Goal: Task Accomplishment & Management: Manage account settings

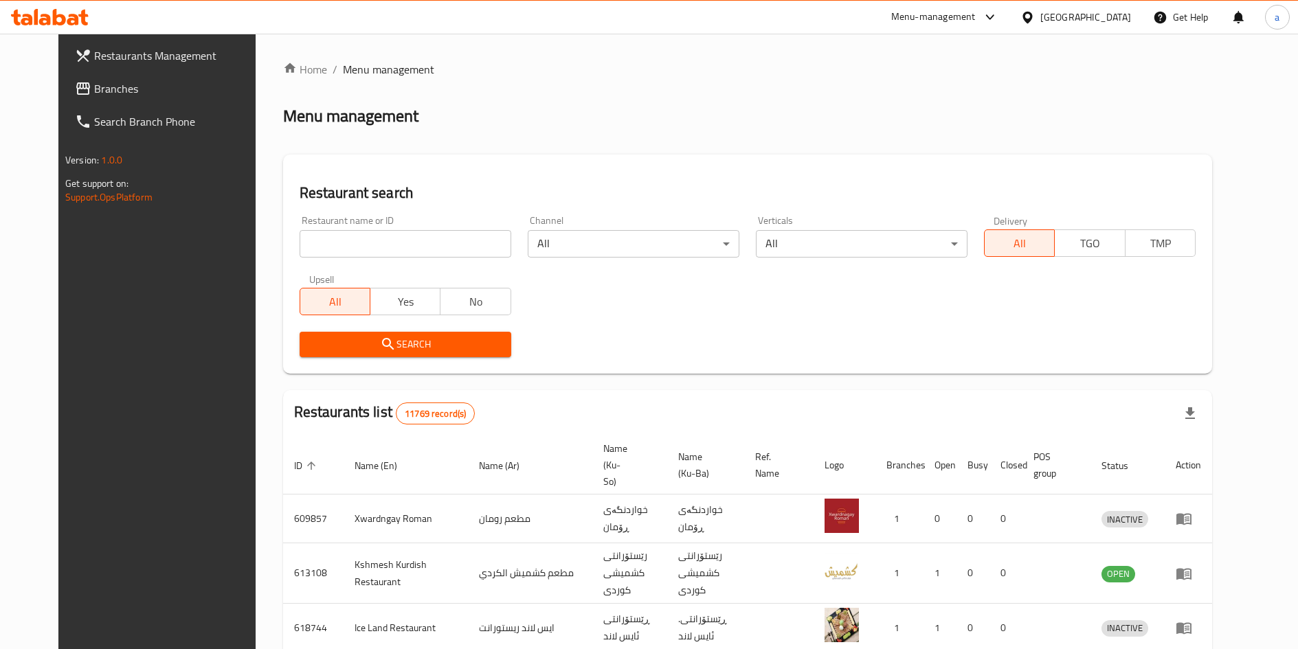
click at [94, 87] on span "Branches" at bounding box center [179, 88] width 170 height 16
click at [396, 232] on input "search" at bounding box center [406, 243] width 212 height 27
paste input "688546"
type input "688546"
click button "Search" at bounding box center [406, 344] width 212 height 25
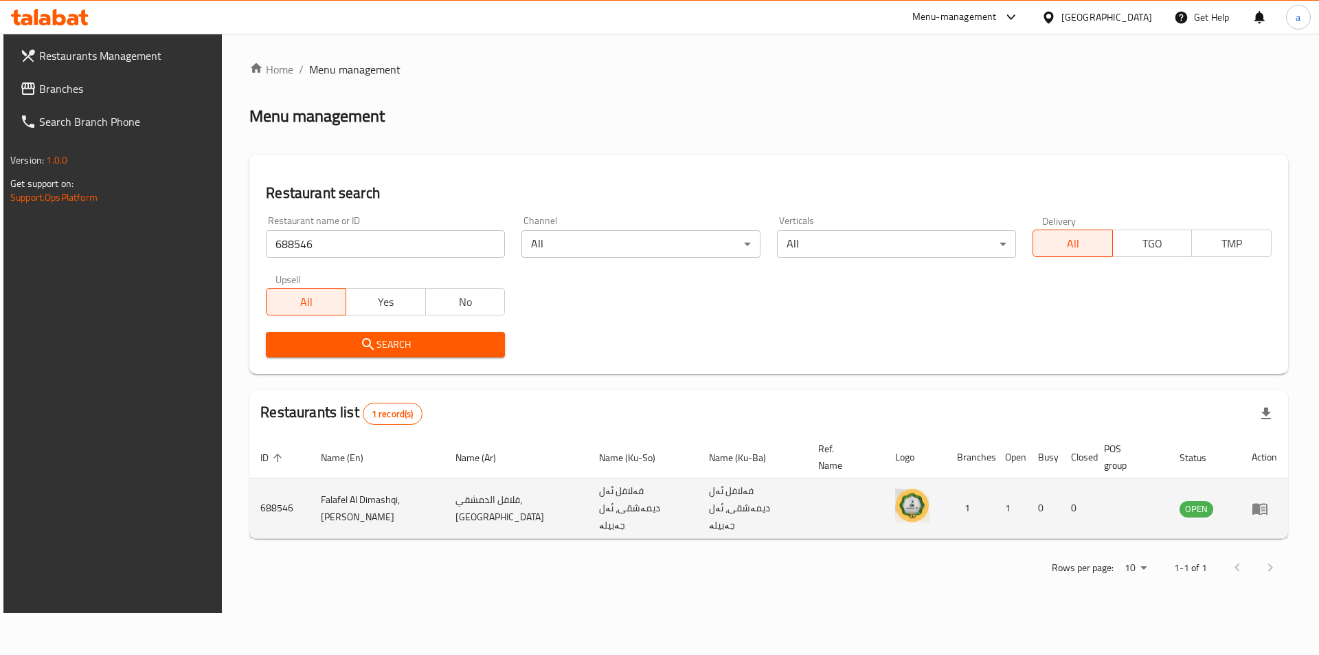
click at [1254, 500] on icon "enhanced table" at bounding box center [1260, 508] width 16 height 16
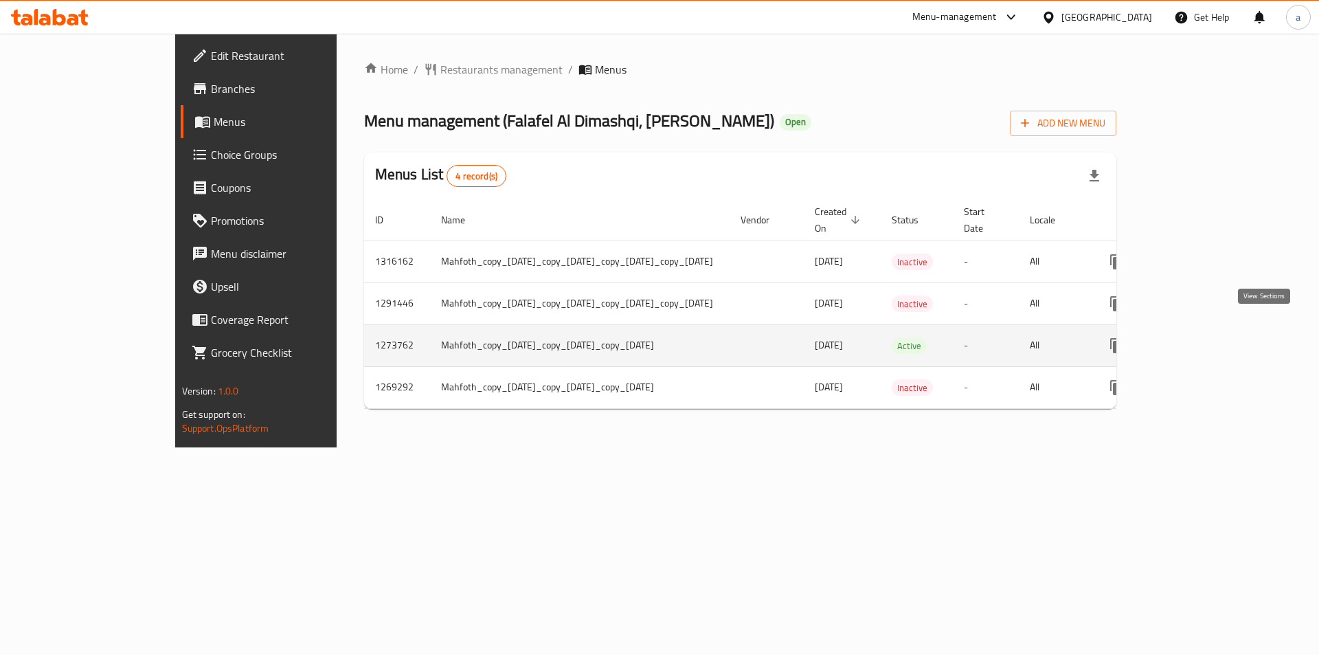
click at [1232, 331] on link "enhanced table" at bounding box center [1215, 345] width 33 height 33
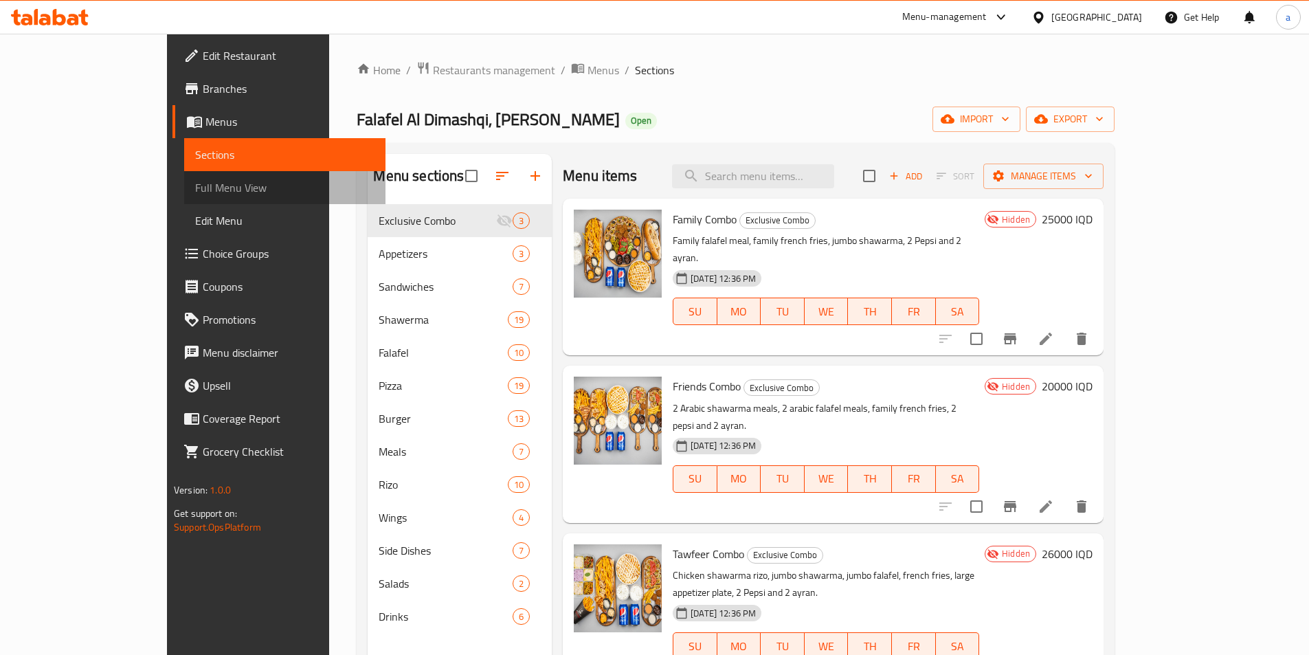
click at [195, 185] on span "Full Menu View" at bounding box center [284, 187] width 179 height 16
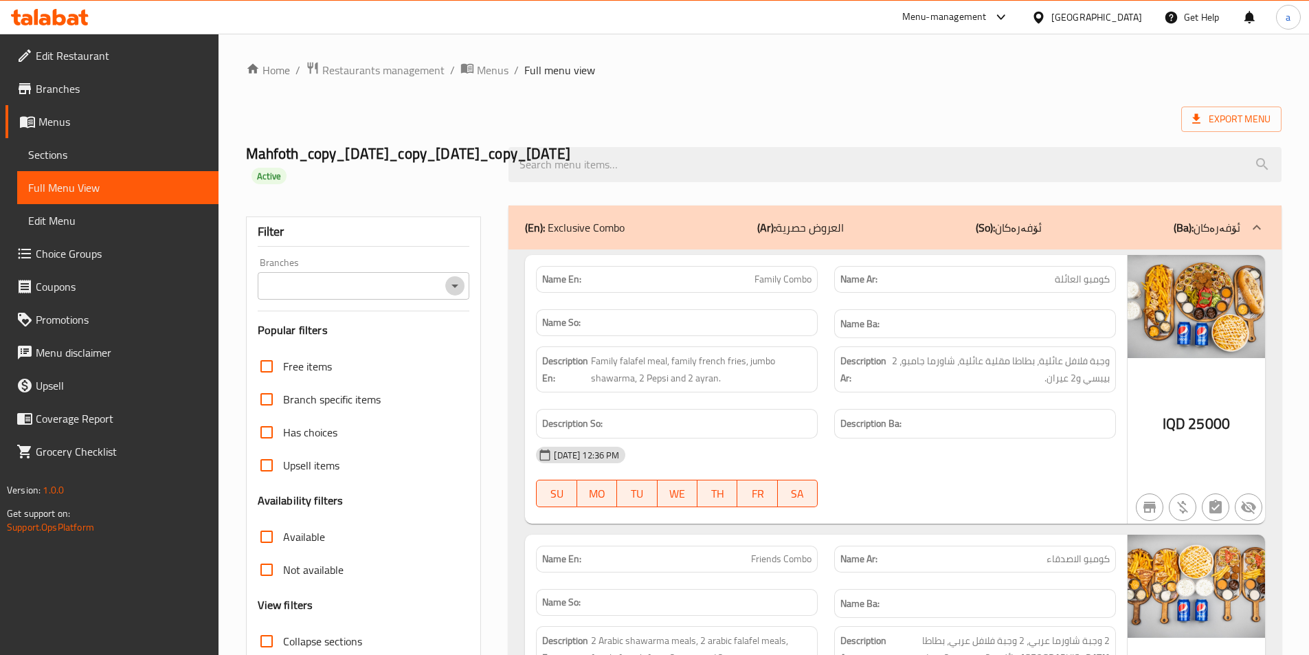
click at [451, 286] on icon "Open" at bounding box center [455, 286] width 16 height 16
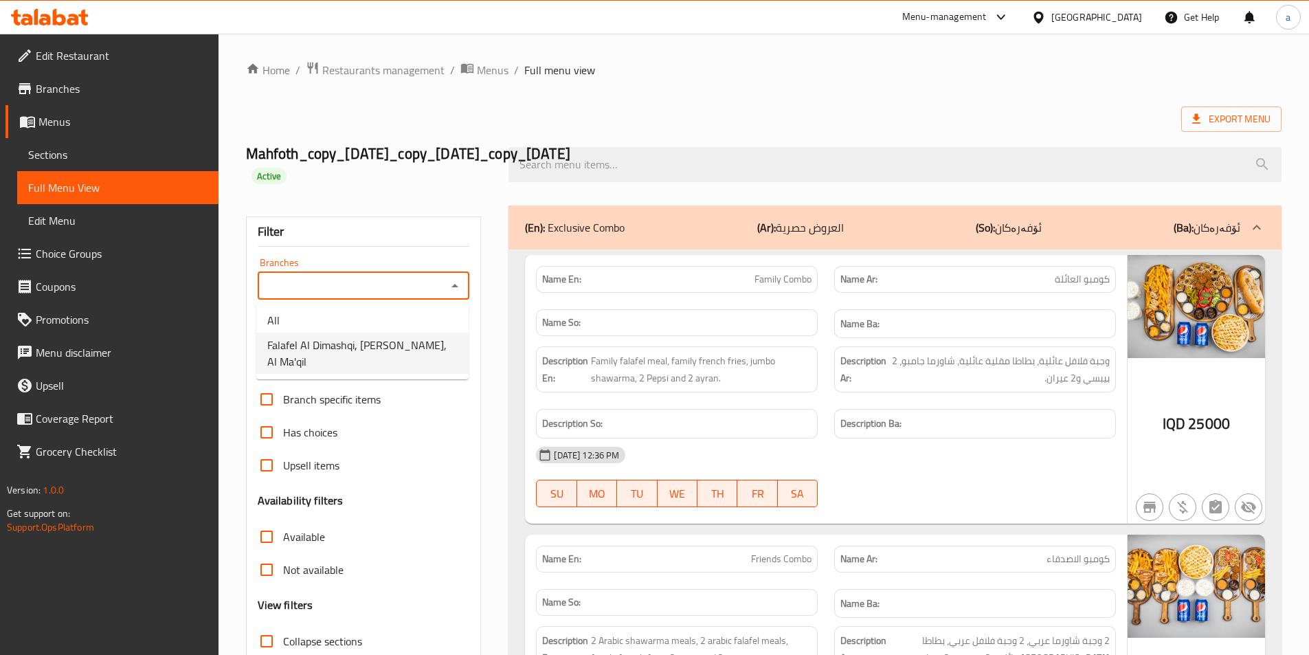
click at [407, 341] on span "Falafel Al Dimashqi, [PERSON_NAME], Al Ma'qil" at bounding box center [362, 353] width 190 height 33
type input "Falafel Al Dimashqi, Al Jubaila, Al Ma'qil"
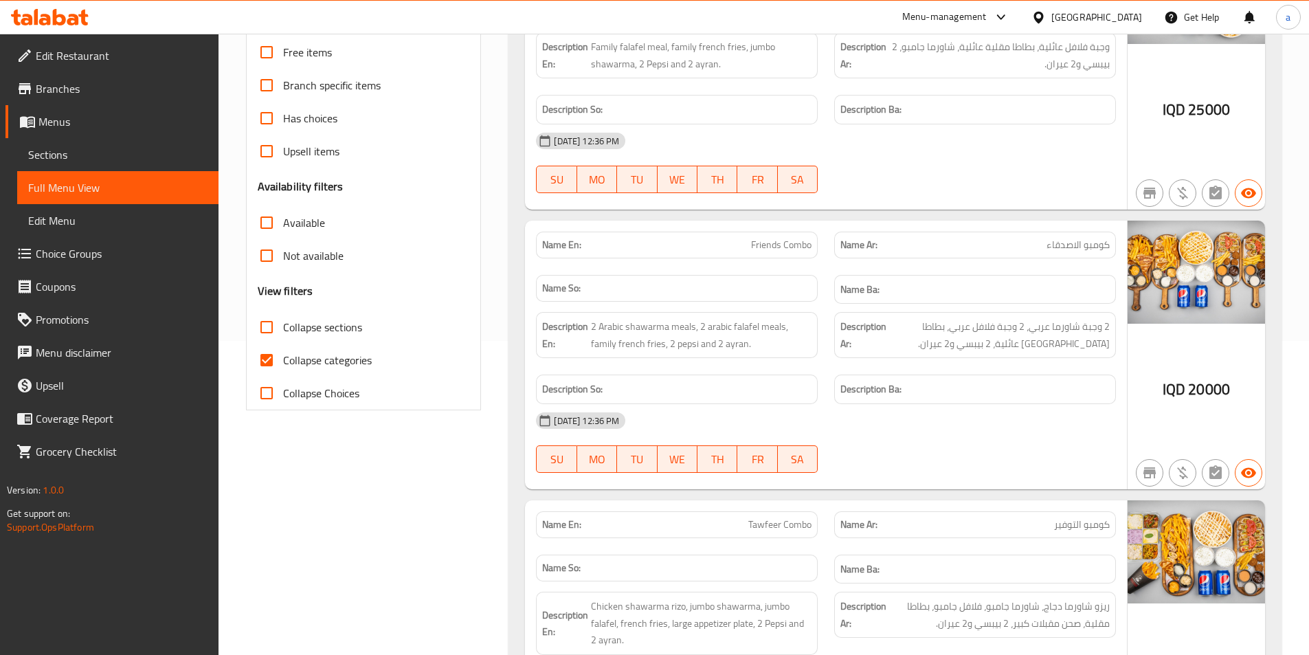
scroll to position [4724, 0]
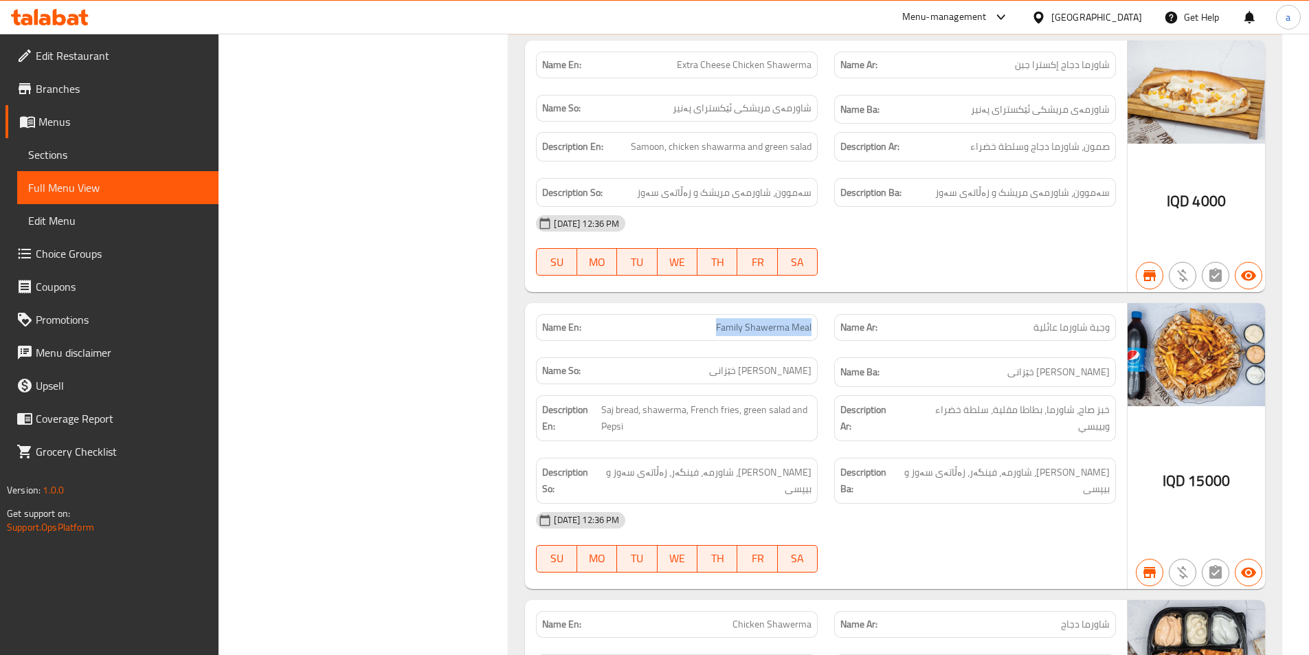
drag, startPoint x: 701, startPoint y: 330, endPoint x: 815, endPoint y: 315, distance: 115.0
click at [815, 315] on div "Name En: Family Shawerma Meal" at bounding box center [677, 327] width 298 height 43
copy span "Family Shawerma Meal"
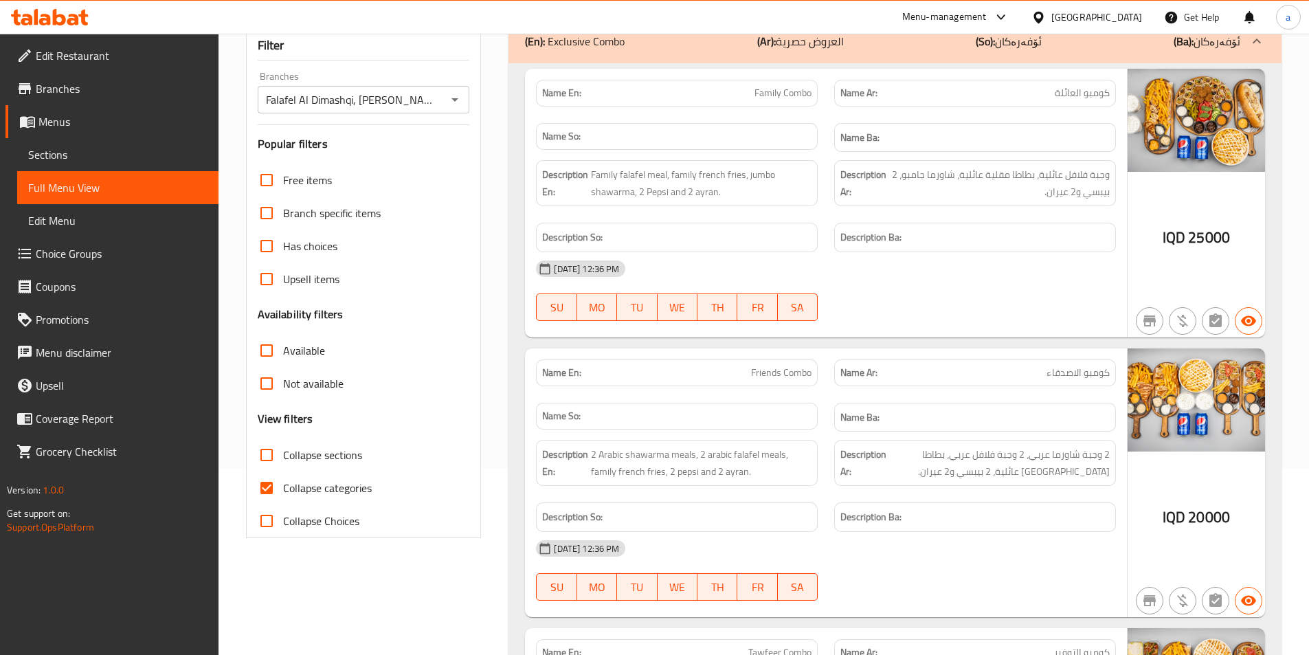
scroll to position [206, 0]
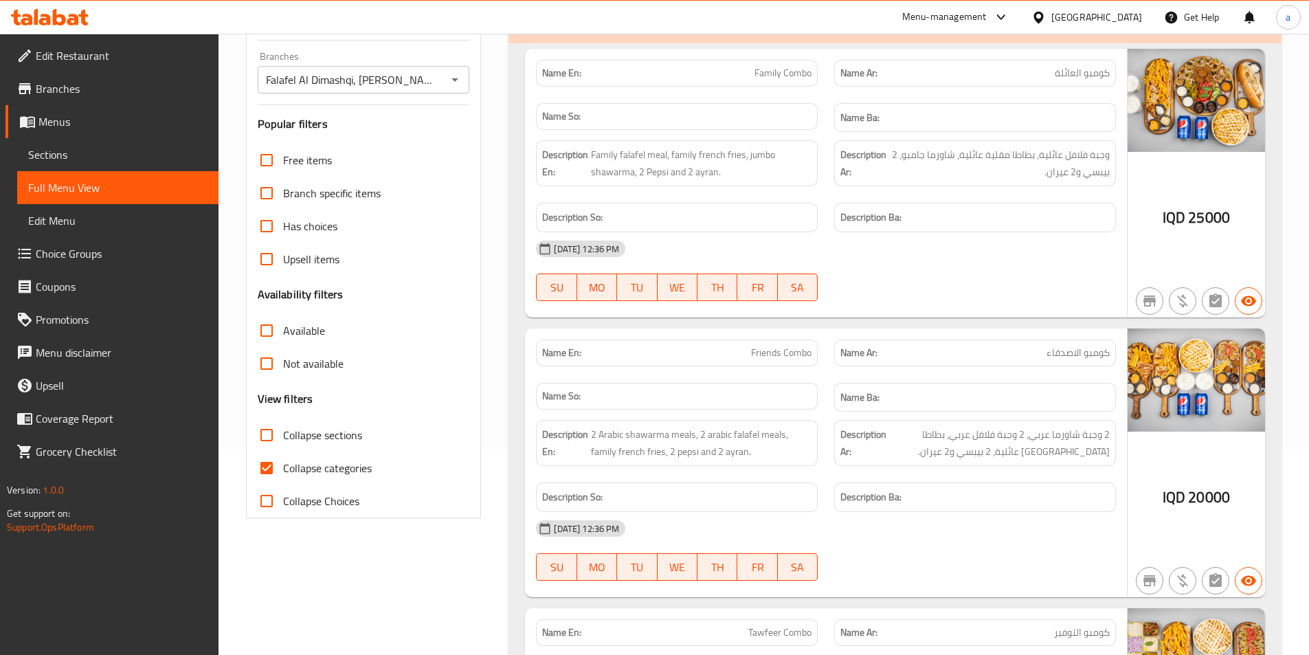
click at [327, 464] on span "Collapse categories" at bounding box center [327, 468] width 89 height 16
click at [283, 464] on input "Collapse categories" at bounding box center [266, 467] width 33 height 33
checkbox input "false"
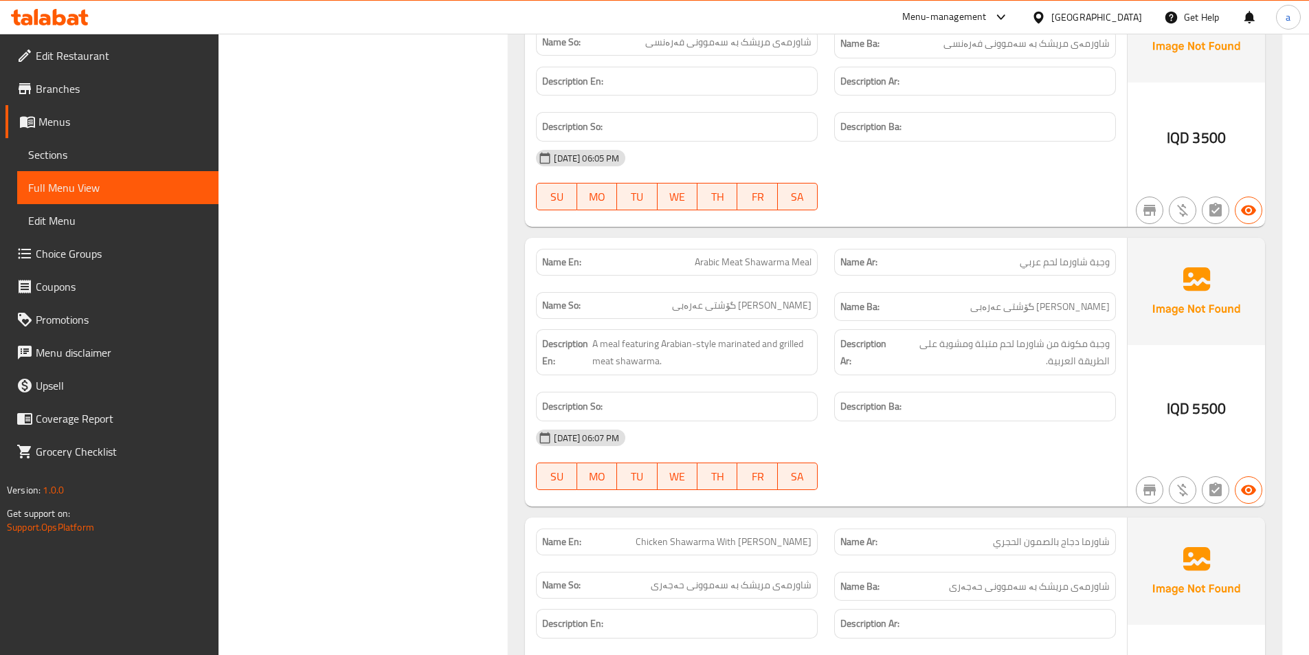
scroll to position [13050, 0]
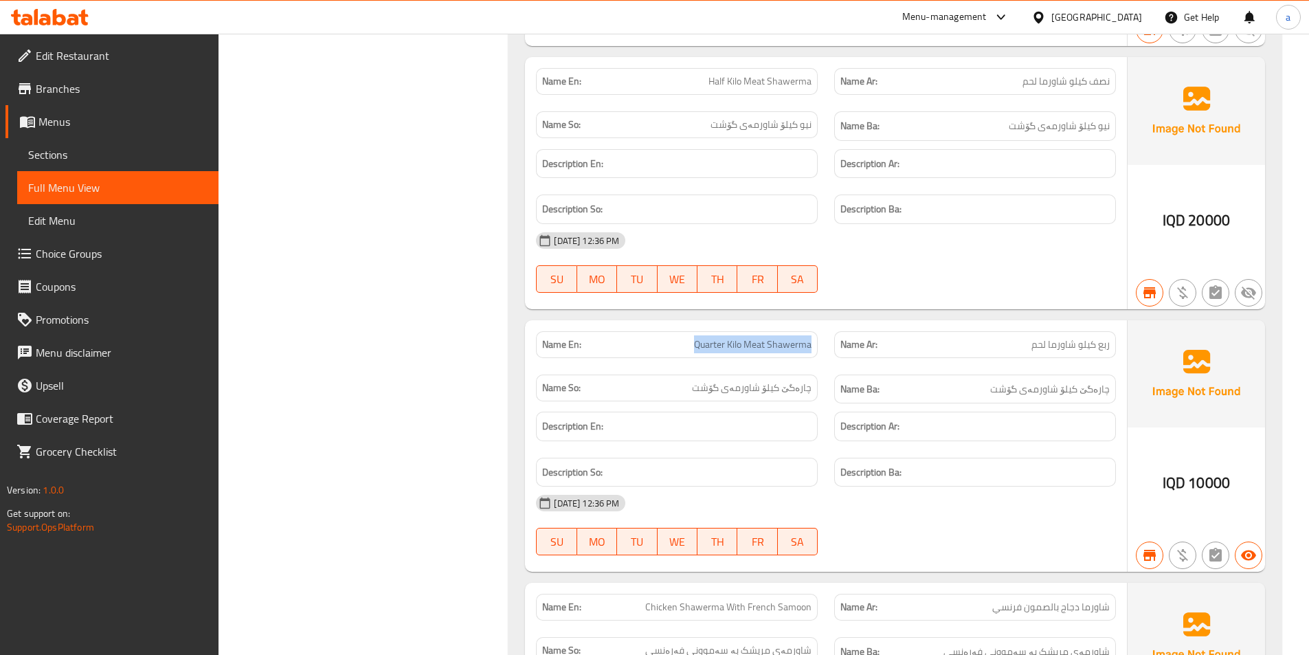
drag, startPoint x: 687, startPoint y: 327, endPoint x: 814, endPoint y: 337, distance: 127.5
click at [814, 337] on div "Name En: Quarter Kilo Meat Shawerma" at bounding box center [677, 344] width 282 height 27
copy span "Quarter Kilo Meat Shawerma"
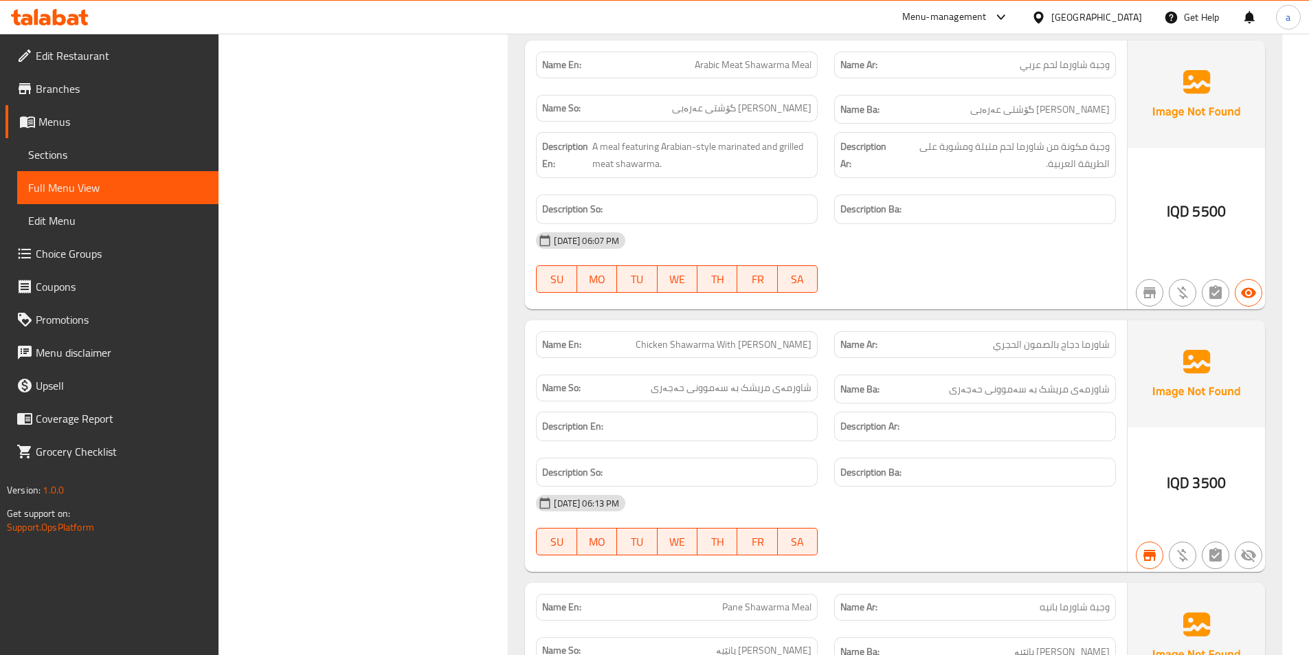
scroll to position [13312, 0]
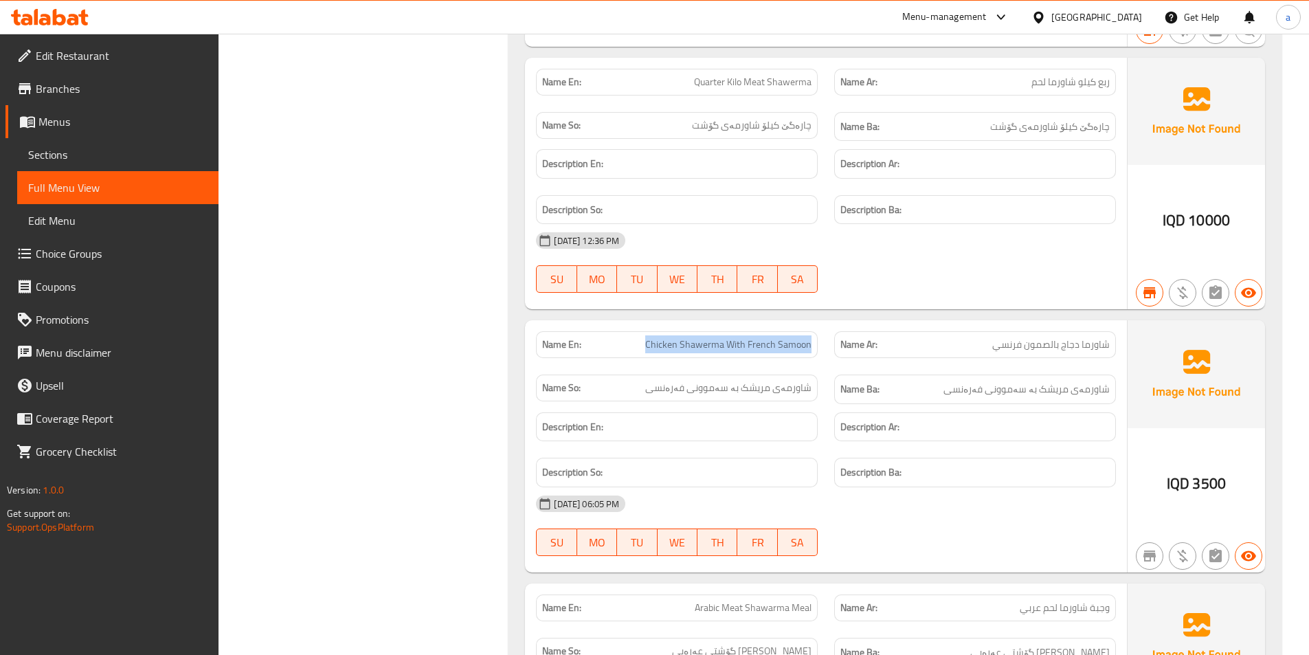
drag, startPoint x: 631, startPoint y: 324, endPoint x: 824, endPoint y: 336, distance: 192.7
click at [824, 336] on div "Name En: Chicken Shawerma With French Samoon" at bounding box center [677, 344] width 298 height 43
copy span "Chicken Shawerma With French Samoon"
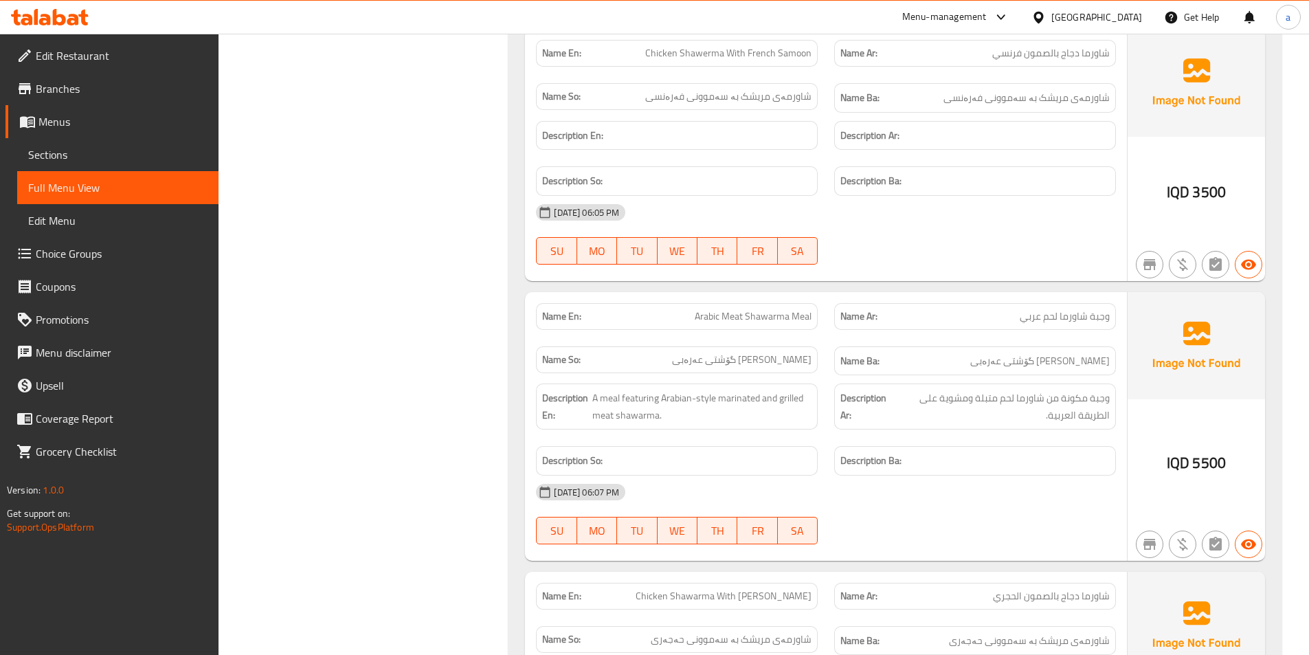
scroll to position [13724, 0]
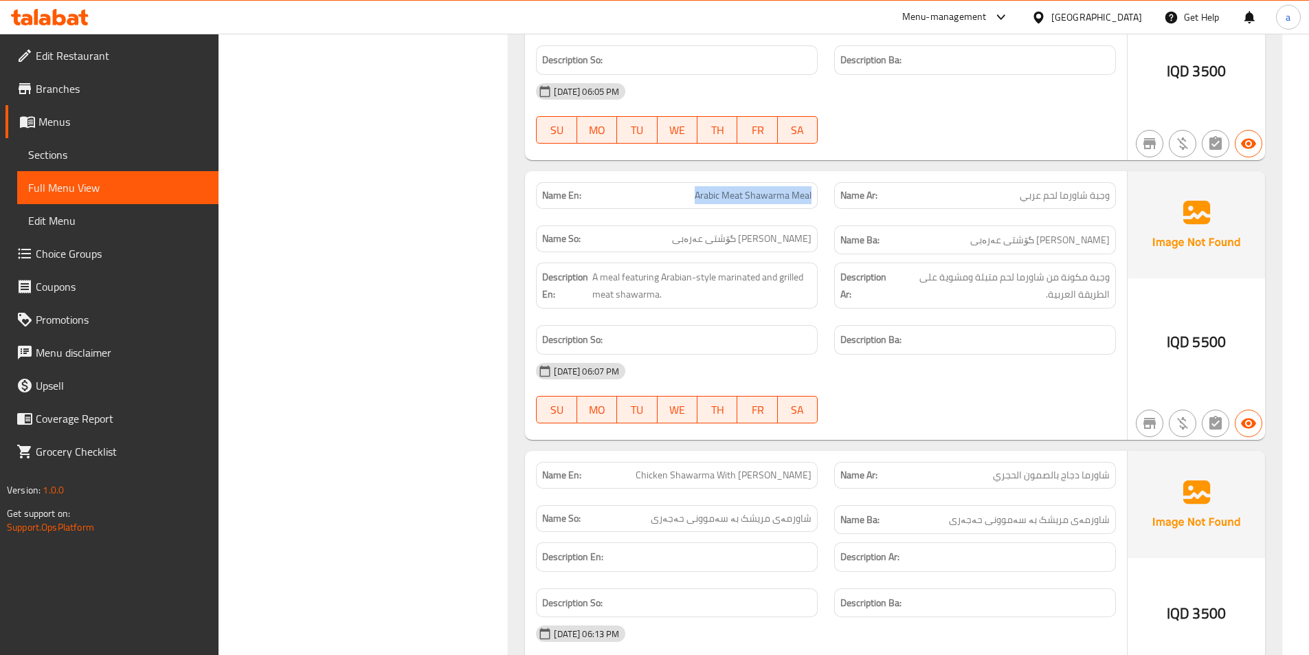
drag, startPoint x: 662, startPoint y: 182, endPoint x: 815, endPoint y: 179, distance: 152.5
click at [815, 182] on div "Name En: Arabic Meat Shawarma Meal" at bounding box center [677, 195] width 282 height 27
copy span "Arabic Meat Shawarma Meal"
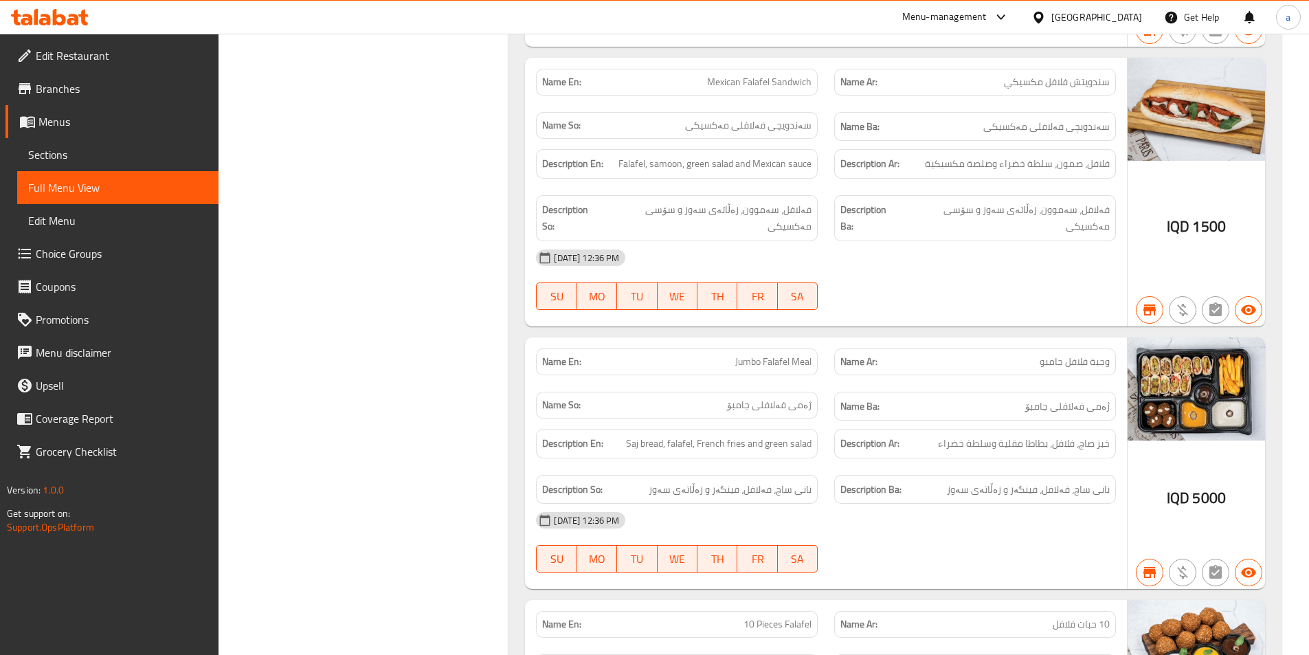
scroll to position [14380, 0]
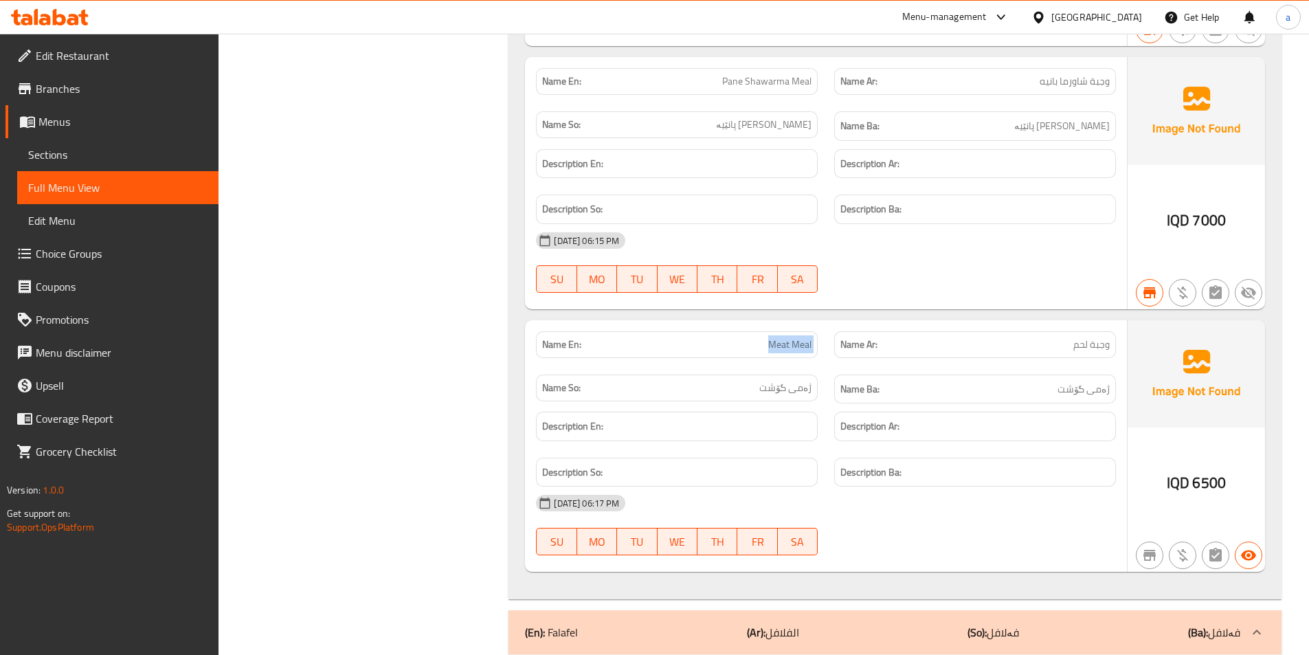
drag, startPoint x: 734, startPoint y: 325, endPoint x: 839, endPoint y: 324, distance: 105.8
click at [839, 324] on div "Name En: Meat Meal Name Ar: وجبة لحم Name So: ژەمی گۆشت Name Ba: ژەمی گۆشت" at bounding box center [826, 367] width 596 height 89
copy span "Meat Meal"
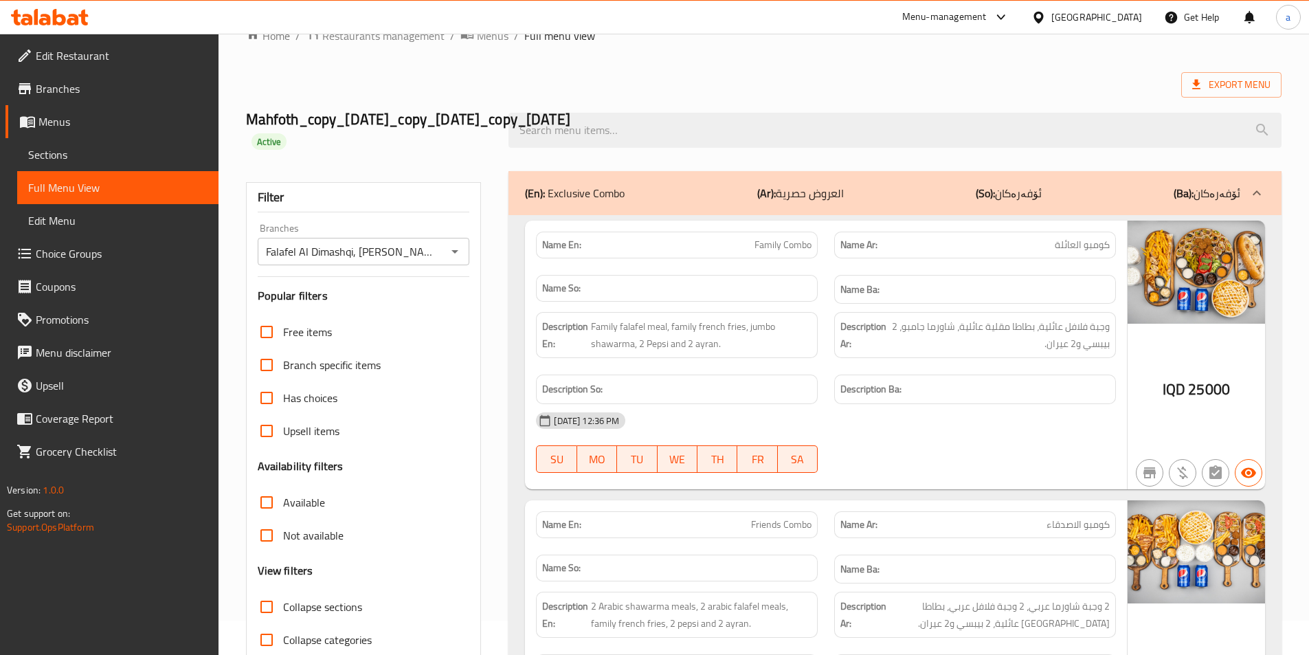
scroll to position [15245, 0]
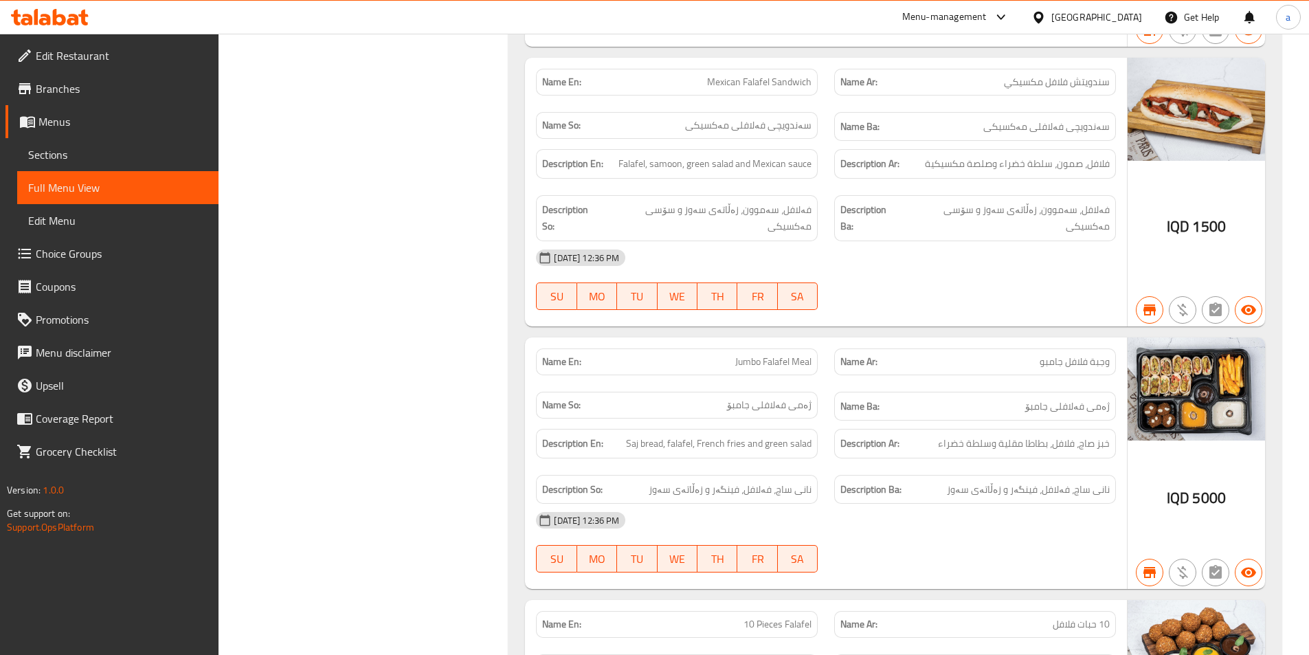
click at [1208, 484] on span "5000" at bounding box center [1209, 497] width 34 height 27
drag, startPoint x: 1192, startPoint y: 462, endPoint x: 1228, endPoint y: 466, distance: 36.0
click at [1228, 466] on div "IQD 5000" at bounding box center [1195, 463] width 137 height 252
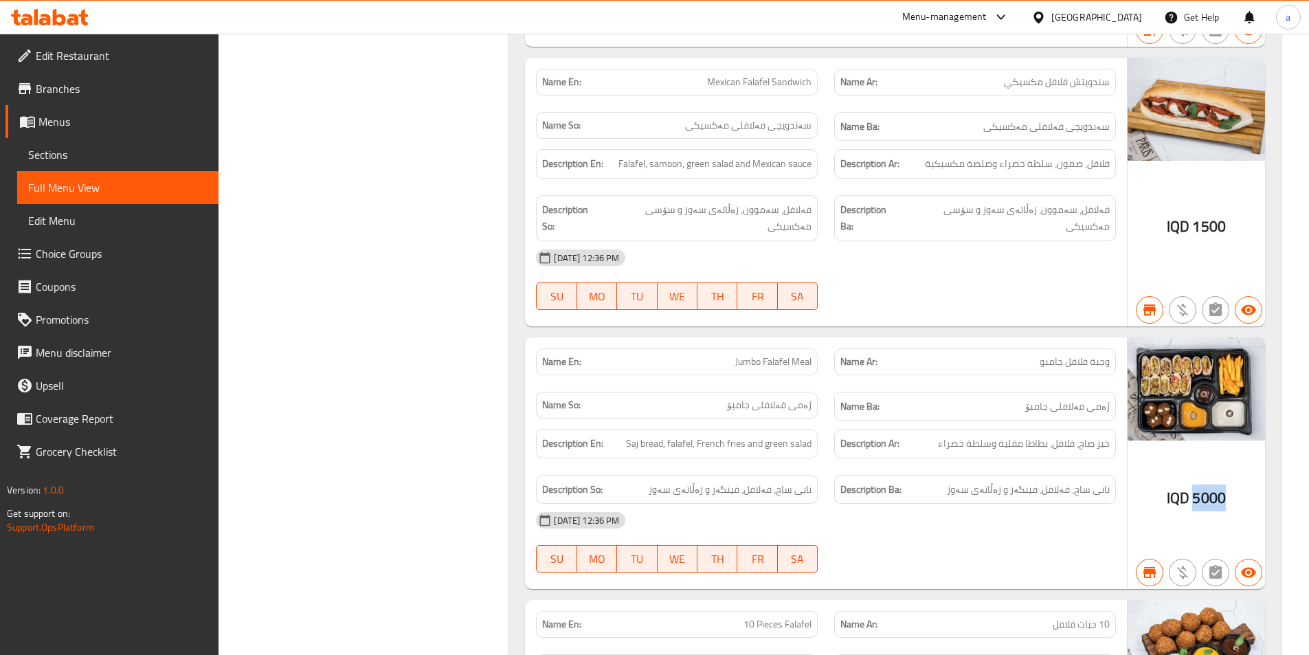
copy span "5000"
drag, startPoint x: 721, startPoint y: 326, endPoint x: 828, endPoint y: 332, distance: 106.7
click at [828, 340] on div "Name En: Jumbo Falafel Meal Name Ar: وجبة فلافل جامبو Name So: ژەمی فەلافلی جام…" at bounding box center [826, 384] width 596 height 89
copy span "Jumbo Falafel Meal"
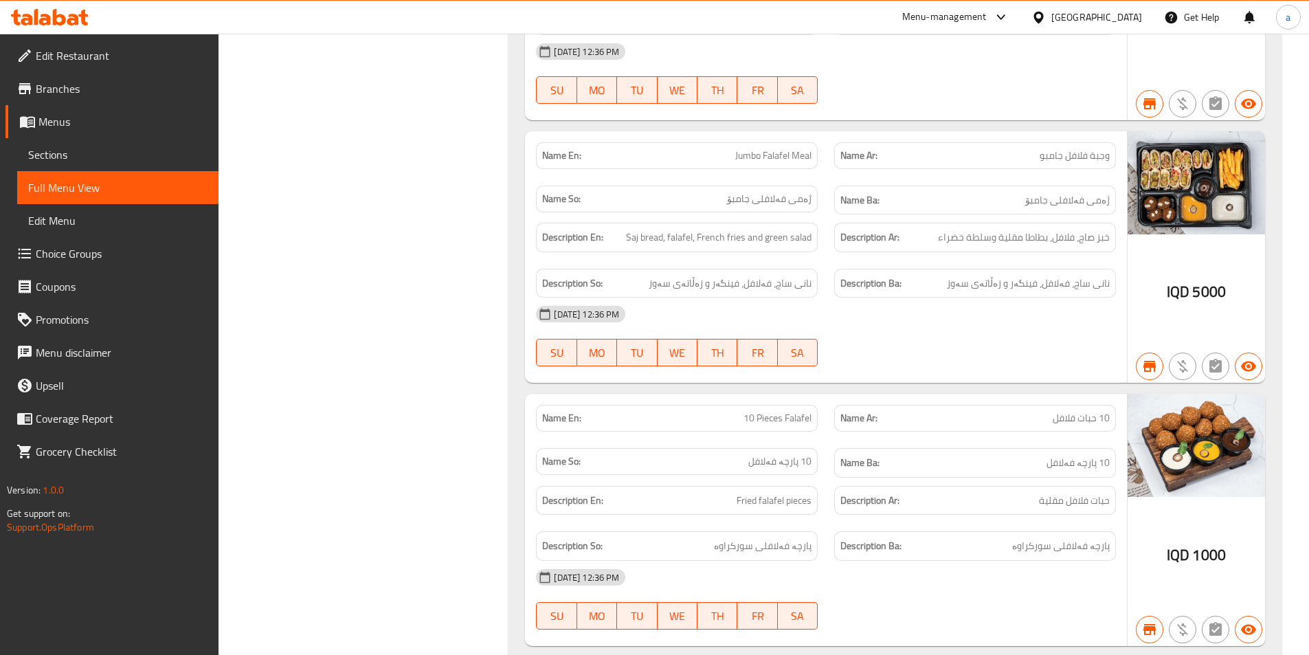
scroll to position [16692, 0]
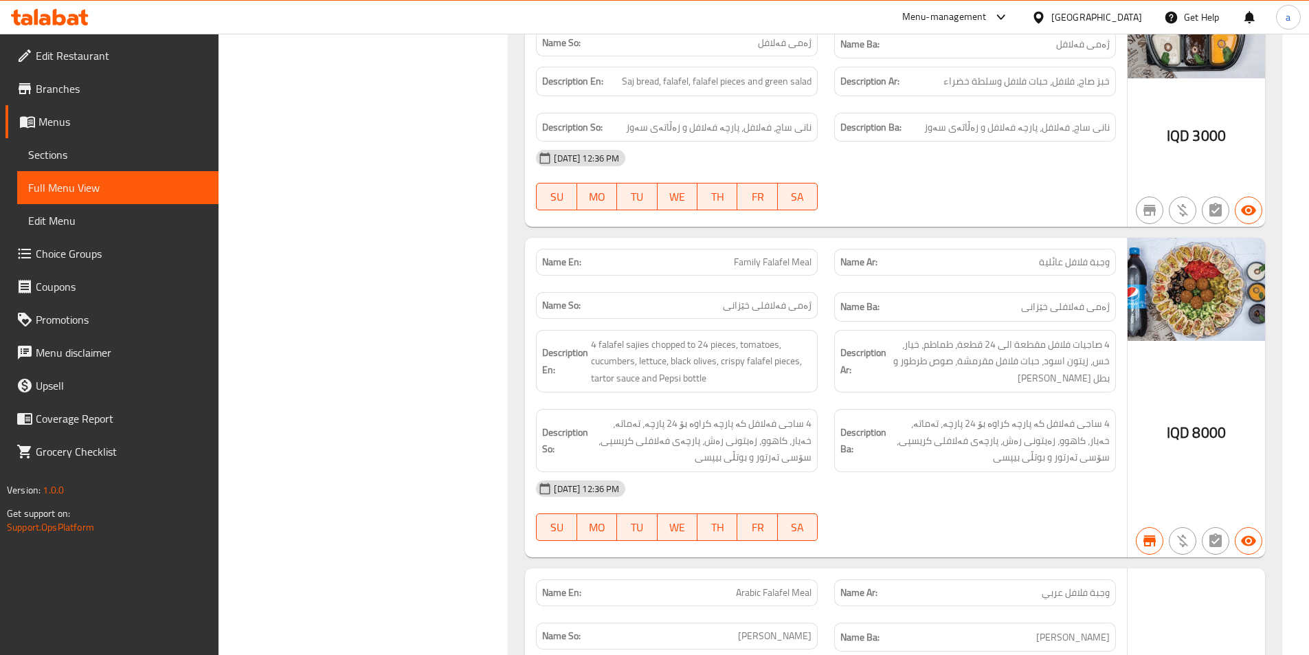
click at [986, 14] on div "Menu-management" at bounding box center [944, 17] width 84 height 16
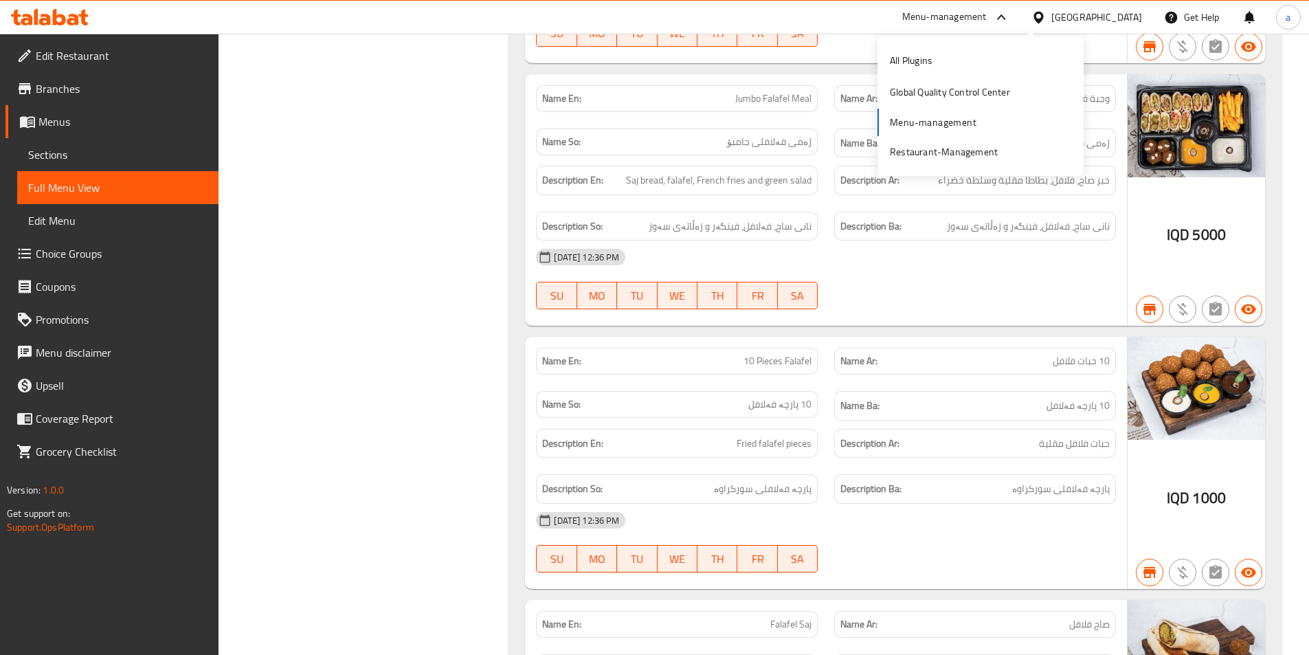
click at [741, 348] on div "Name En: 10 Pieces Falafel" at bounding box center [677, 361] width 282 height 27
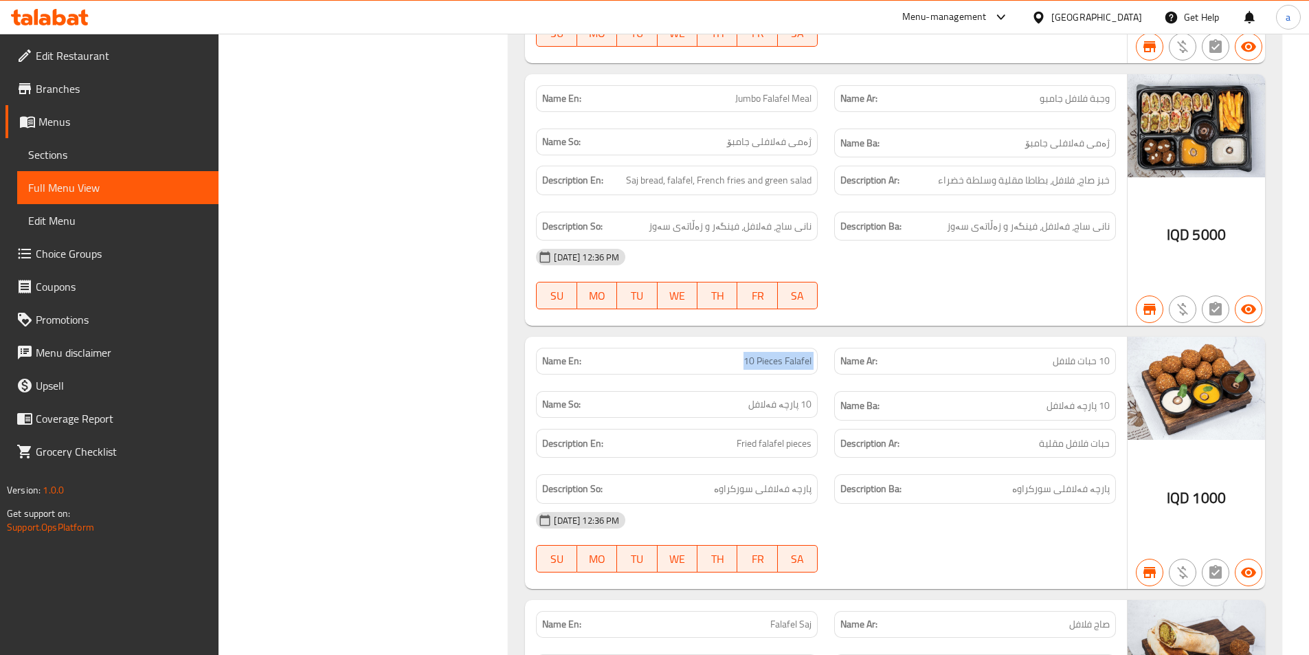
drag, startPoint x: 725, startPoint y: 323, endPoint x: 826, endPoint y: 324, distance: 101.0
click at [826, 339] on div "Name En: 10 Pieces Falafel Name Ar: 10 حبات فلافل Name So: 10 پارچە فەلافل Name…" at bounding box center [826, 383] width 596 height 89
copy span "10 Pieces Falafel"
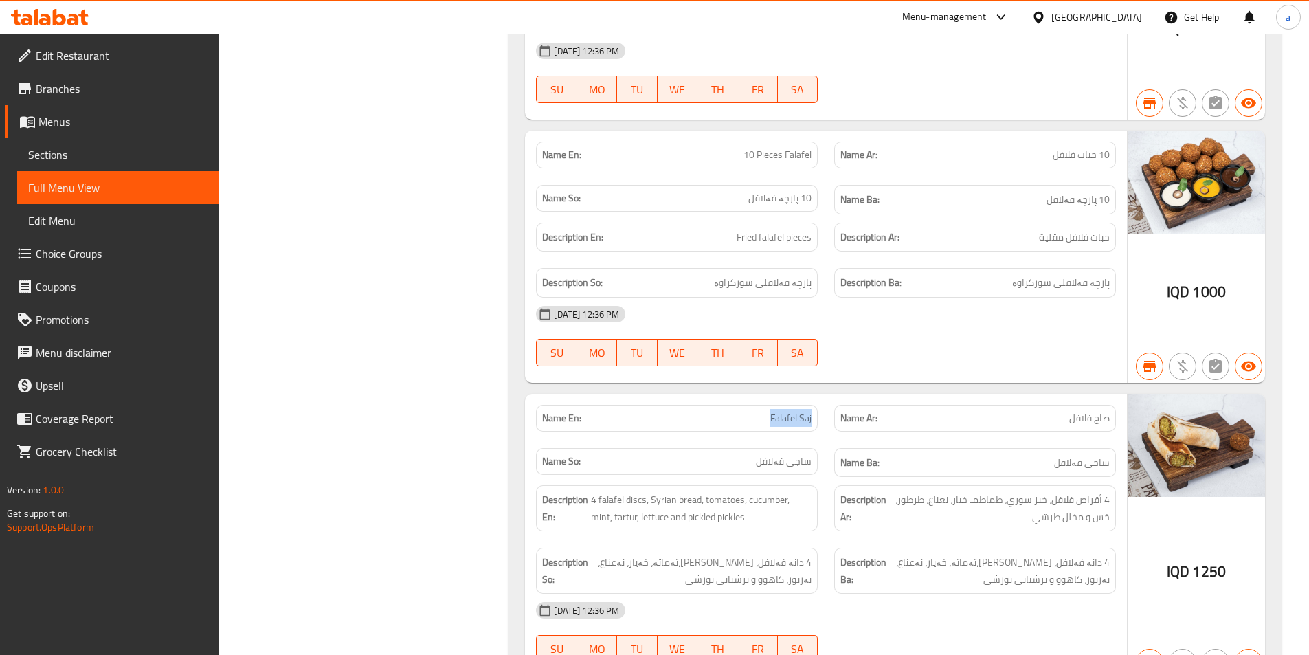
drag, startPoint x: 729, startPoint y: 394, endPoint x: 824, endPoint y: 385, distance: 95.2
click at [824, 396] on div "Name En: Falafel Saj" at bounding box center [677, 417] width 298 height 43
copy span "Falafel Saj"
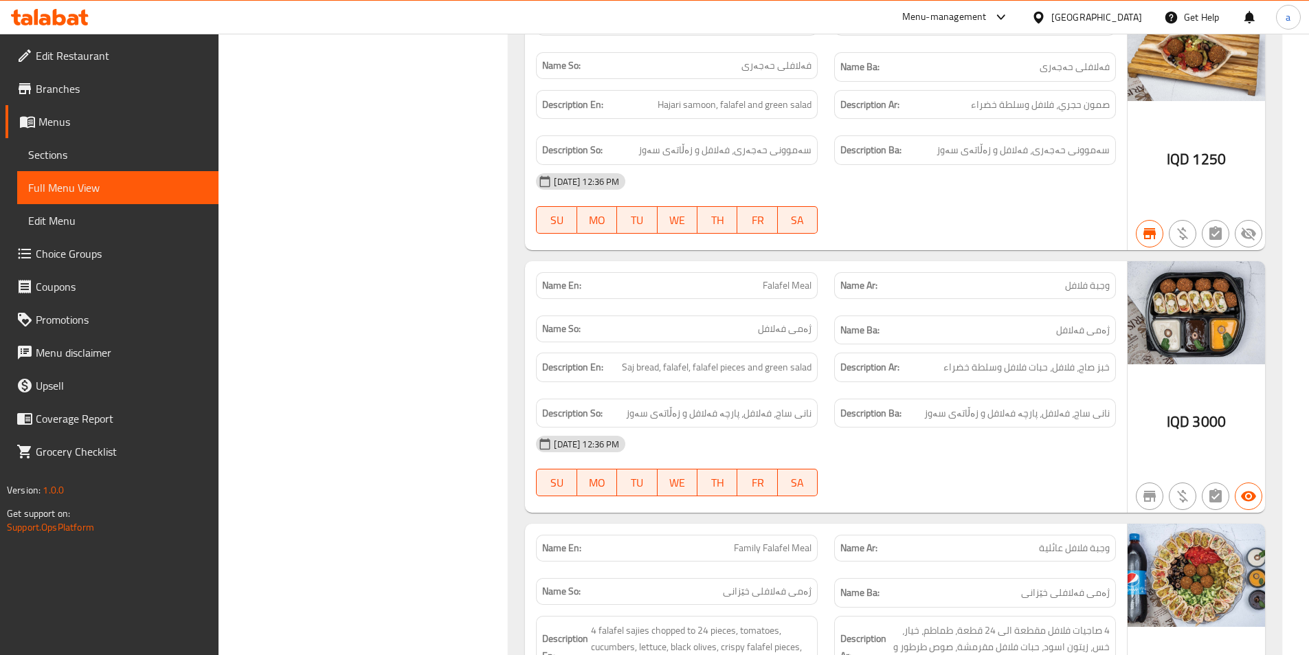
scroll to position [16387, 0]
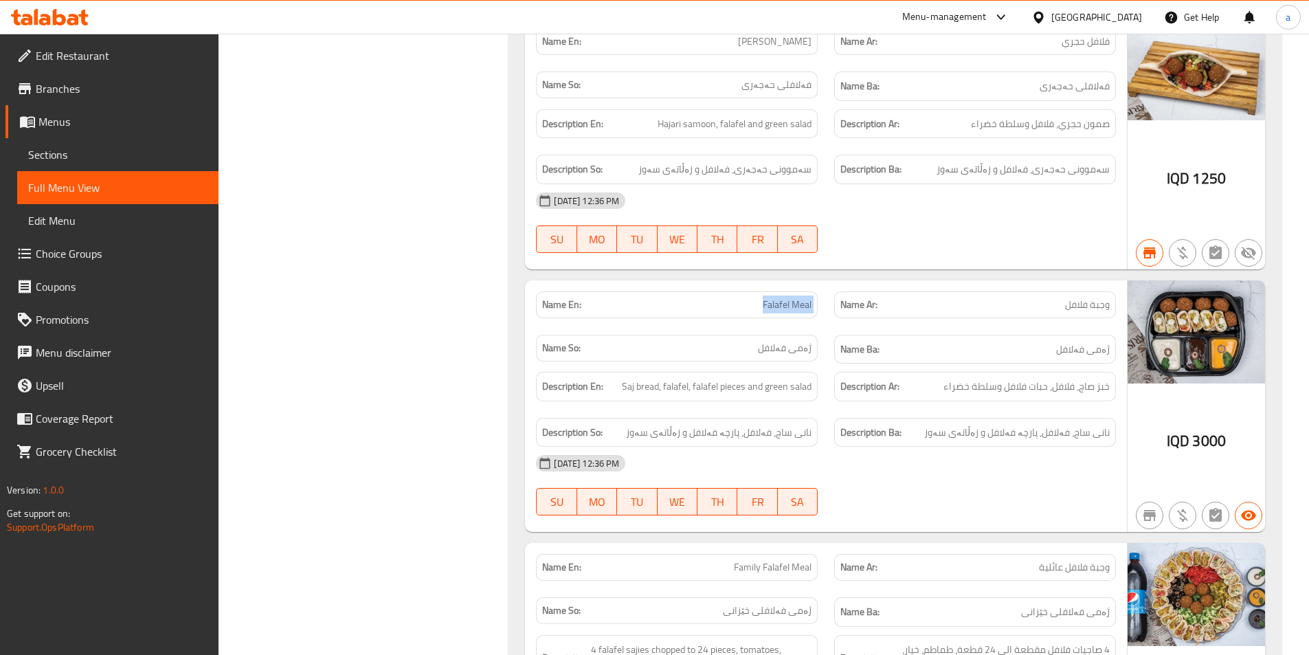
drag, startPoint x: 723, startPoint y: 271, endPoint x: 828, endPoint y: 265, distance: 106.0
click at [828, 283] on div "Name En: Falafel Meal Name Ar: وجبة فلافل Name So: ژەمی فەلافل Name Ba: ژەمی فە…" at bounding box center [826, 327] width 596 height 89
copy span "Falafel Meal"
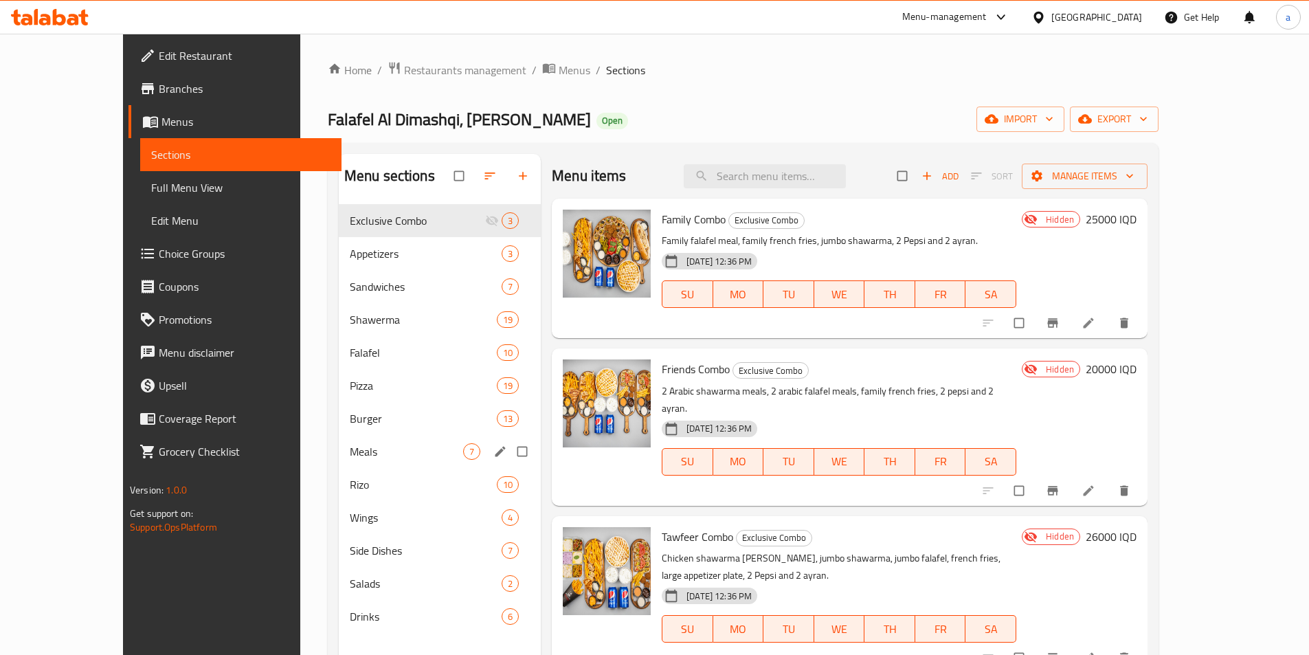
click at [339, 461] on div "Meals 7" at bounding box center [440, 451] width 202 height 33
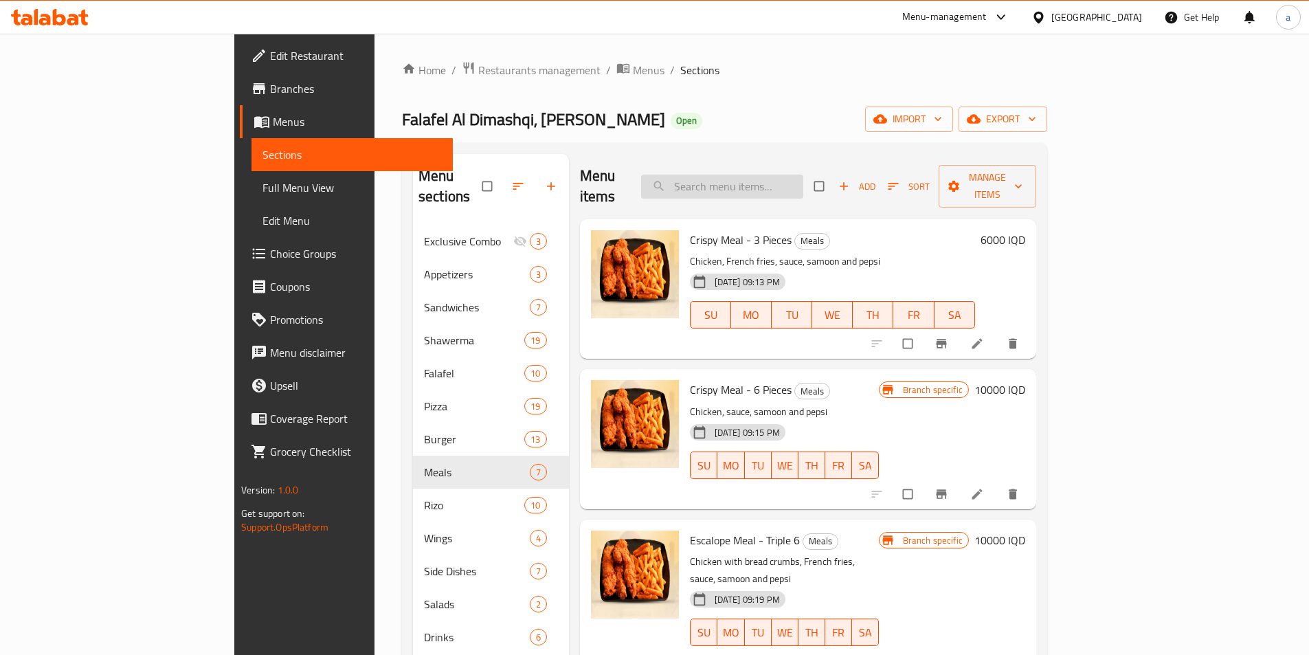
click at [803, 174] on input "search" at bounding box center [722, 186] width 162 height 24
paste input "Family Shawerma Meal"
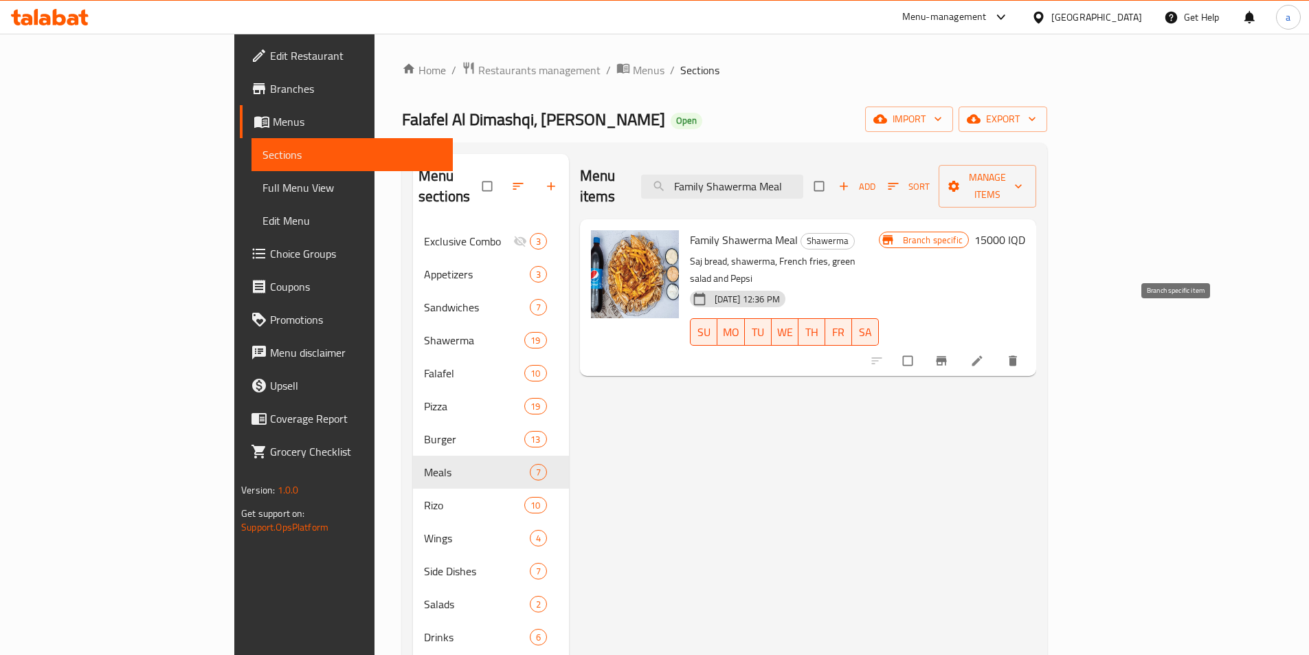
type input "Family Shawerma Meal"
click at [948, 354] on icon "Branch-specific-item" at bounding box center [941, 361] width 14 height 14
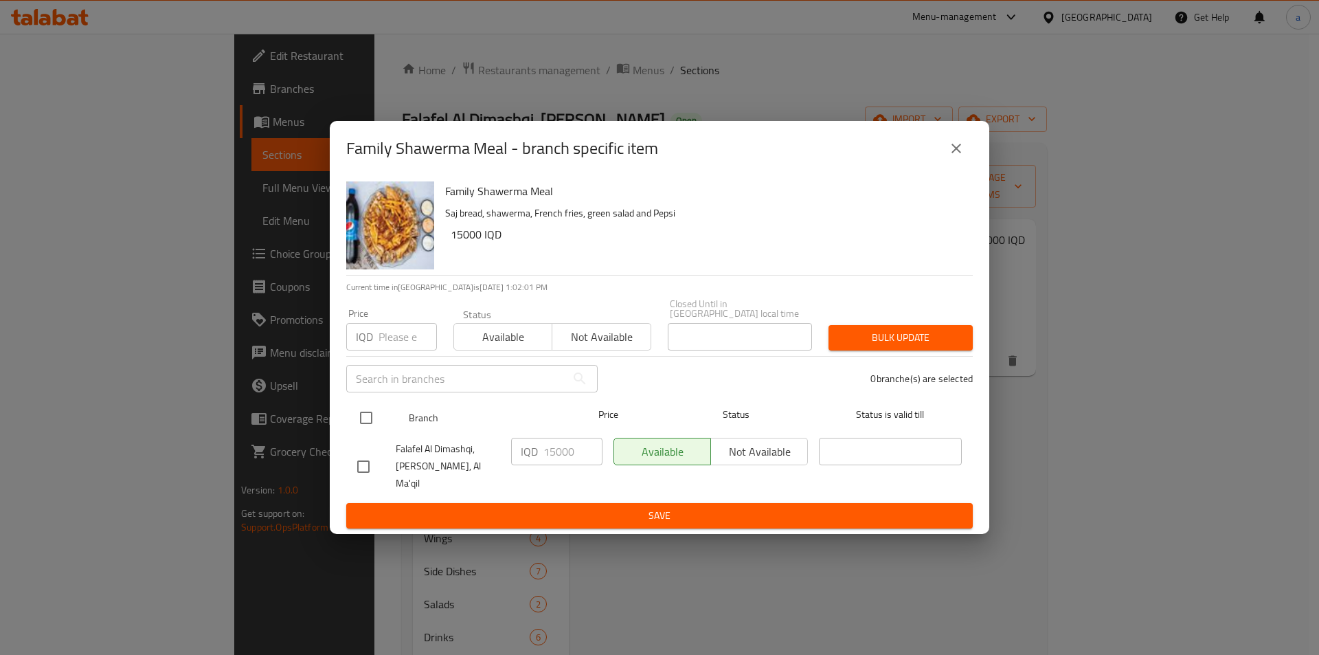
click at [366, 422] on input "checkbox" at bounding box center [366, 417] width 29 height 29
checkbox input "true"
click at [547, 423] on span "Branch" at bounding box center [480, 417] width 143 height 17
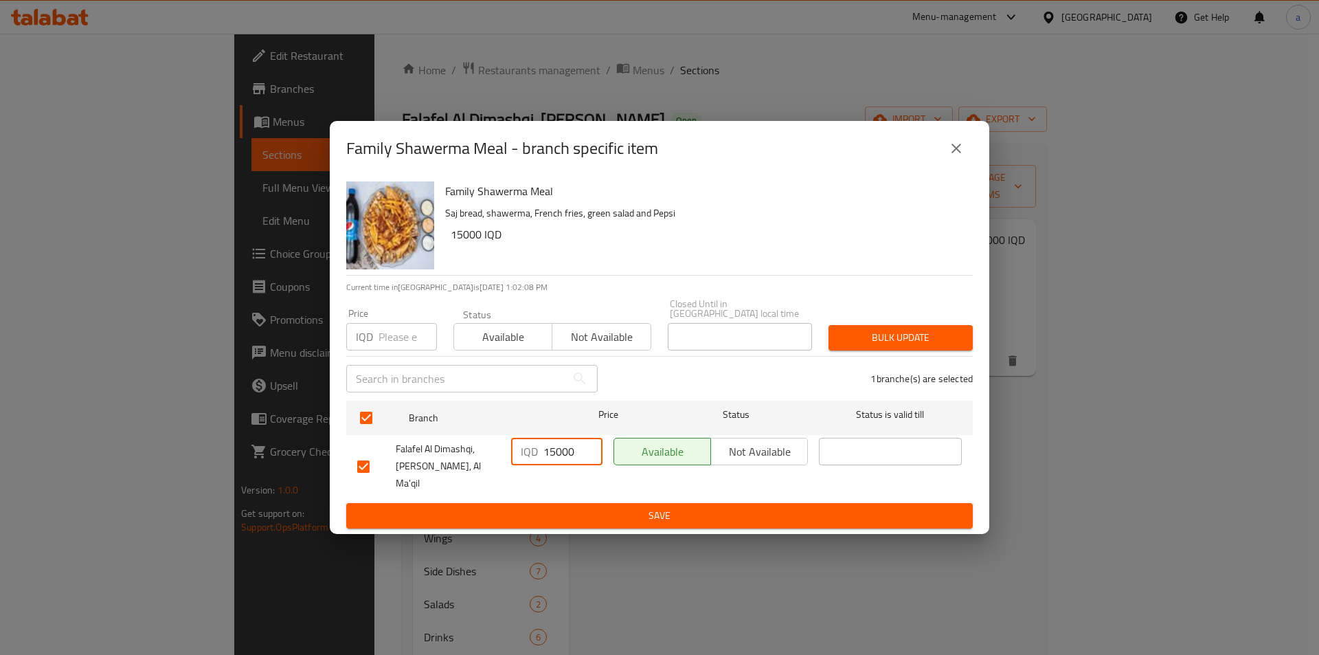
click at [556, 444] on input "15000" at bounding box center [572, 451] width 59 height 27
paste input "205"
type input "20500"
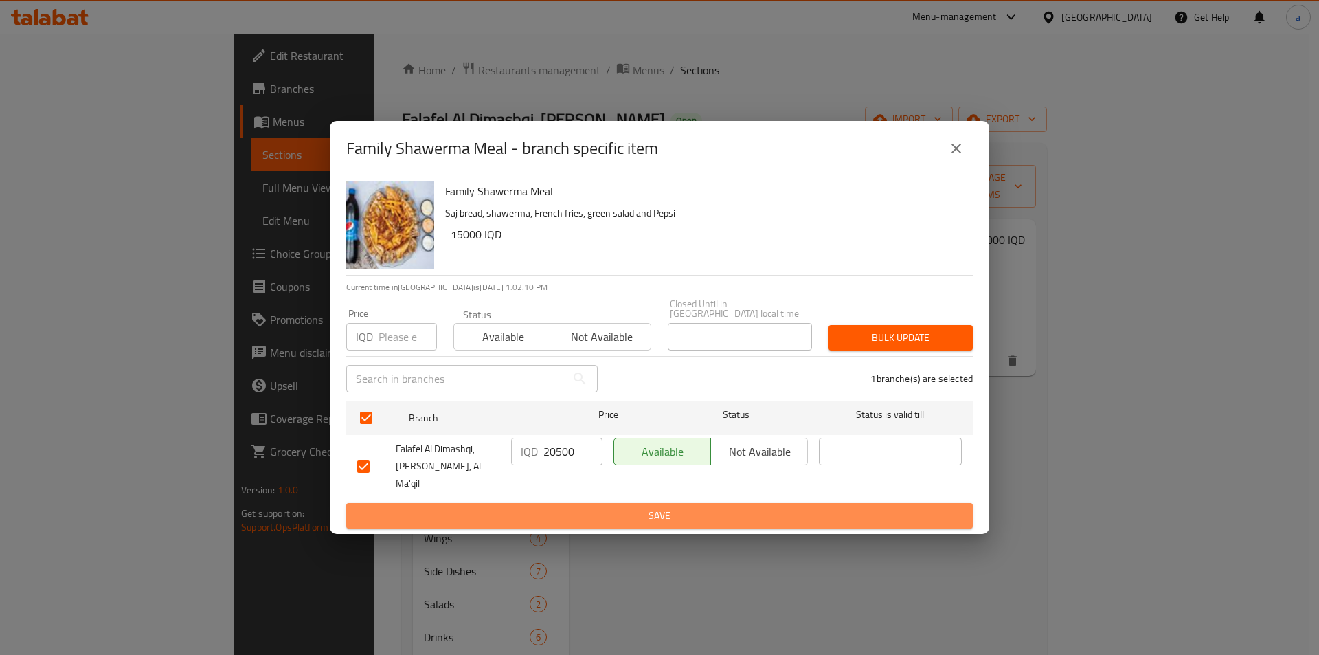
click at [613, 508] on span "Save" at bounding box center [659, 515] width 605 height 17
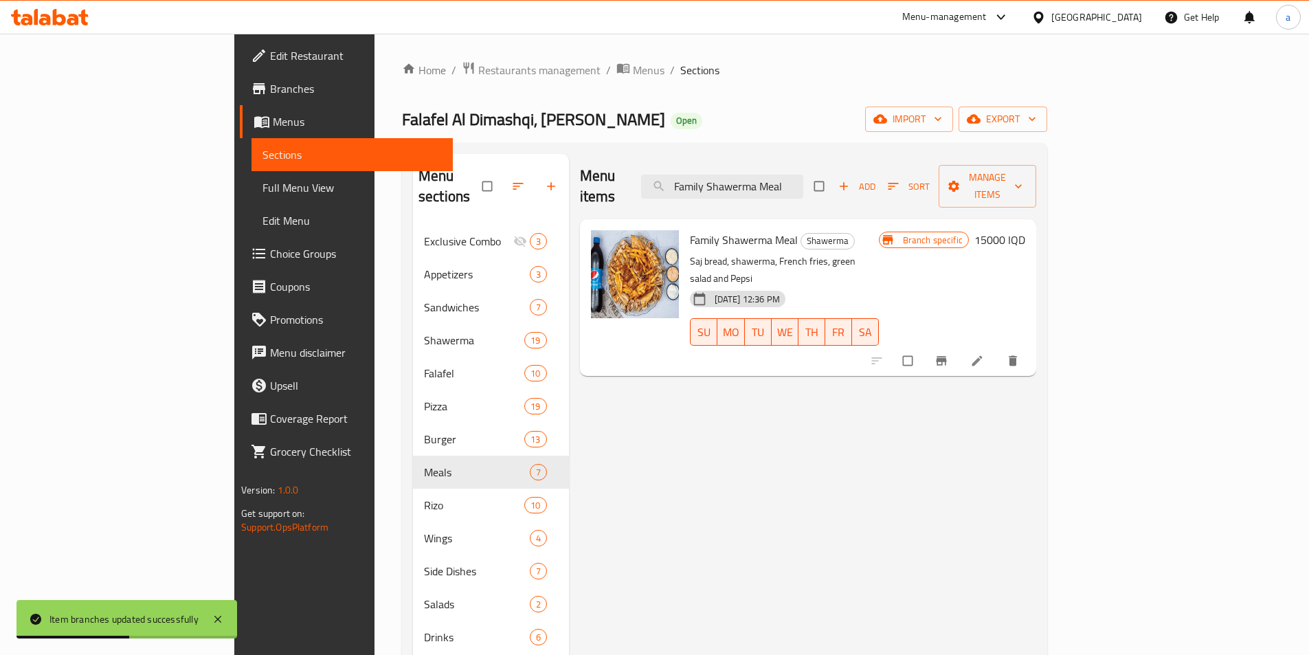
click at [587, 84] on div "Home / Restaurants management / Menus / Sections Falafel Al Dimashqi, Al Jubail…" at bounding box center [724, 440] width 645 height 758
click at [803, 174] on input "Family Shawerma Meal" at bounding box center [722, 186] width 162 height 24
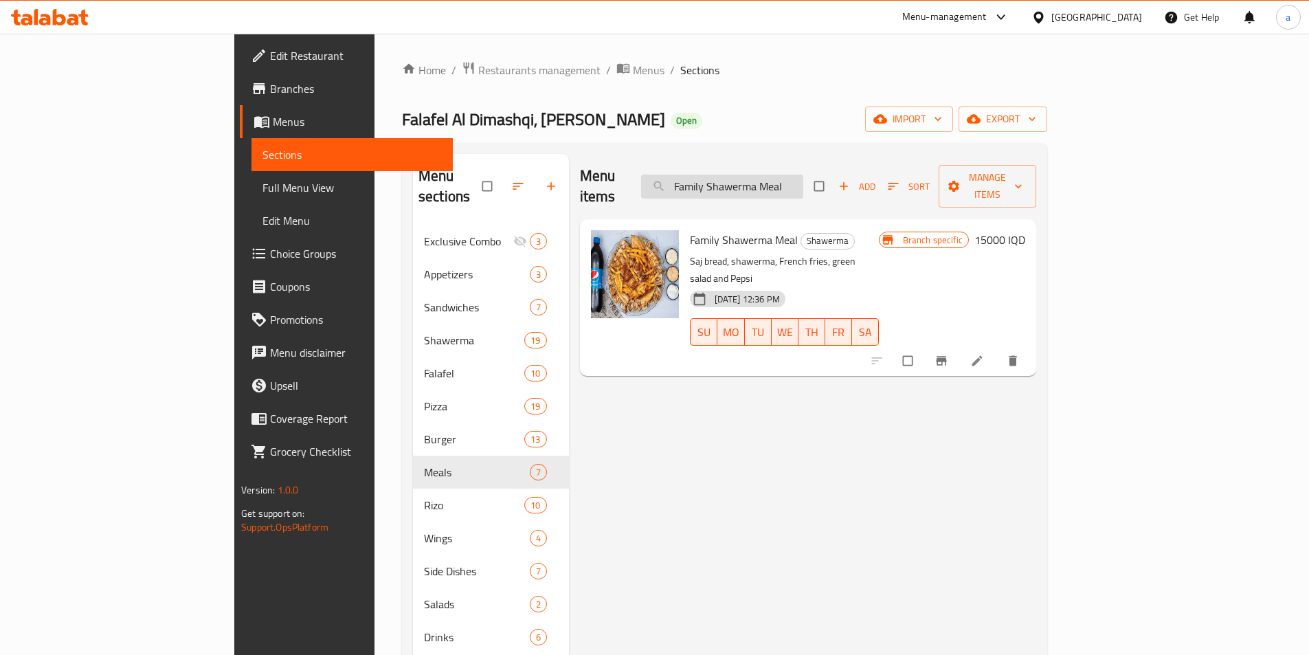
paste input "Quarter Kilo Meat Shawerma"
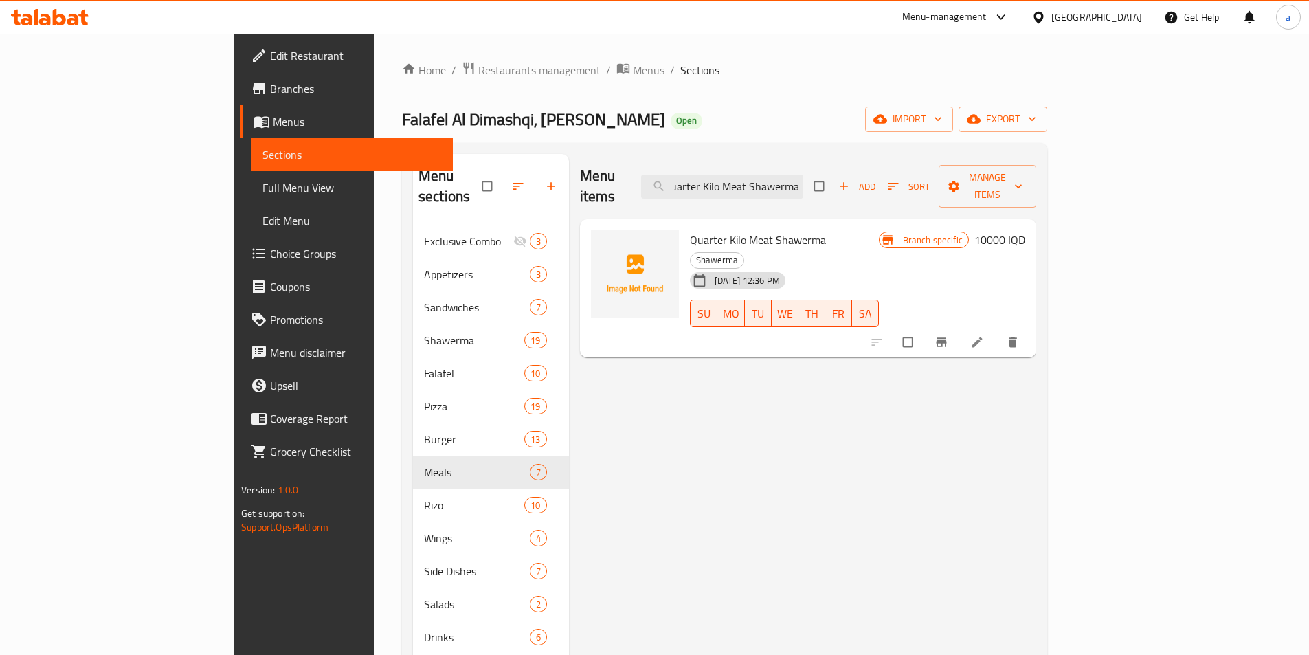
type input "Quarter Kilo Meat Shawerma"
click at [936, 420] on div "Menu items Quarter Kilo Meat Shawerma Add Sort Manage items Quarter Kilo Meat S…" at bounding box center [802, 481] width 467 height 655
click at [948, 335] on icon "Branch-specific-item" at bounding box center [941, 342] width 14 height 14
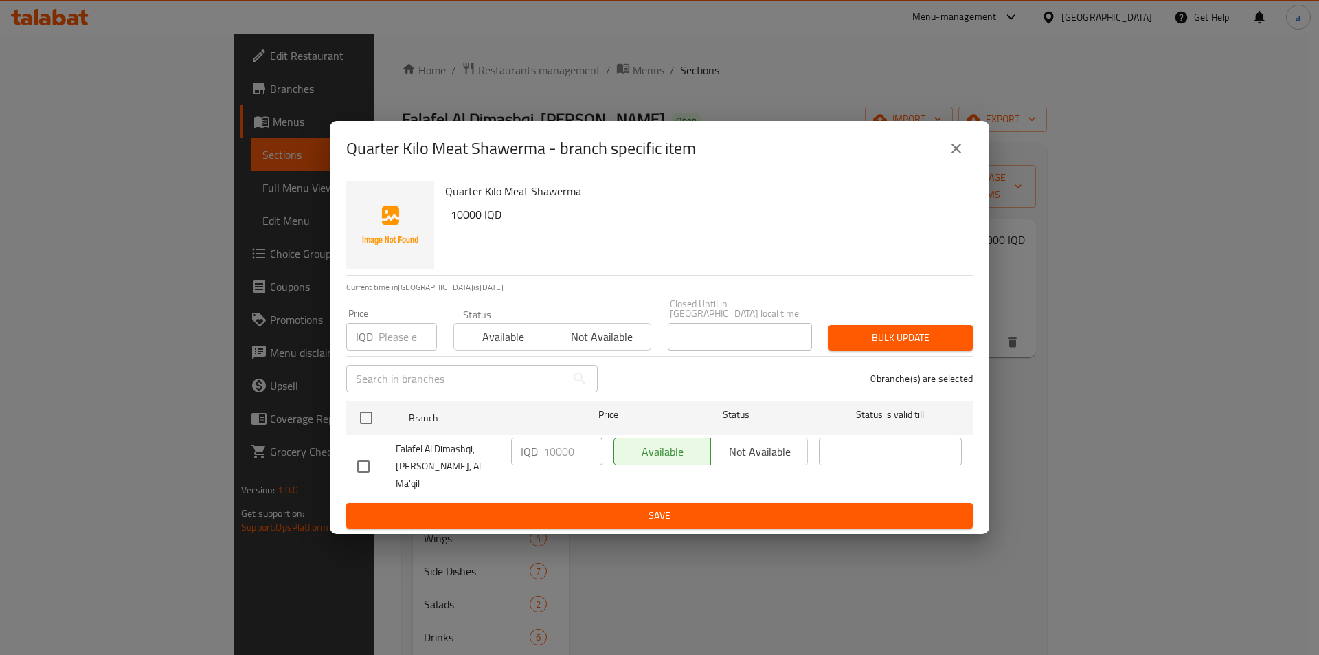
drag, startPoint x: 370, startPoint y: 427, endPoint x: 472, endPoint y: 446, distance: 103.4
click at [370, 427] on input "checkbox" at bounding box center [366, 417] width 29 height 29
checkbox input "true"
click at [555, 459] on input "10000" at bounding box center [572, 451] width 59 height 27
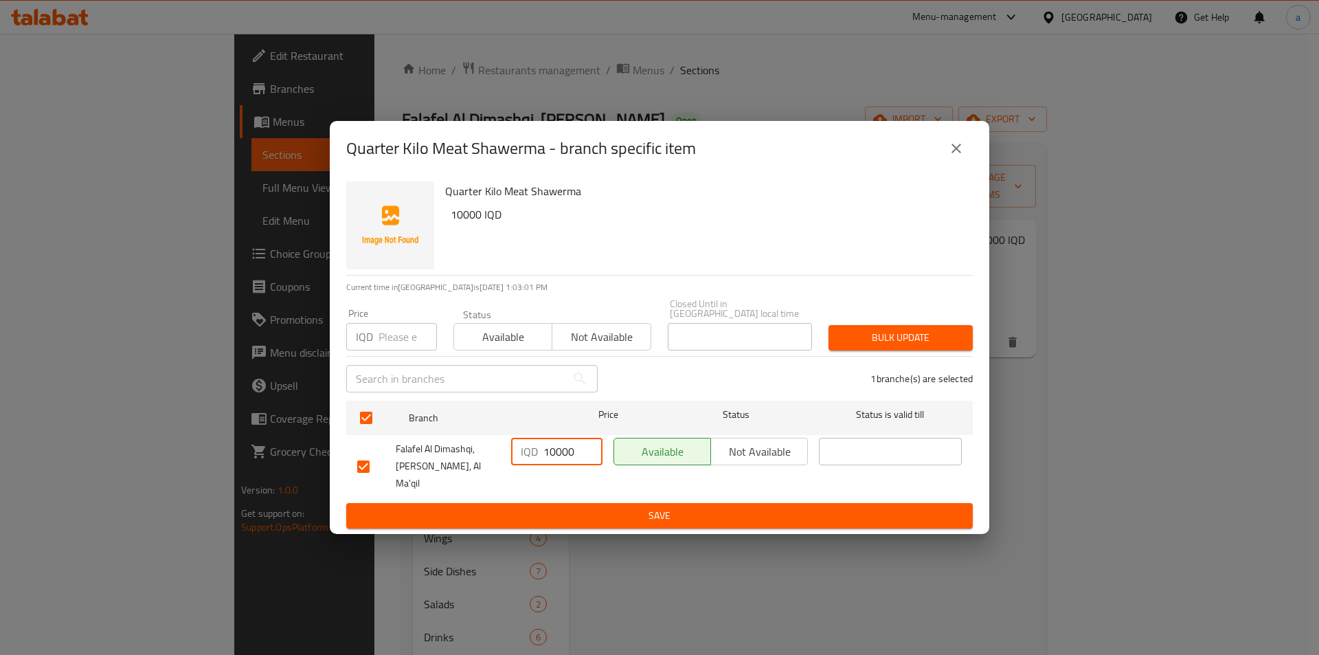
click at [555, 459] on input "10000" at bounding box center [572, 451] width 59 height 27
paste input "15"
type input "11500"
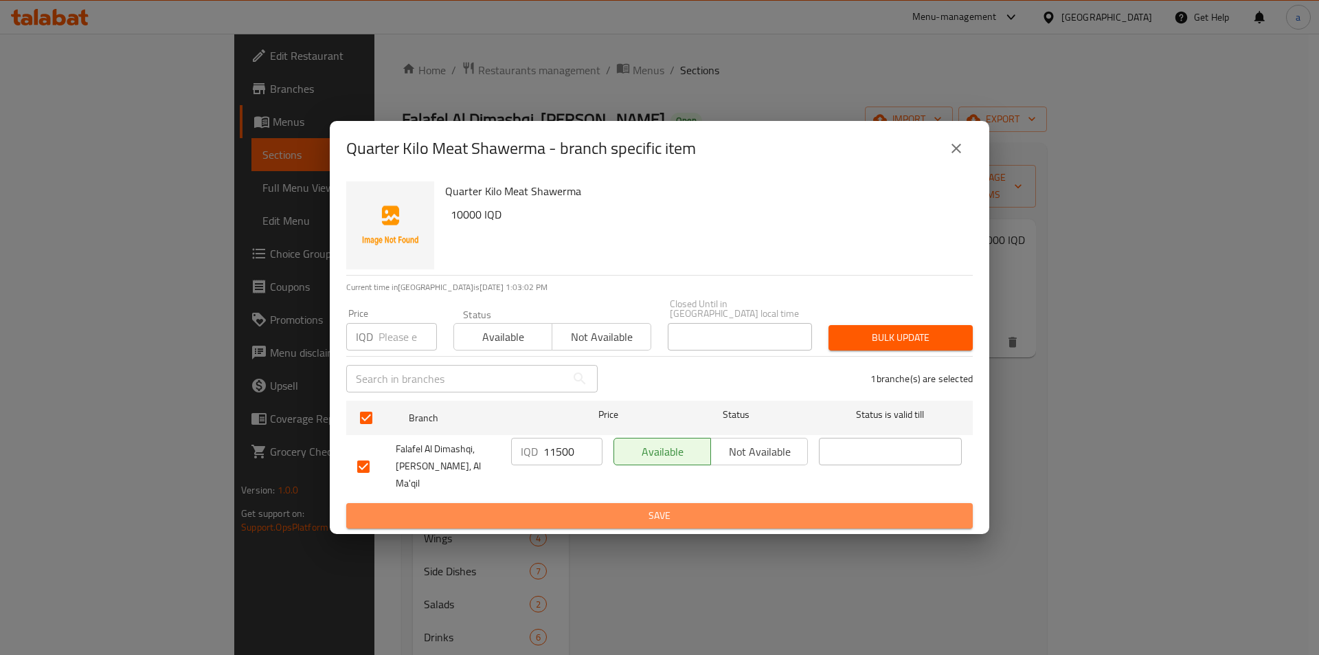
click at [572, 507] on span "Save" at bounding box center [659, 515] width 605 height 17
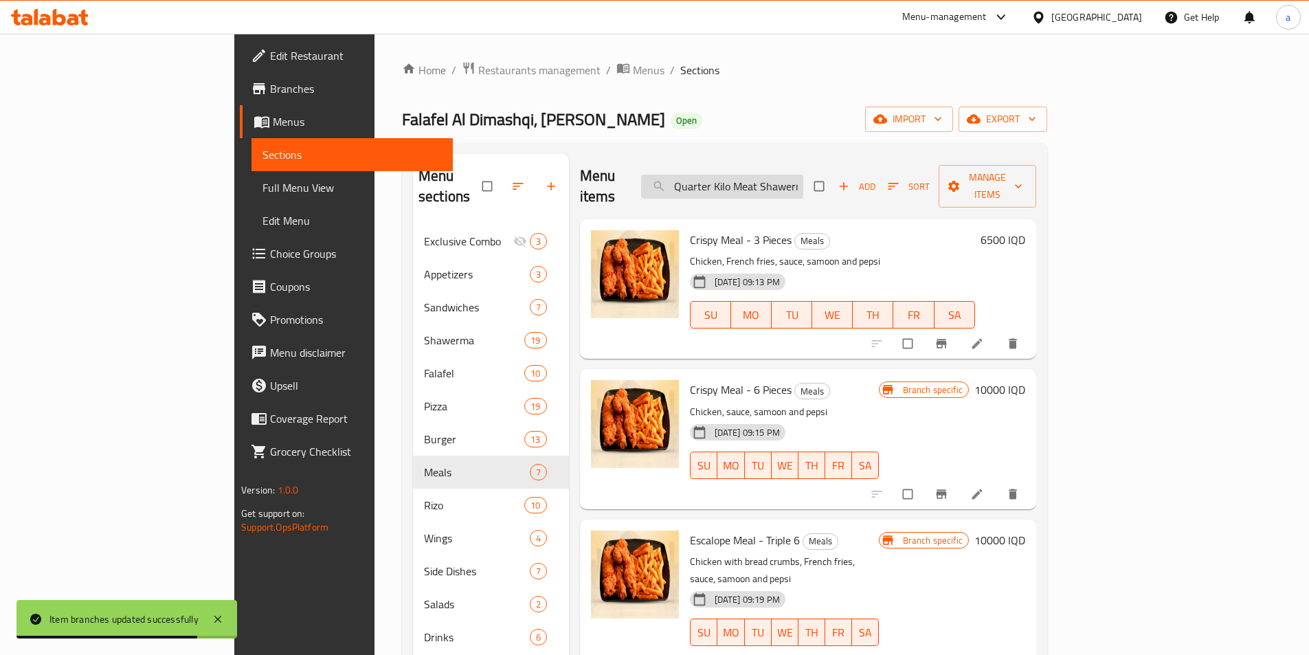
click at [803, 174] on input "Quarter Kilo Meat Shawerma" at bounding box center [722, 186] width 162 height 24
paste input "Chicken Shawerma With French Samoon"
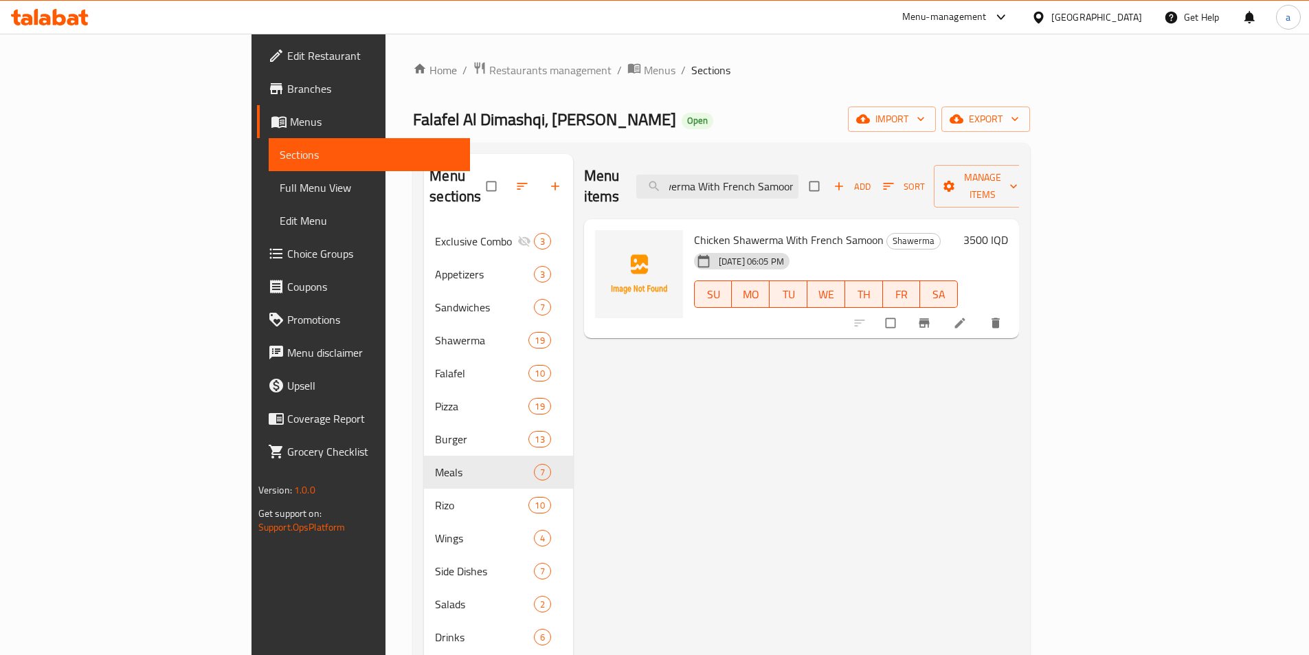
type input "Chicken Shawerma With French Samoon"
click at [1008, 230] on h6 "3500 IQD" at bounding box center [985, 239] width 45 height 19
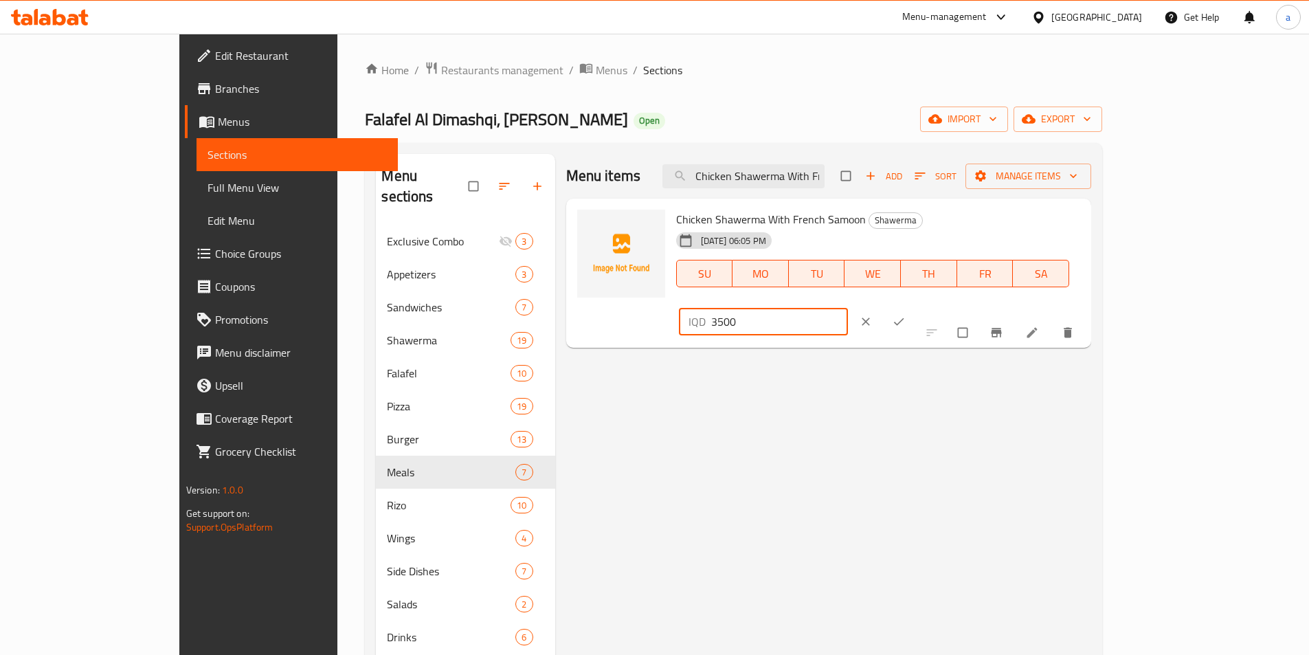
drag, startPoint x: 1136, startPoint y: 217, endPoint x: 1009, endPoint y: 234, distance: 127.6
click at [1009, 234] on div "Chicken Shawerma With French Samoon Shawerma 28-05-2025 06:05 PM SU MO TU WE TH…" at bounding box center [878, 273] width 416 height 139
drag, startPoint x: 1061, startPoint y: 227, endPoint x: 1105, endPoint y: 218, distance: 45.5
click at [848, 308] on input "3500" at bounding box center [779, 321] width 137 height 27
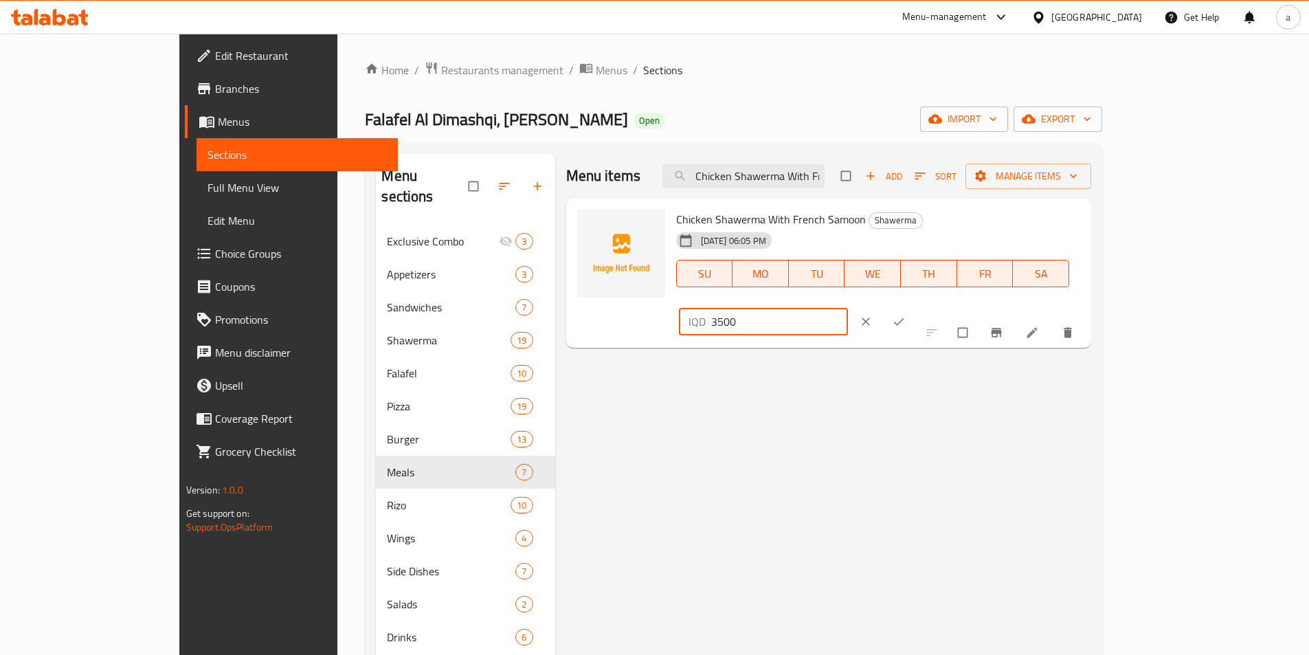
click at [848, 308] on input "3500" at bounding box center [779, 321] width 137 height 27
paste input "40"
type input "4000"
click at [905, 315] on icon "ok" at bounding box center [899, 322] width 14 height 14
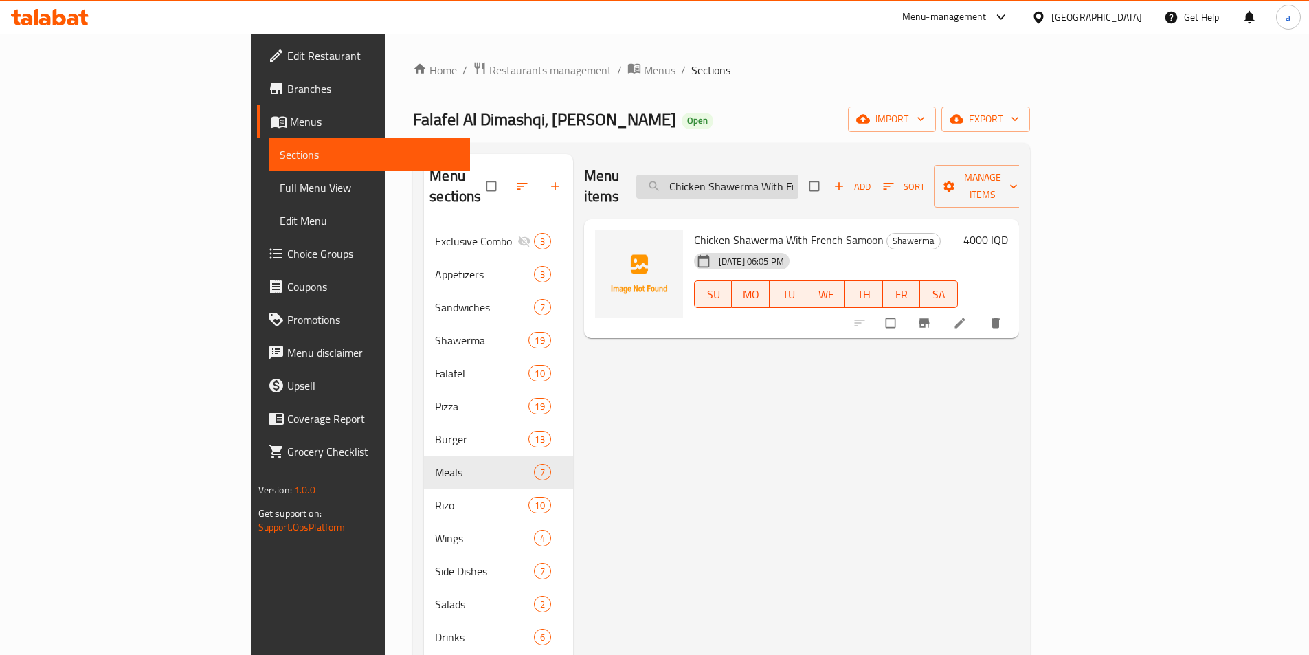
click at [798, 174] on input "Chicken Shawerma With French Samoon" at bounding box center [717, 186] width 162 height 24
paste input "Arabic Meat Shawarma Meal"
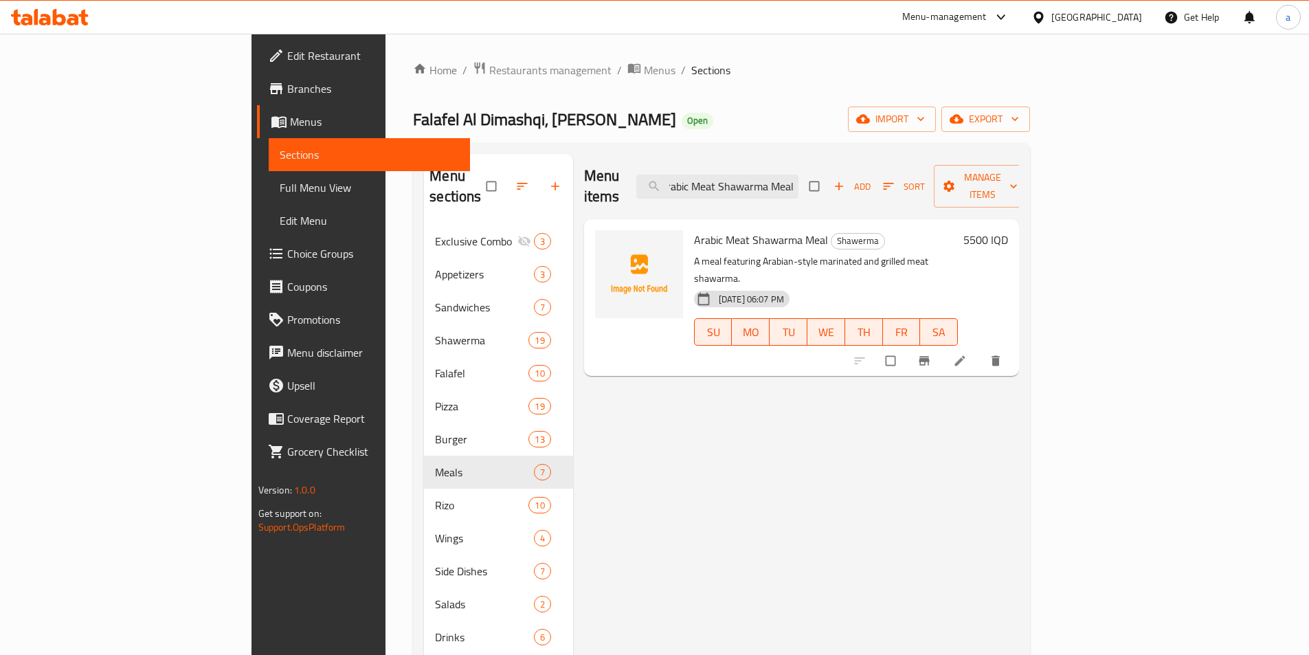
type input "Arabic Meat Shawarma Meal"
click at [1019, 219] on div "Arabic Meat Shawarma Meal Shawerma A meal featuring Arabian-style marinated and…" at bounding box center [802, 297] width 436 height 157
click at [1008, 230] on h6 "5500 IQD" at bounding box center [985, 239] width 45 height 19
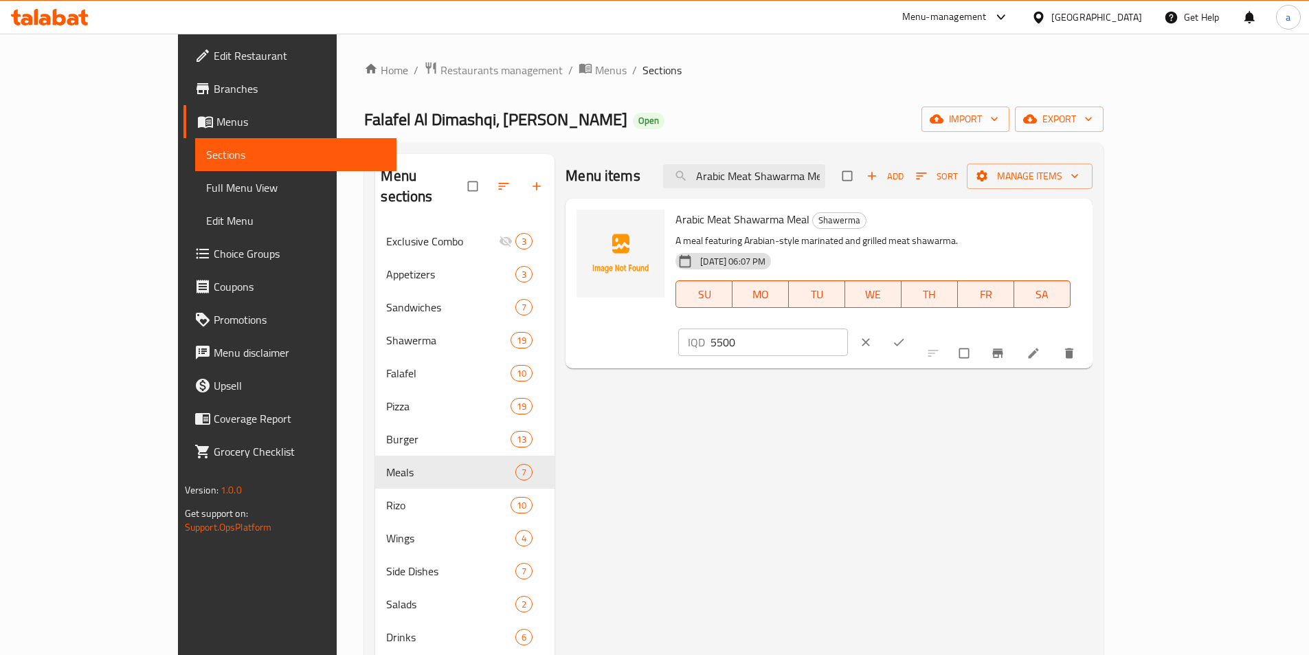
click at [848, 328] on input "5500" at bounding box center [778, 341] width 137 height 27
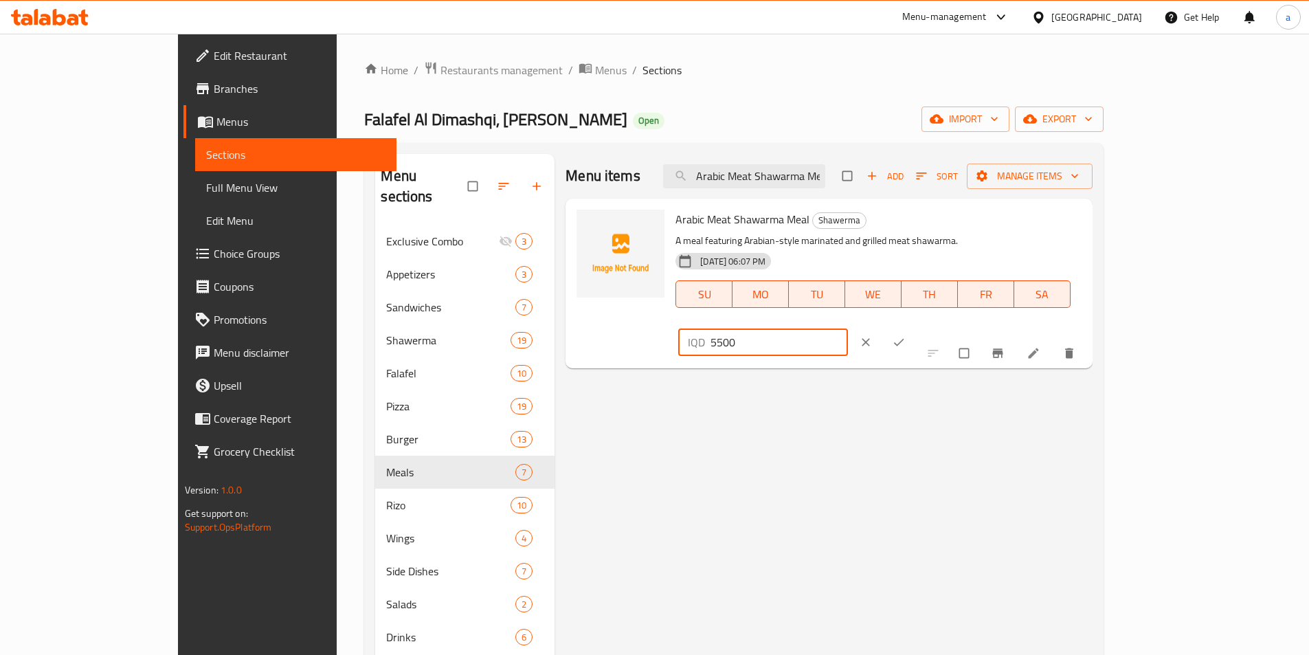
click at [848, 328] on input "5500" at bounding box center [778, 341] width 137 height 27
drag, startPoint x: 1089, startPoint y: 218, endPoint x: 1079, endPoint y: 225, distance: 12.2
click at [848, 328] on input "5500" at bounding box center [778, 341] width 137 height 27
paste input "60"
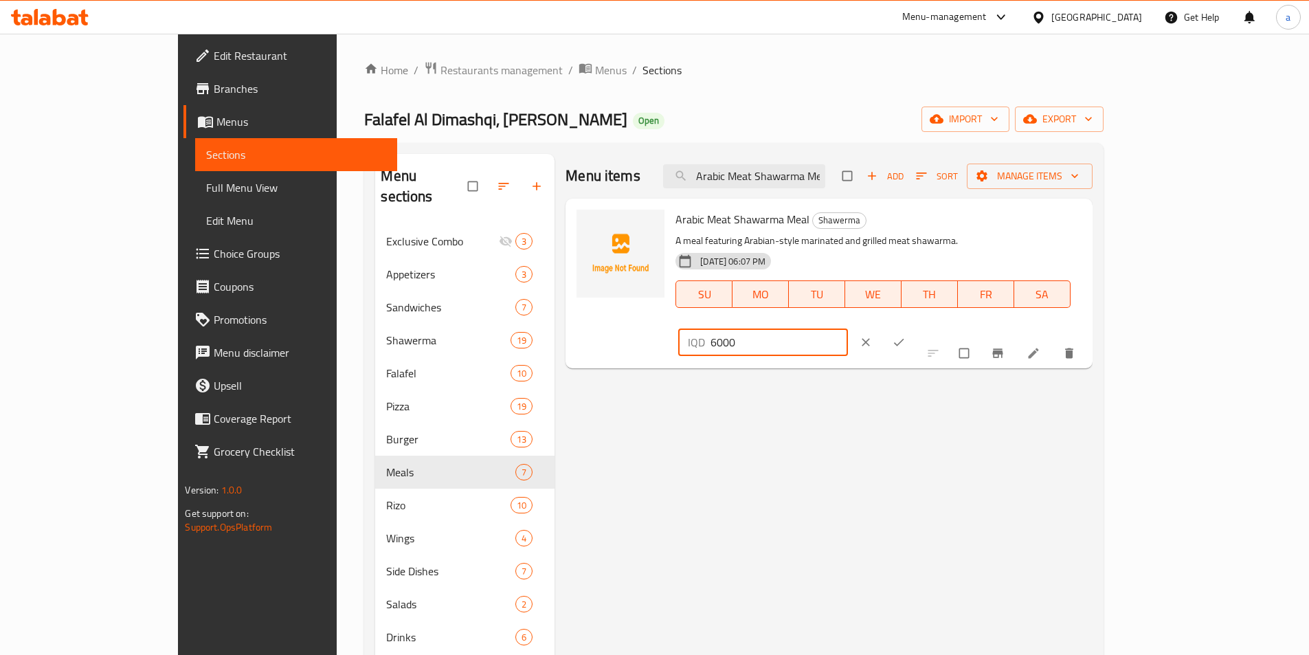
type input "6000"
click at [905, 335] on icon "ok" at bounding box center [899, 342] width 14 height 14
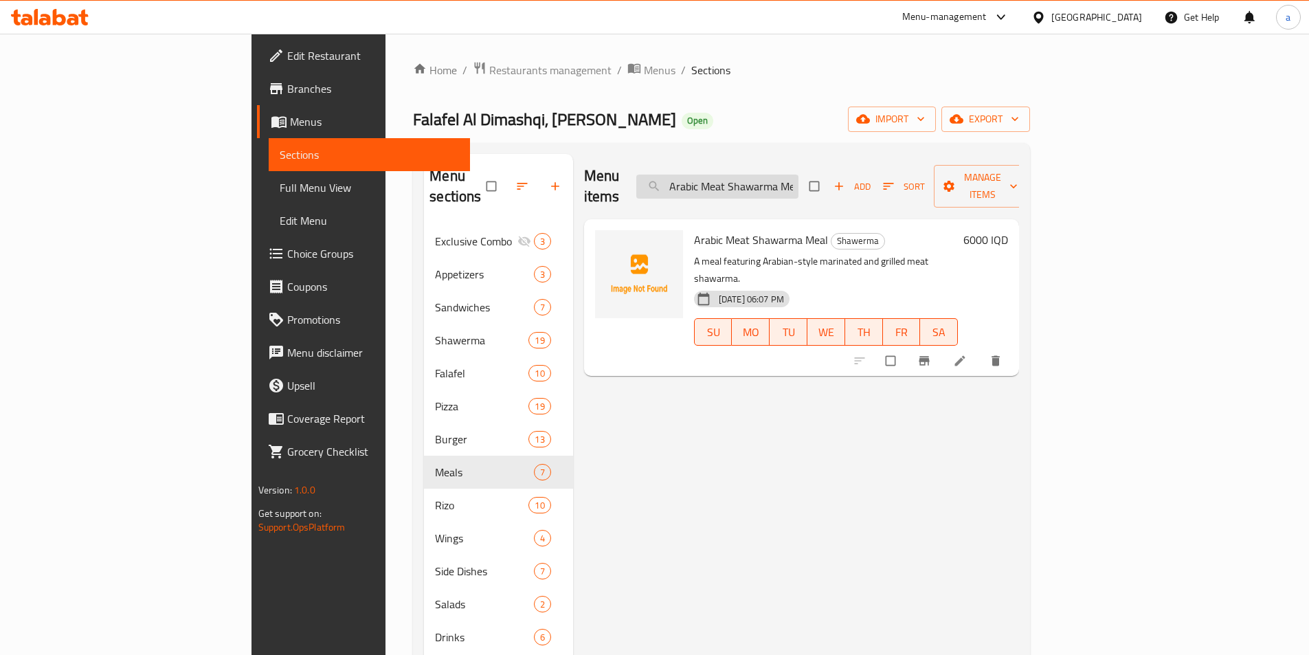
click at [798, 177] on input "Arabic Meat Shawarma Meal" at bounding box center [717, 186] width 162 height 24
paste input "Meat"
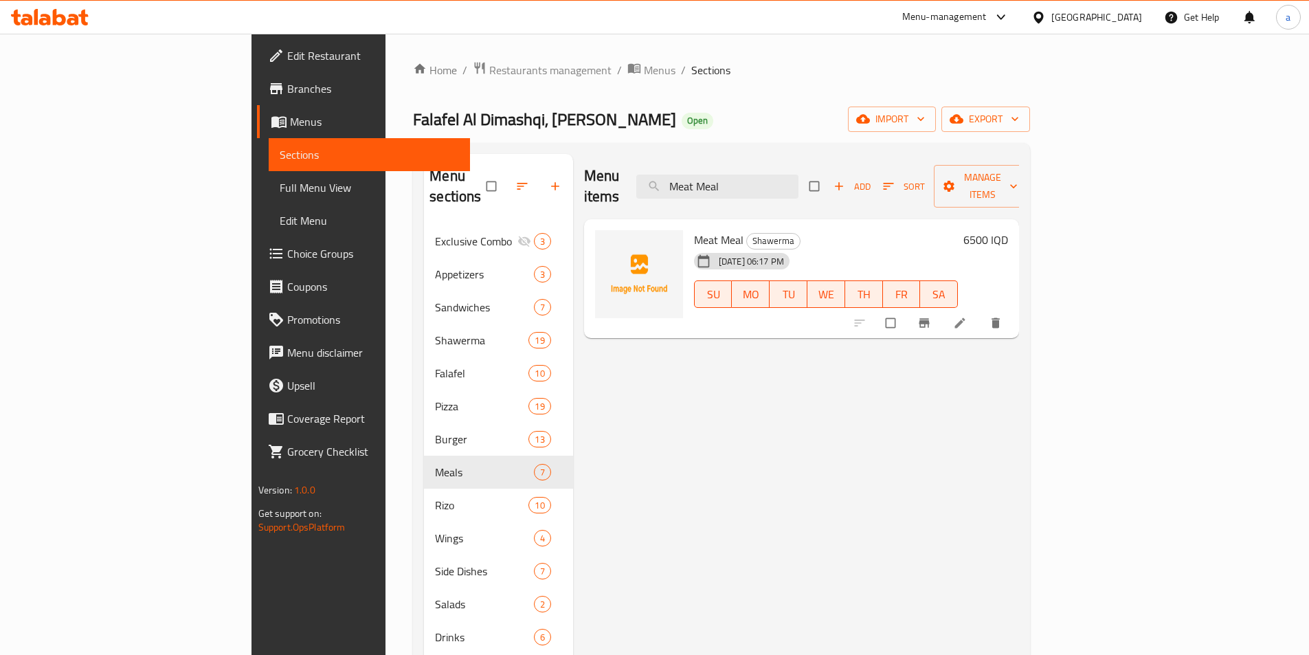
type input "Meat Meal"
click at [638, 347] on div "Menu items Meat Meal Add Sort Manage items Meat Meal Shawerma 28-05-2025 06:17 …" at bounding box center [796, 481] width 447 height 655
click at [1008, 230] on h6 "6500 IQD" at bounding box center [985, 239] width 45 height 19
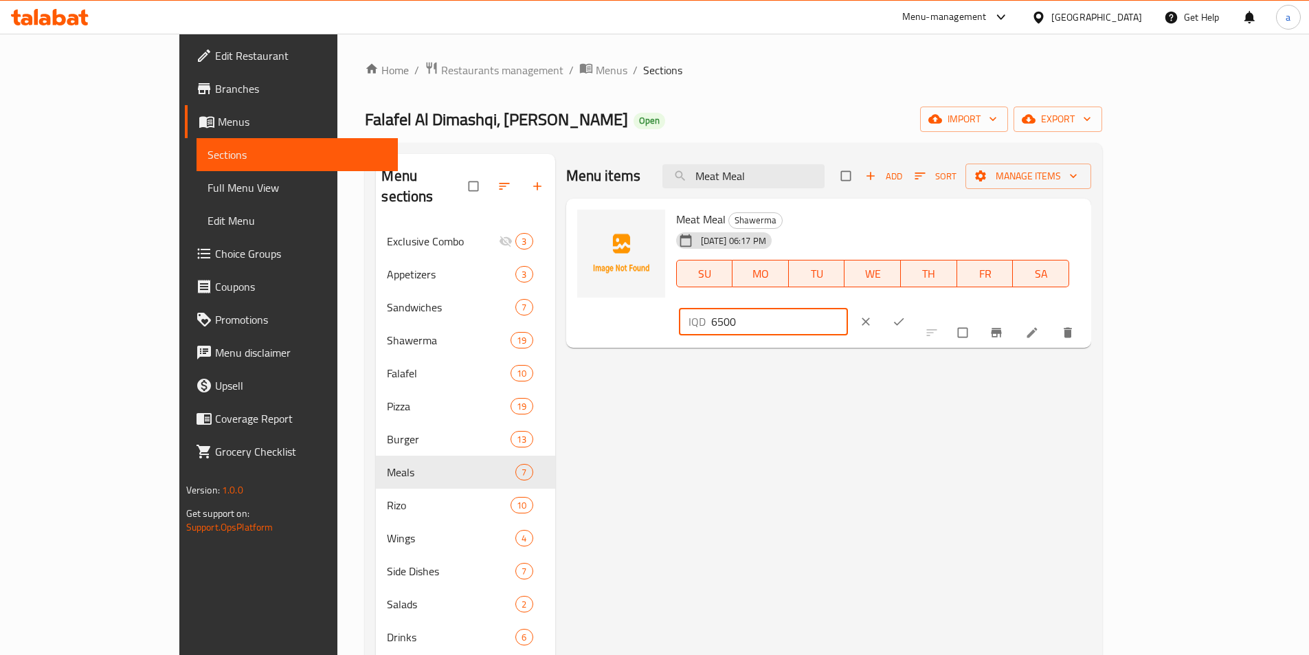
click at [848, 308] on input "6500" at bounding box center [779, 321] width 137 height 27
paste input "70"
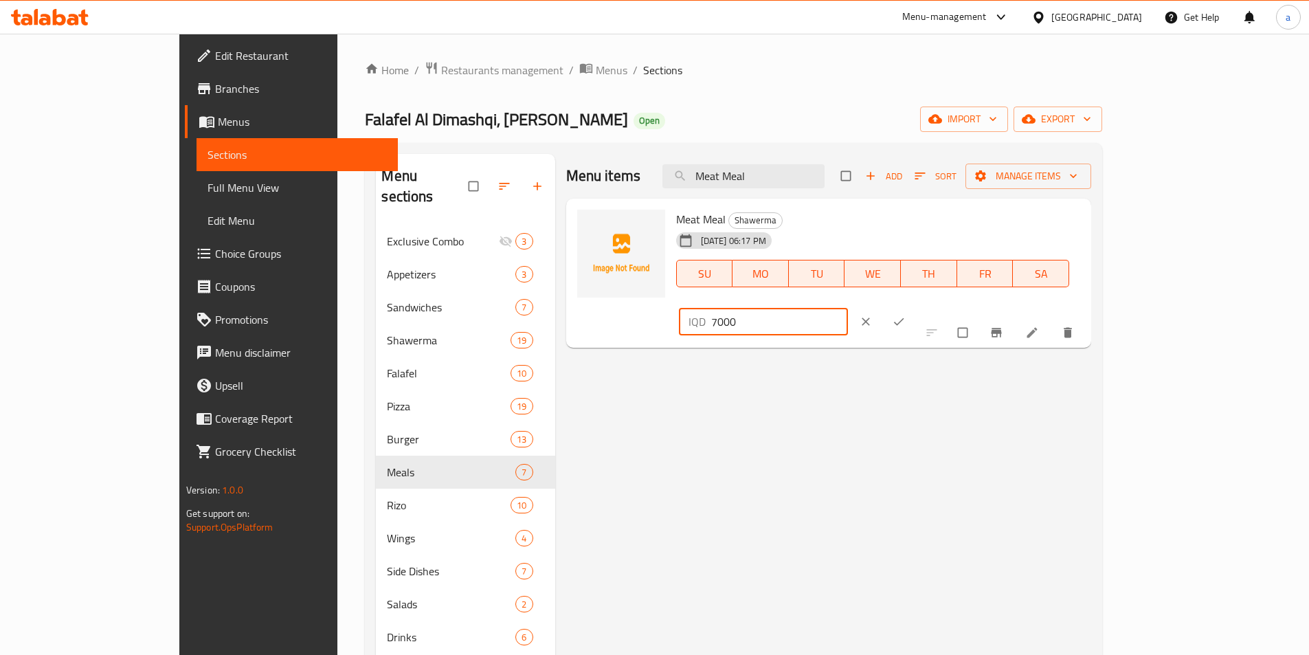
type input "7000"
click at [905, 315] on icon "ok" at bounding box center [899, 322] width 14 height 14
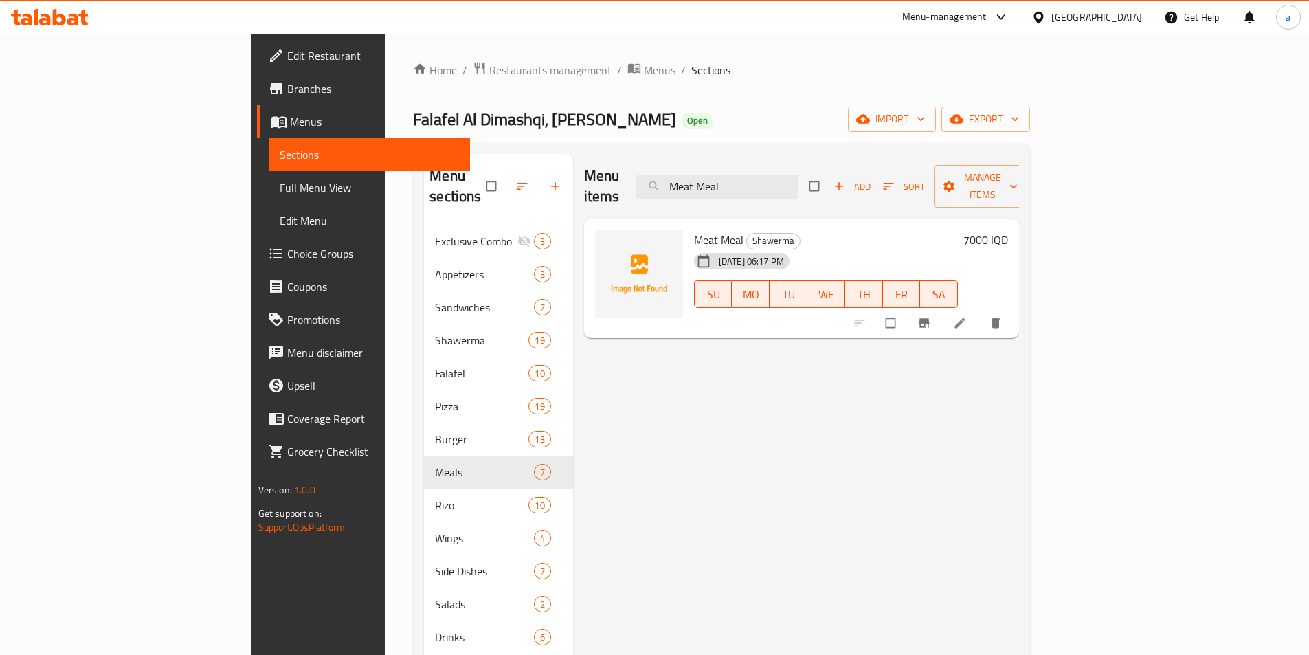
paste input "Jumbo Falafel"
drag, startPoint x: 819, startPoint y: 174, endPoint x: 714, endPoint y: 166, distance: 104.7
click at [714, 166] on div "Menu items Meat Meal Add Sort Manage items" at bounding box center [802, 186] width 436 height 65
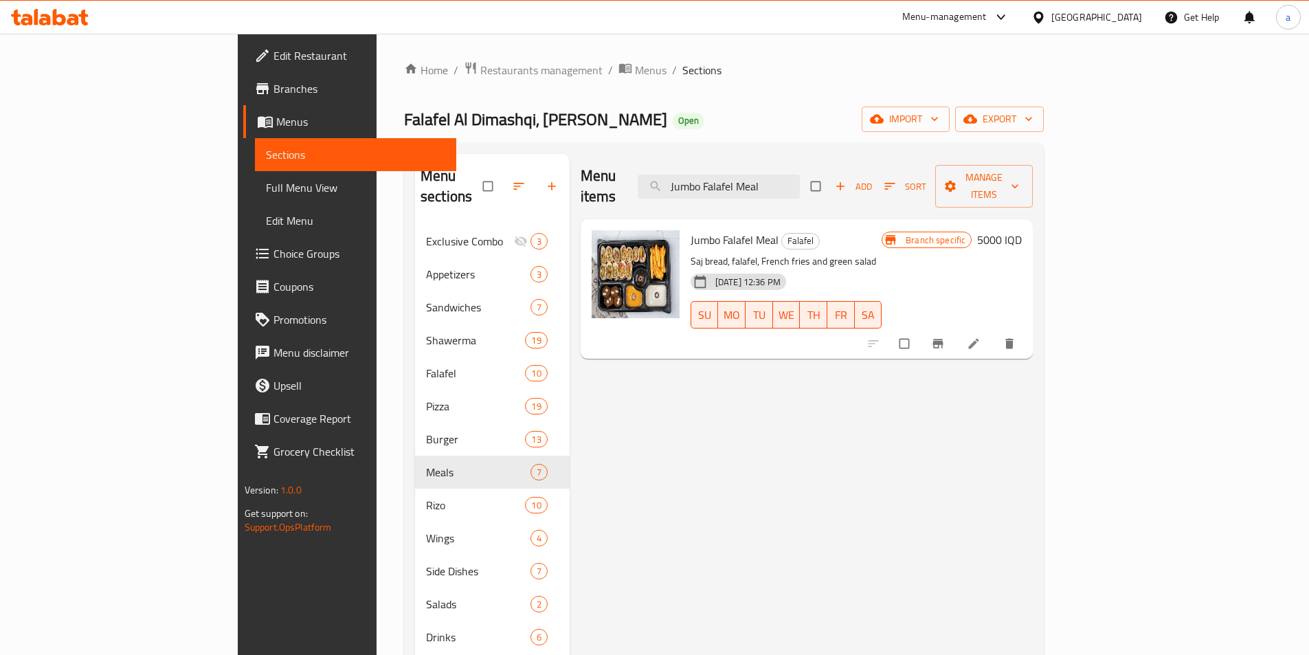
type input "Jumbo Falafel Meal"
click at [956, 328] on button "Branch-specific-item" at bounding box center [939, 343] width 33 height 30
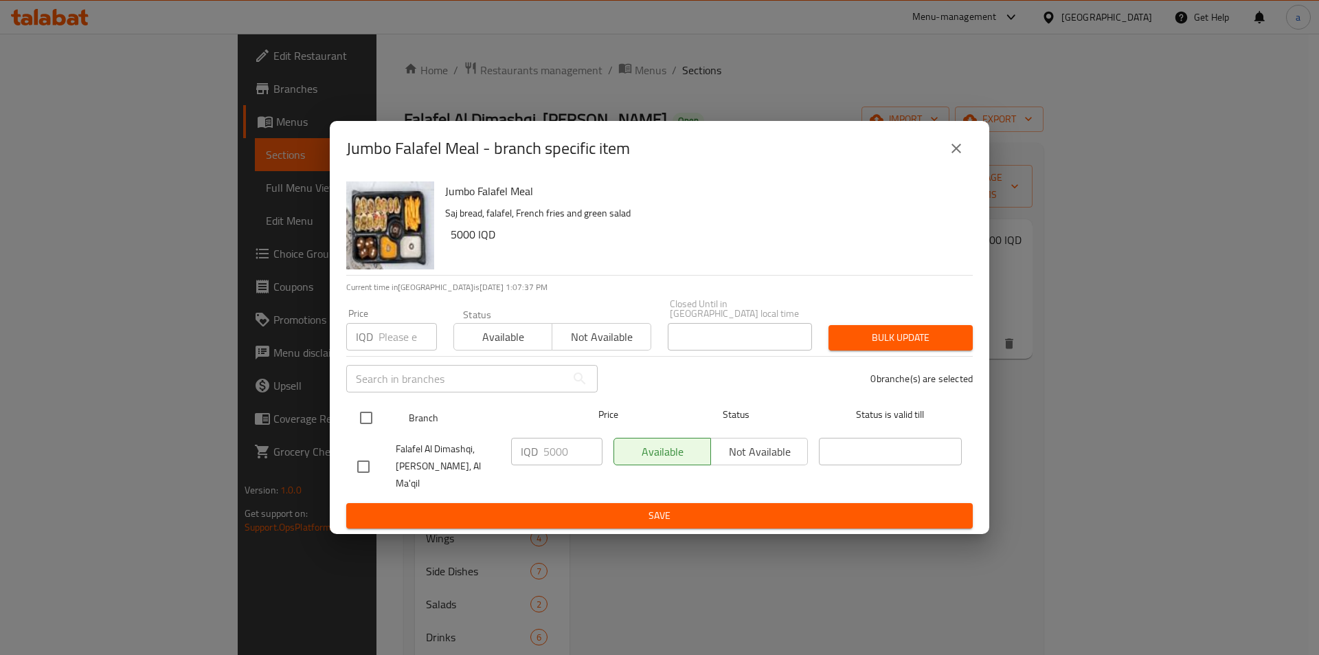
click at [363, 420] on input "checkbox" at bounding box center [366, 417] width 29 height 29
checkbox input "true"
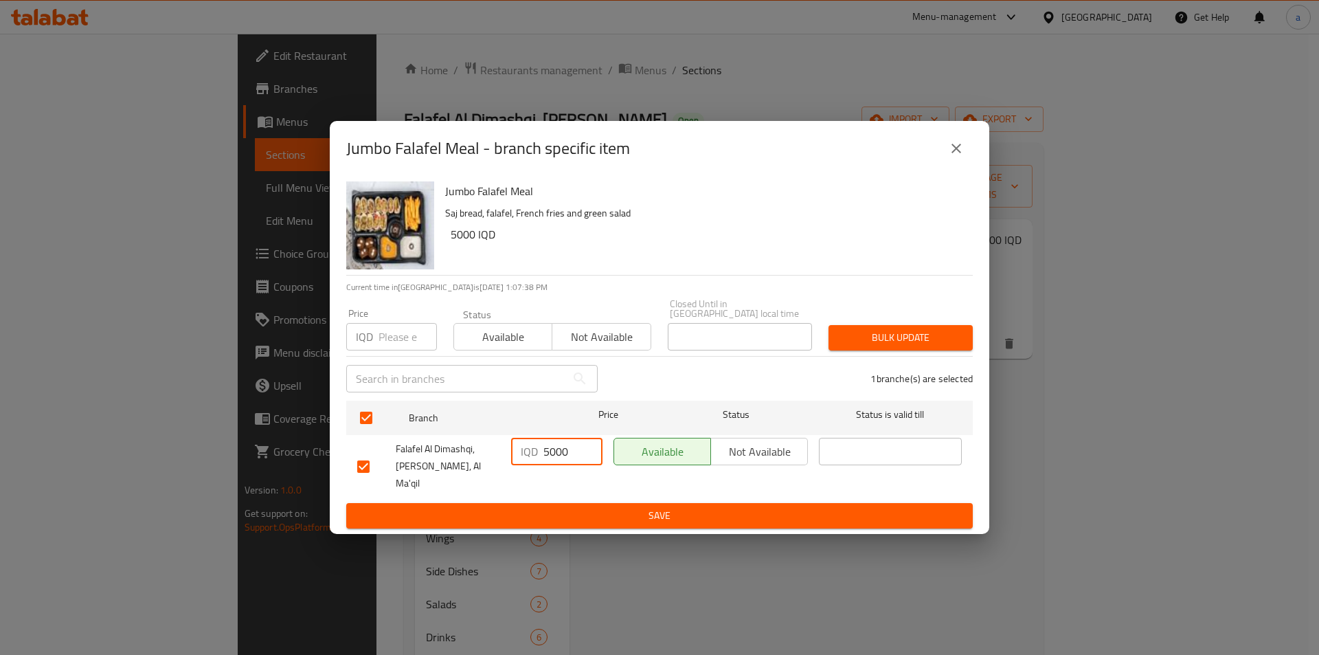
click at [555, 458] on input "5000" at bounding box center [572, 451] width 59 height 27
type input "5500"
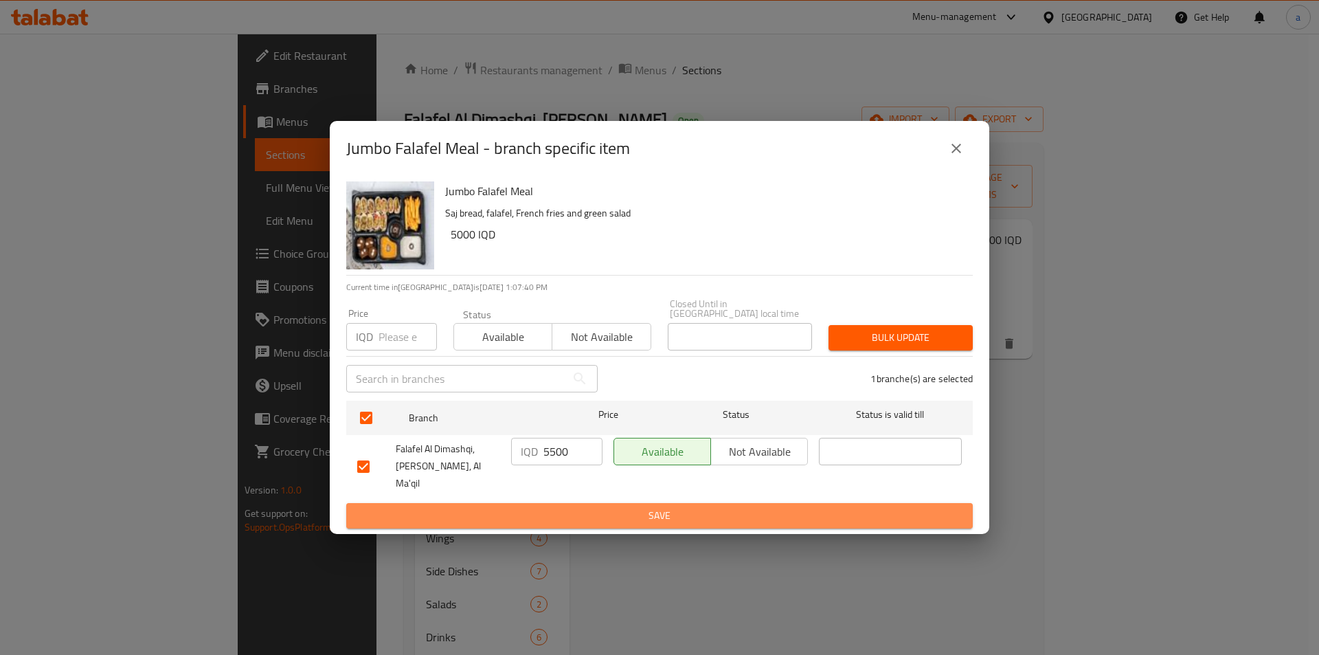
click at [596, 507] on span "Save" at bounding box center [659, 515] width 605 height 17
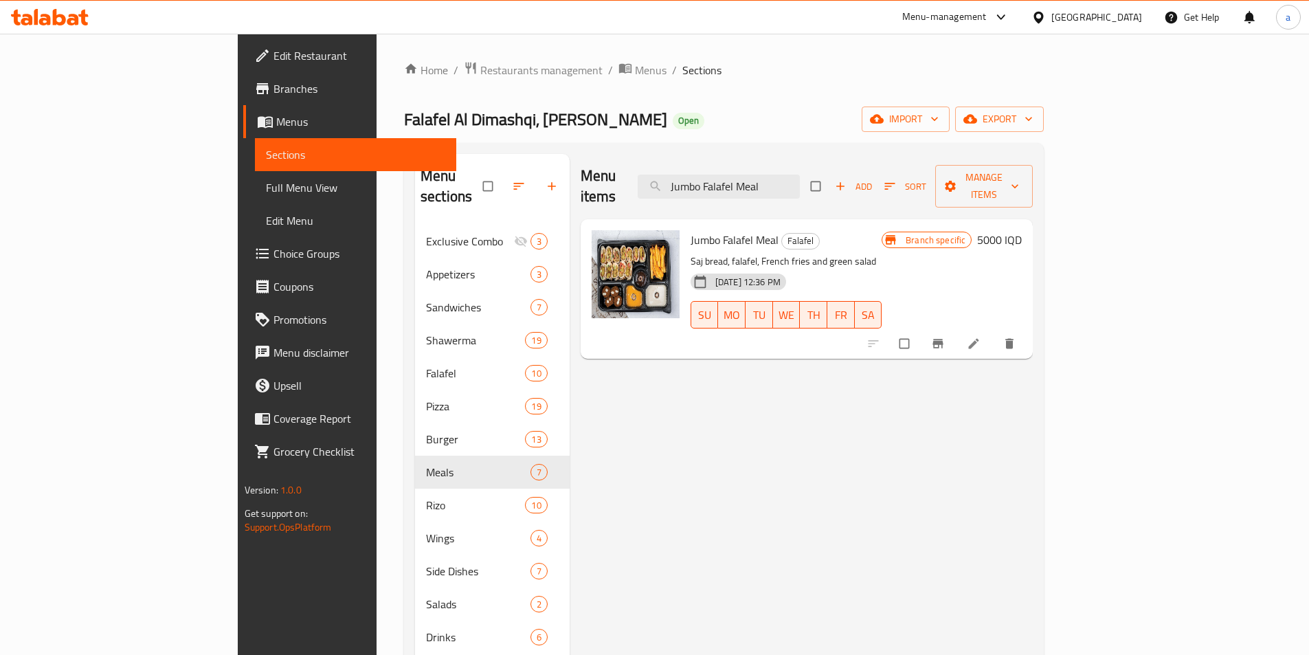
click at [866, 161] on div "Menu items Jumbo Falafel Meal Add Sort Manage items" at bounding box center [806, 186] width 453 height 65
click at [800, 181] on input "Jumbo Falafel Meal" at bounding box center [719, 186] width 162 height 24
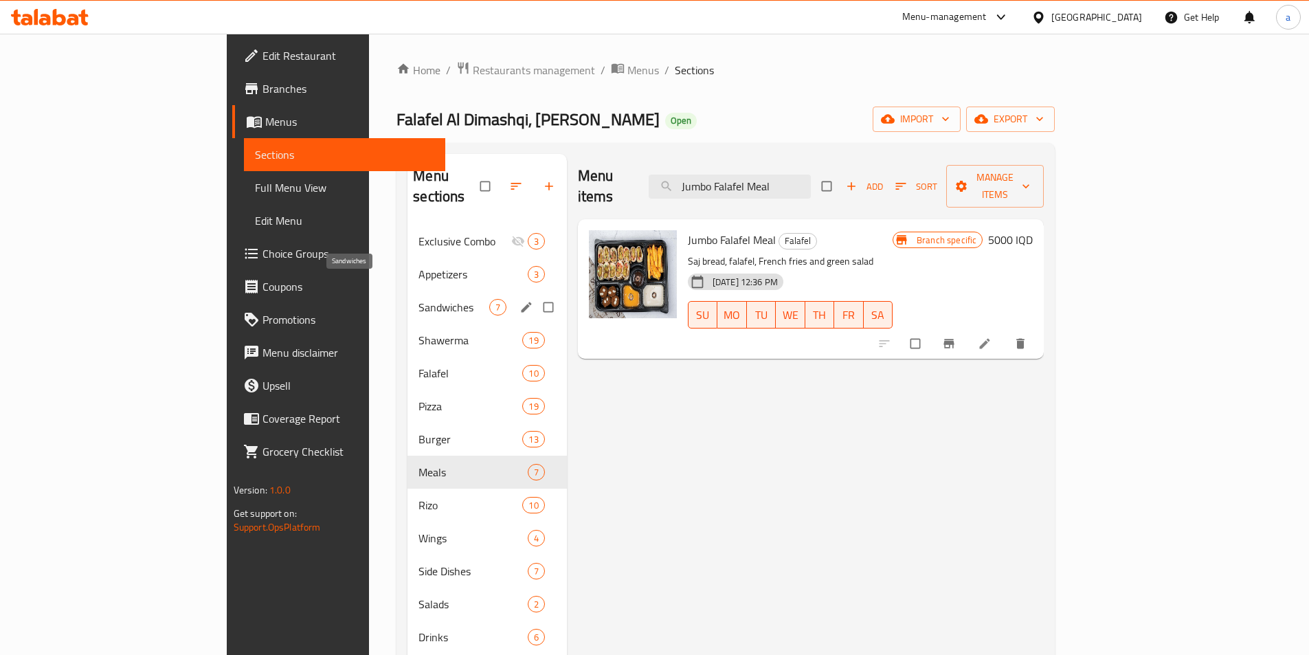
paste input "10 Pieces Falafe"
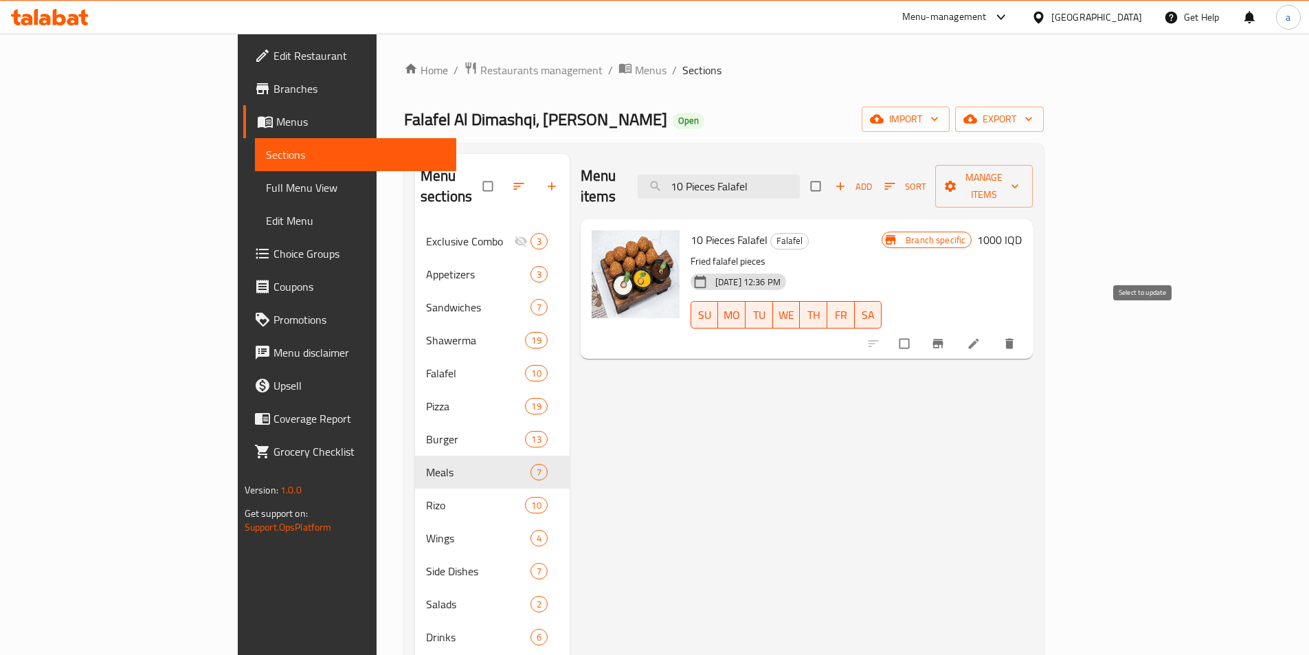
type input "10 Pieces Falafel"
click at [945, 337] on icon "Branch-specific-item" at bounding box center [938, 344] width 14 height 14
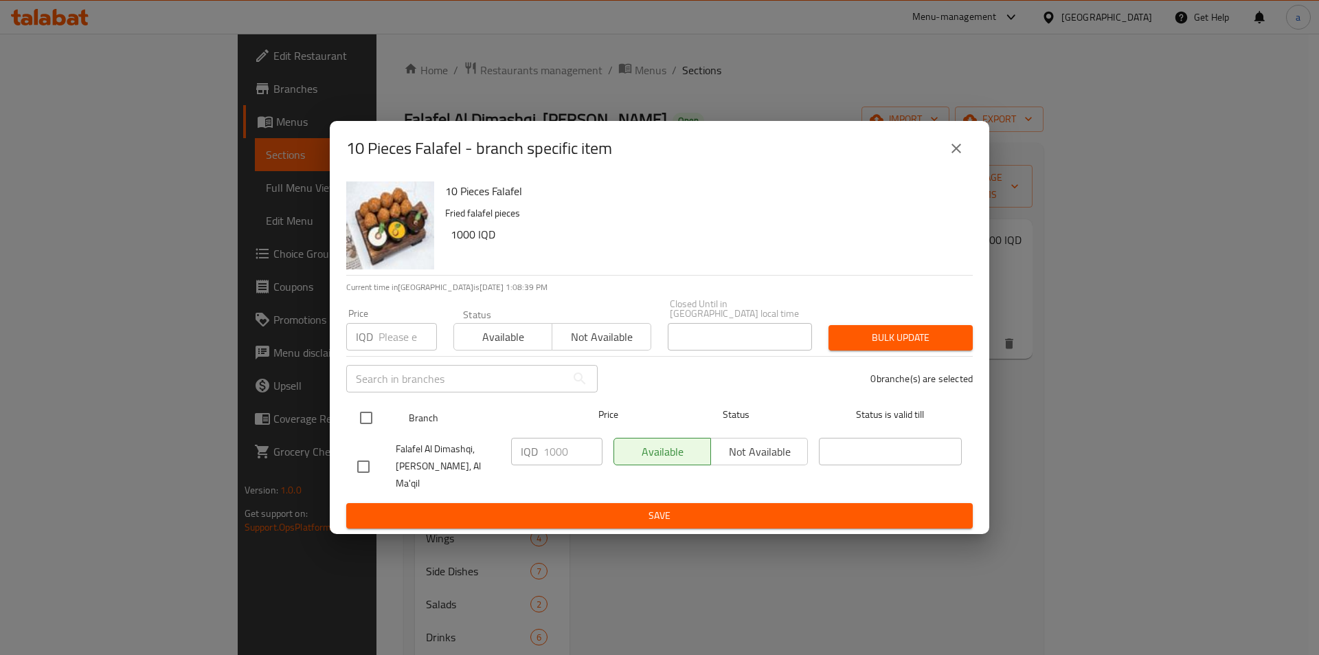
click at [365, 418] on input "checkbox" at bounding box center [366, 417] width 29 height 29
checkbox input "true"
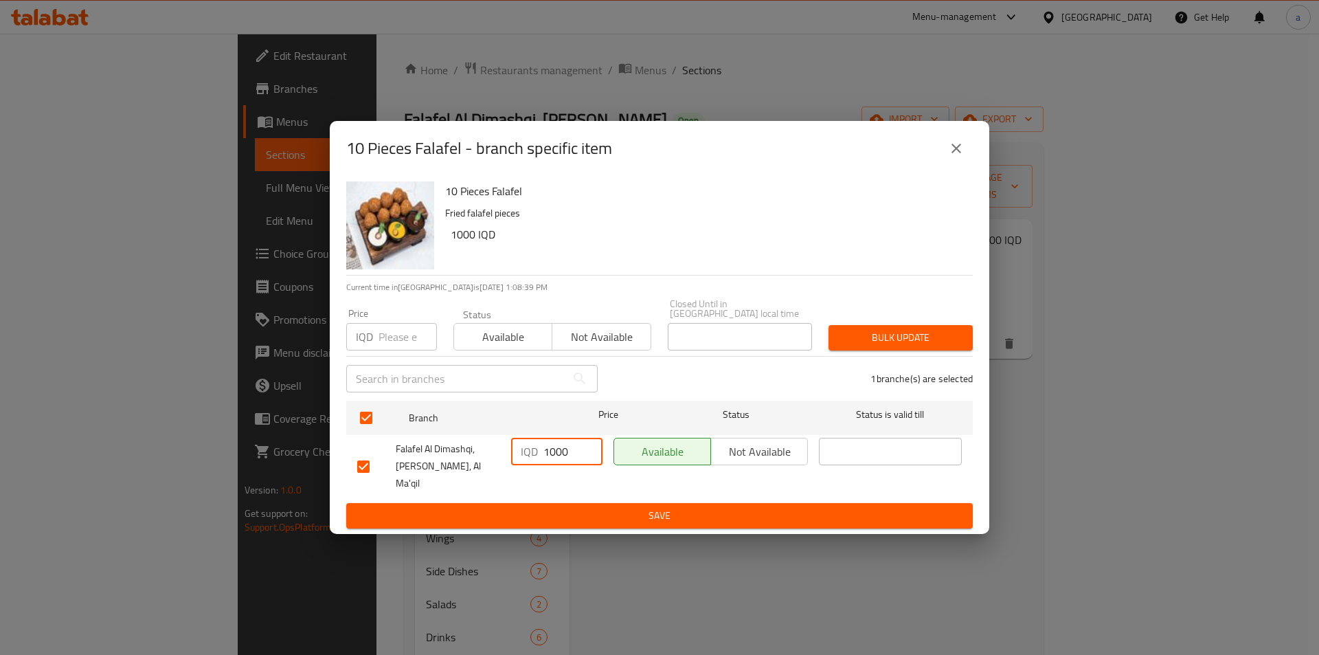
click at [554, 453] on input "1000" at bounding box center [572, 451] width 59 height 27
paste input "25"
type input "1250"
click at [600, 507] on span "Save" at bounding box center [659, 515] width 605 height 17
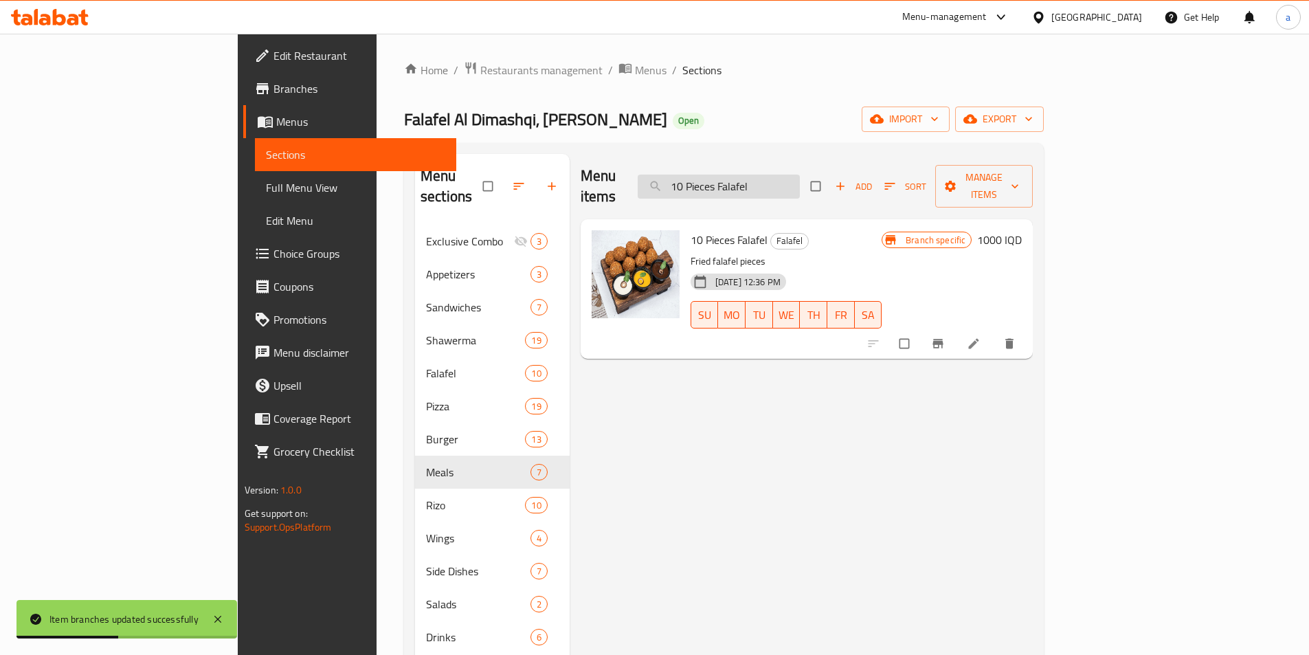
click at [800, 174] on input "10 Pieces Falafel" at bounding box center [719, 186] width 162 height 24
paste input "Falafel Saj"
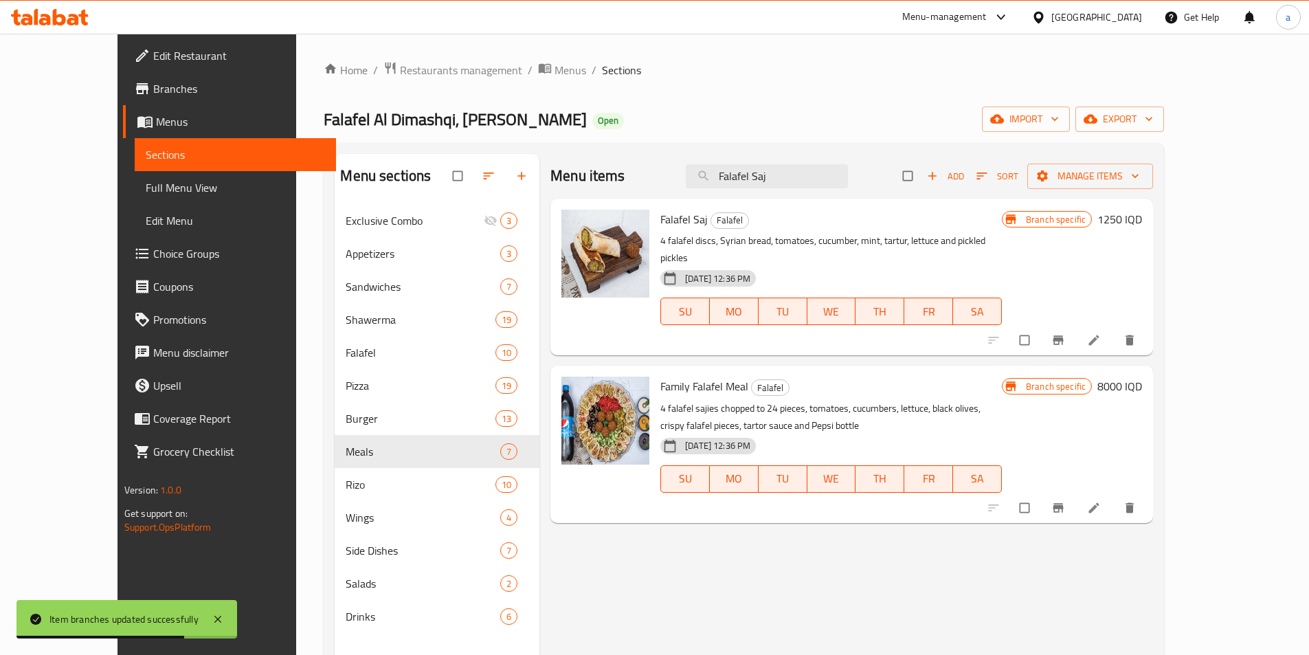
type input "Falafel Saj"
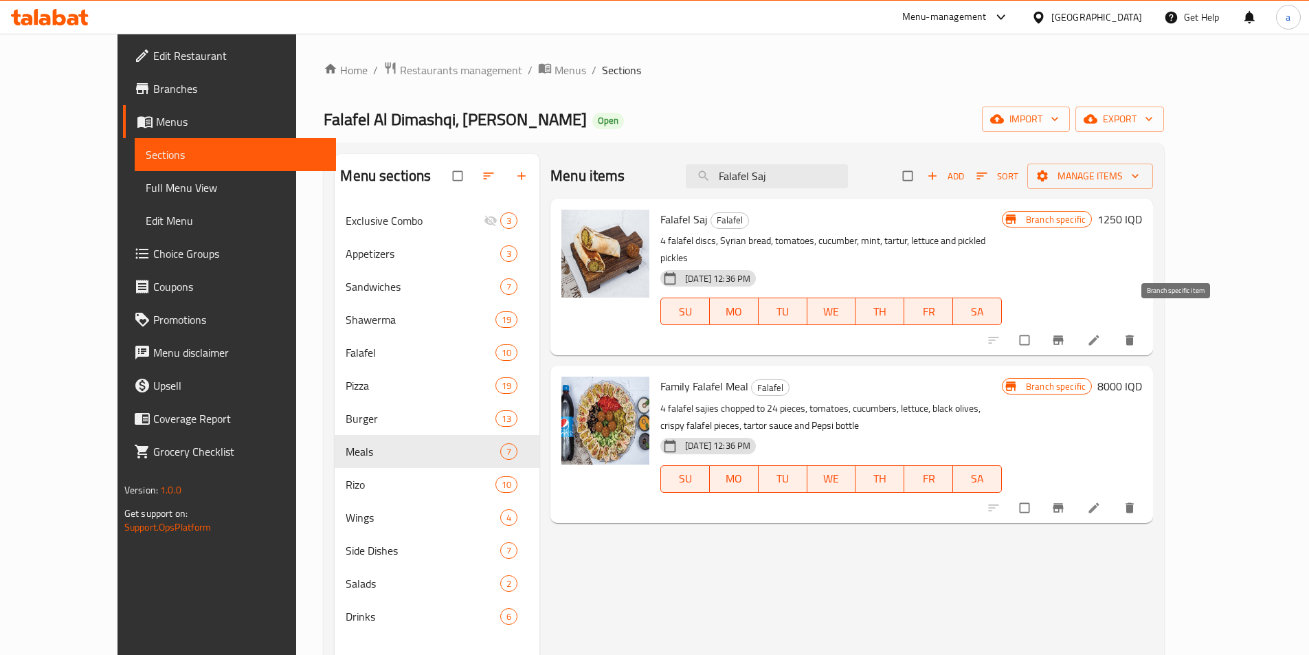
click at [1065, 333] on icon "Branch-specific-item" at bounding box center [1058, 340] width 14 height 14
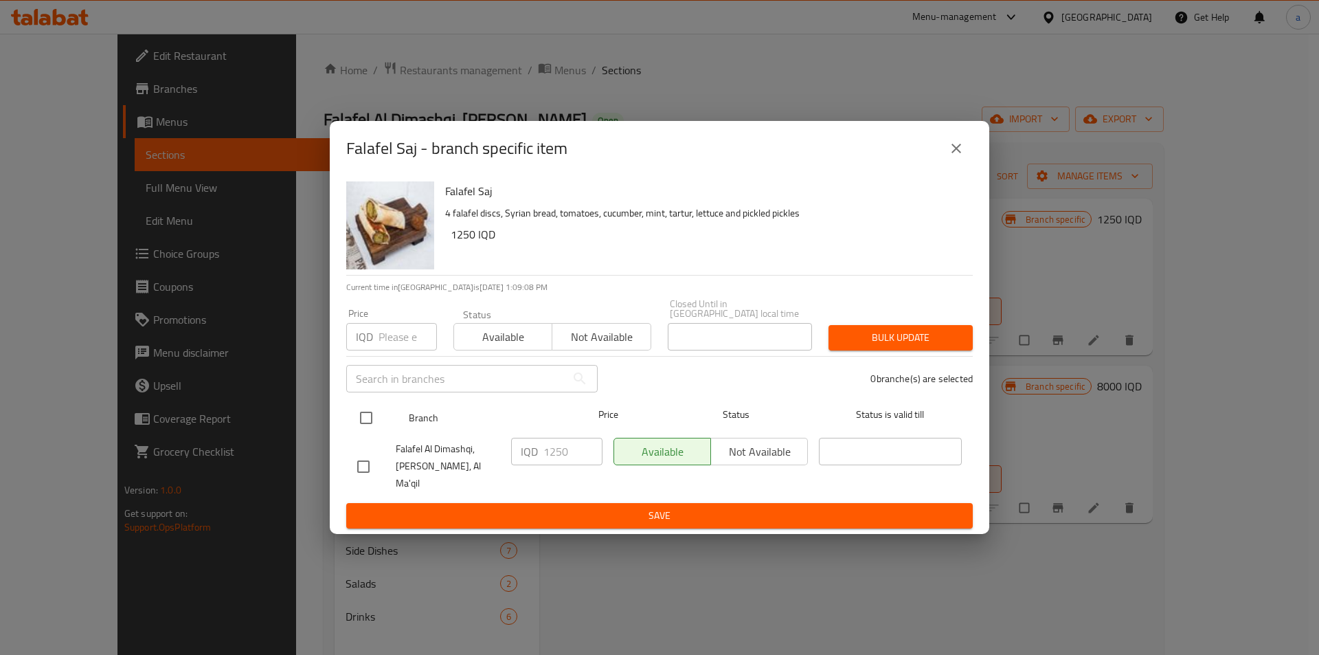
click at [367, 419] on input "checkbox" at bounding box center [366, 417] width 29 height 29
checkbox input "true"
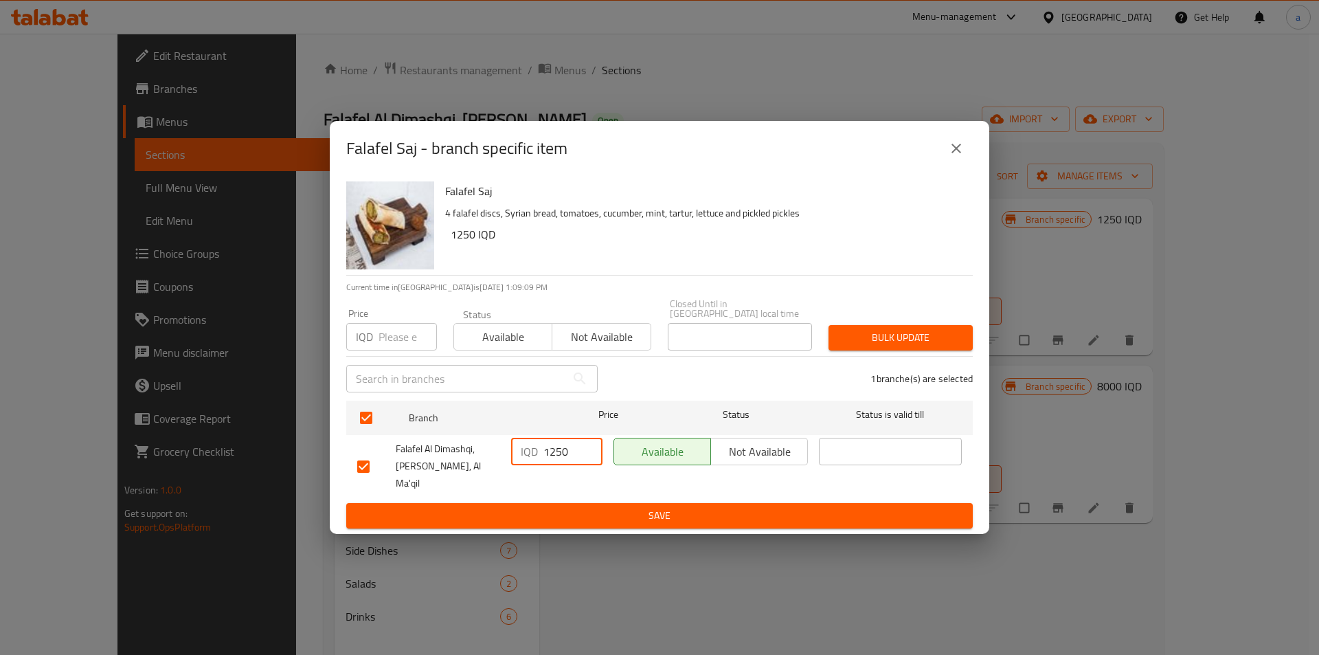
click at [559, 460] on input "1250" at bounding box center [572, 451] width 59 height 27
click at [590, 507] on span "Save" at bounding box center [659, 515] width 605 height 17
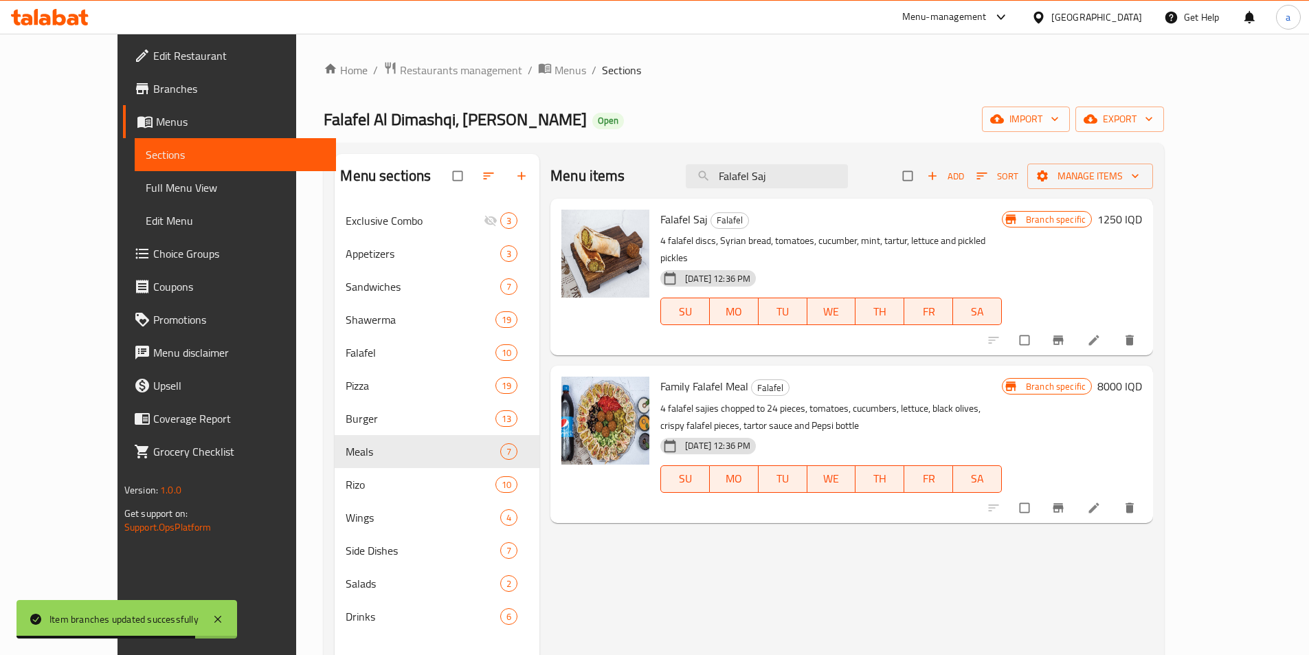
drag, startPoint x: 839, startPoint y: 164, endPoint x: 666, endPoint y: 211, distance: 178.6
click at [666, 211] on div "Menu items Falafel Saj Add Sort Manage items Falafel Saj Falafel 4 falafel disc…" at bounding box center [845, 481] width 613 height 655
paste input "Meal"
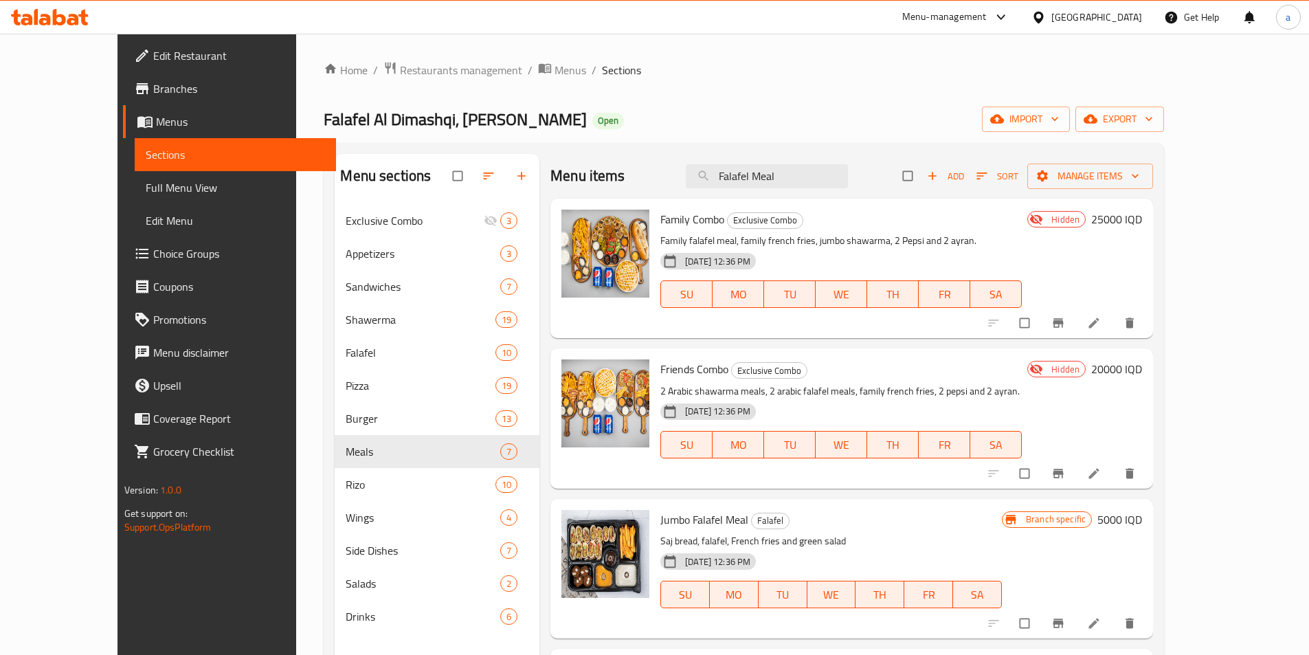
scroll to position [406, 0]
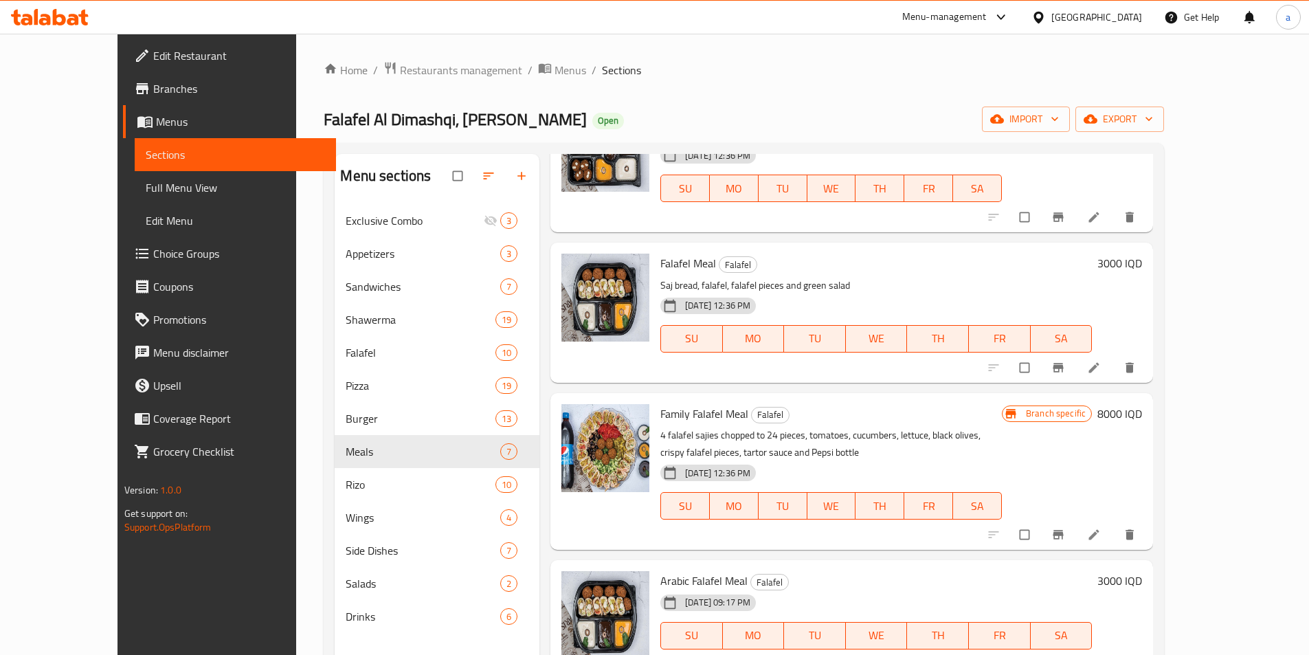
type input "Falafel Meal"
click at [1142, 260] on h6 "3000 IQD" at bounding box center [1119, 262] width 45 height 19
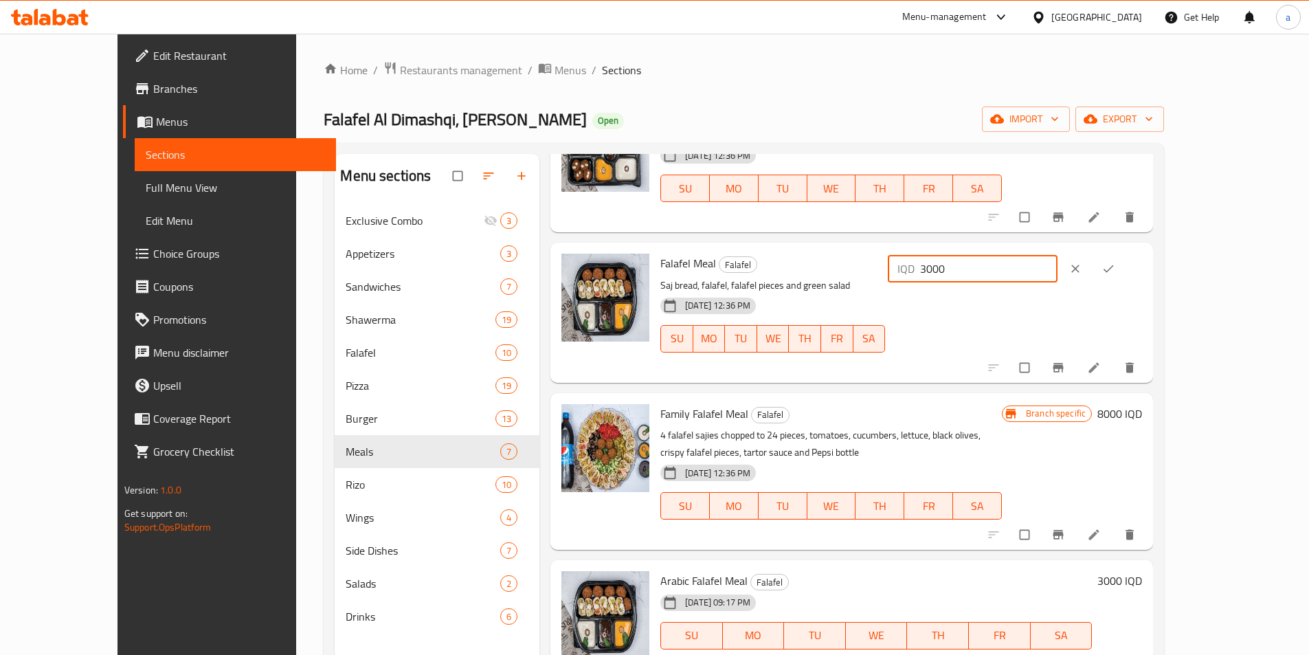
drag, startPoint x: 1135, startPoint y: 275, endPoint x: 979, endPoint y: 291, distance: 156.8
click at [979, 291] on div "Falafel Meal Falafel Saj bread, falafel, falafel pieces and green salad 29-01-2…" at bounding box center [901, 312] width 493 height 128
paste input "5"
type input "3500"
click at [1115, 269] on icon "ok" at bounding box center [1108, 269] width 14 height 14
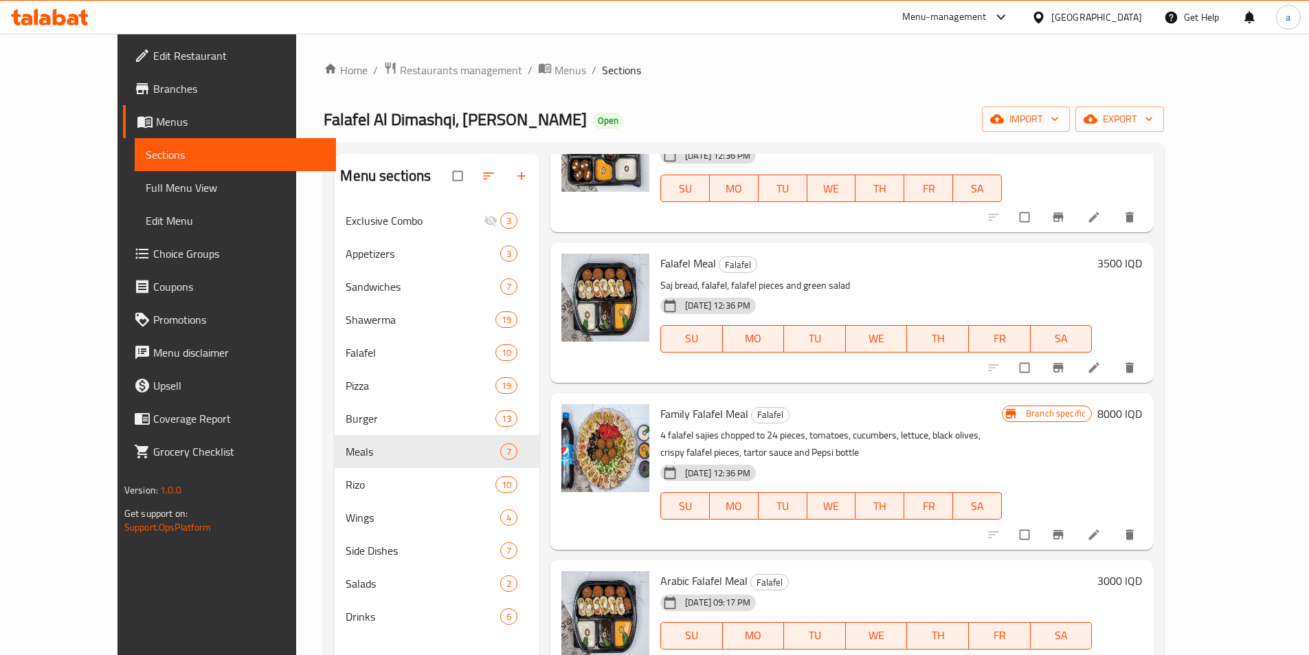
click at [1142, 417] on h6 "8000 IQD" at bounding box center [1119, 413] width 45 height 19
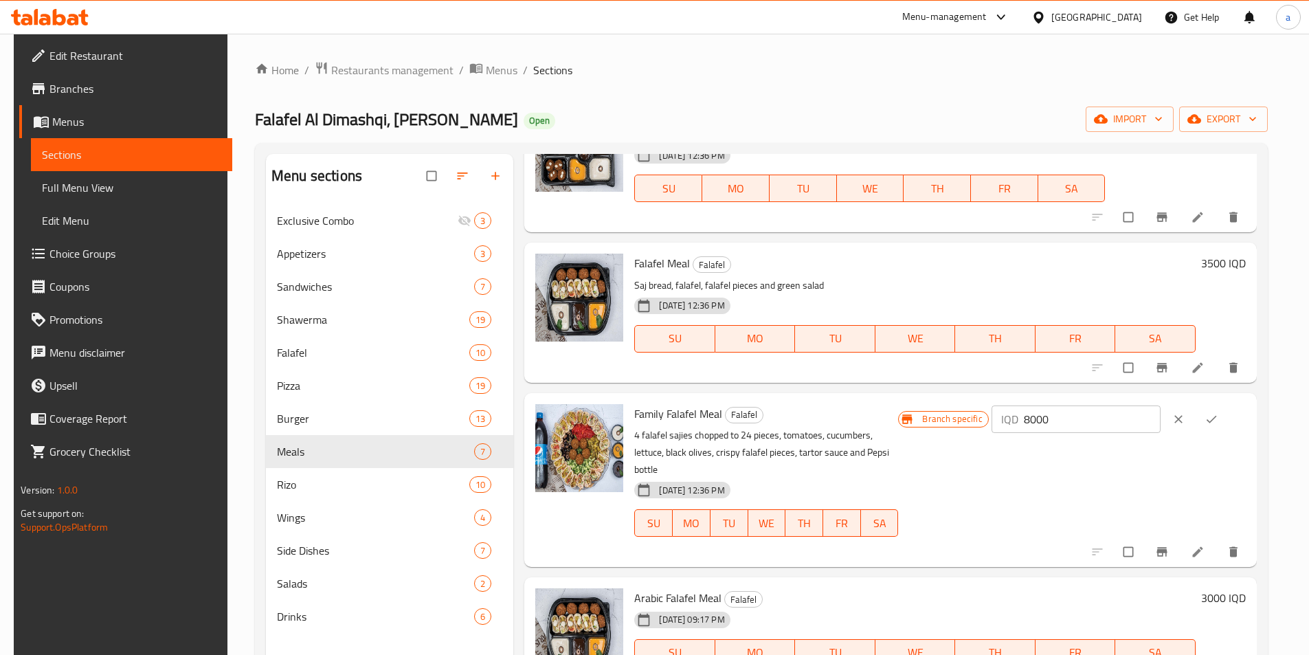
click at [1182, 419] on icon "clear" at bounding box center [1178, 419] width 8 height 8
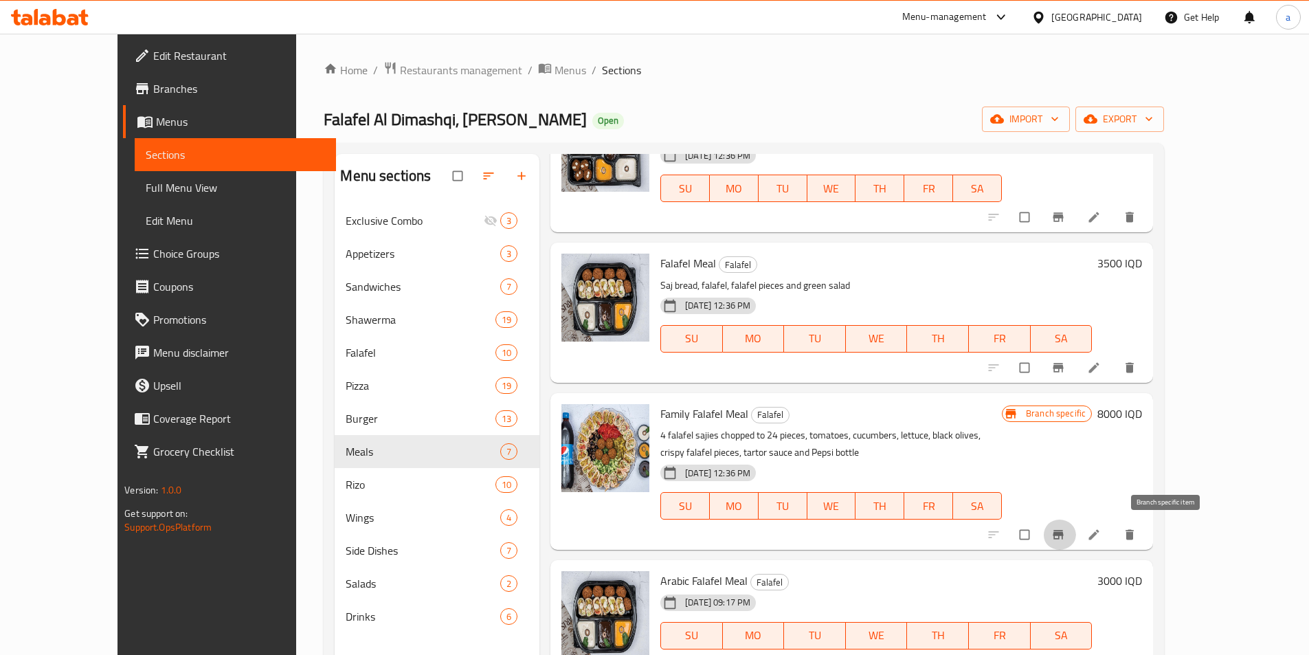
click at [1065, 531] on icon "Branch-specific-item" at bounding box center [1058, 535] width 14 height 14
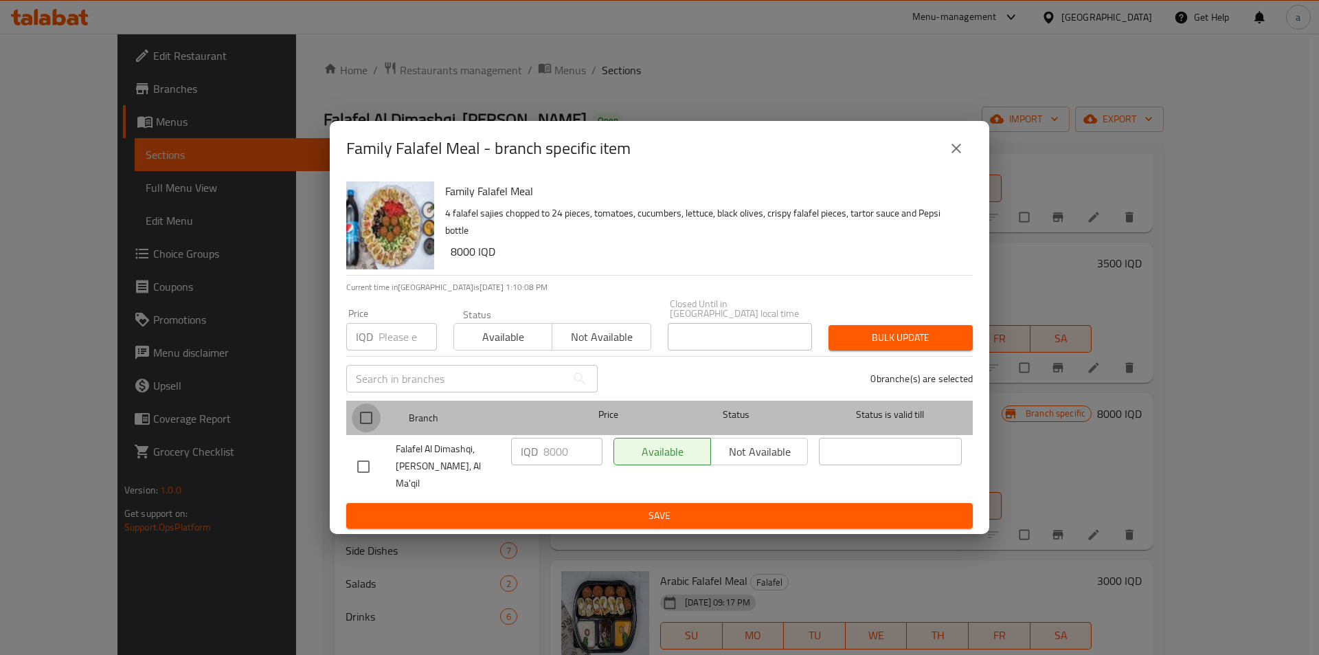
click at [359, 412] on input "checkbox" at bounding box center [366, 417] width 29 height 29
checkbox input "true"
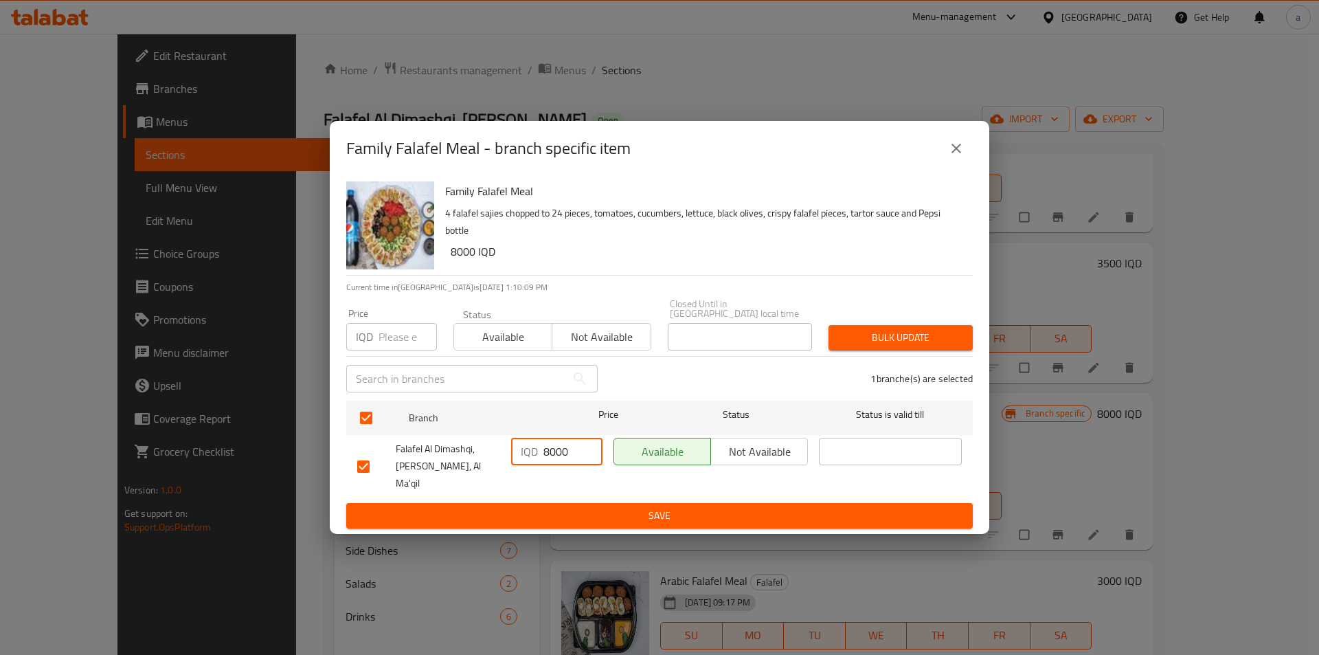
click at [561, 451] on input "8000" at bounding box center [572, 451] width 59 height 27
paste input "5"
type input "8500"
click at [602, 507] on span "Save" at bounding box center [659, 515] width 605 height 17
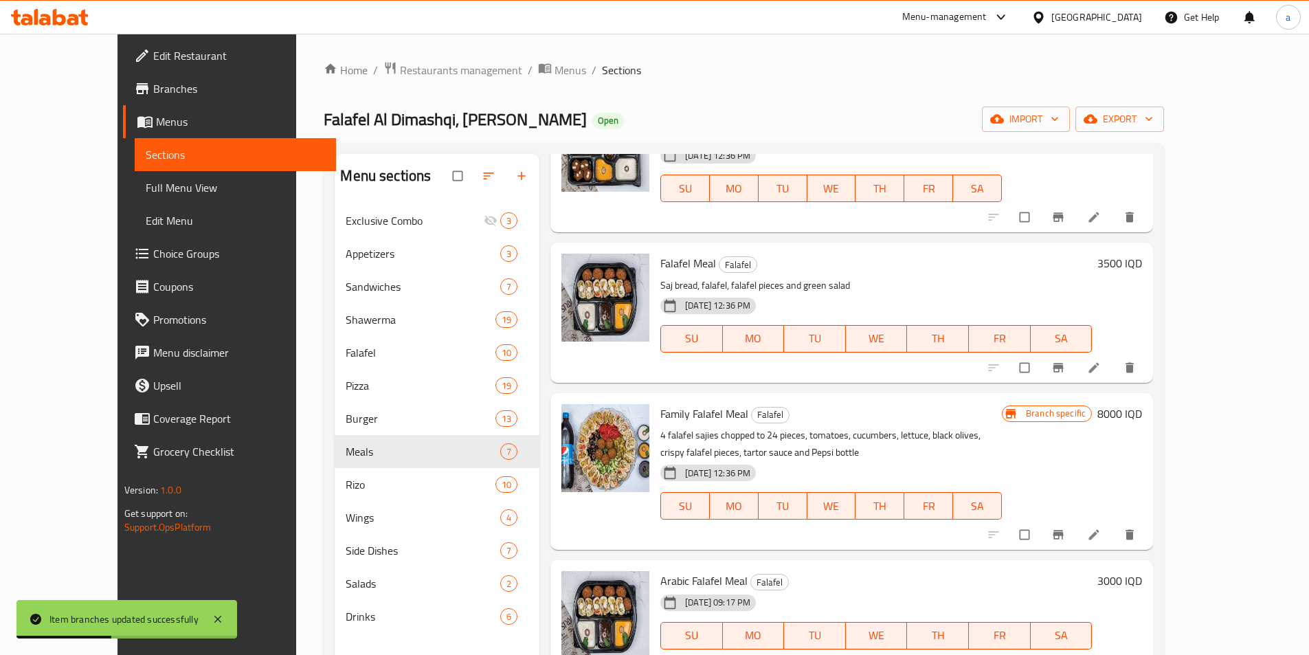
scroll to position [192, 0]
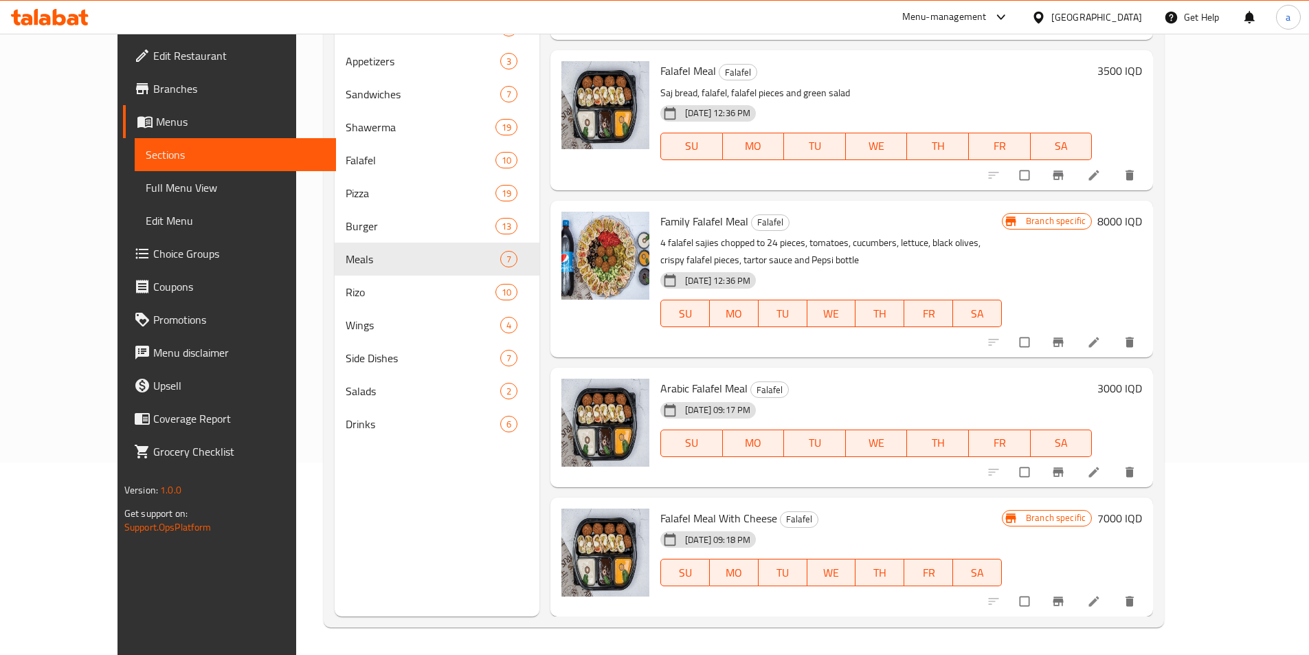
click at [1142, 390] on h6 "3000 IQD" at bounding box center [1119, 388] width 45 height 19
click at [1057, 393] on input "3000" at bounding box center [988, 393] width 137 height 27
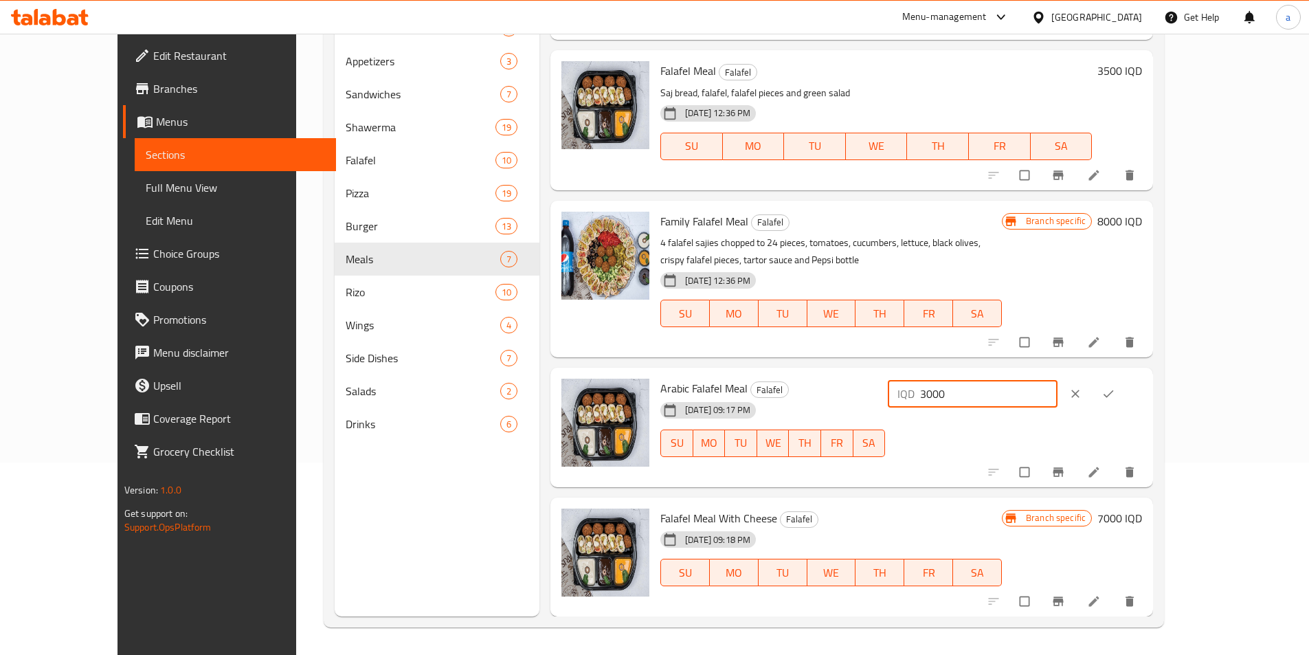
click at [1057, 393] on input "3000" at bounding box center [988, 393] width 137 height 27
paste input "5"
type input "3500"
click at [1126, 383] on button "ok" at bounding box center [1109, 394] width 33 height 30
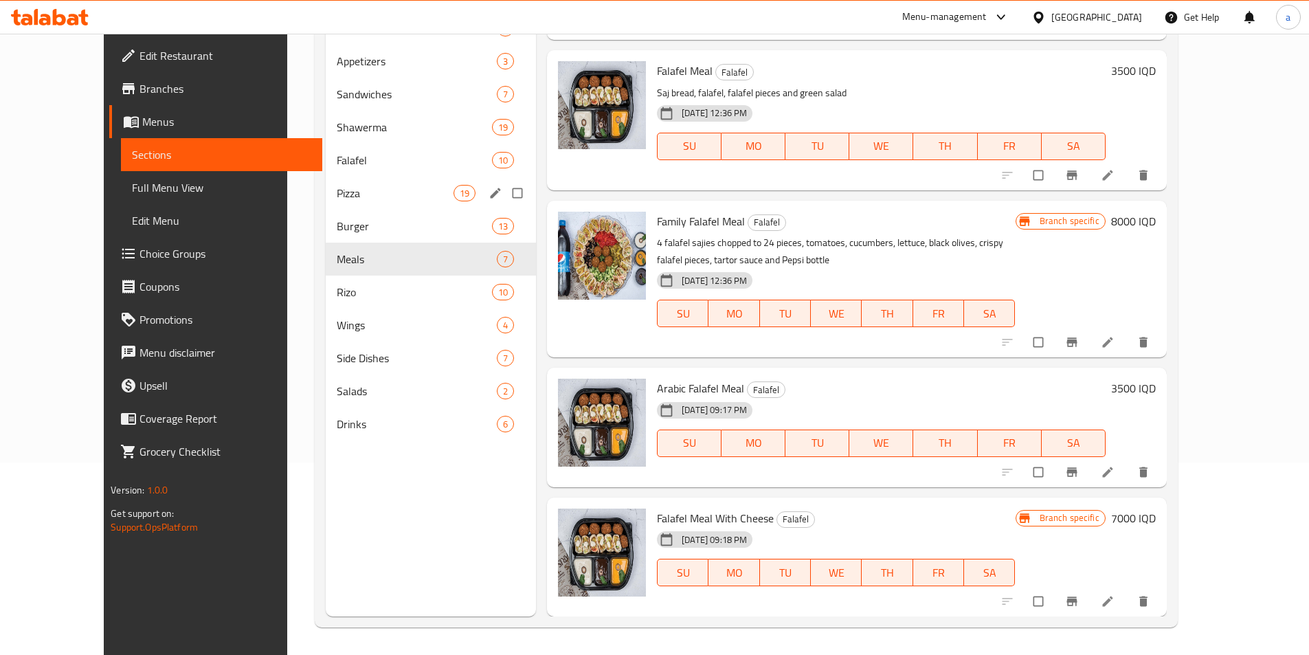
click at [346, 186] on span "Pizza" at bounding box center [395, 193] width 117 height 16
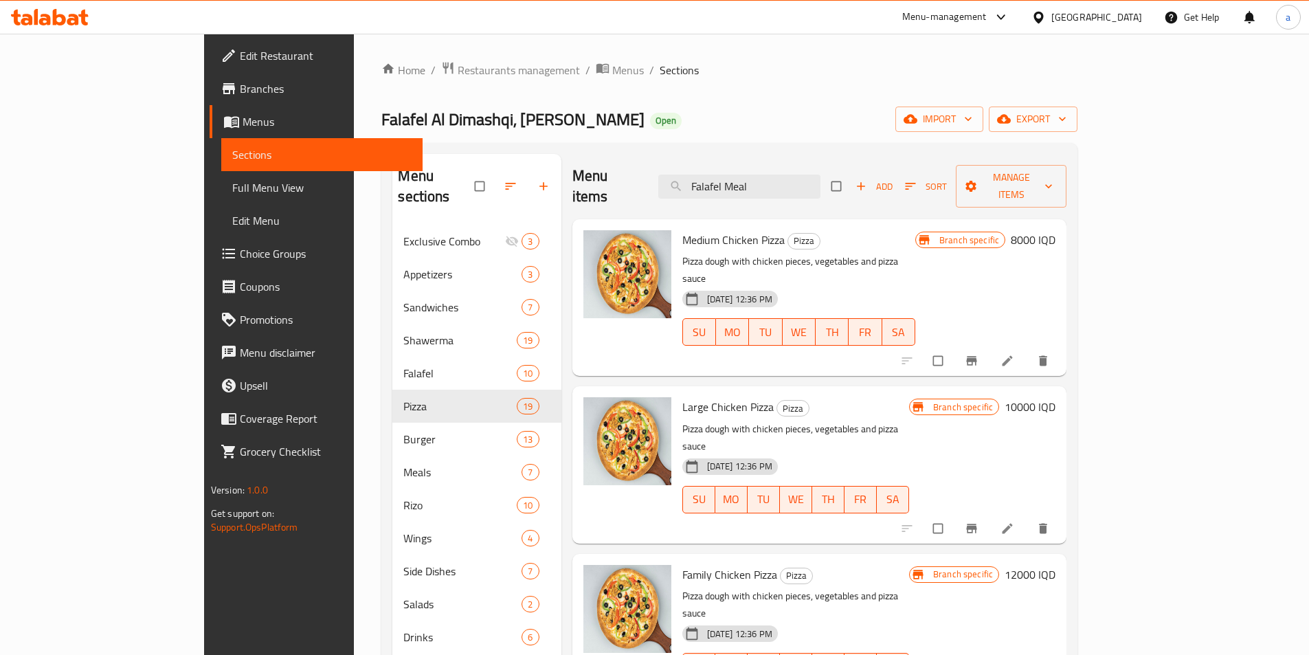
click at [786, 137] on div "Home / Restaurants management / Menus / Sections Falafel Al Dimashqi, Al Jubail…" at bounding box center [729, 440] width 696 height 758
click at [989, 346] on button "Branch-specific-item" at bounding box center [972, 361] width 33 height 30
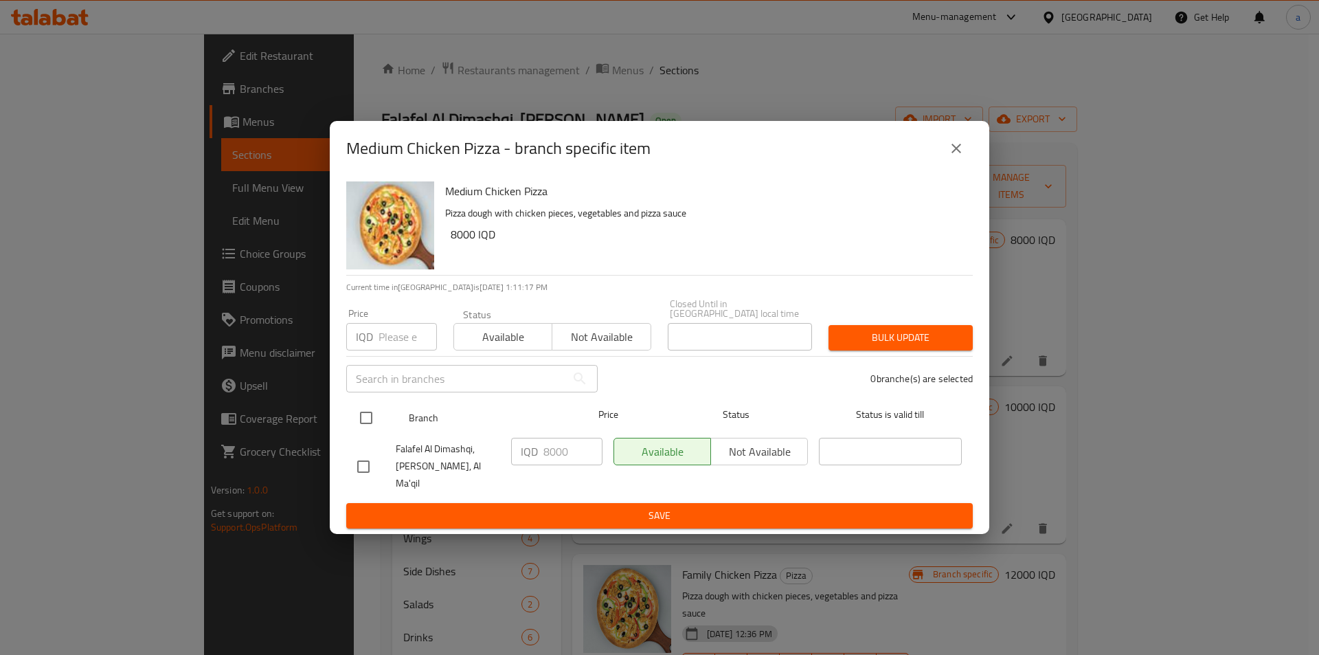
drag, startPoint x: 357, startPoint y: 428, endPoint x: 431, endPoint y: 430, distance: 74.2
click at [359, 427] on input "checkbox" at bounding box center [366, 417] width 29 height 29
checkbox input "true"
click at [549, 460] on input "8000" at bounding box center [572, 451] width 59 height 27
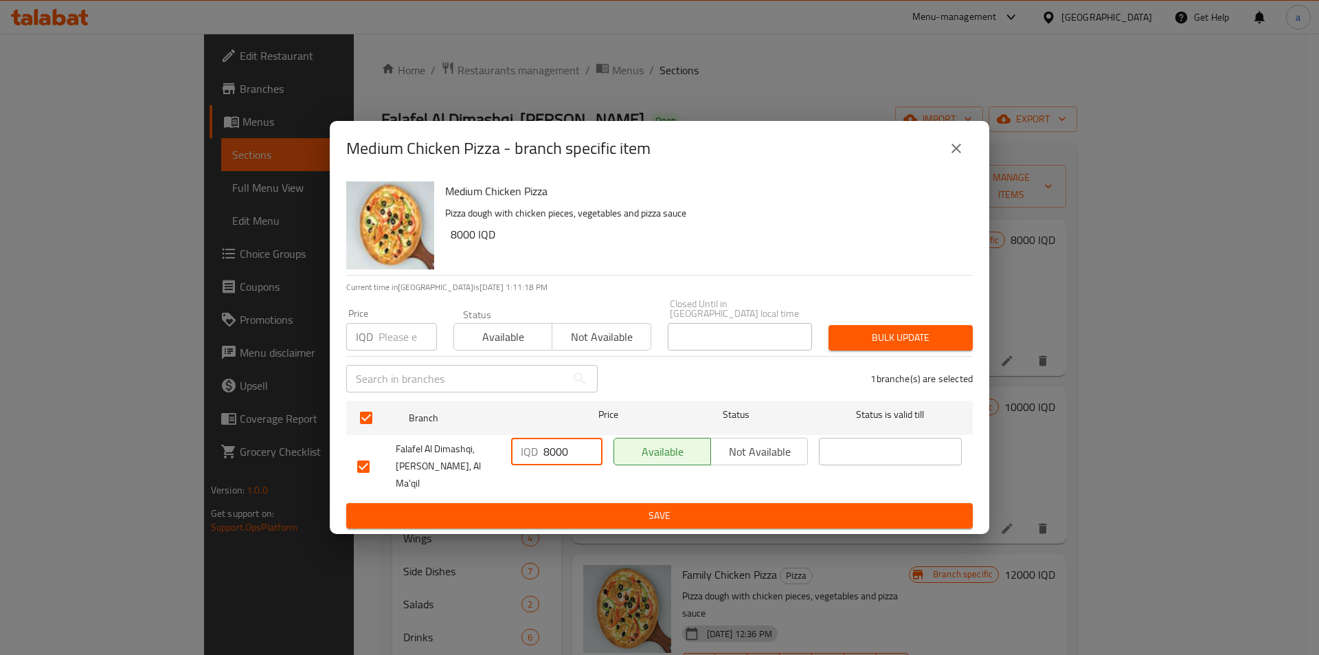
click at [549, 460] on input "8000" at bounding box center [572, 451] width 59 height 27
paste input "5"
type input "8500"
click at [572, 507] on span "Save" at bounding box center [659, 515] width 605 height 17
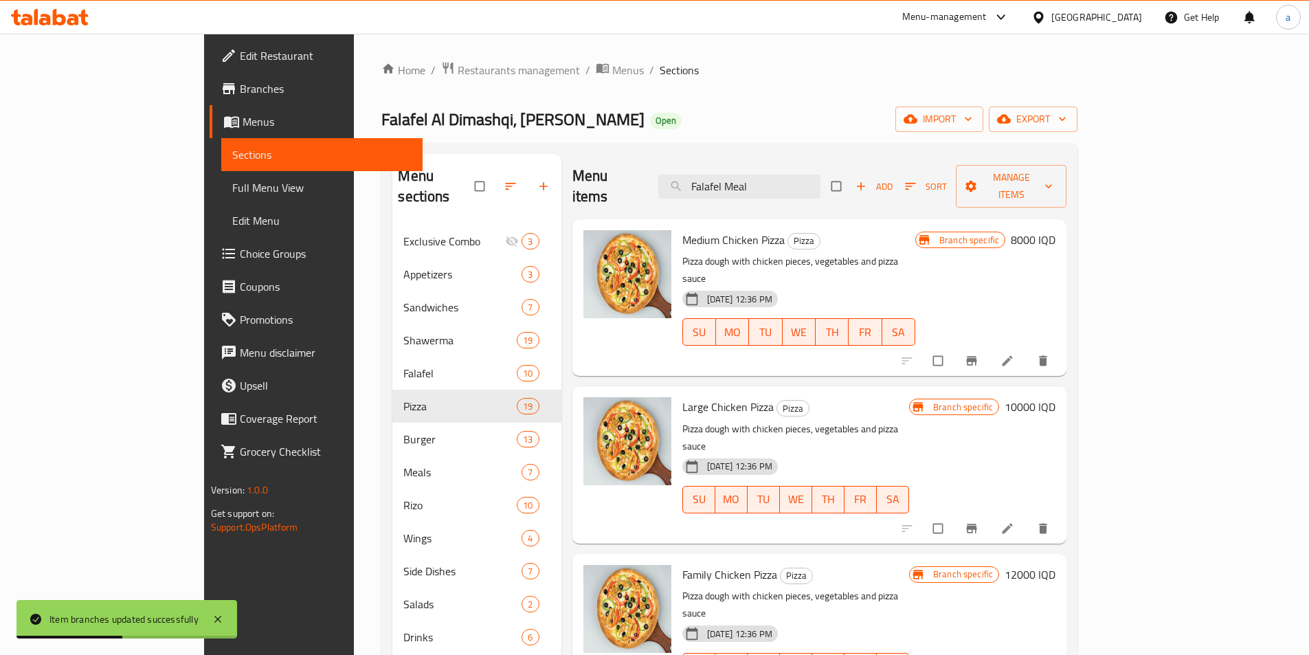
click at [1055, 397] on h6 "10000 IQD" at bounding box center [1029, 406] width 51 height 19
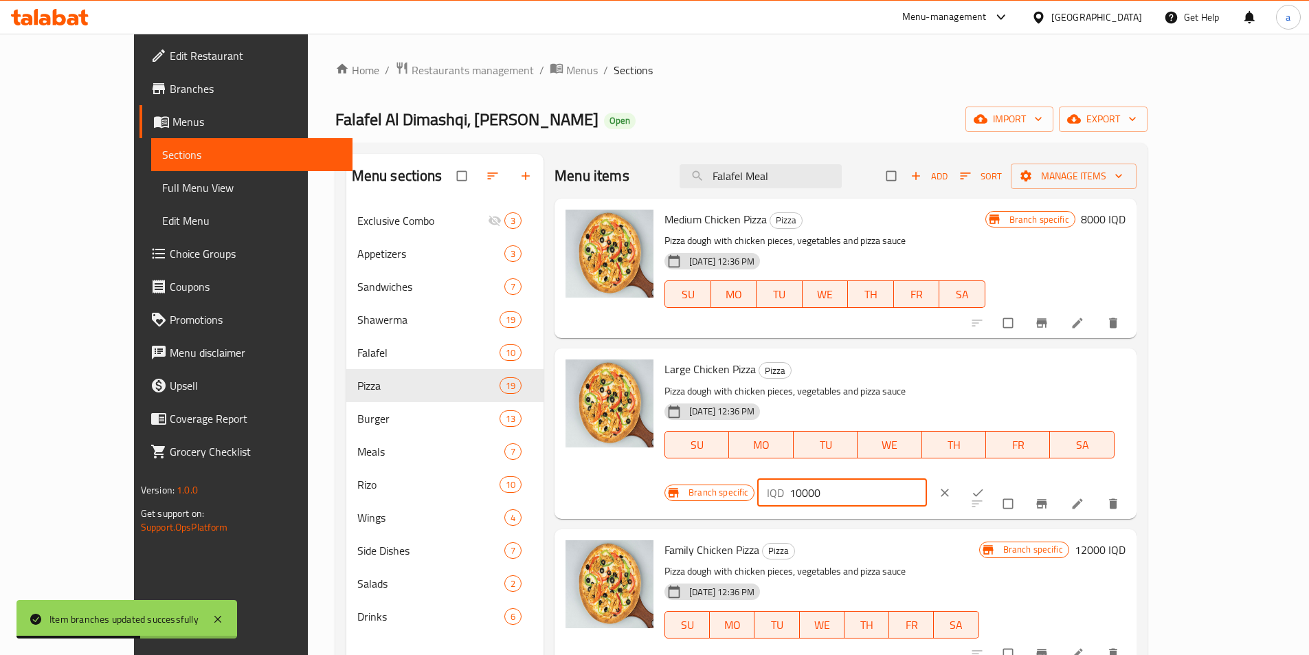
click at [927, 479] on input "10000" at bounding box center [857, 492] width 137 height 27
paste input "1"
type input "11000"
click at [1011, 477] on div "Branch specific IQD 11000 ​" at bounding box center [837, 492] width 347 height 30
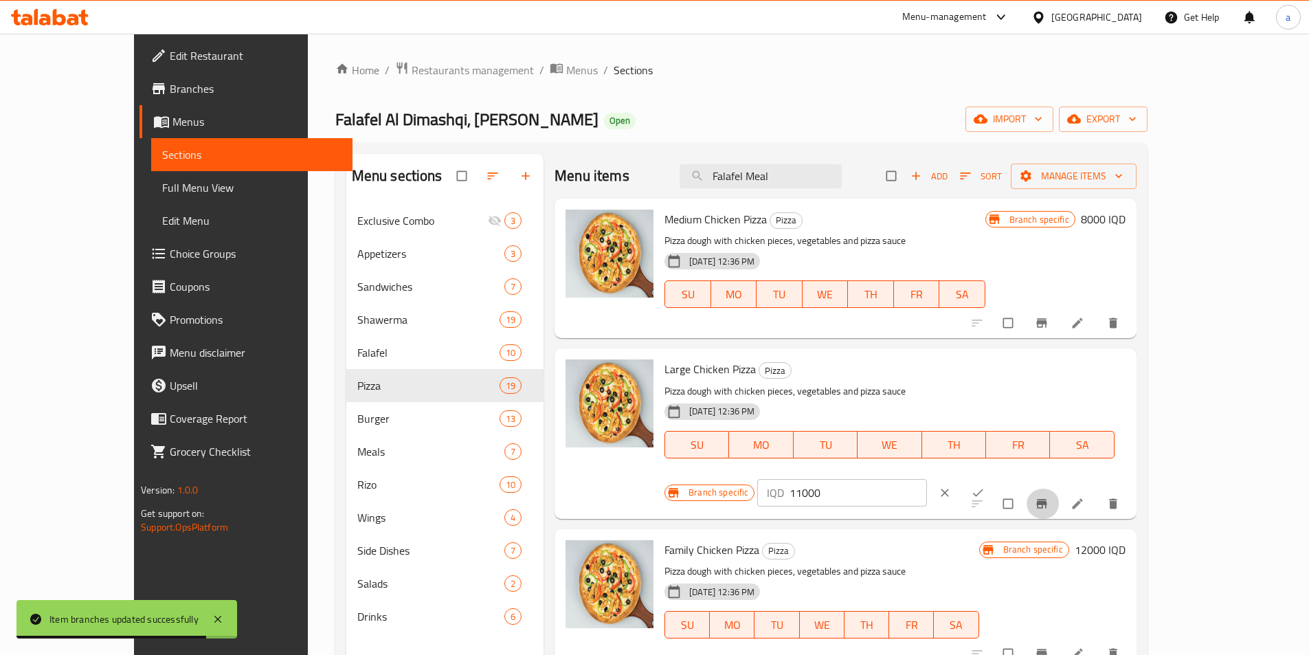
click at [1046, 499] on icon "Branch-specific-item" at bounding box center [1041, 503] width 10 height 9
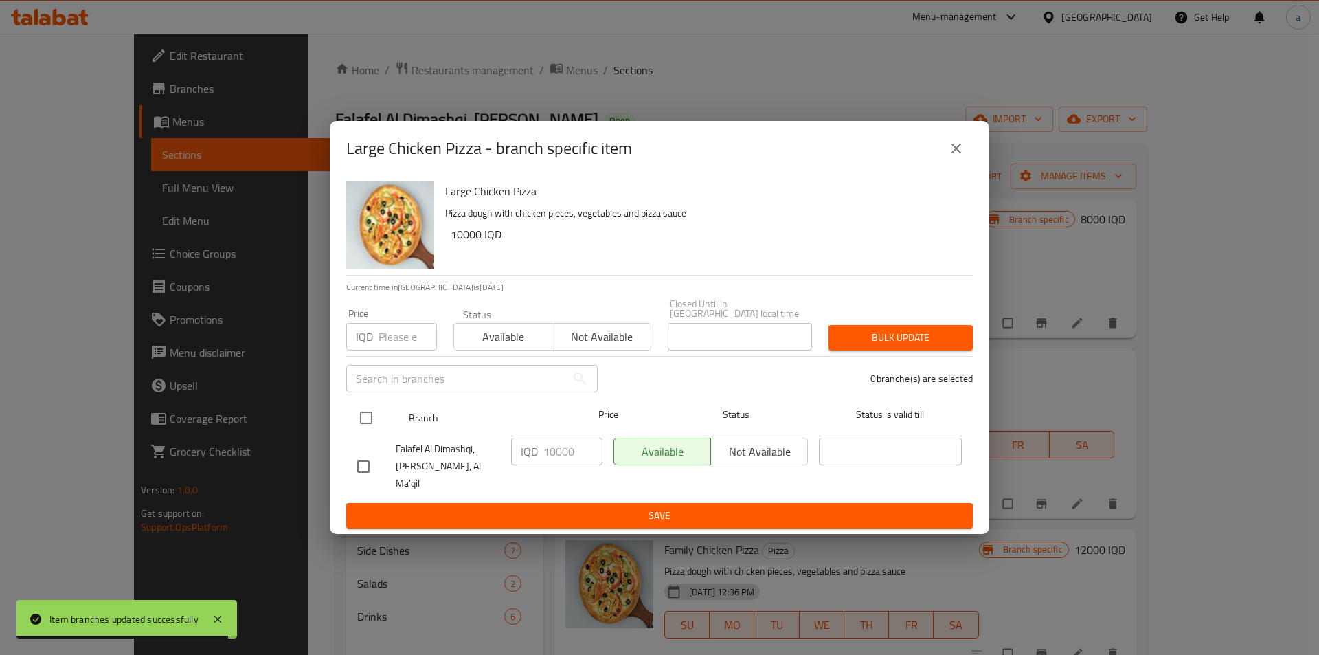
click at [371, 417] on input "checkbox" at bounding box center [366, 417] width 29 height 29
checkbox input "true"
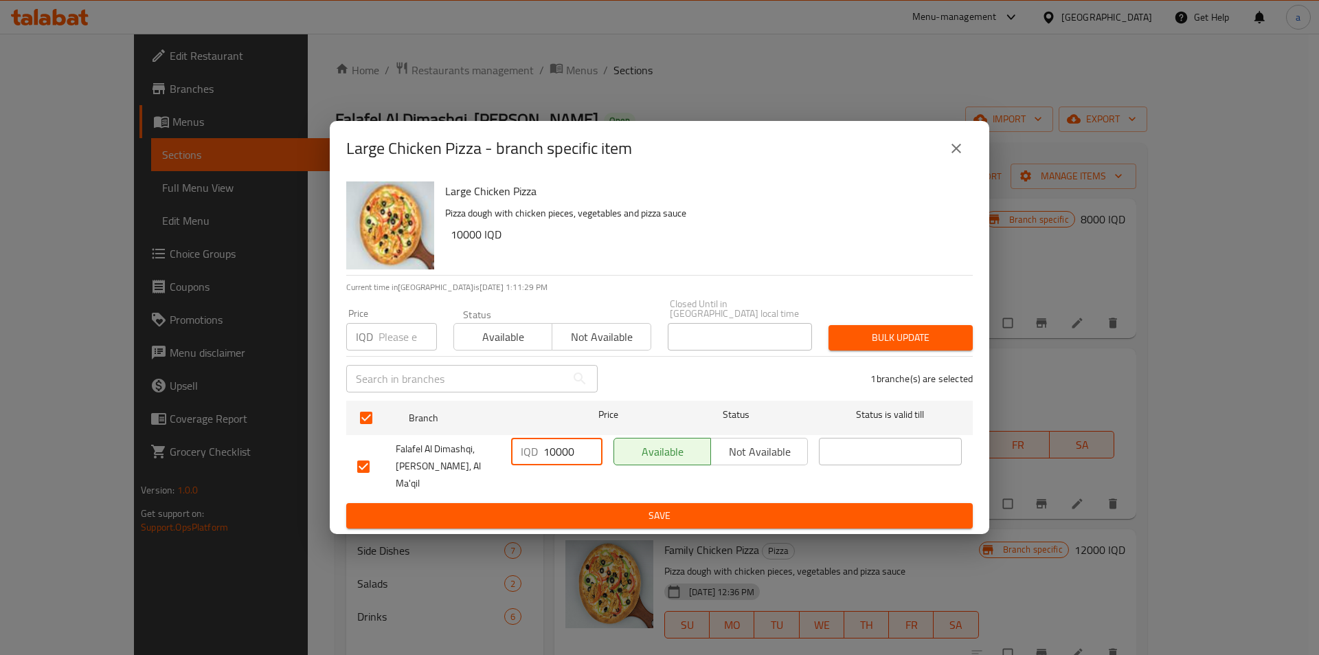
click at [559, 457] on input "10000" at bounding box center [572, 451] width 59 height 27
paste input "1"
type input "11000"
click at [590, 507] on span "Save" at bounding box center [659, 515] width 605 height 17
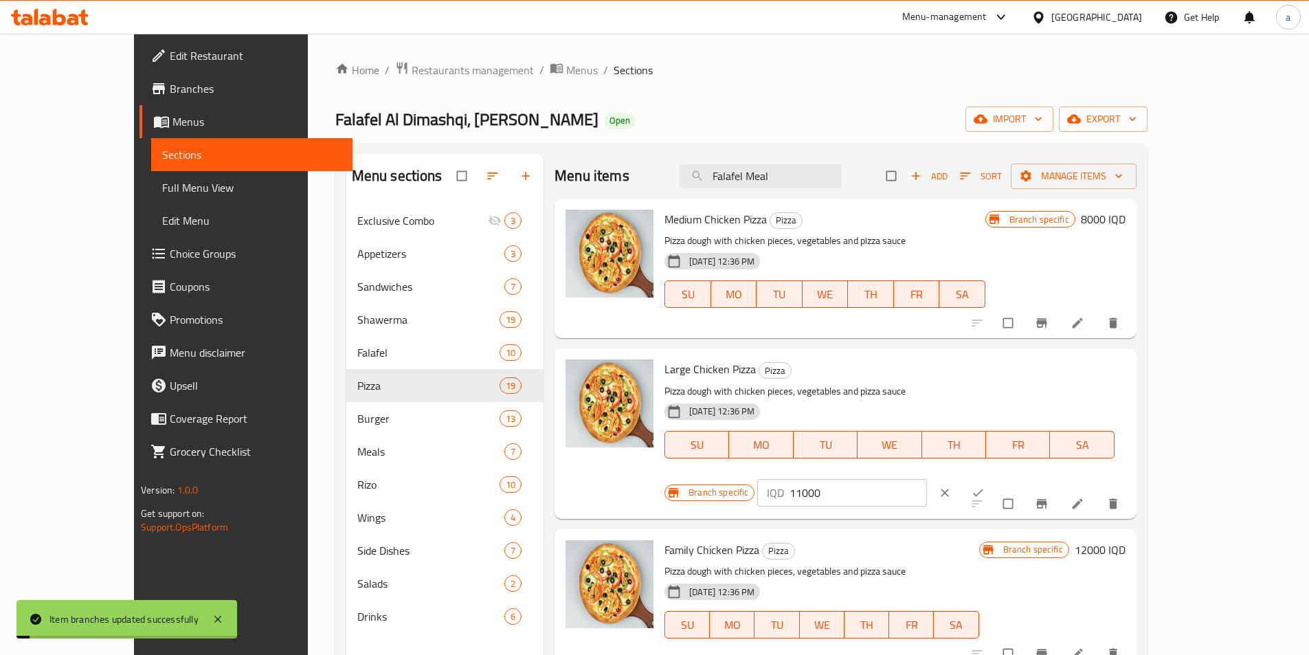
click at [995, 477] on button "ok" at bounding box center [978, 492] width 33 height 30
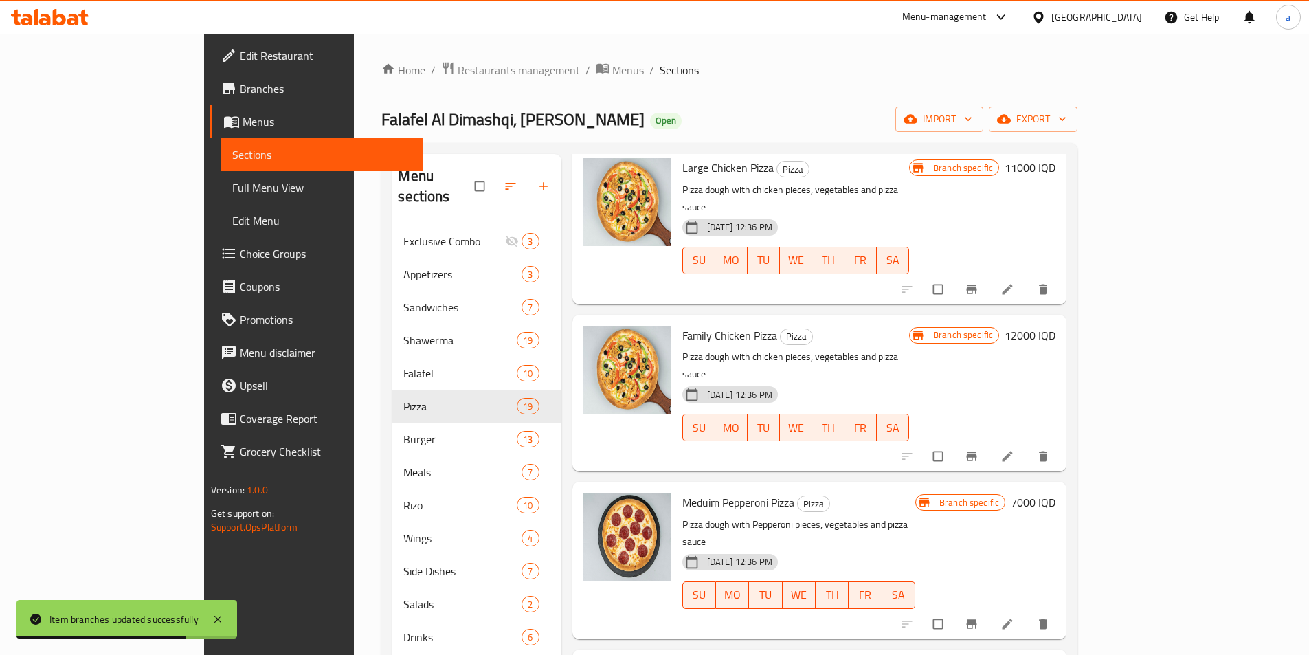
scroll to position [412, 0]
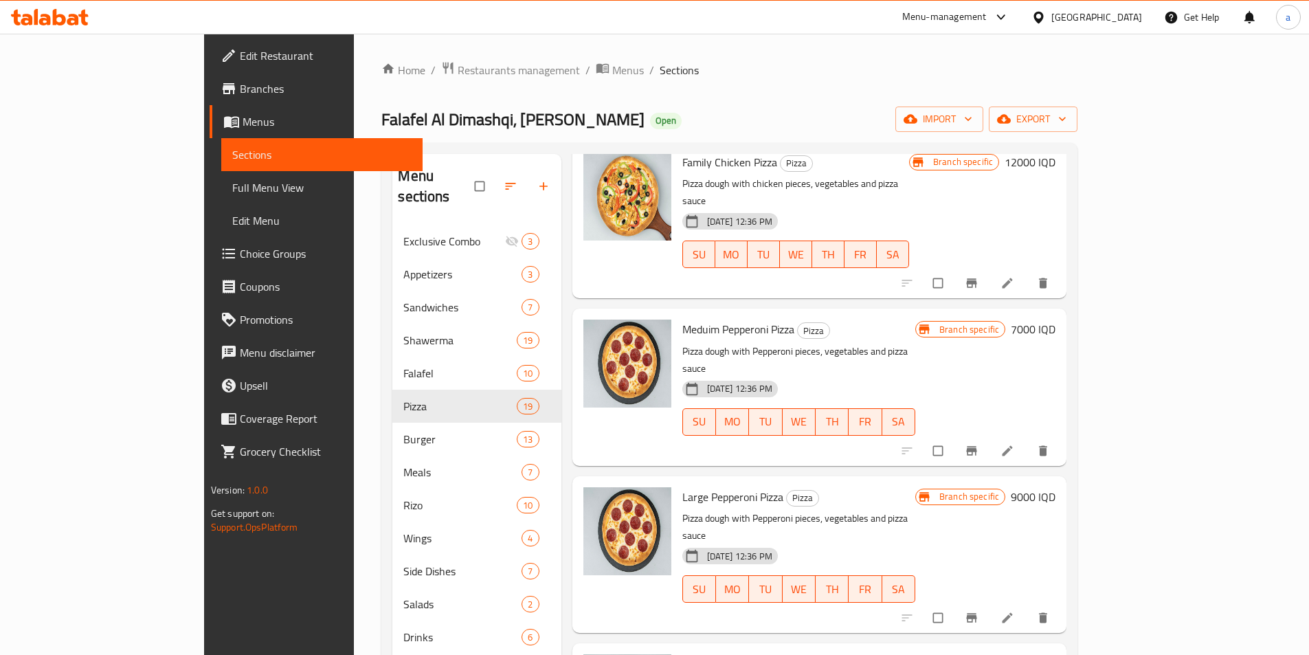
click at [1055, 319] on h6 "7000 IQD" at bounding box center [1033, 328] width 45 height 19
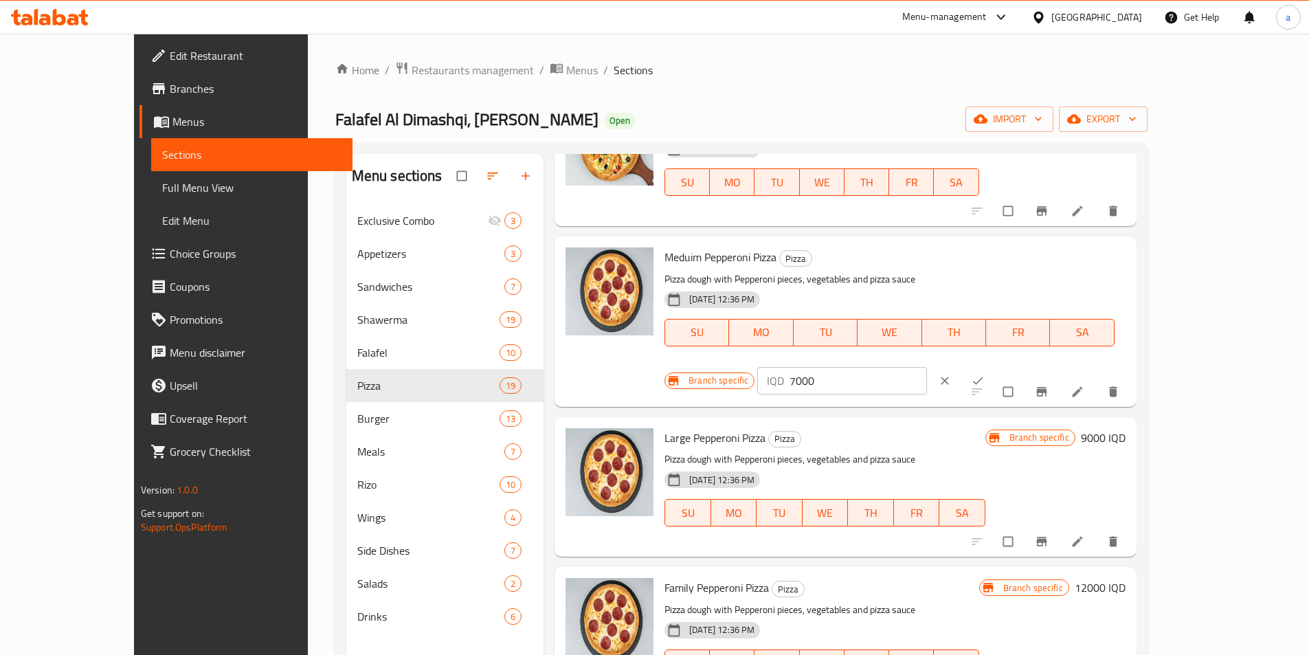
click at [927, 367] on input "7000" at bounding box center [857, 380] width 137 height 27
click at [1011, 365] on div "Branch specific IQD 7000 ​" at bounding box center [837, 380] width 347 height 30
click at [1059, 376] on button "Branch-specific-item" at bounding box center [1042, 391] width 33 height 30
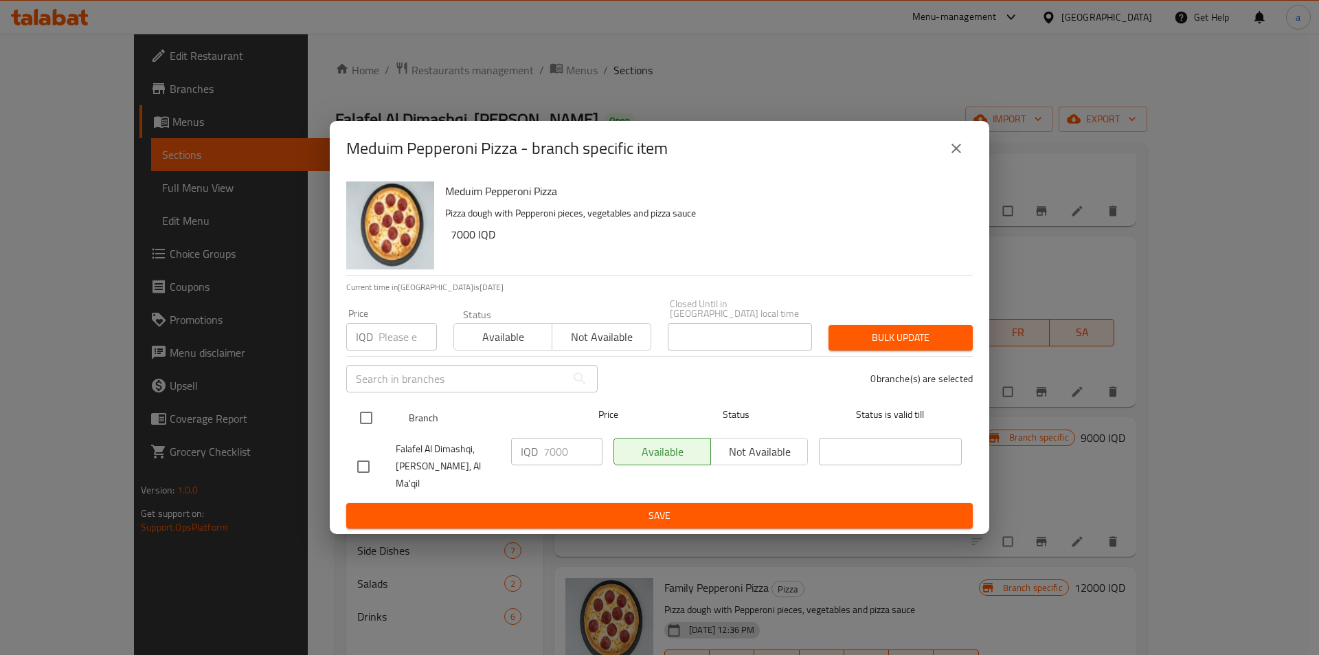
click at [368, 425] on input "checkbox" at bounding box center [366, 417] width 29 height 29
checkbox input "true"
click at [559, 461] on input "7000" at bounding box center [572, 451] width 59 height 27
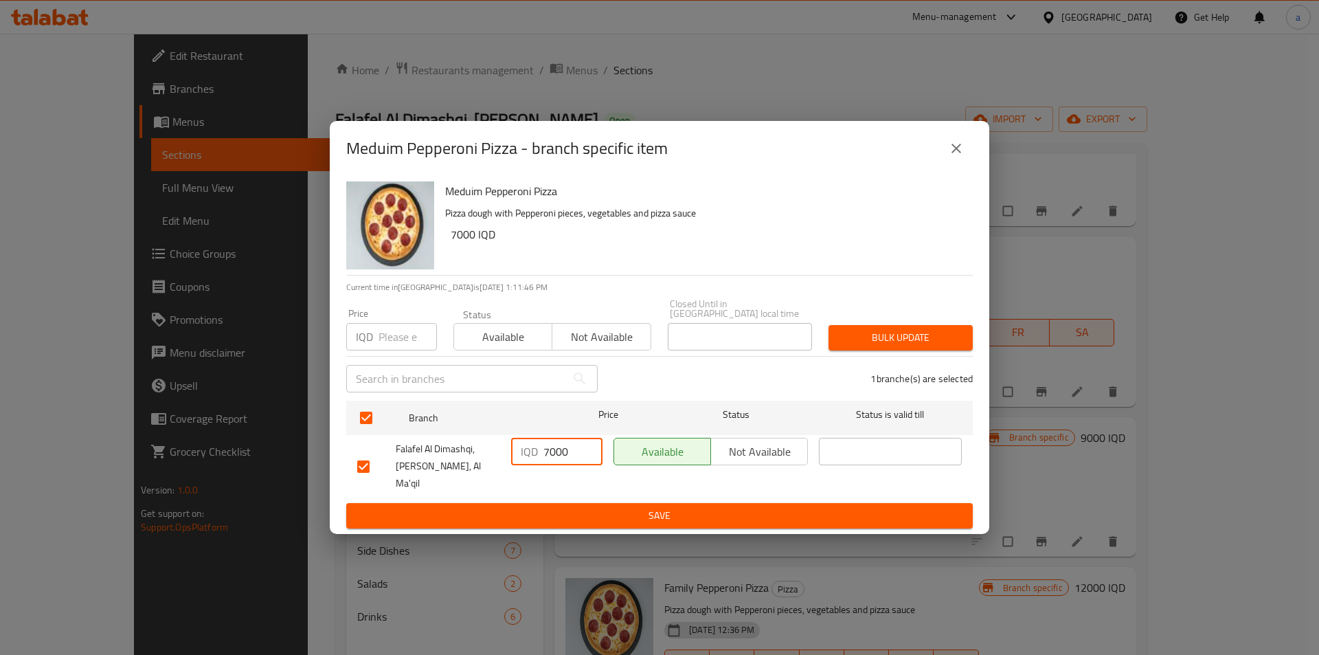
click at [559, 461] on input "7000" at bounding box center [572, 451] width 59 height 27
click at [564, 453] on input "7000" at bounding box center [572, 451] width 59 height 27
paste input "8"
type input "8000"
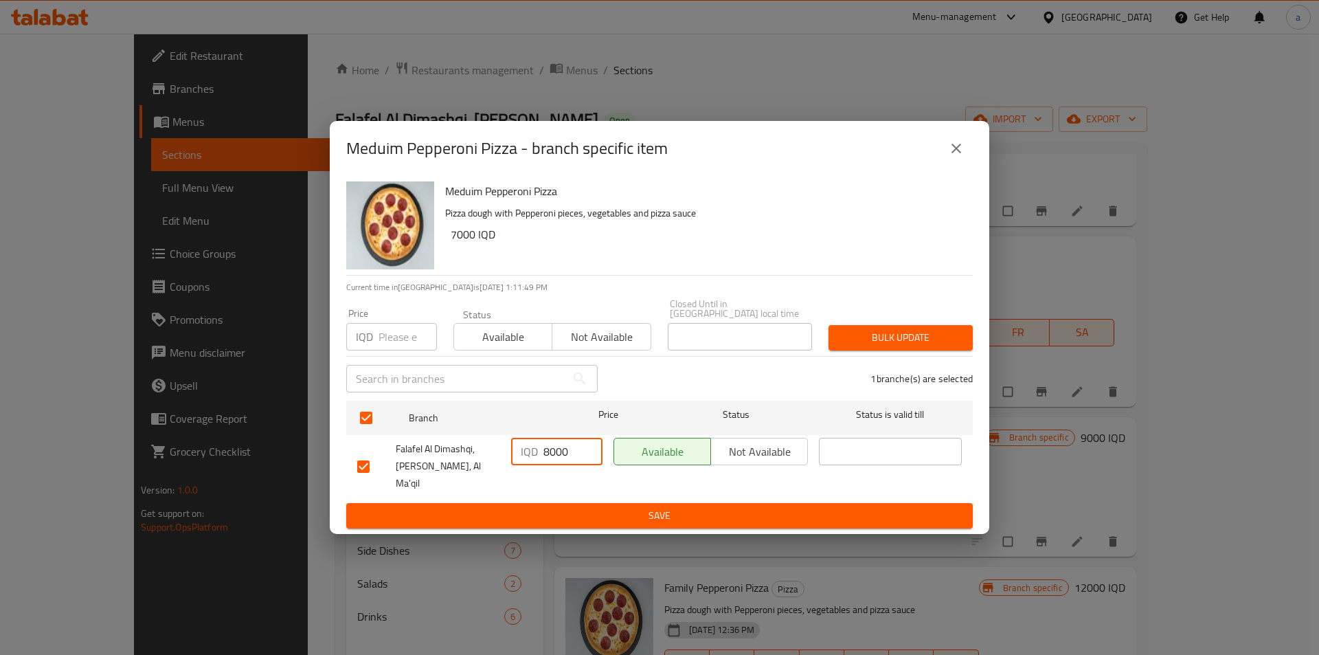
click at [583, 507] on span "Save" at bounding box center [659, 515] width 605 height 17
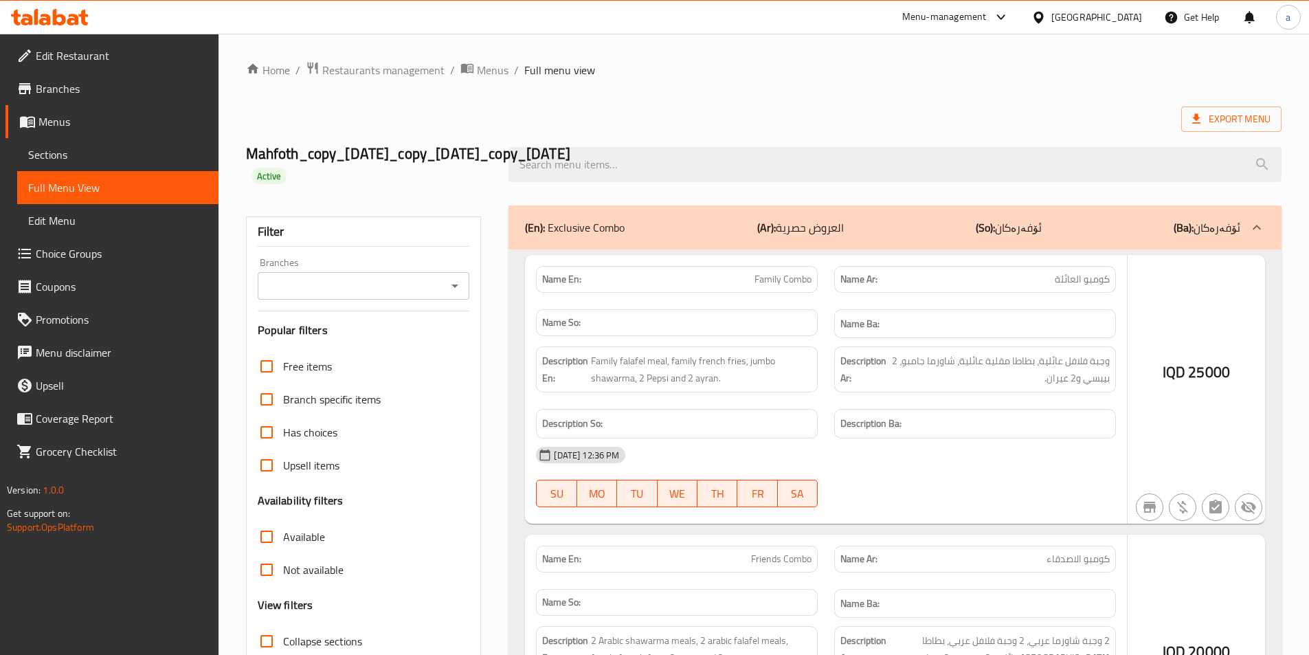
click at [449, 292] on div at bounding box center [654, 327] width 1309 height 655
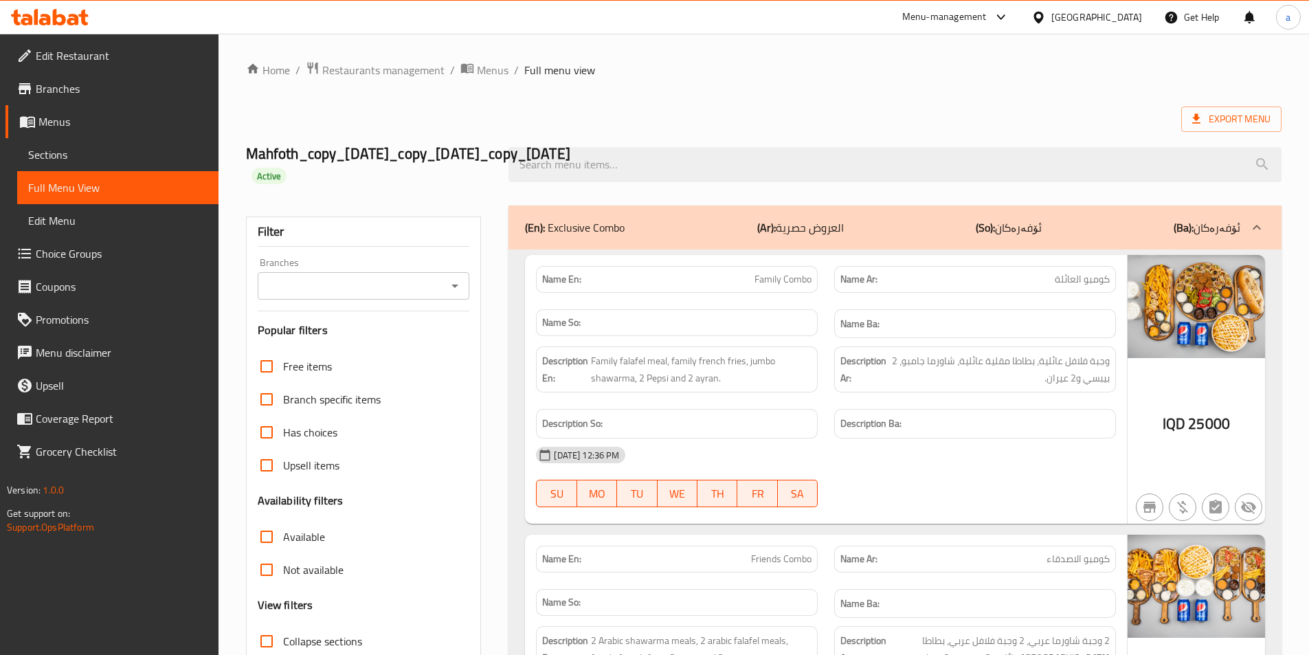
click at [458, 286] on icon "Open" at bounding box center [455, 286] width 16 height 16
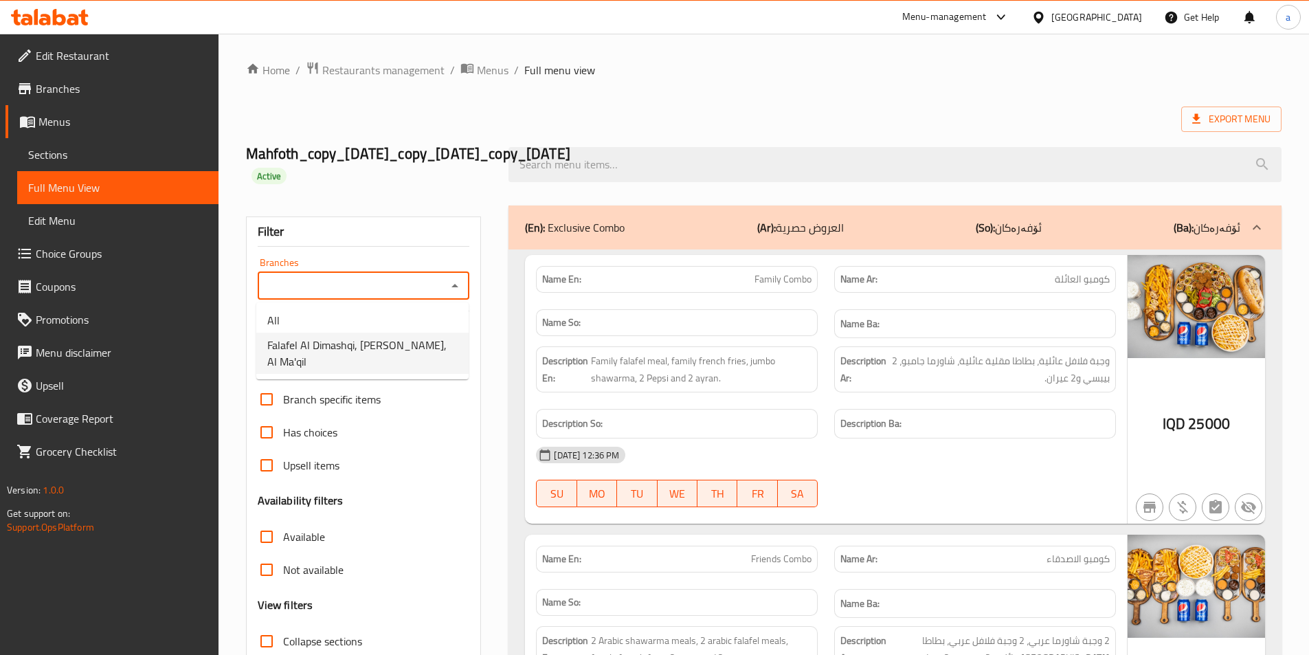
click at [428, 350] on span "Falafel Al Dimashqi, [PERSON_NAME], Al Ma'qil" at bounding box center [362, 353] width 190 height 33
type input "Falafel Al Dimashqi, [PERSON_NAME], Al Ma'qil"
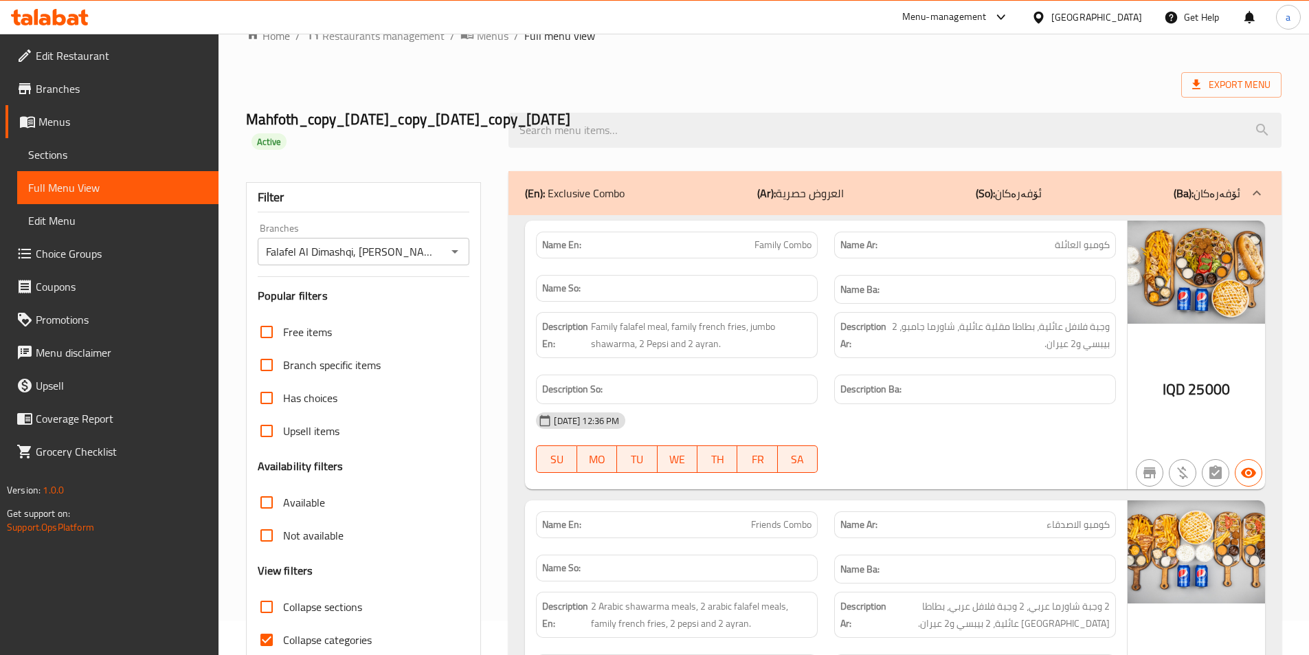
scroll to position [4724, 0]
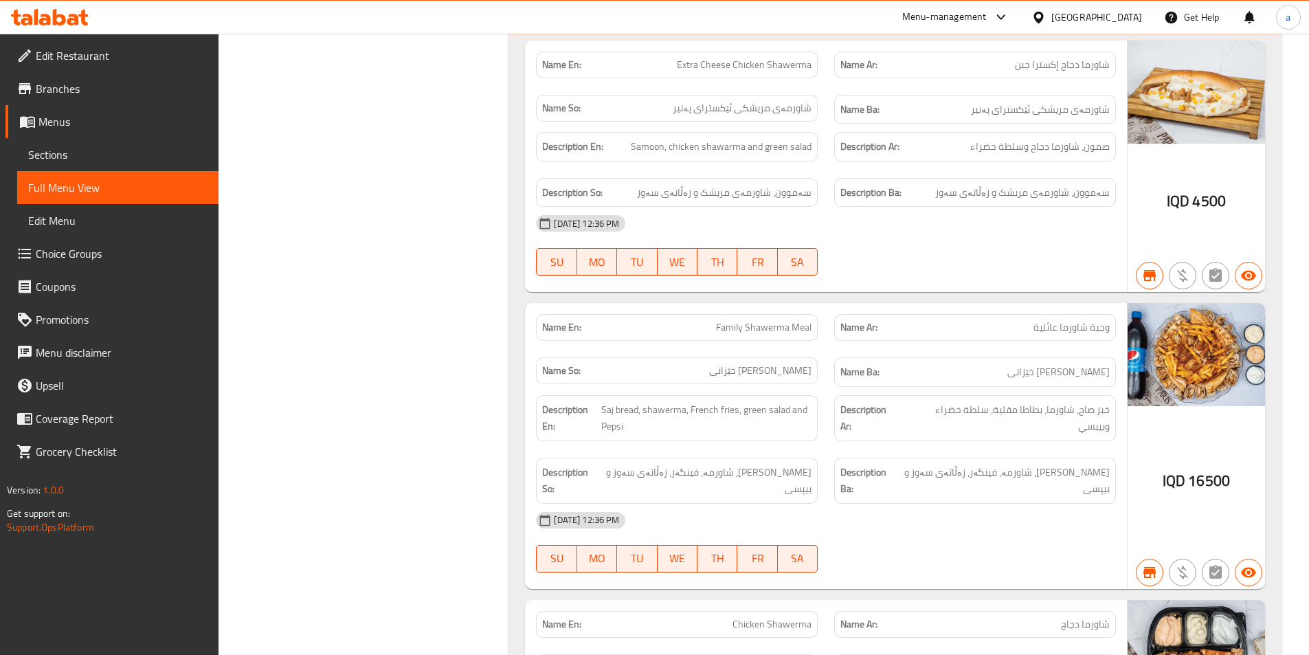
click at [1198, 469] on span "16500" at bounding box center [1209, 480] width 42 height 27
drag, startPoint x: 691, startPoint y: 329, endPoint x: 819, endPoint y: 324, distance: 127.9
click at [819, 324] on div "Name En: Family Shawerma Meal" at bounding box center [677, 327] width 298 height 43
copy span "Family Shawerma Meal"
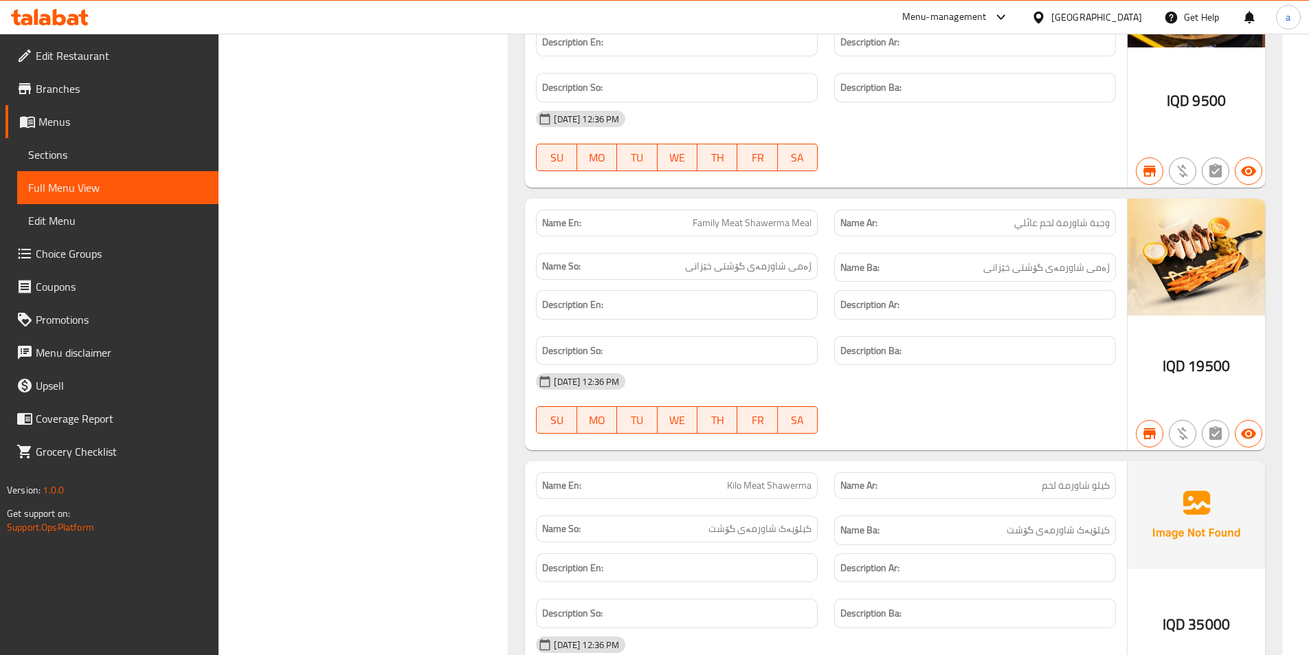
scroll to position [6936, 0]
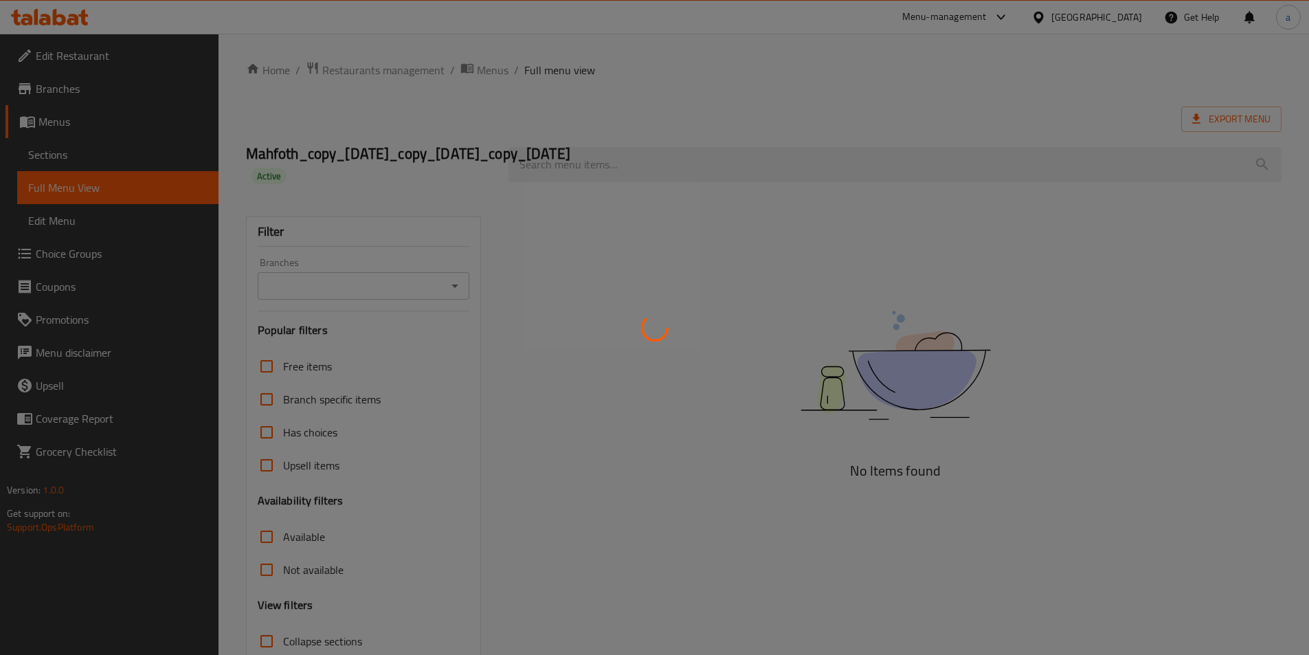
click at [53, 166] on div at bounding box center [654, 327] width 1309 height 655
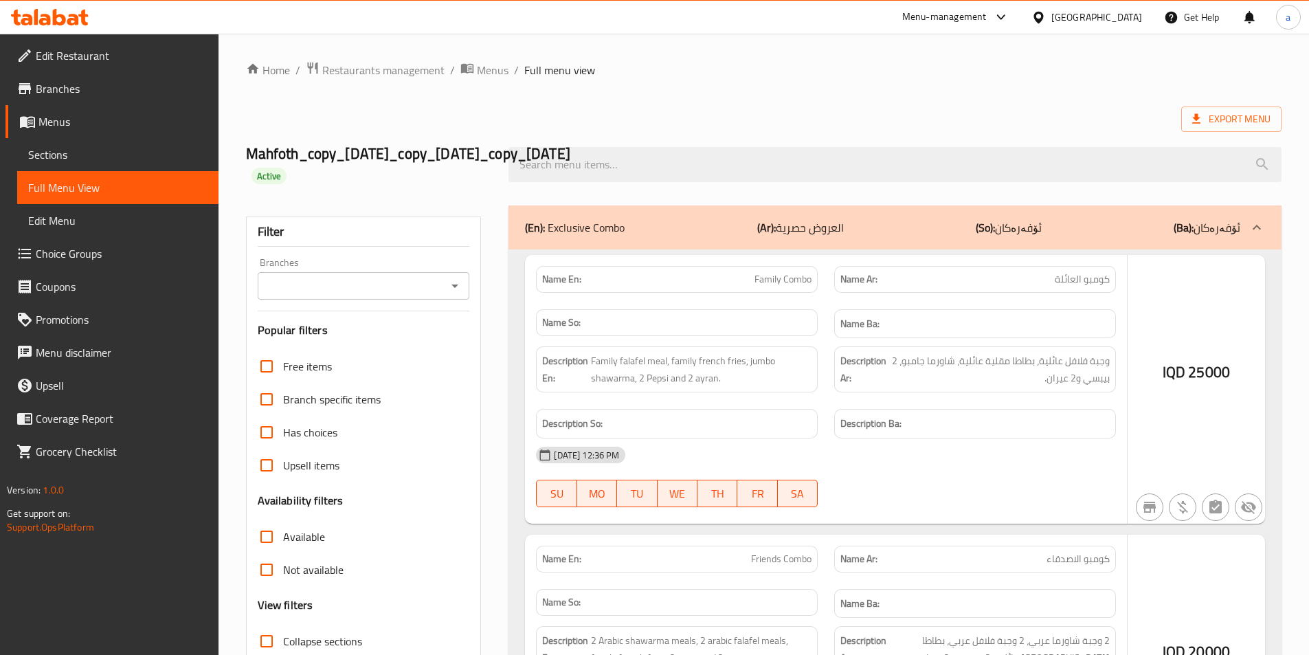
click at [60, 150] on div at bounding box center [654, 327] width 1309 height 655
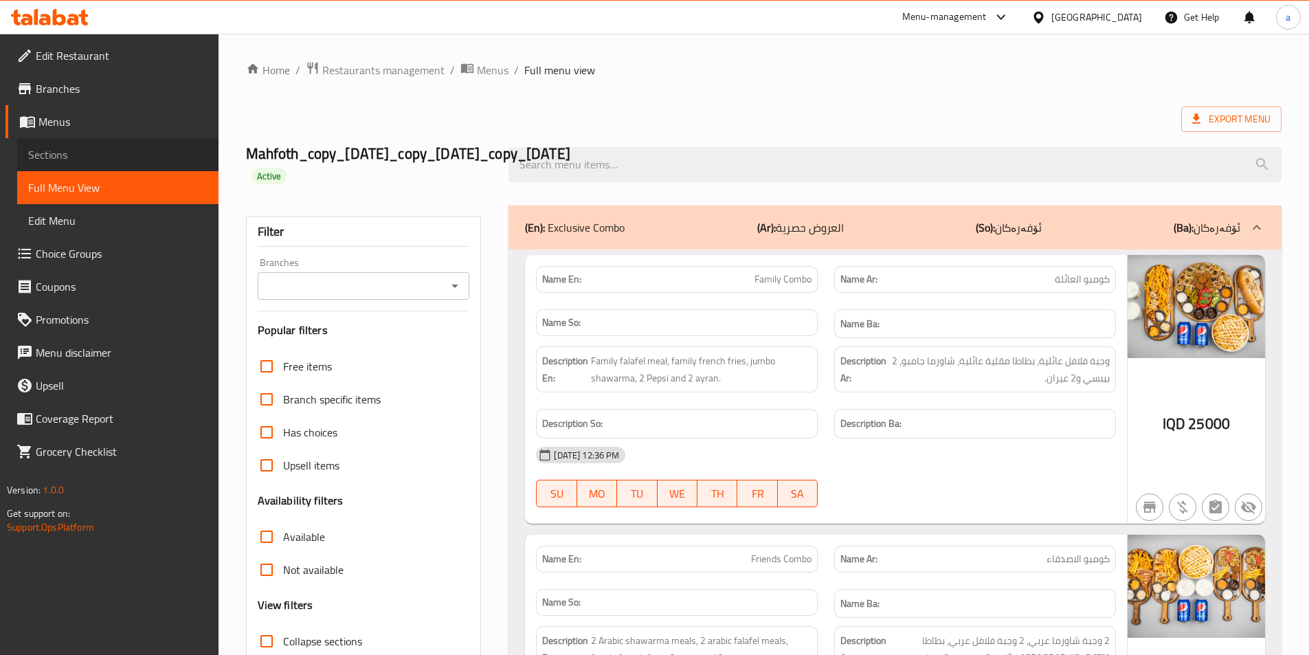
click at [79, 148] on span "Sections" at bounding box center [117, 154] width 179 height 16
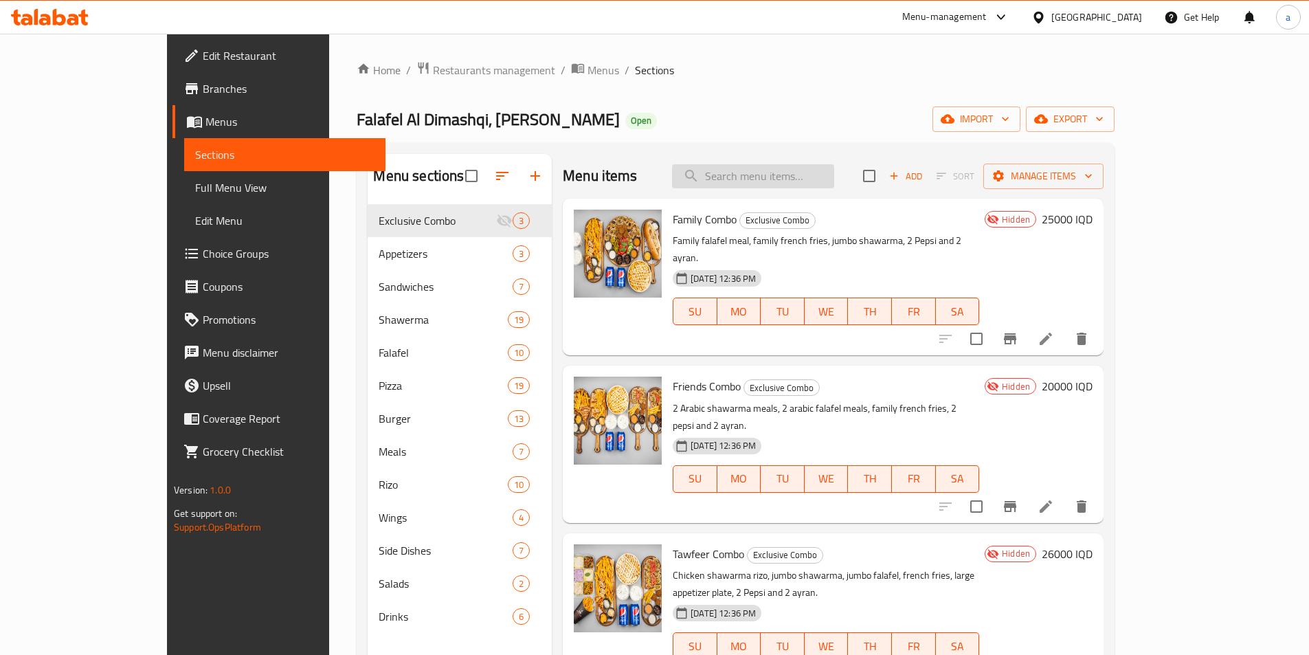
click at [786, 172] on input "search" at bounding box center [753, 176] width 162 height 24
paste input "Family Shawerma Meal"
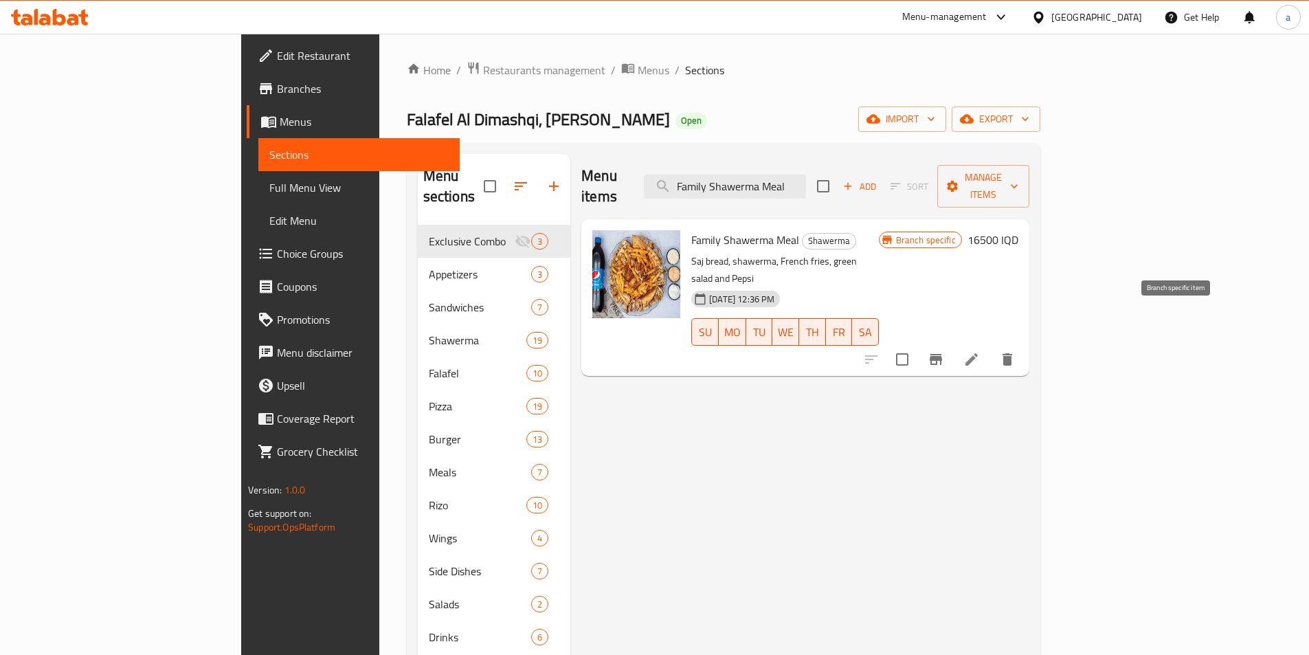
type input "Family Shawerma Meal"
click at [942, 354] on icon "Branch-specific-item" at bounding box center [935, 359] width 12 height 11
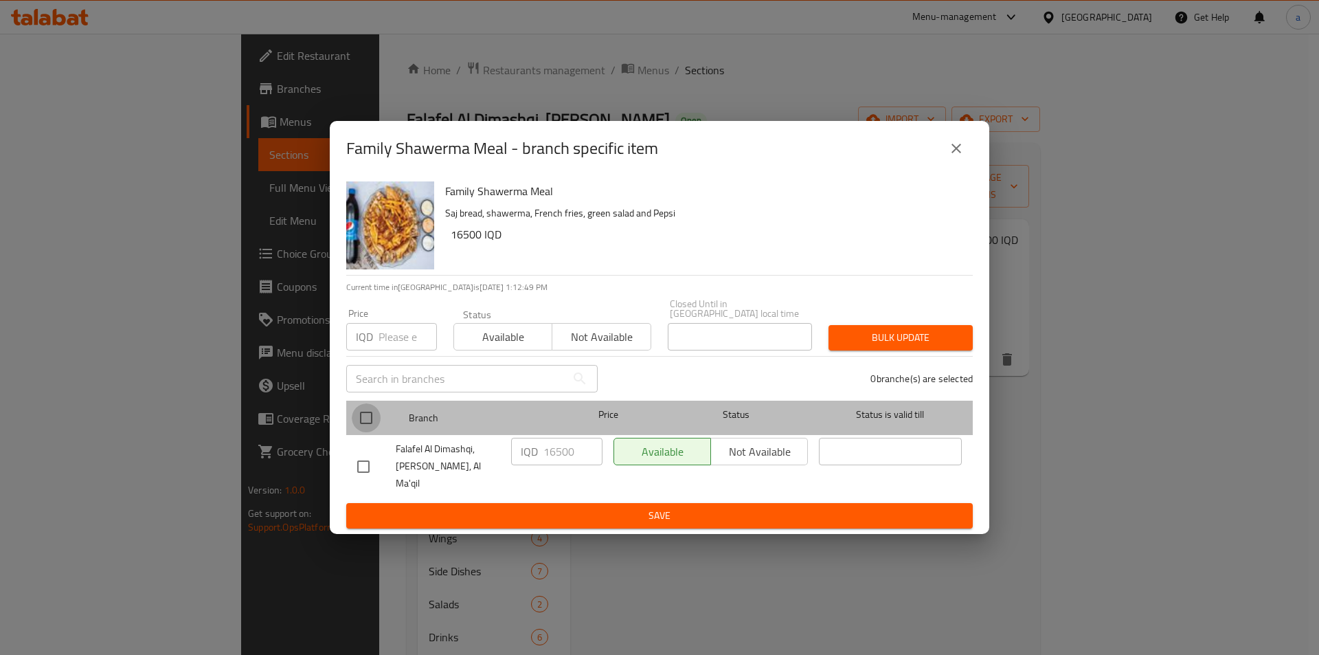
click at [361, 425] on input "checkbox" at bounding box center [366, 417] width 29 height 29
checkbox input "true"
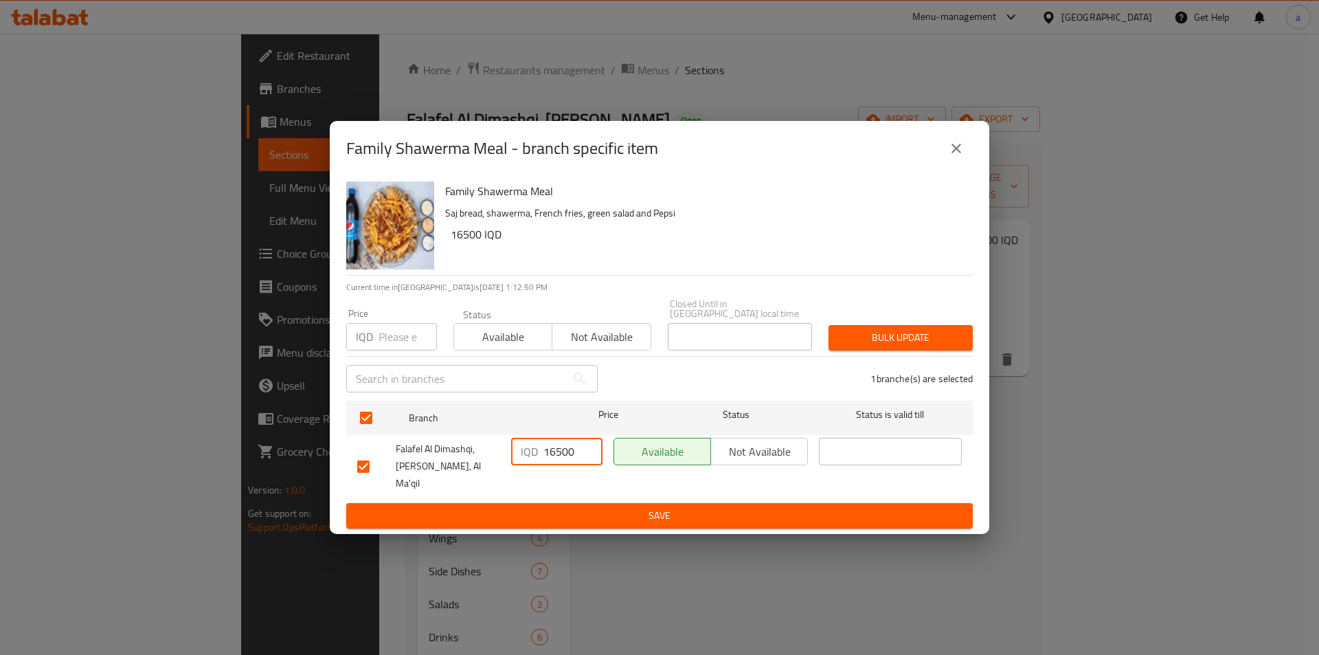
click at [552, 451] on input "16500" at bounding box center [572, 451] width 59 height 27
paste input "20"
type input "20500"
click at [595, 508] on span "Save" at bounding box center [659, 515] width 605 height 17
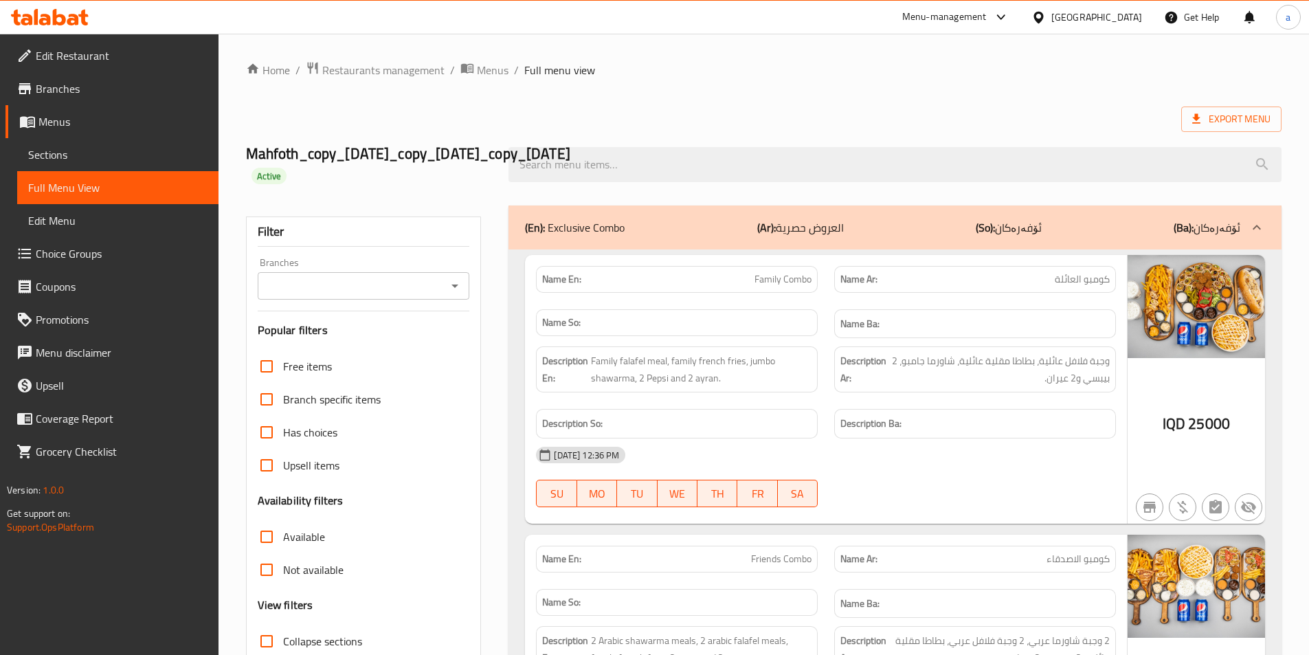
click at [440, 289] on input "Branches" at bounding box center [352, 285] width 181 height 19
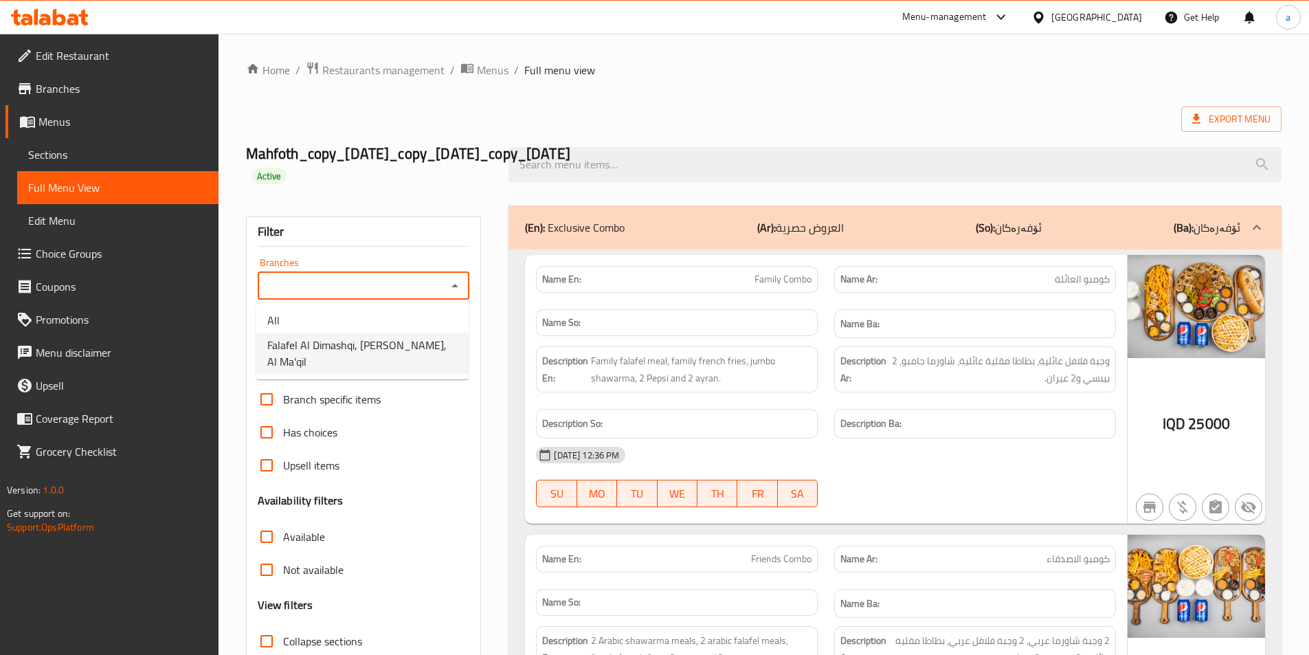
click at [429, 345] on span "Falafel Al Dimashqi, [PERSON_NAME], Al Ma'qil" at bounding box center [362, 353] width 190 height 33
type input "Falafel Al Dimashqi, [PERSON_NAME], Al Ma'qil"
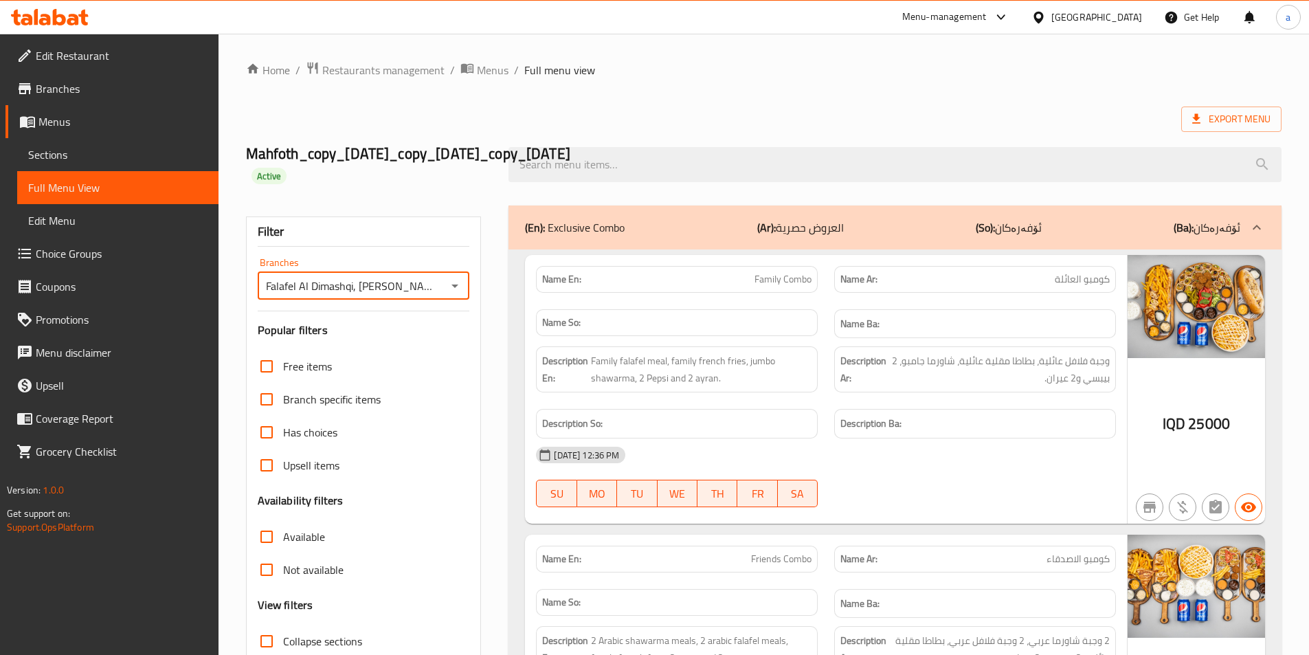
click at [897, 215] on div "(En): Exclusive Combo (Ar): العروض حصرية (So): ئۆفەرەکان (Ba): ئۆفەرەکان" at bounding box center [894, 227] width 773 height 44
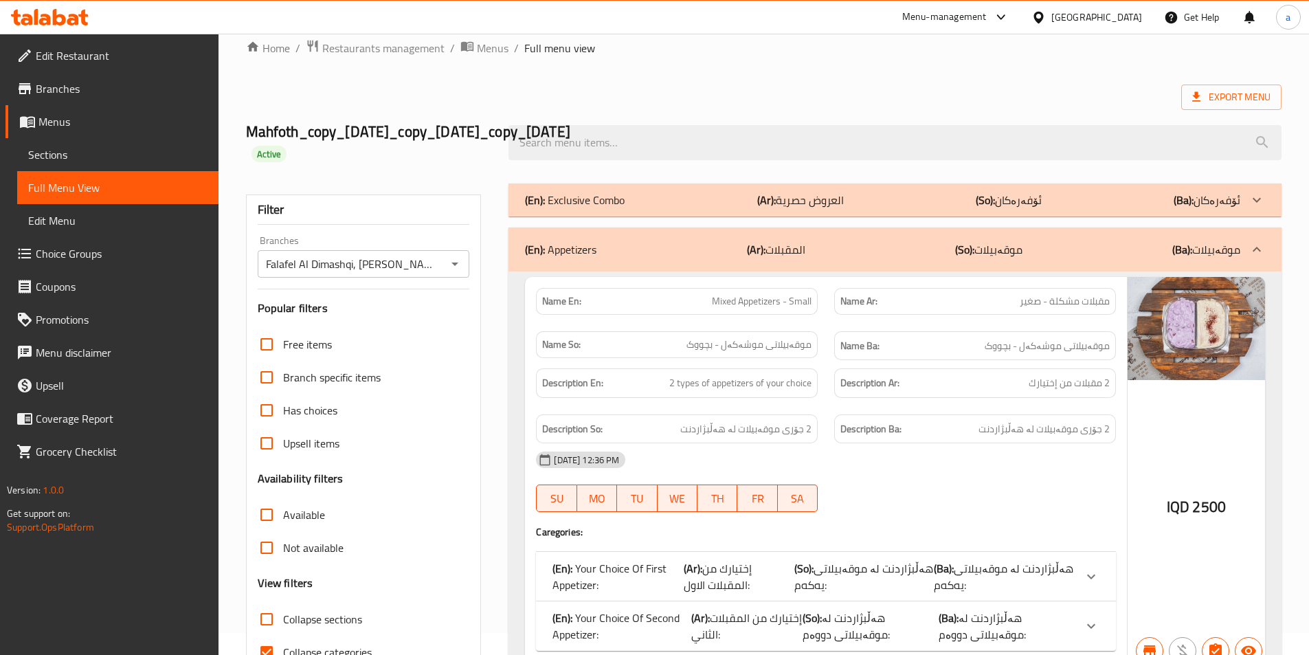
scroll to position [206, 0]
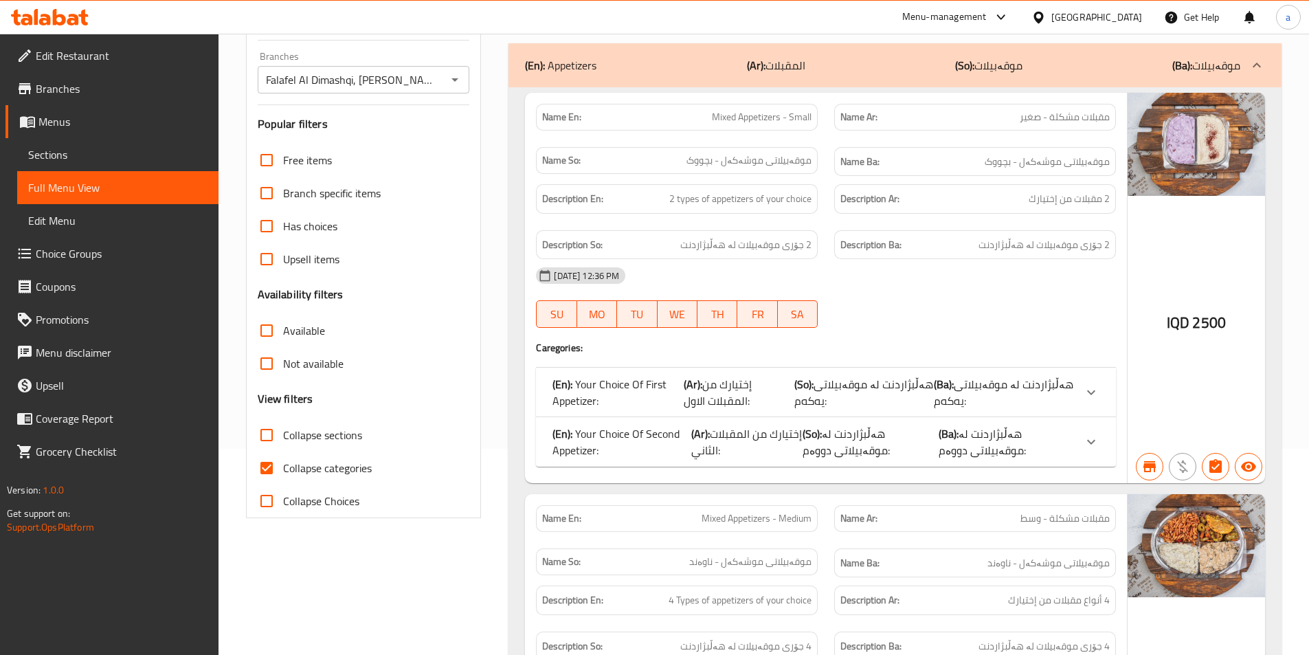
click at [305, 469] on span "Collapse categories" at bounding box center [327, 468] width 89 height 16
click at [283, 469] on input "Collapse categories" at bounding box center [266, 467] width 33 height 33
checkbox input "false"
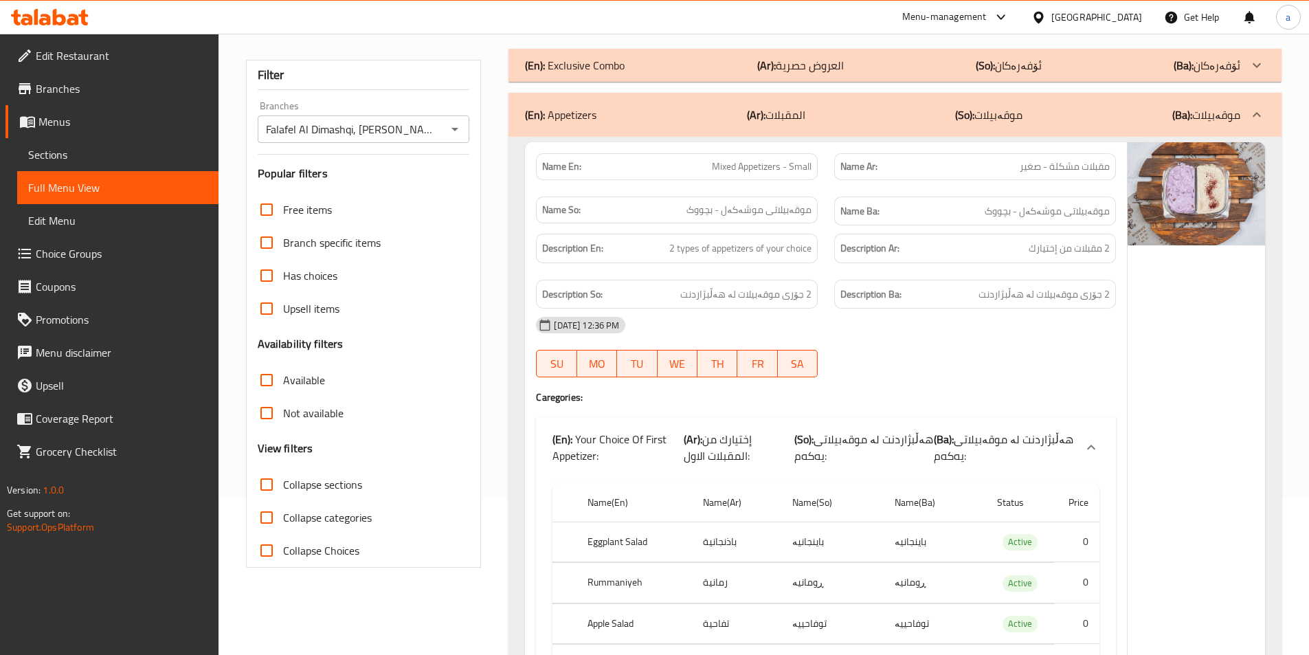
scroll to position [0, 0]
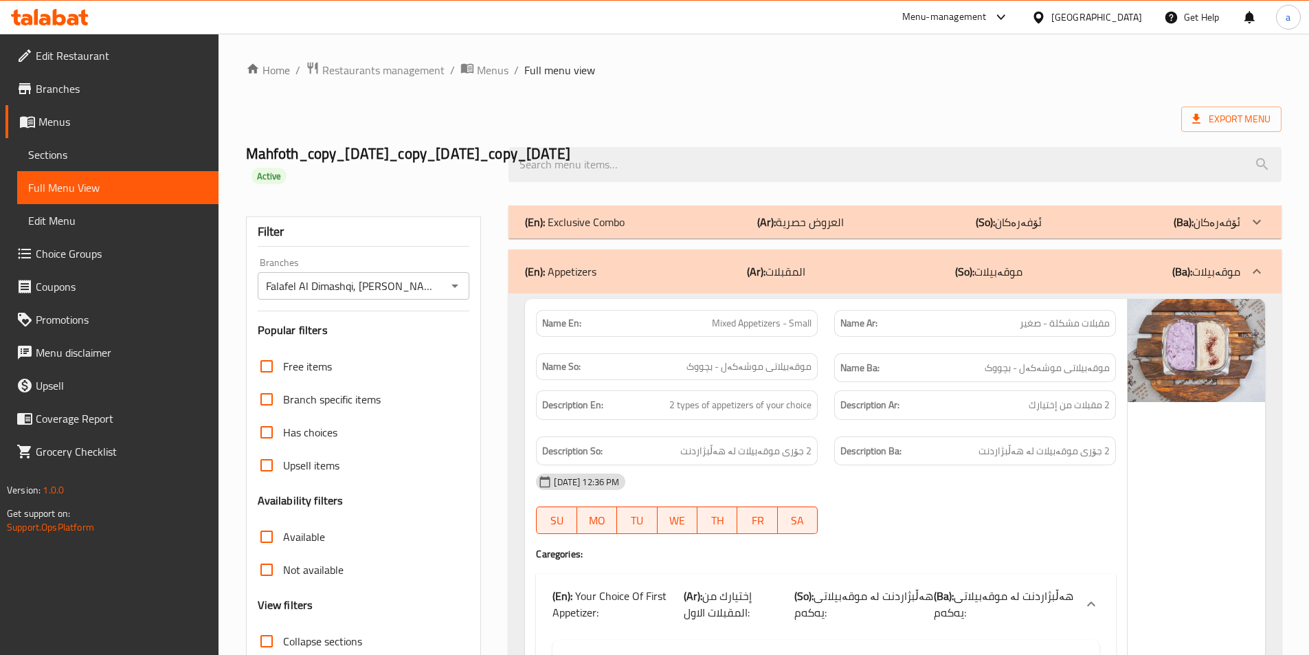
click at [1039, 275] on div "(En): Appetizers (Ar): المقبلات (So): موقەبیلات (Ba): موقەبیلات" at bounding box center [882, 271] width 715 height 16
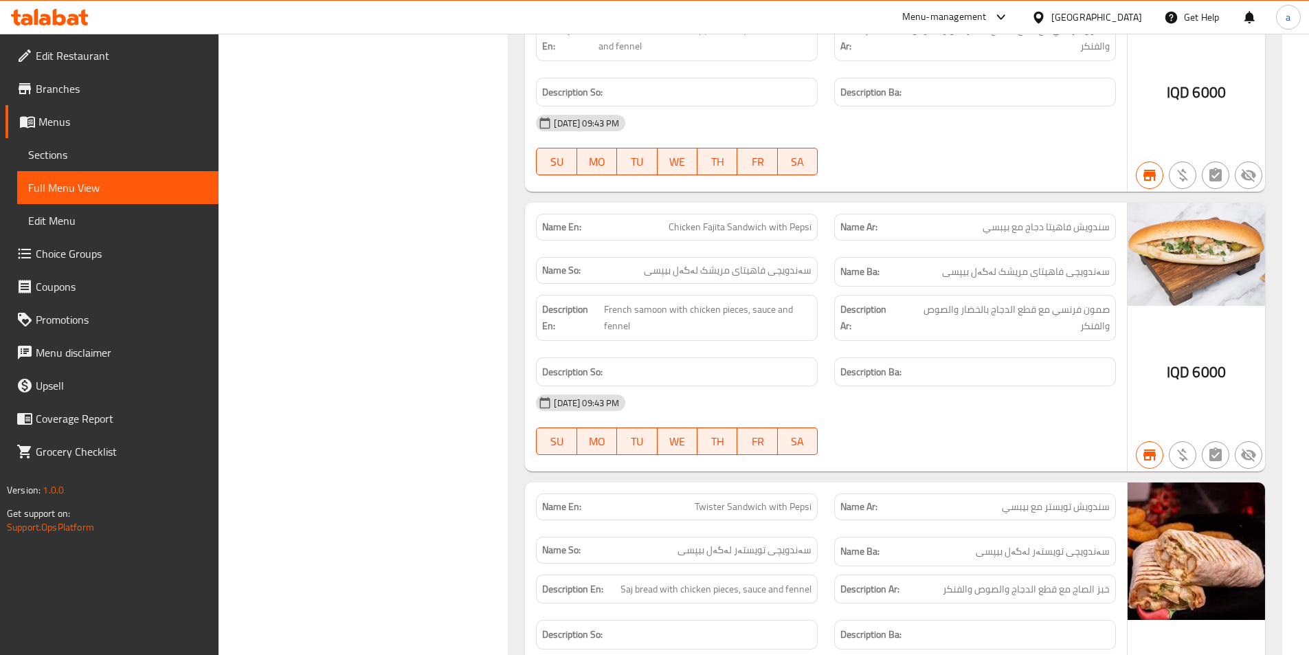
scroll to position [160, 0]
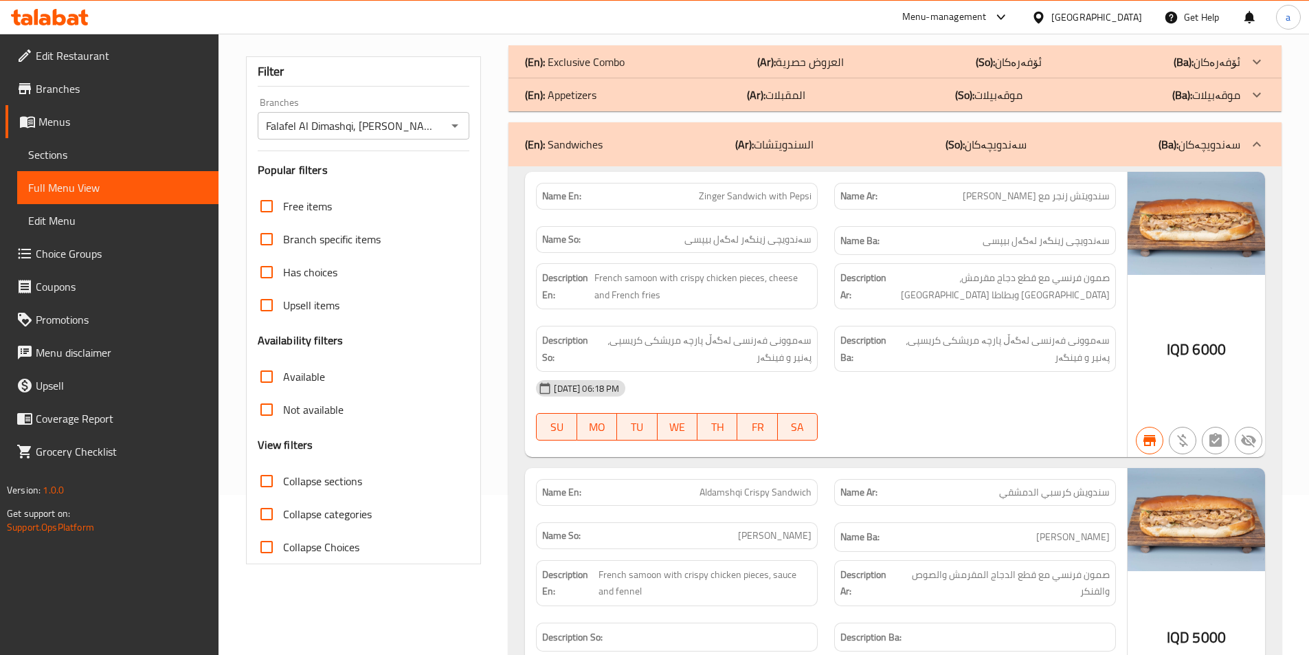
click at [918, 148] on div "(En): Sandwiches (Ar): السندويتشات (So): سەندویچەکان (Ba): سەندویچەکان" at bounding box center [882, 144] width 715 height 16
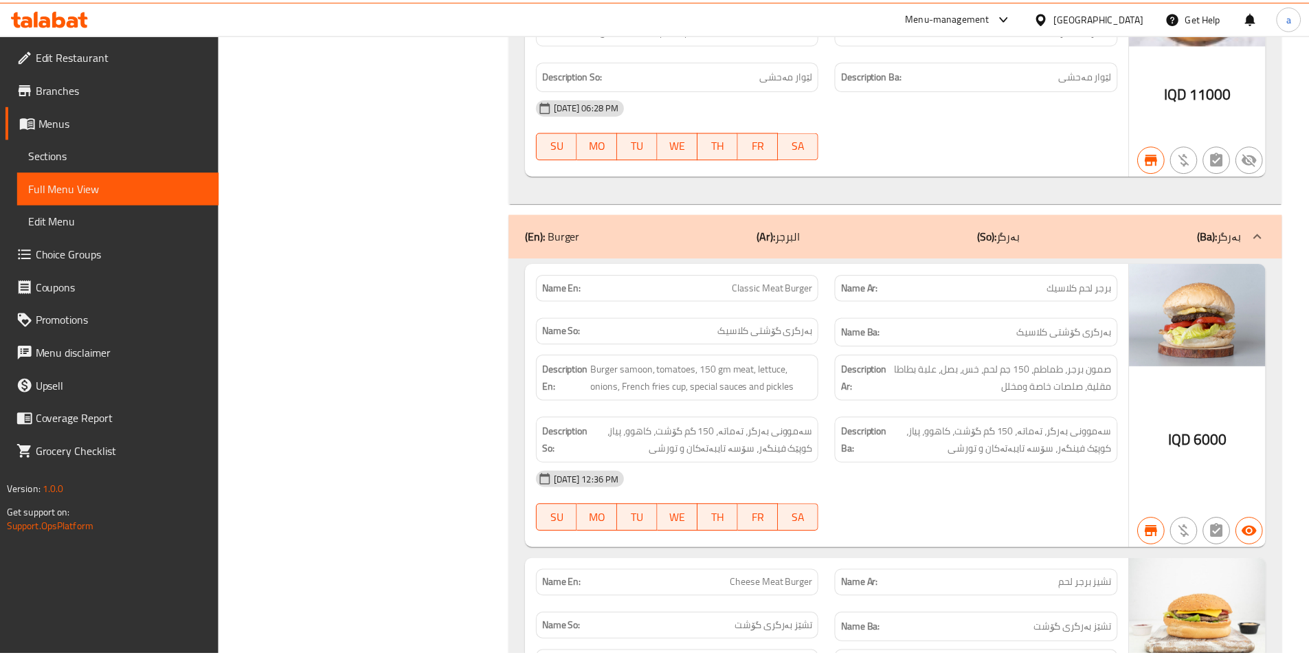
scroll to position [4649, 0]
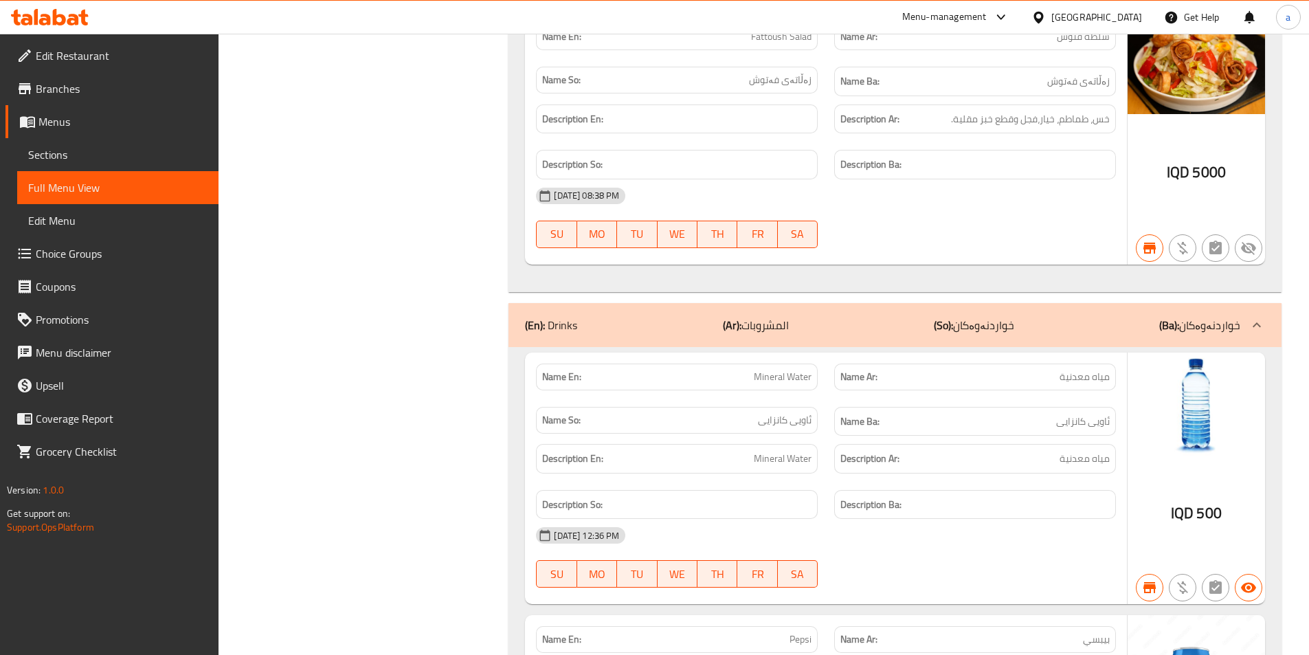
scroll to position [25925, 0]
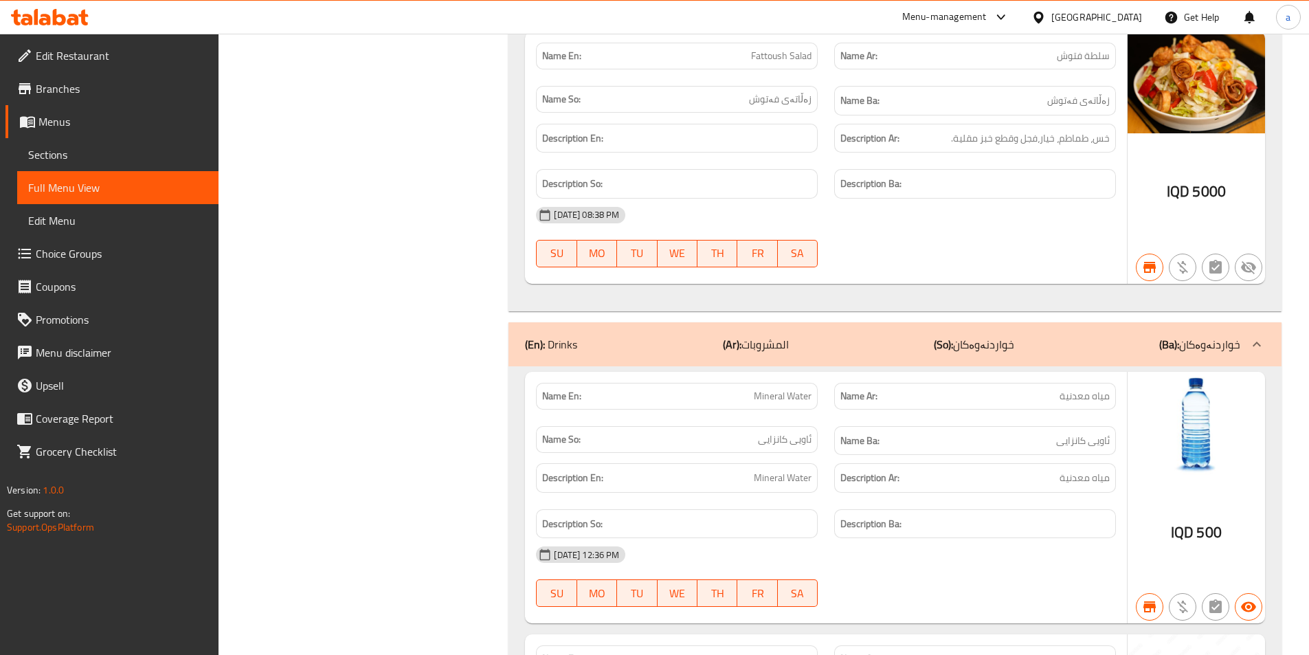
click at [1001, 322] on div "(En): Drinks (Ar): المشروبات (So): خواردنەوەکان (Ba): خواردنەوەکان" at bounding box center [894, 344] width 773 height 44
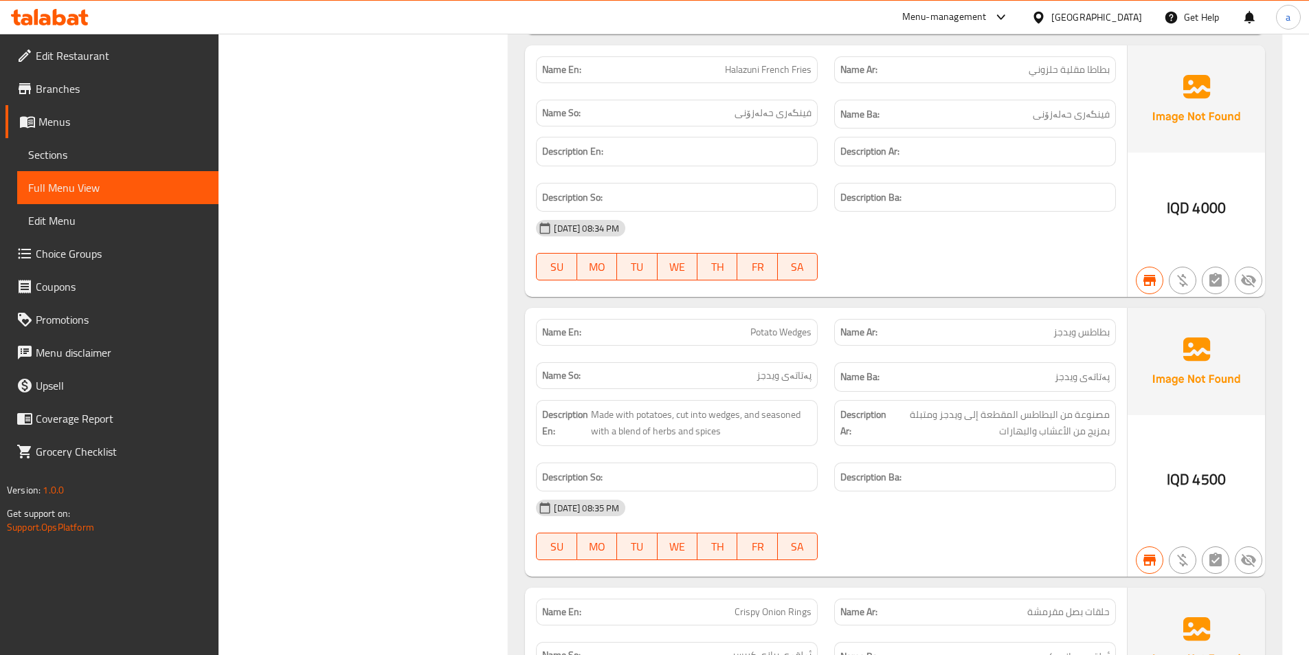
scroll to position [24934, 0]
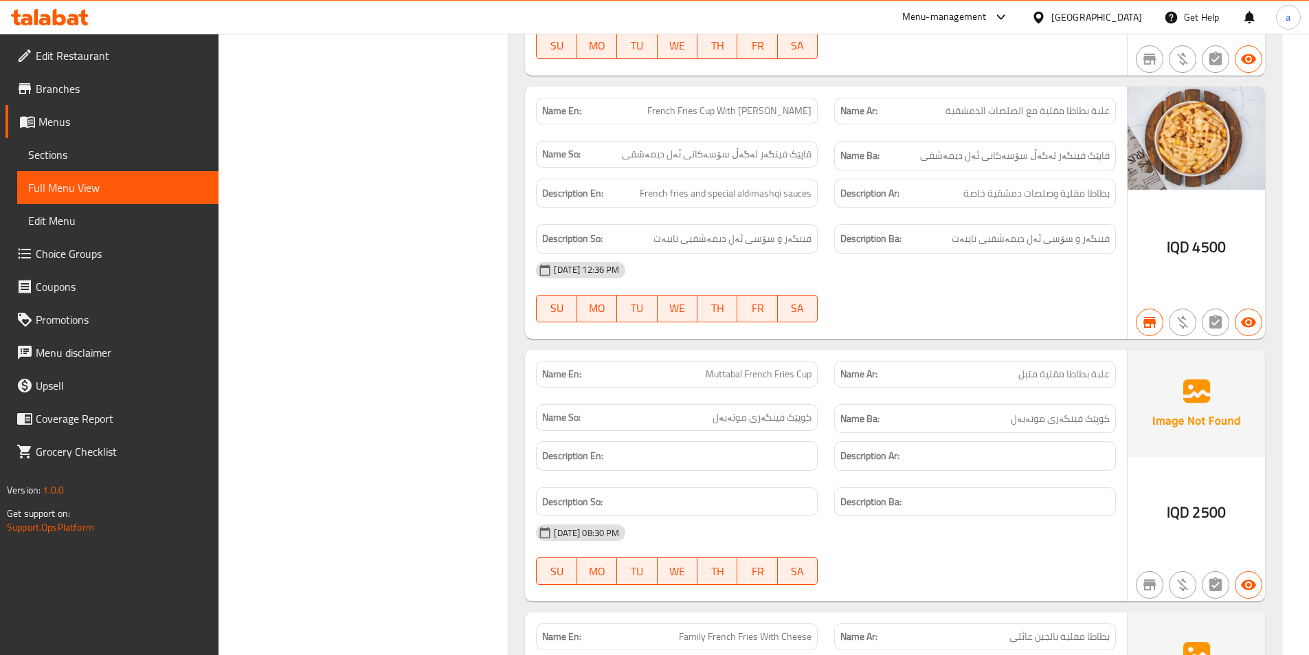
scroll to position [23491, 0]
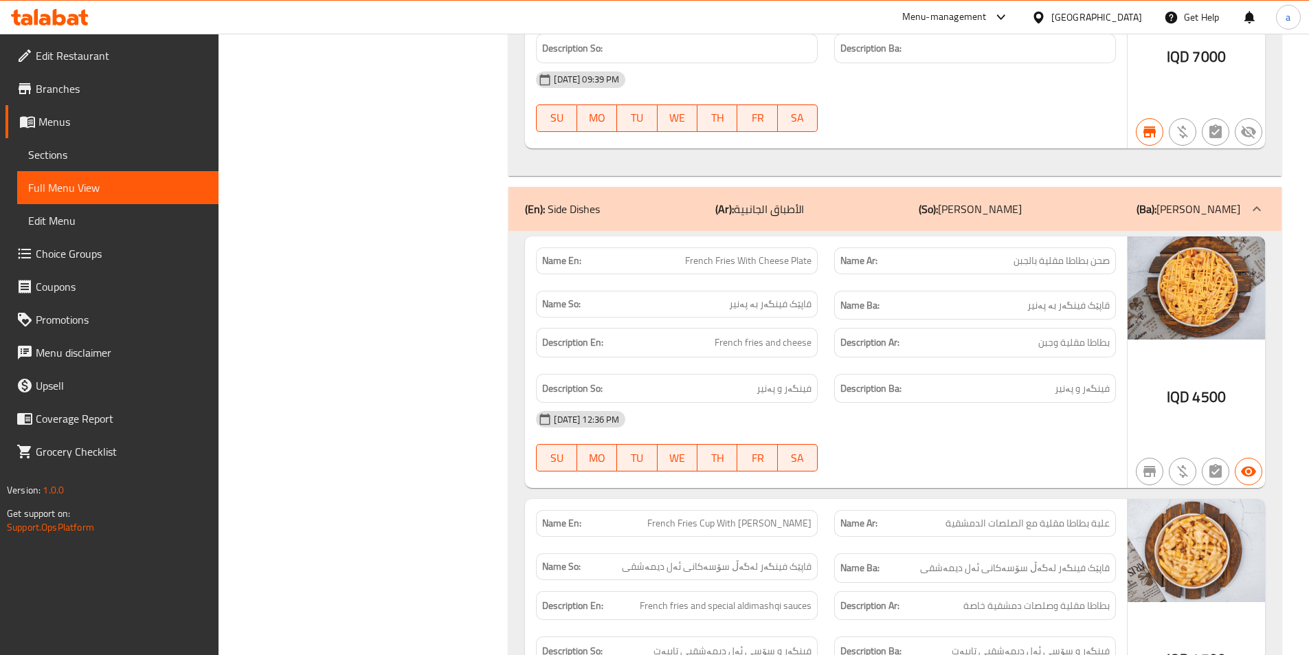
click at [820, 201] on div "(En): Side Dishes (Ar): الأطباق الجانبية (So): [PERSON_NAME] (Ba): [PERSON_NAME]" at bounding box center [882, 209] width 715 height 16
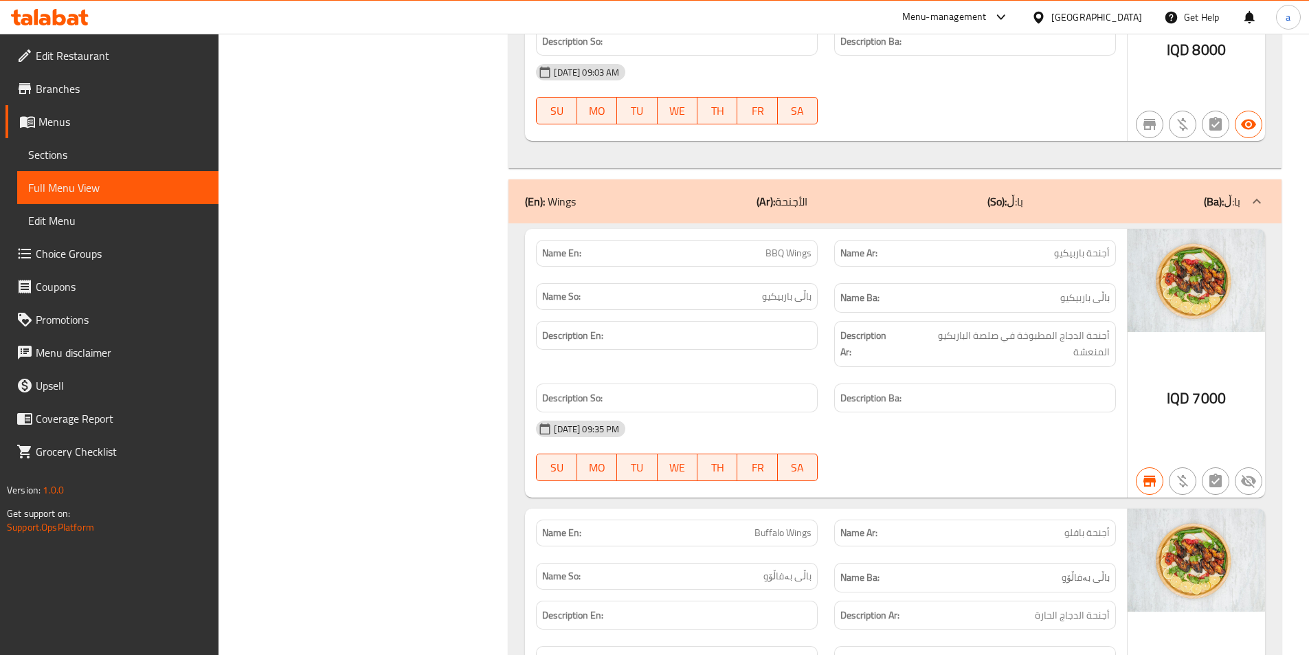
scroll to position [22241, 0]
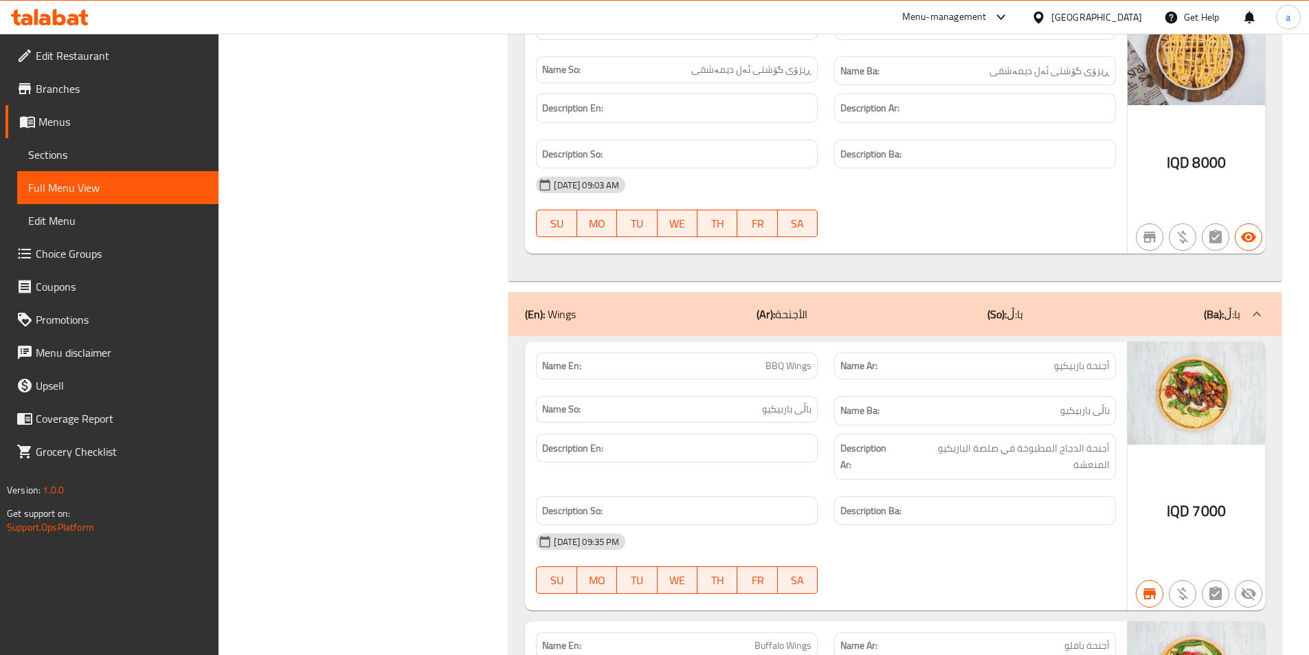
click at [951, 306] on div "(En): Wings (Ar): الأجنحة (So): با:ڵ (Ba): با:ڵ" at bounding box center [882, 314] width 715 height 16
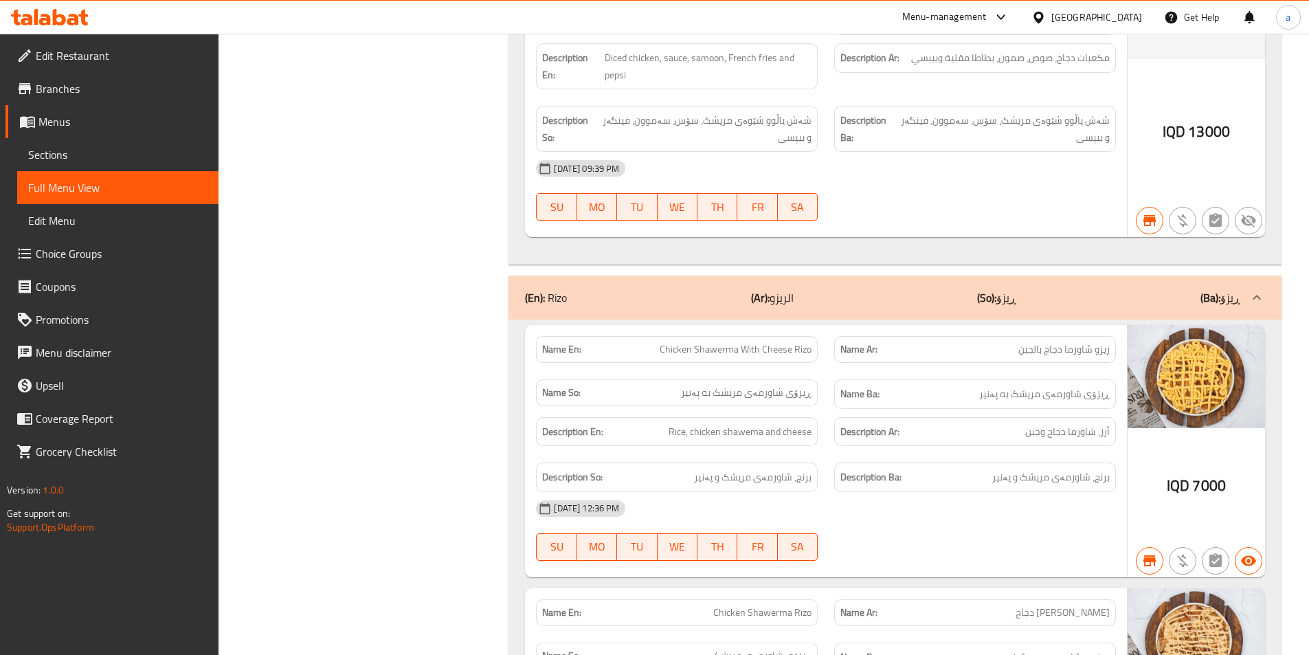
scroll to position [19347, 0]
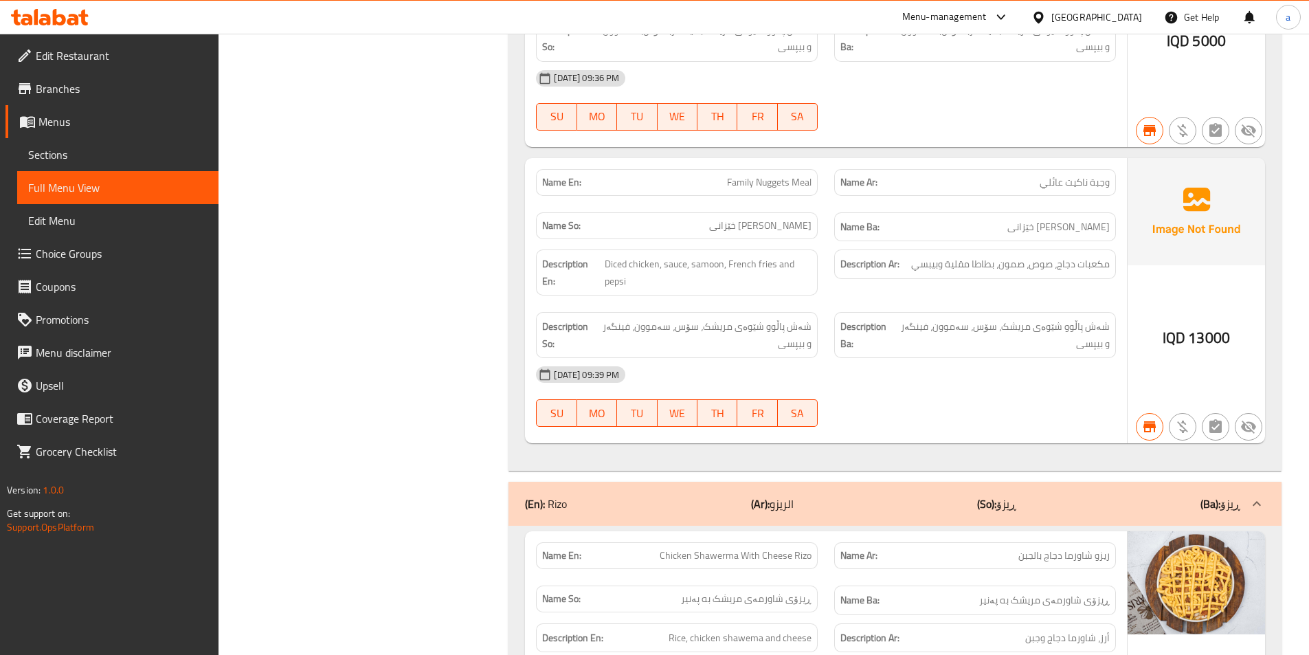
click at [881, 482] on div "(En): [PERSON_NAME] (Ar): الريزو (So): ڕیزۆ (Ba): ڕیزۆ" at bounding box center [894, 504] width 773 height 44
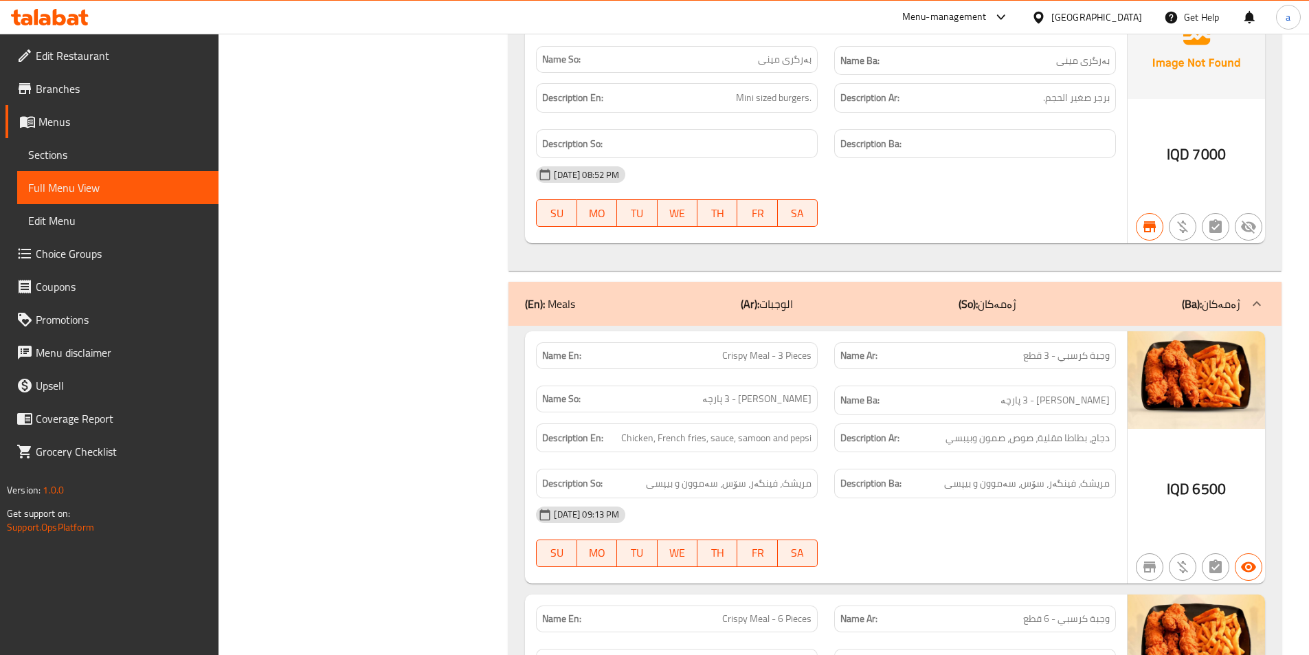
scroll to position [17444, 0]
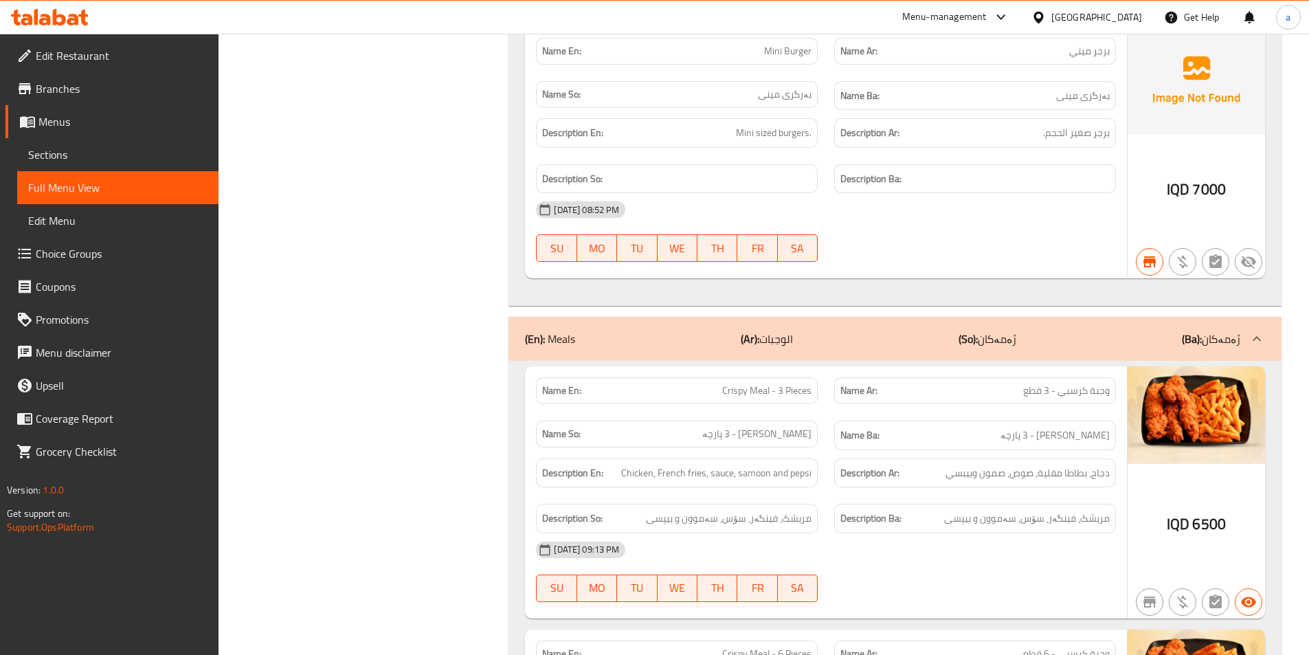
click at [901, 330] on div "(En): Meals (Ar): الوجبات (So): ژەمەکان (Ba): ژەمەکان" at bounding box center [882, 338] width 715 height 16
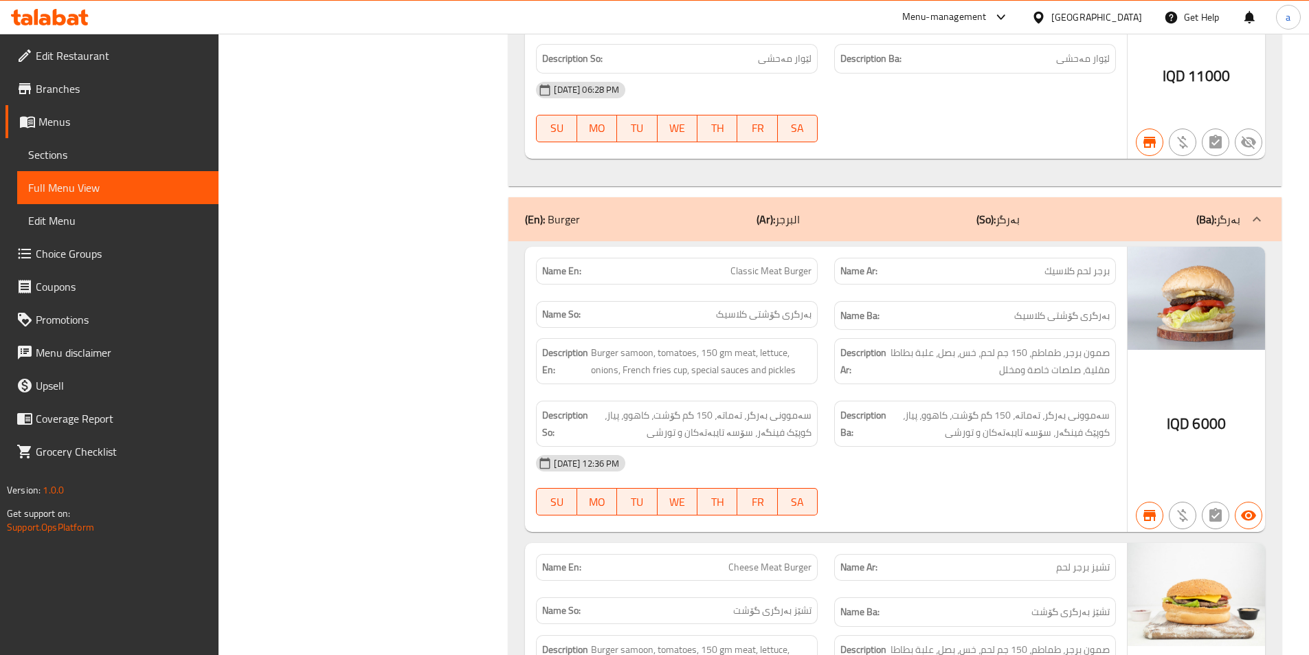
scroll to position [13528, 0]
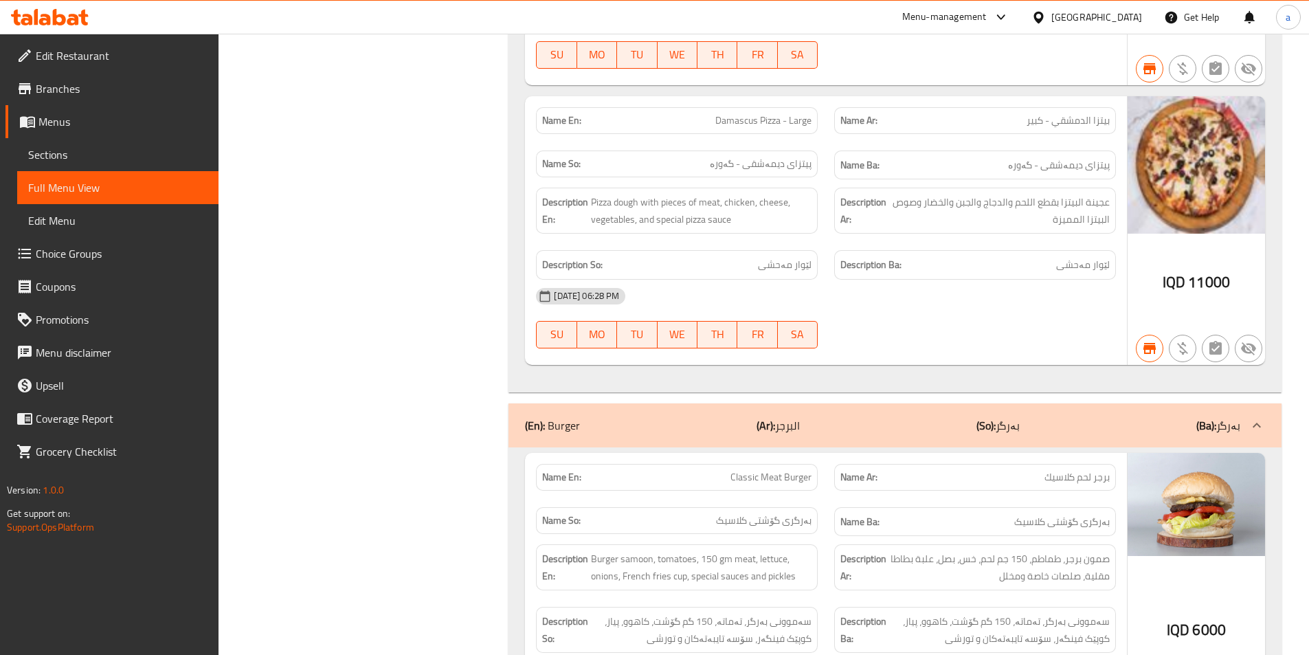
click at [995, 415] on b "(So):" at bounding box center [985, 425] width 19 height 21
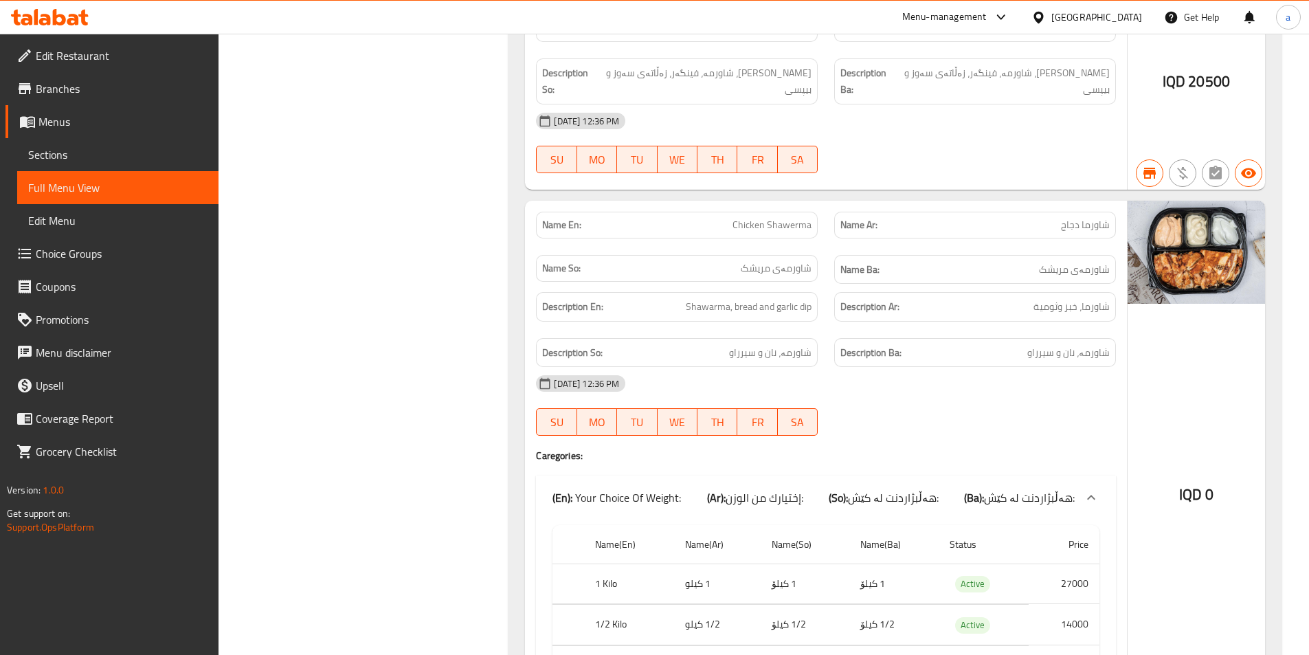
scroll to position [0, 0]
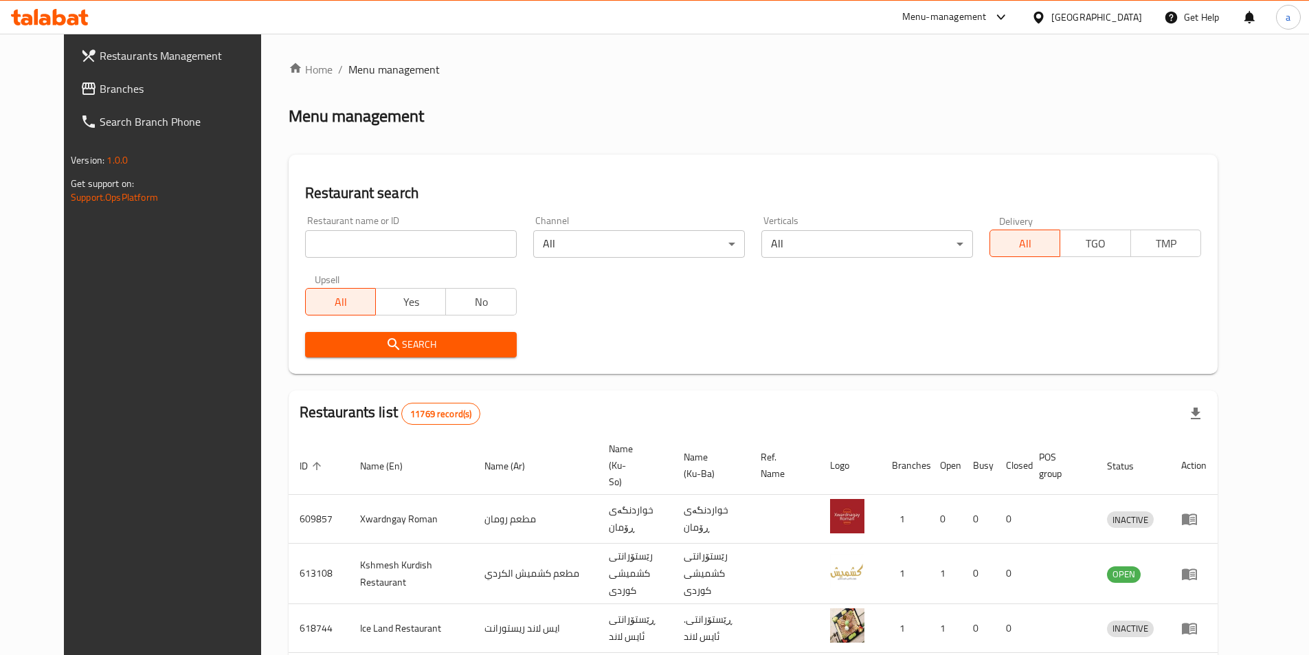
click at [100, 84] on span "Branches" at bounding box center [186, 88] width 172 height 16
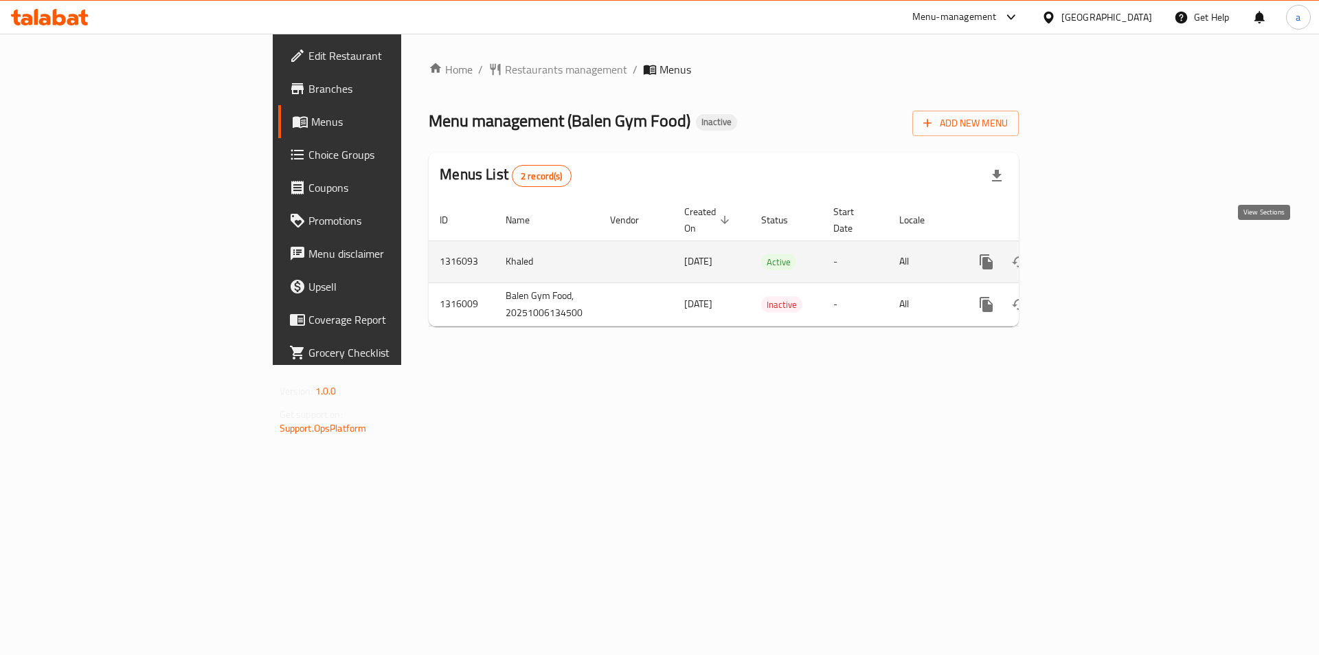
click at [1102, 245] on link "enhanced table" at bounding box center [1085, 261] width 33 height 33
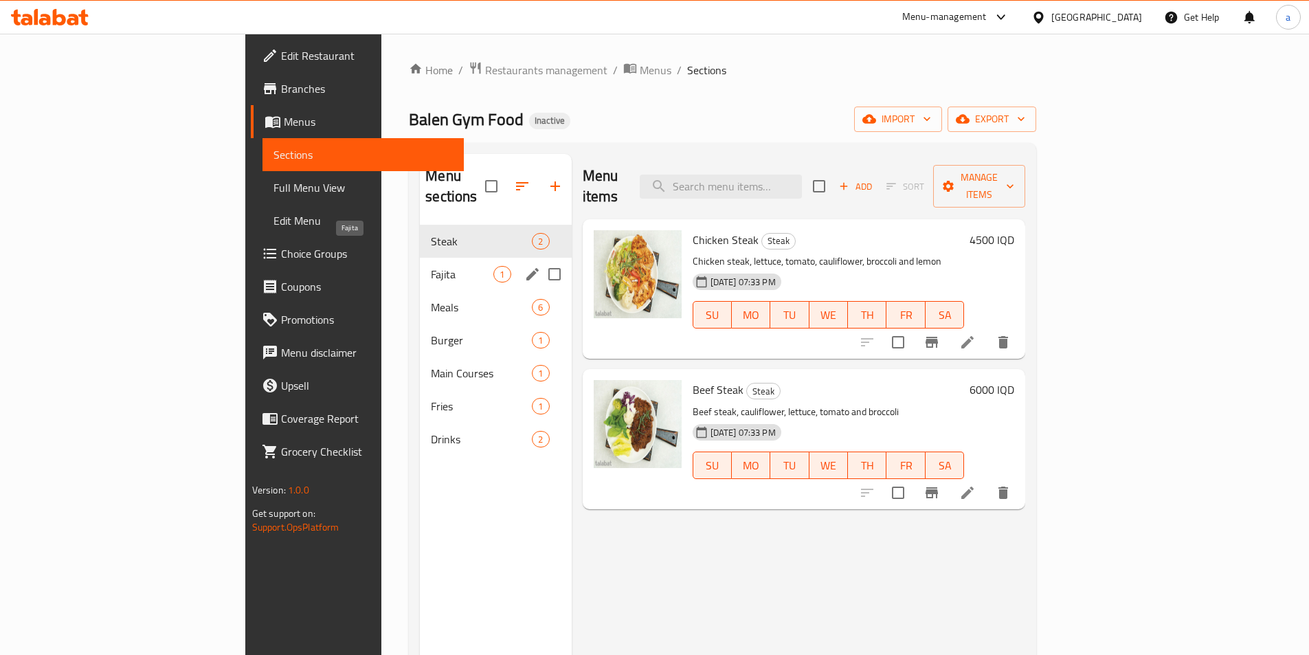
click at [431, 266] on span "Fajita" at bounding box center [462, 274] width 63 height 16
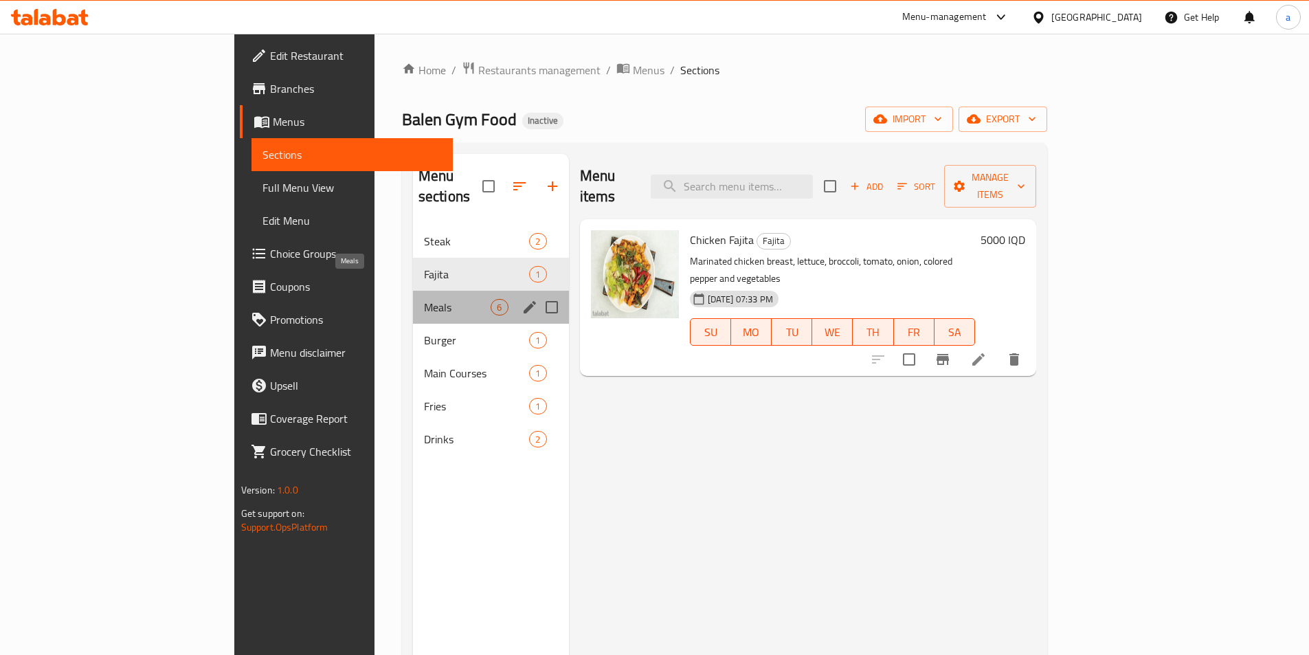
click at [424, 299] on span "Meals" at bounding box center [457, 307] width 67 height 16
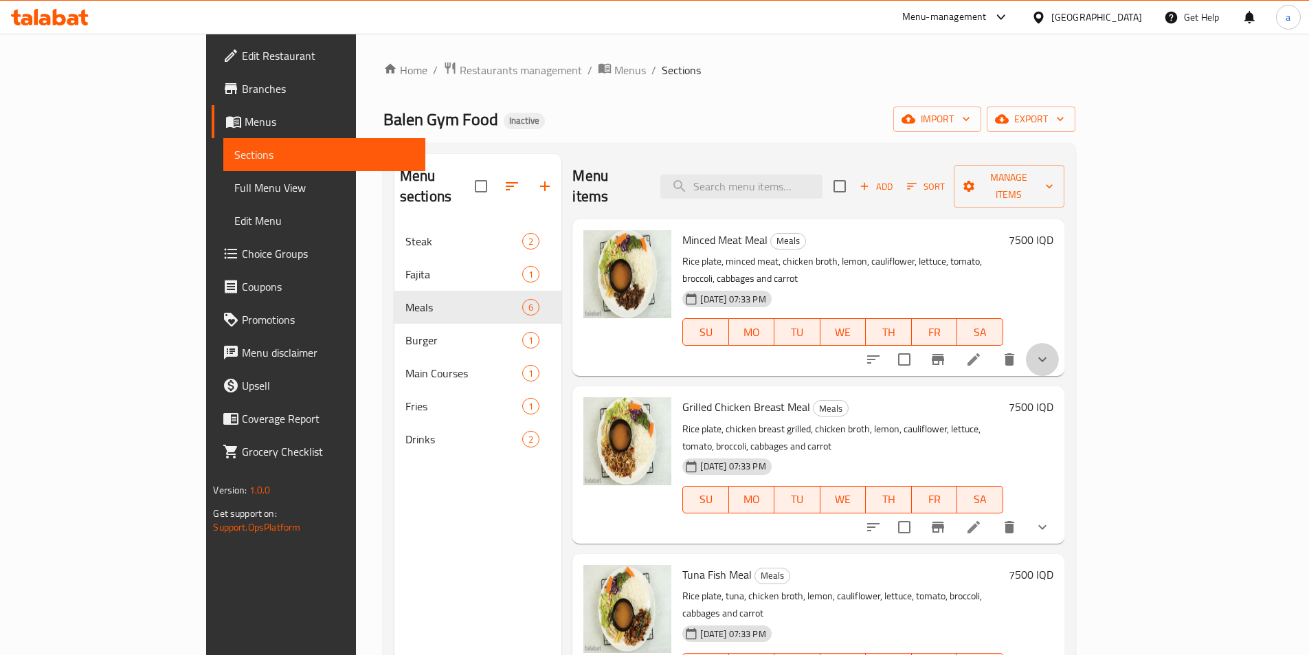
click at [1059, 343] on button "show more" at bounding box center [1042, 359] width 33 height 33
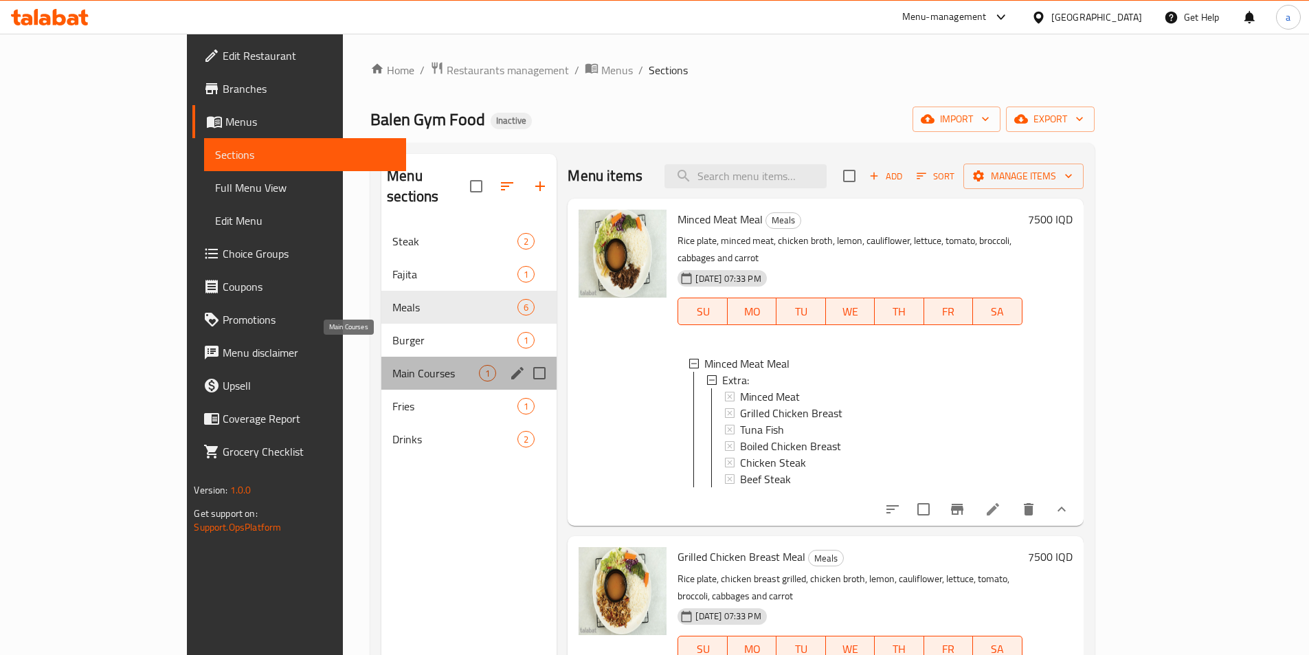
click at [392, 365] on span "Main Courses" at bounding box center [435, 373] width 87 height 16
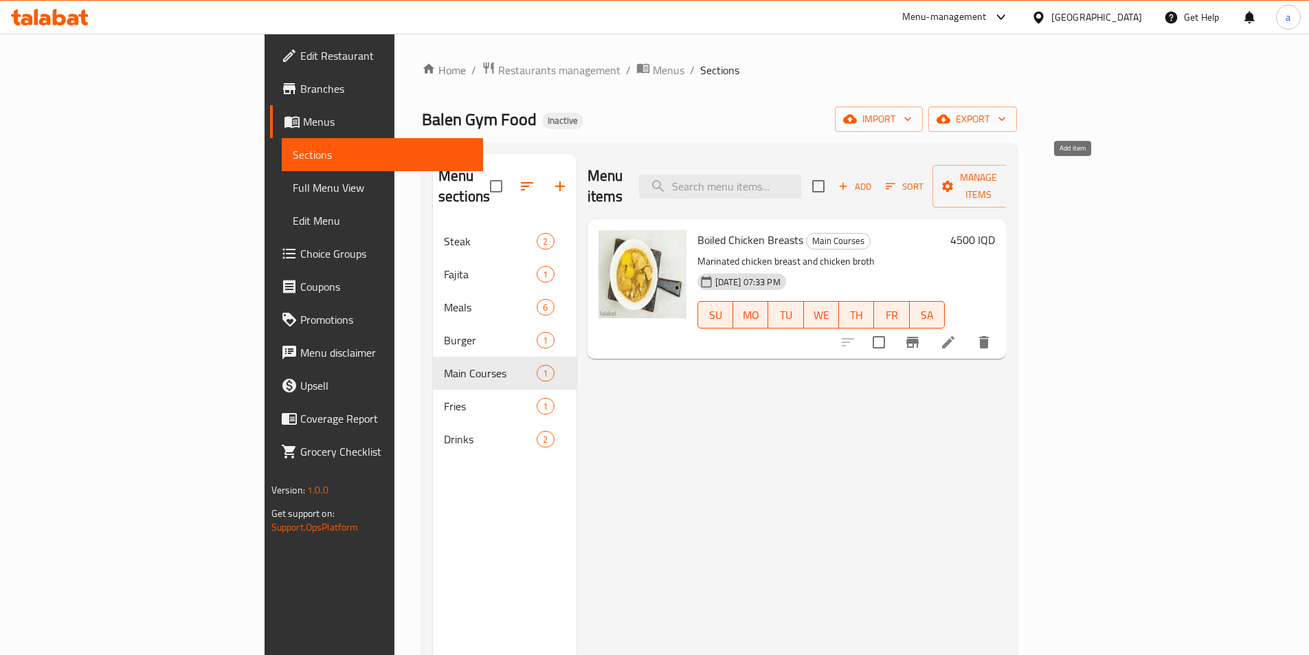
click at [873, 183] on span "Add" at bounding box center [854, 187] width 37 height 16
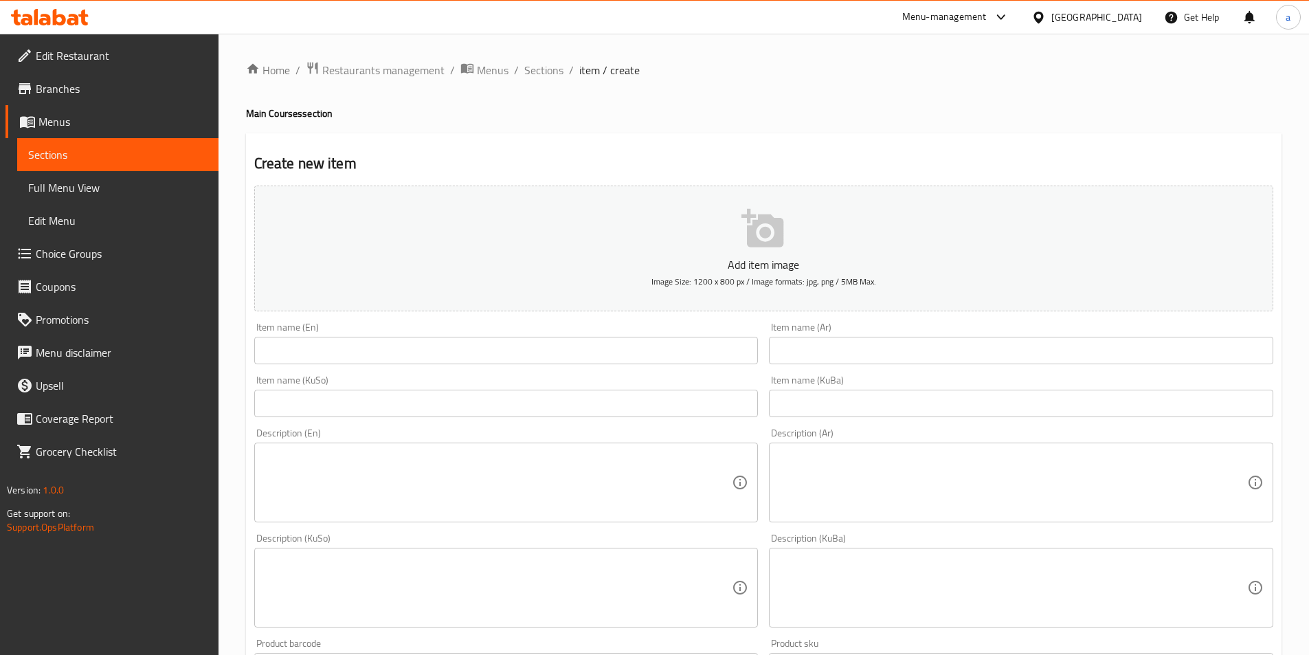
click at [848, 401] on input "text" at bounding box center [1021, 403] width 504 height 27
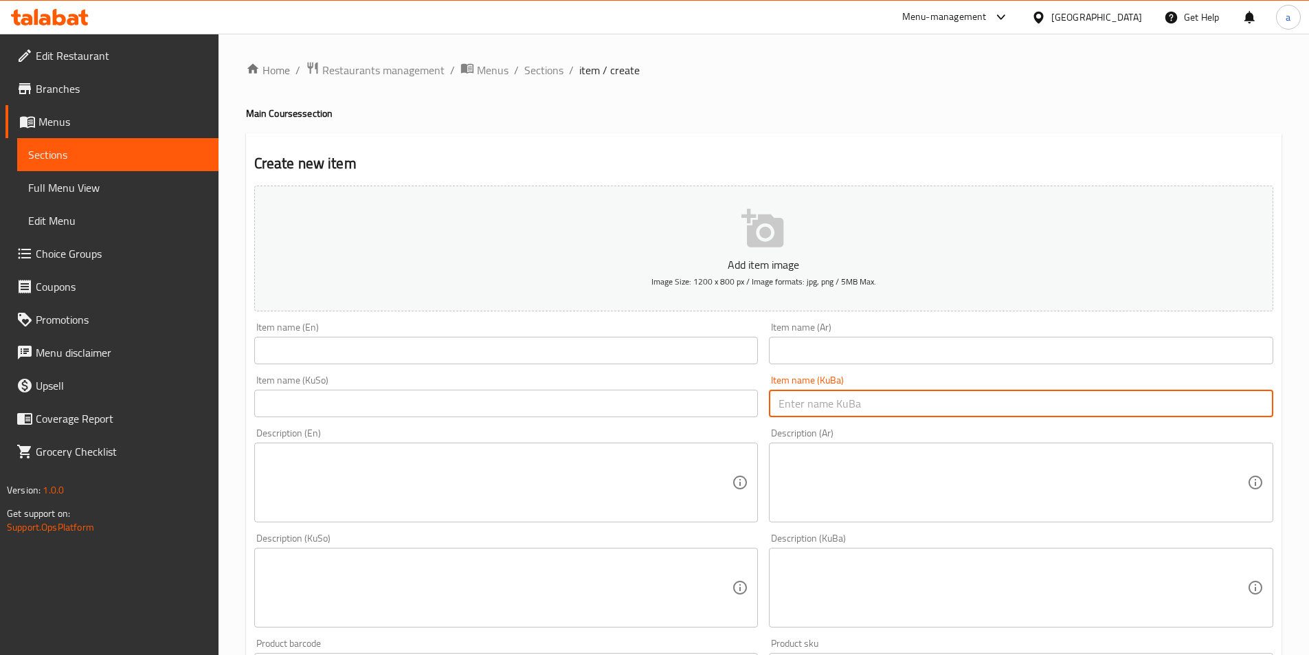
paste input "پیتزای ماسی تونە"
drag, startPoint x: 826, startPoint y: 402, endPoint x: 888, endPoint y: 406, distance: 62.0
click at [888, 406] on input "پیتزای ماسی تونە" at bounding box center [1021, 403] width 504 height 27
type input "[PERSON_NAME]"
click at [886, 359] on input "text" at bounding box center [1021, 350] width 504 height 27
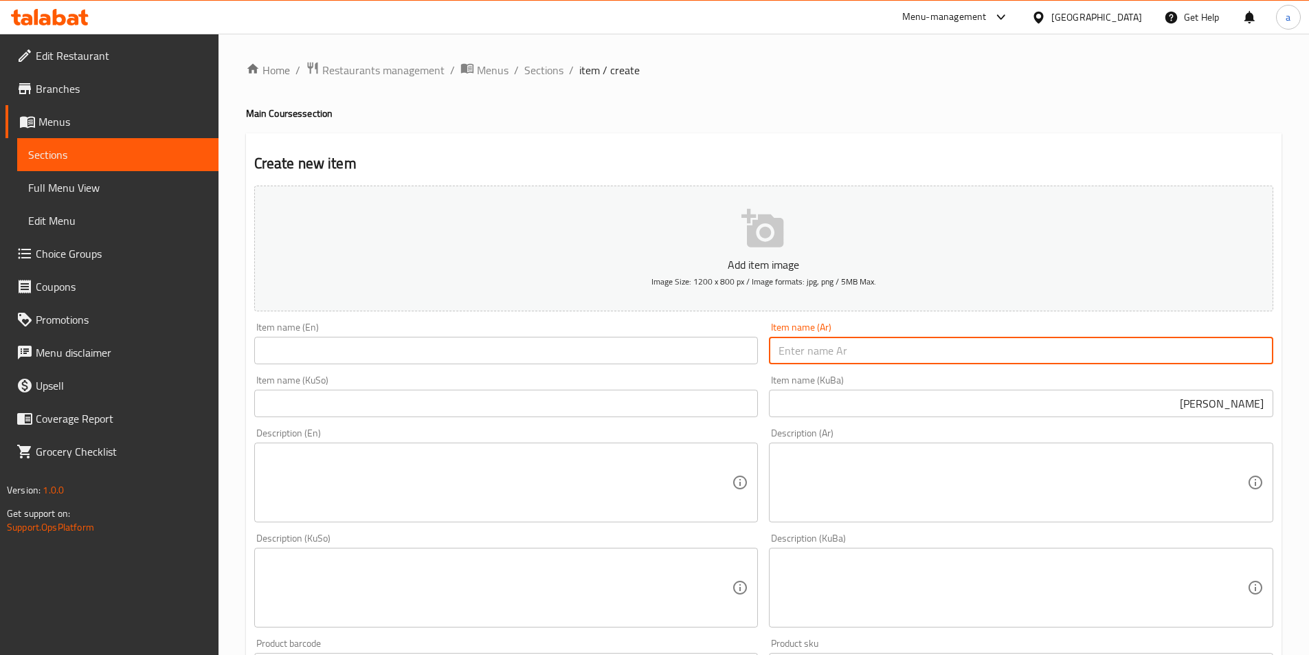
paste input "بيتزا سمك تونة"
type input "بيتزا سمك تونة"
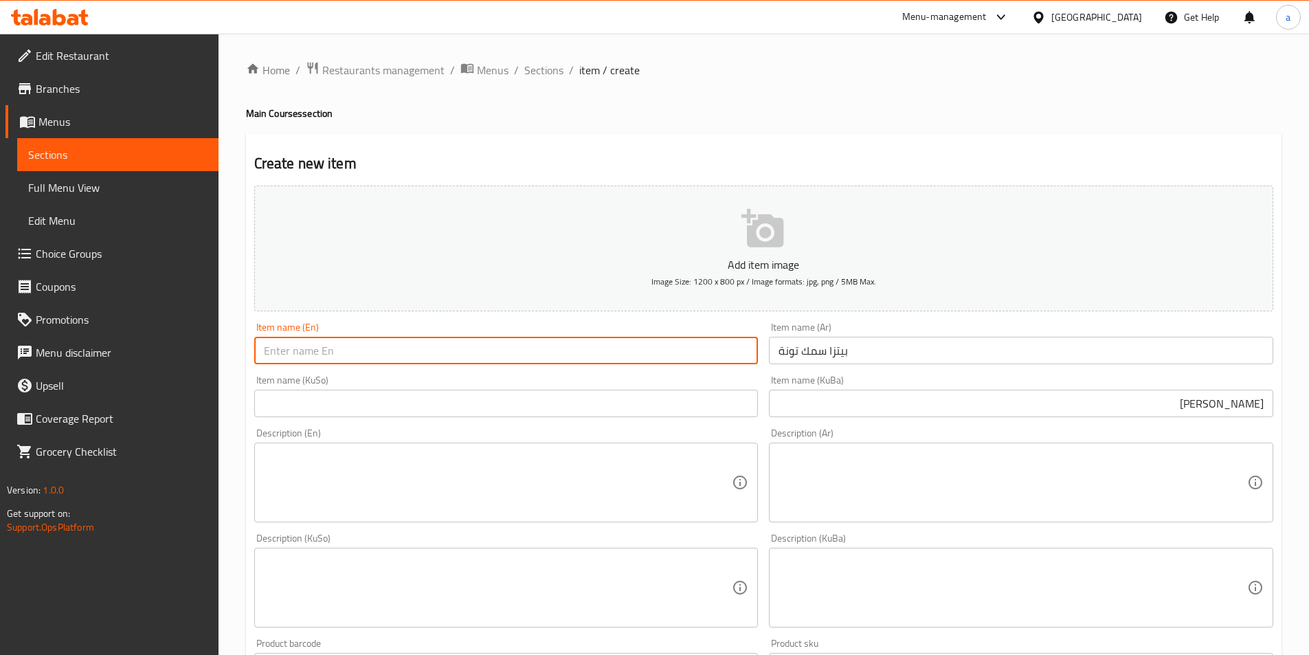
click at [692, 352] on input "text" at bounding box center [506, 350] width 504 height 27
paste input "Tuna Fish"
type input "Tuna Fish"
click at [844, 352] on input "بيتزا سمك تونة" at bounding box center [1021, 350] width 504 height 27
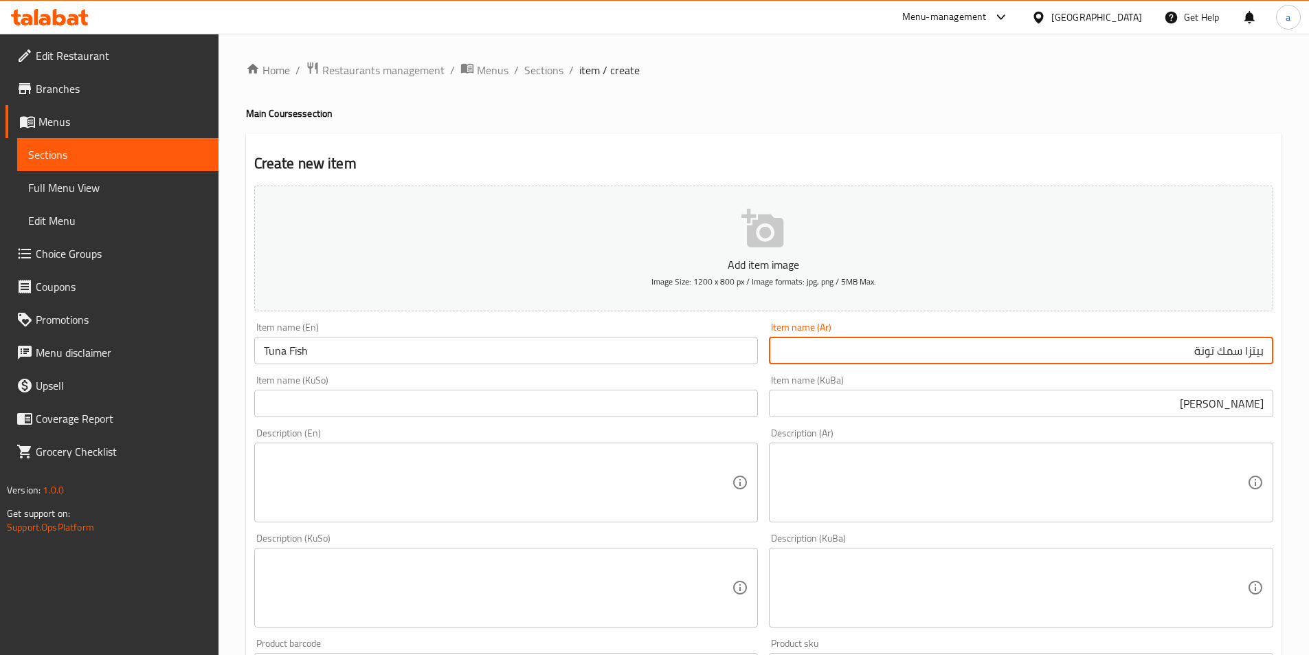
drag, startPoint x: 1239, startPoint y: 348, endPoint x: 1318, endPoint y: 354, distance: 79.2
click at [1309, 354] on html "​ Menu-management Iraq Get Help a Edit Restaurant Branches Menus Sections Full …" at bounding box center [654, 327] width 1309 height 655
type input "سمك تونة"
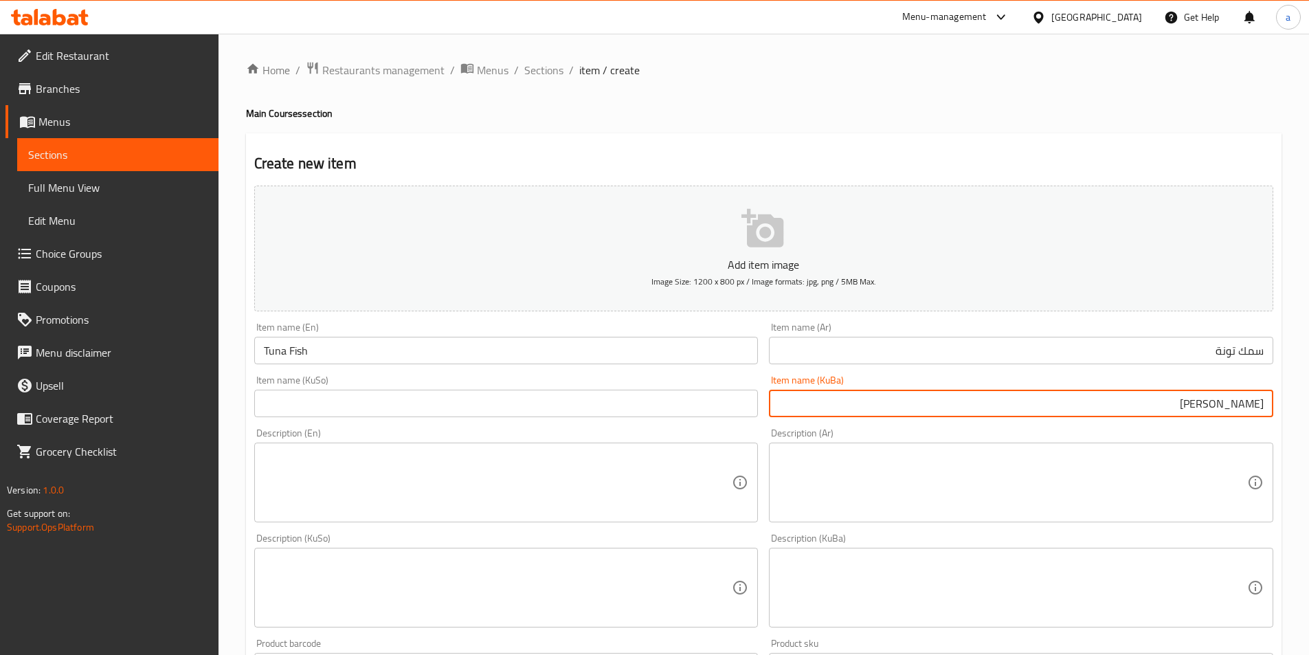
drag, startPoint x: 1197, startPoint y: 403, endPoint x: 1294, endPoint y: 405, distance: 96.9
click at [1294, 405] on div "Home / Restaurants management / Menus / Sections / item / create Main Courses s…" at bounding box center [763, 581] width 1090 height 1095
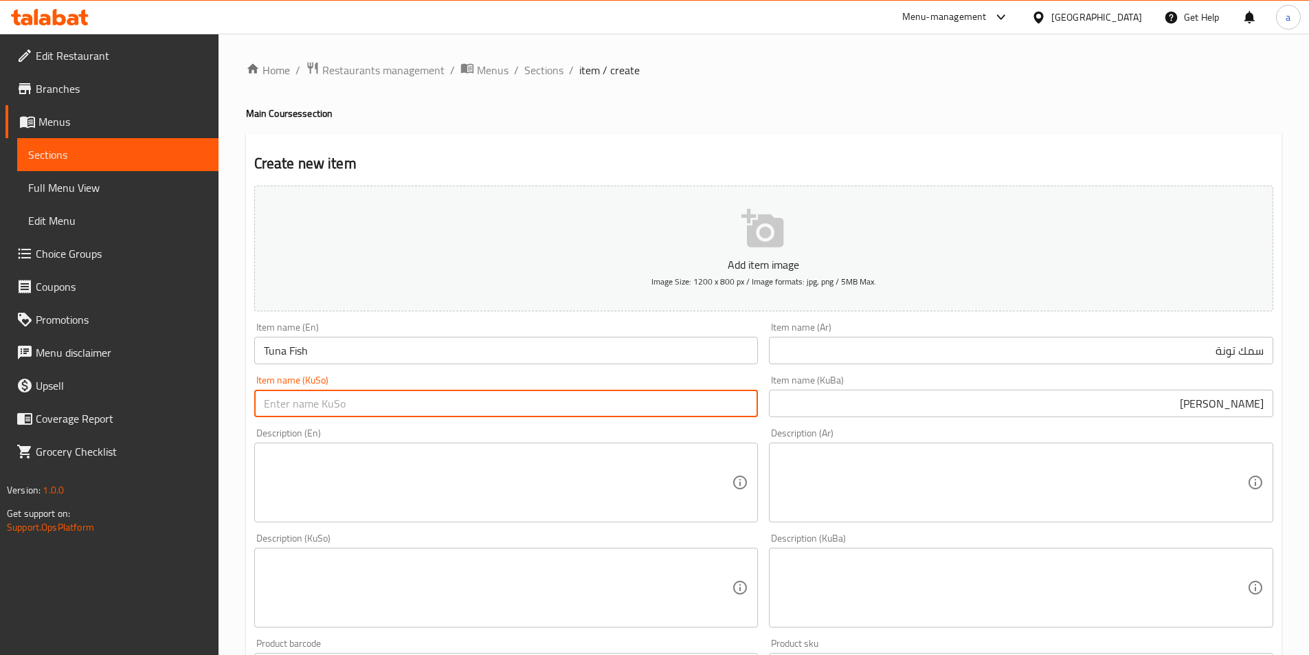
click at [700, 406] on input "text" at bounding box center [506, 403] width 504 height 27
paste input "[PERSON_NAME]"
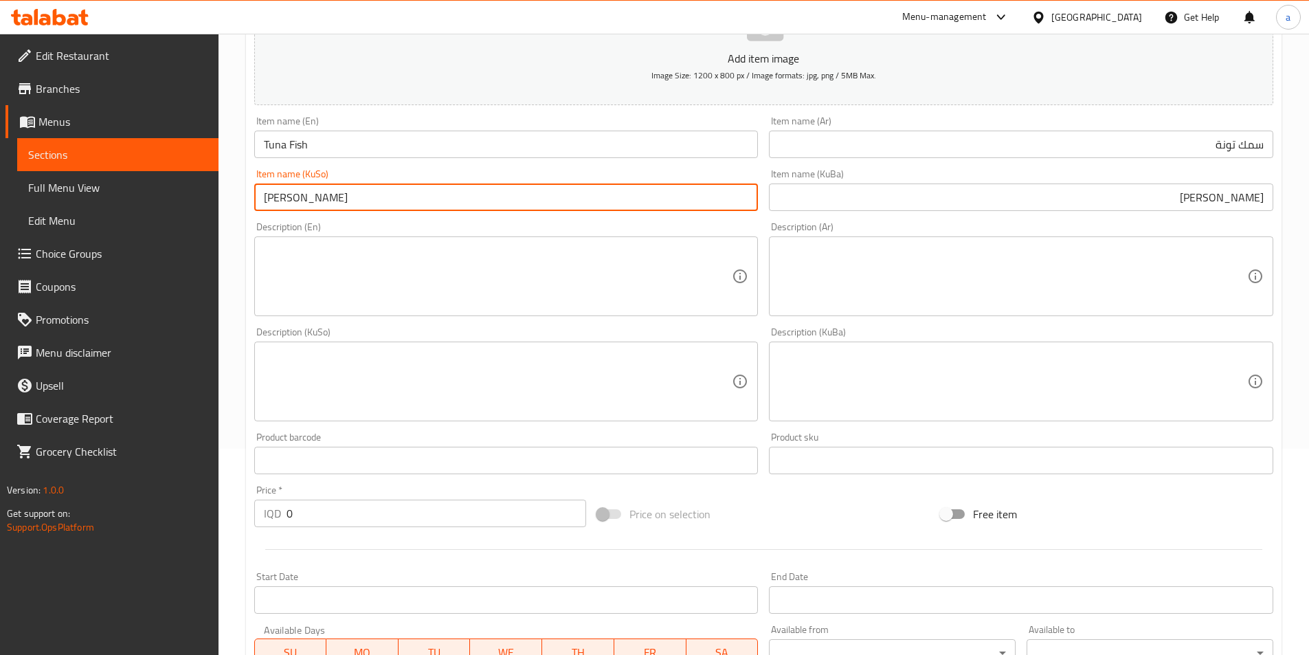
type input "[PERSON_NAME]"
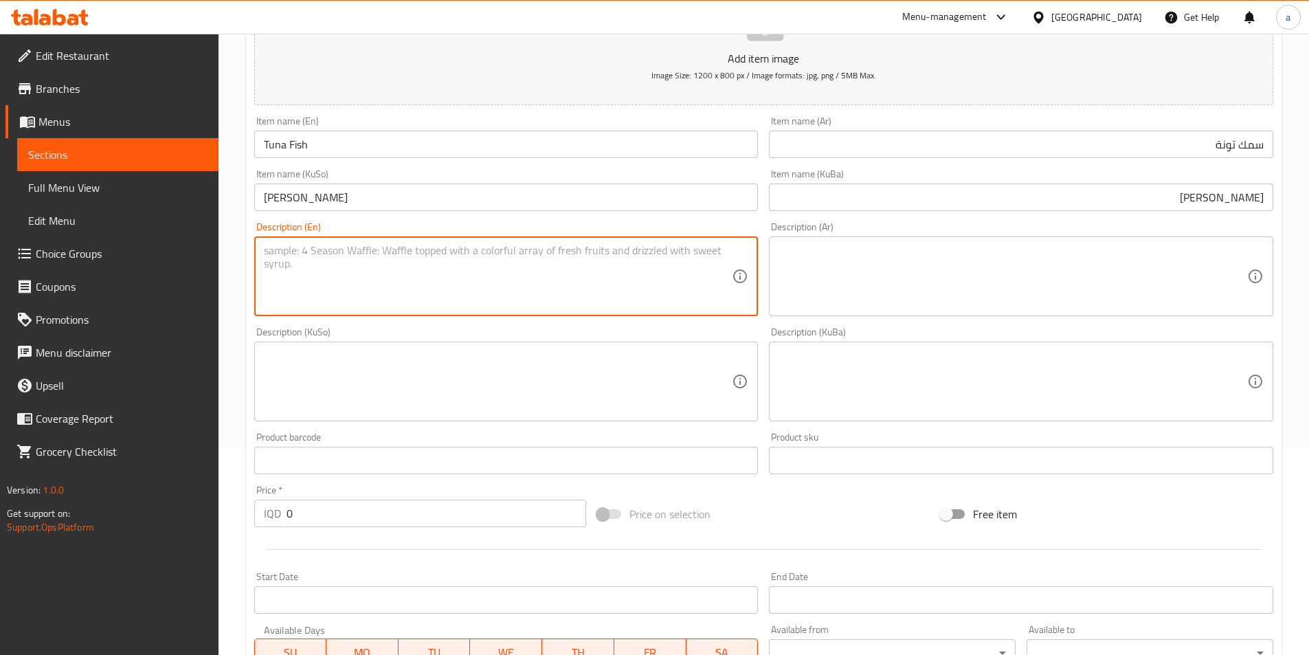
click at [536, 302] on textarea at bounding box center [498, 276] width 469 height 65
paste textarea "tuna, cauliflowers, broccoli, carrot, lettuce and tomato"
type textarea "tuna, cauliflowers, broccoli, carrot, lettuce and tomato"
click at [858, 273] on textarea at bounding box center [1012, 276] width 469 height 65
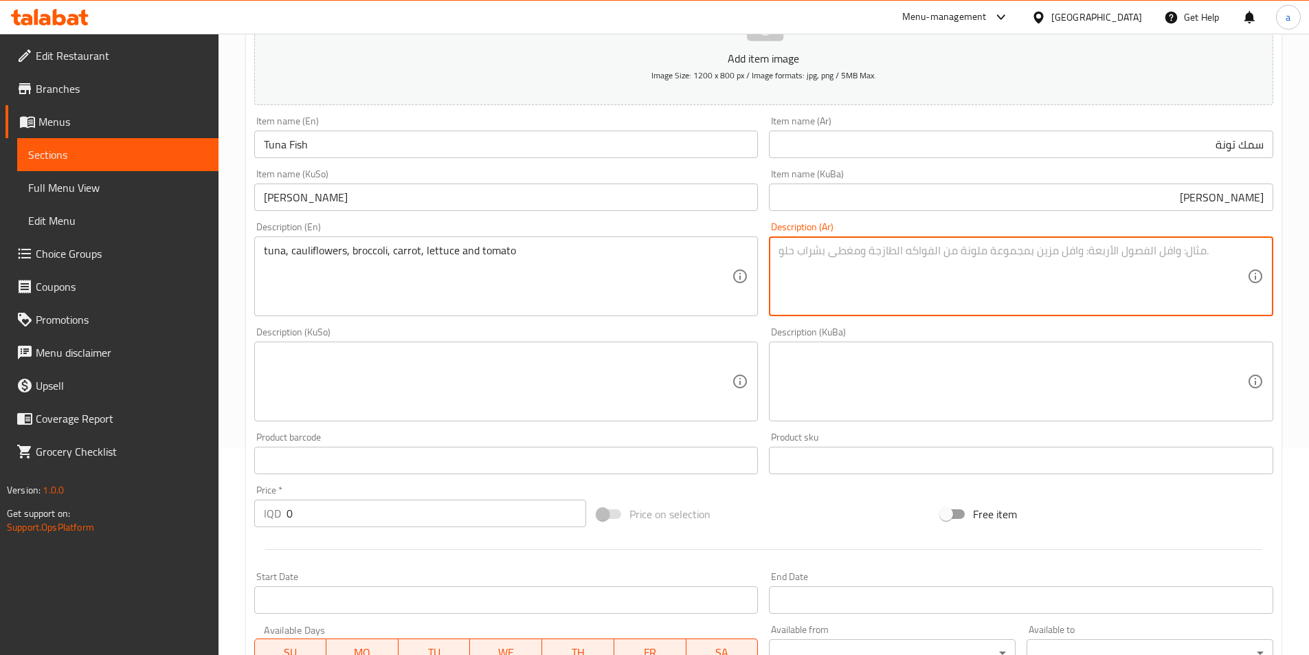
paste textarea "تونة، قرنبيط، [GEOGRAPHIC_DATA]، جزر، خس وطماطم"
type textarea "تونة، قرنبيط، [GEOGRAPHIC_DATA]، جزر، خس وطماطم"
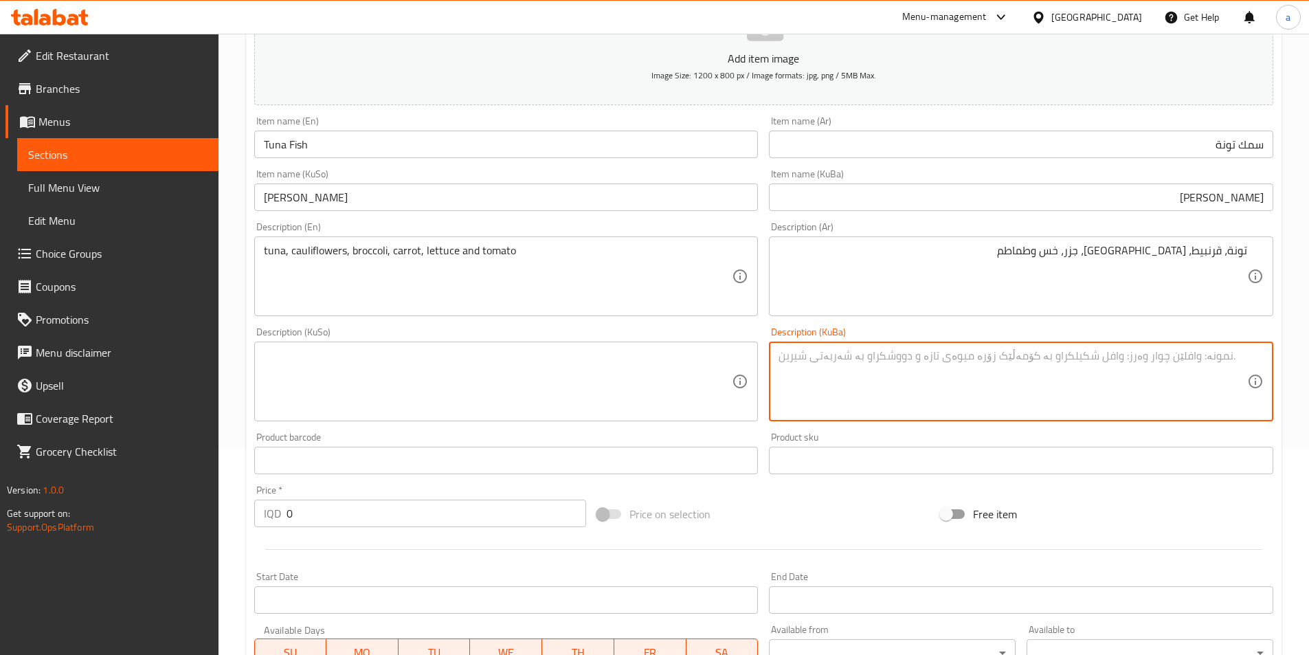
click at [1002, 379] on textarea at bounding box center [1012, 381] width 469 height 65
paste textarea "تونە، قەڕنابیت، بڕۆکلی، گێزەر، خەس و تەماتە"
drag, startPoint x: 1028, startPoint y: 359, endPoint x: 1286, endPoint y: 354, distance: 258.3
click at [1286, 354] on div "Home / Restaurants management / Menus / Sections / item / create Main Courses s…" at bounding box center [763, 375] width 1090 height 1095
type textarea "تونە، قەڕنابیت، بڕۆکلی، گێزەر، خەس و تەماتە"
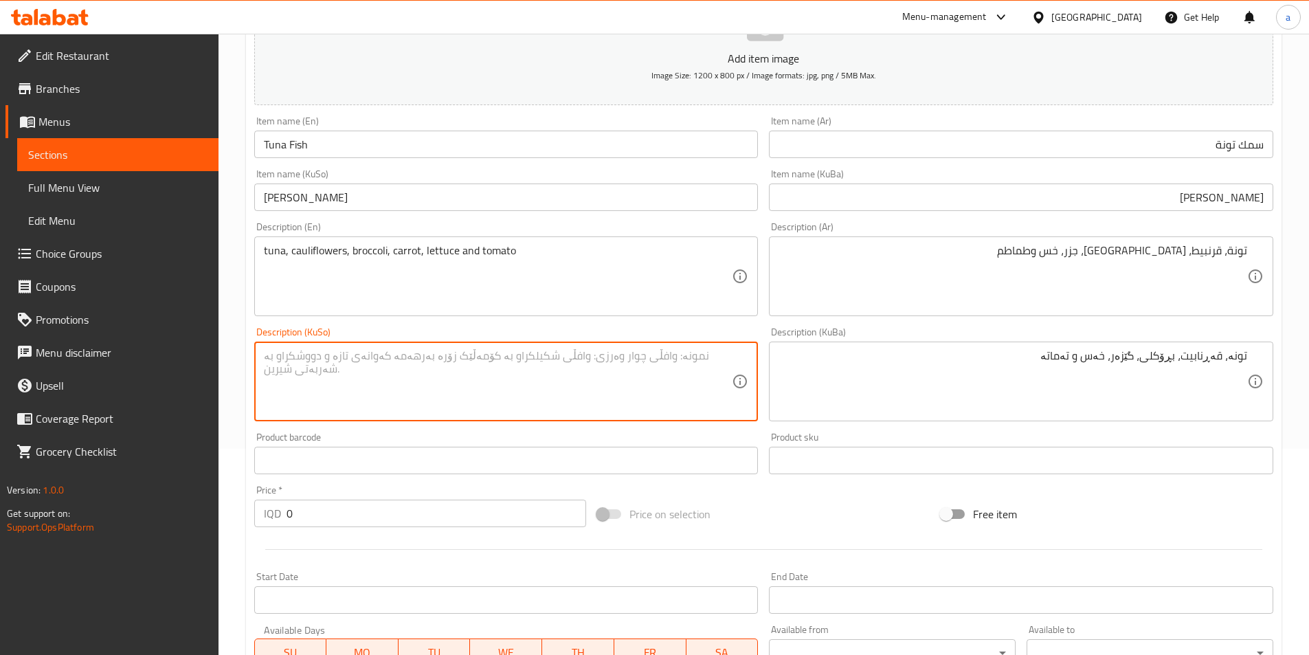
click at [435, 389] on textarea at bounding box center [498, 381] width 469 height 65
paste textarea "تونە، قەڕنابیت، بڕۆکلی، گێزەر، خەس و تەماتە"
type textarea "تونە، قەڕنابیت، بڕۆکلی، گێزەر، خەس و تەماتە"
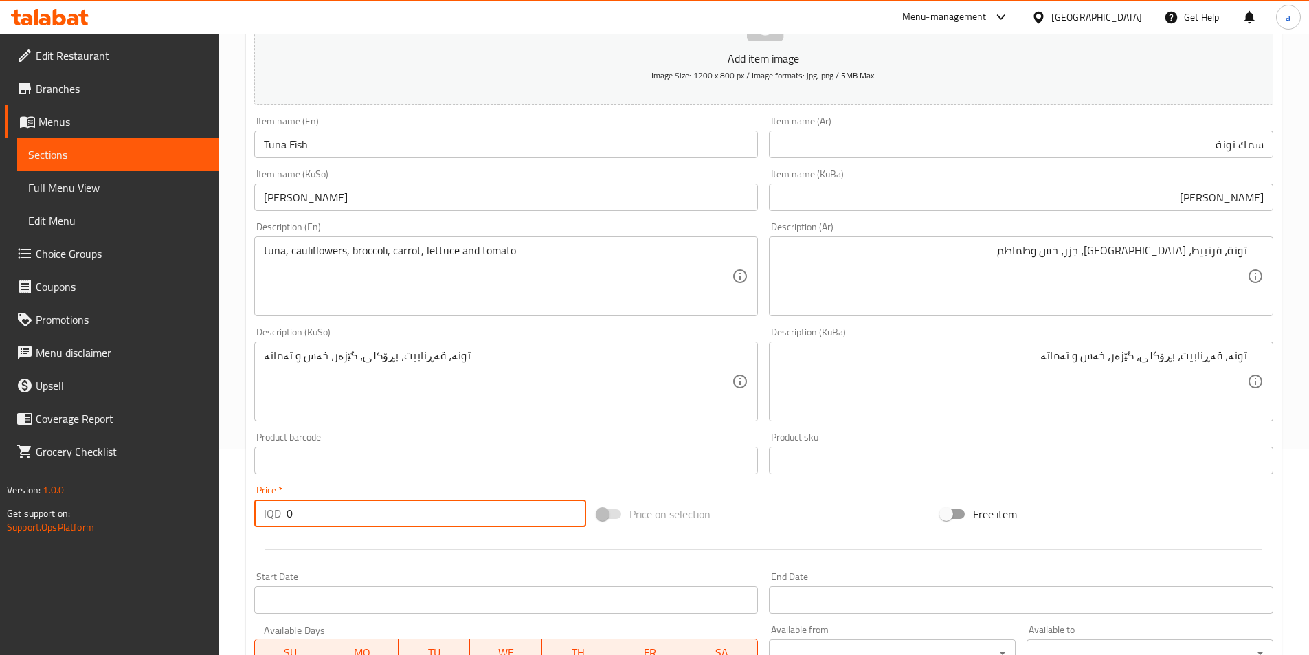
drag, startPoint x: 316, startPoint y: 522, endPoint x: 237, endPoint y: 523, distance: 79.0
click at [237, 523] on div "Home / Restaurants management / Menus / Sections / item / create Main Courses s…" at bounding box center [763, 375] width 1090 height 1095
paste input "450"
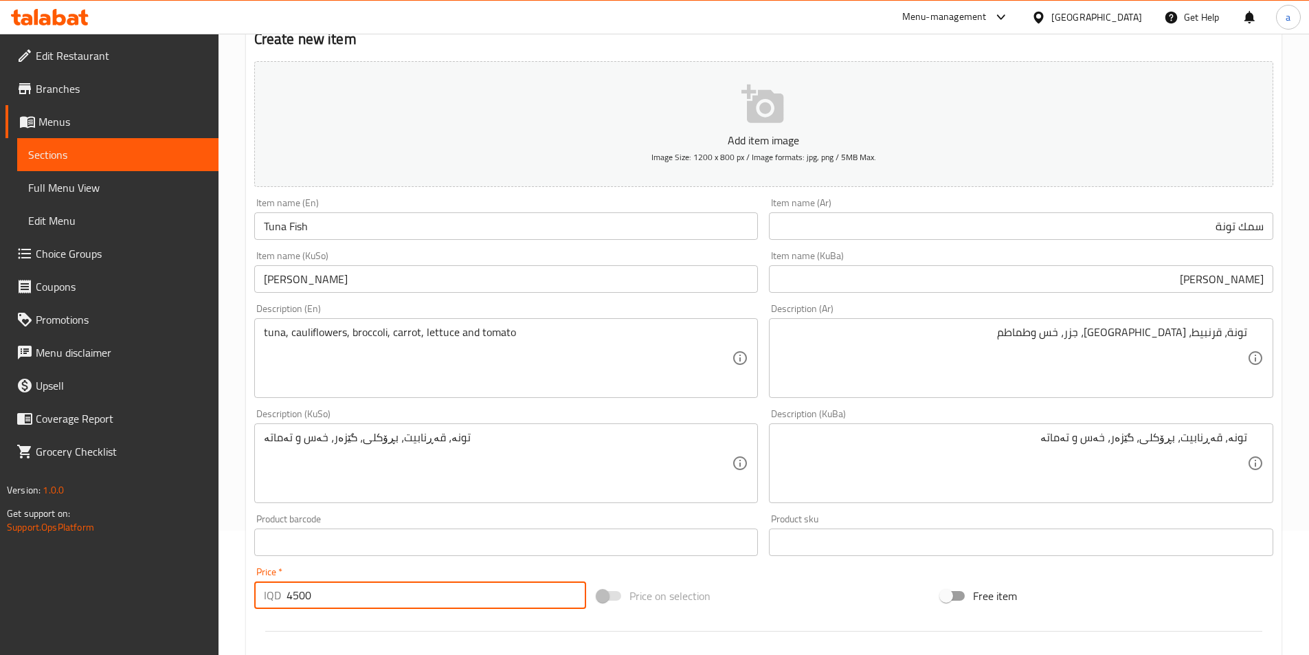
scroll to position [0, 0]
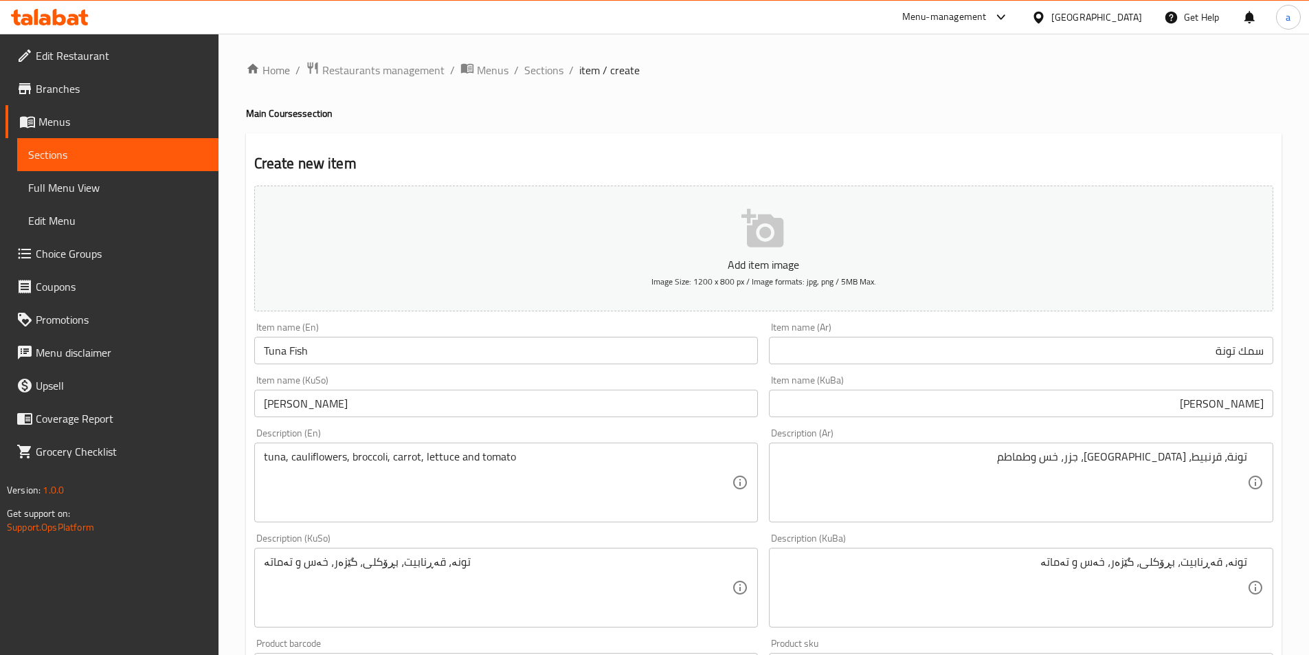
type input "4500"
drag, startPoint x: 346, startPoint y: 337, endPoint x: 231, endPoint y: 352, distance: 116.5
click at [231, 352] on div "Home / Restaurants management / Menus / Sections / item / create Main Courses s…" at bounding box center [763, 581] width 1090 height 1095
click at [376, 328] on div "Item name (En) Tuna Fish Item name (En)" at bounding box center [506, 343] width 504 height 42
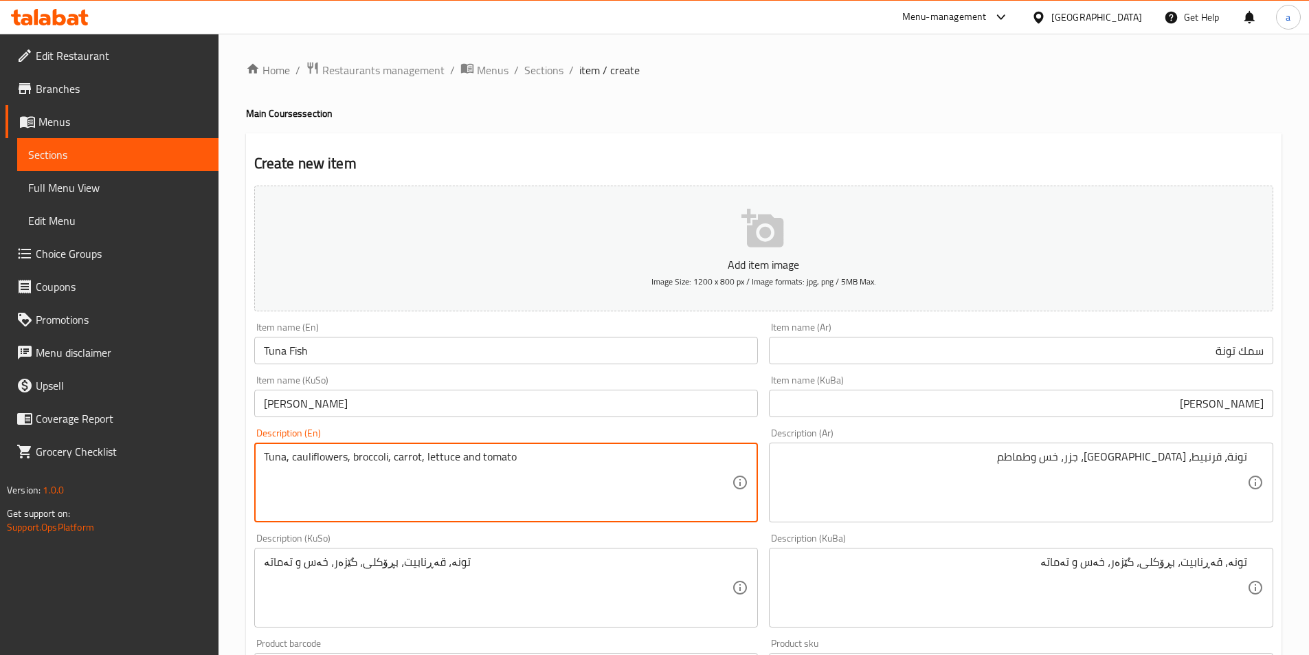
type textarea "Tuna, cauliflowers, broccoli, carrot, lettuce and tomato"
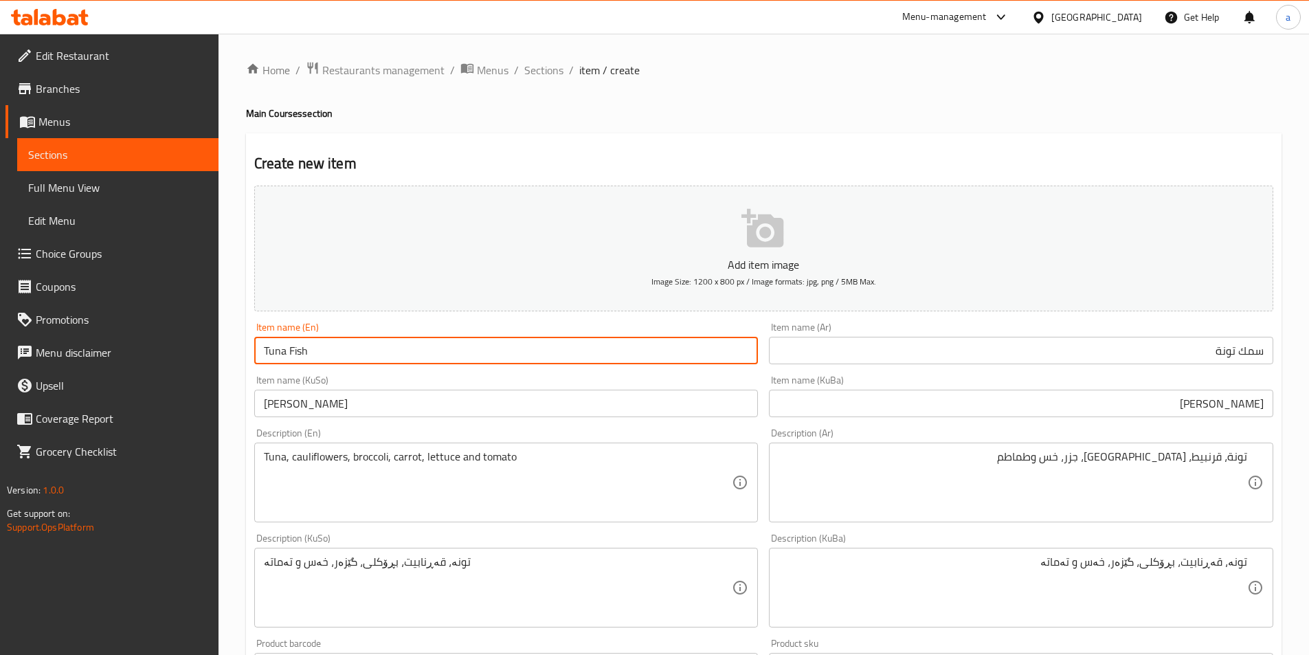
drag, startPoint x: 351, startPoint y: 346, endPoint x: 249, endPoint y: 366, distance: 104.4
click at [249, 366] on div "Item name (En) Tuna Fish Item name (En)" at bounding box center [506, 343] width 515 height 53
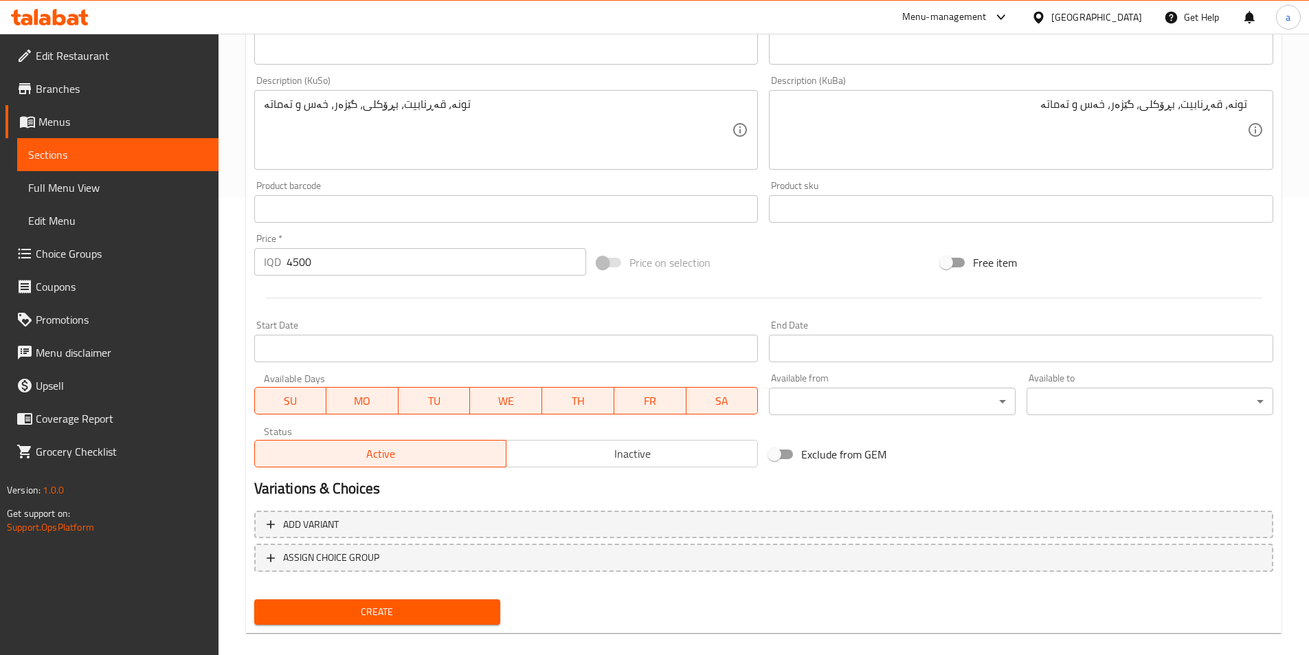
scroll to position [474, 0]
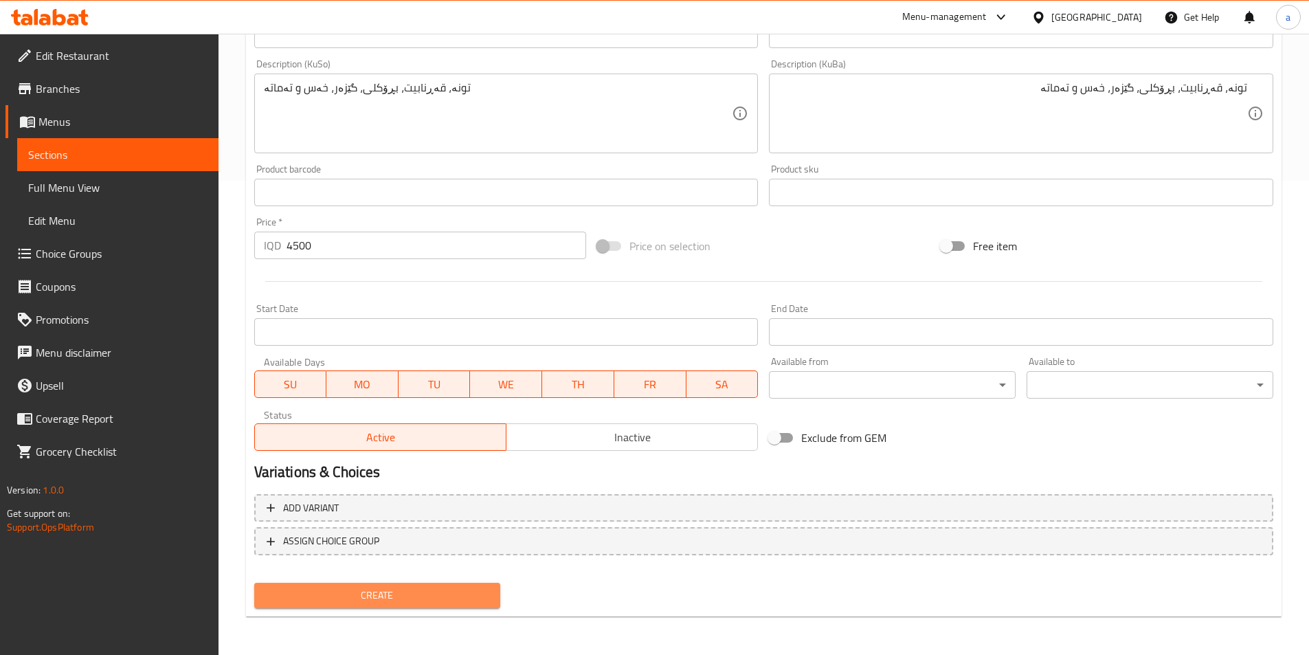
click at [372, 589] on span "Create" at bounding box center [377, 595] width 225 height 17
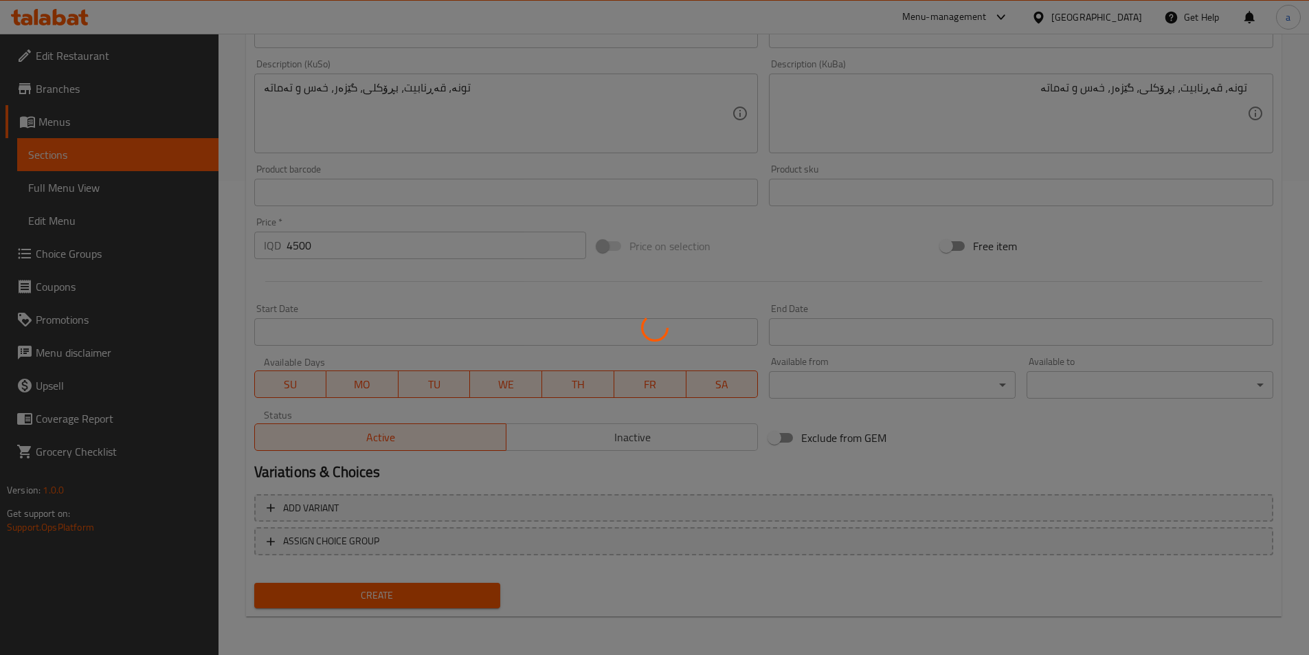
type input "0"
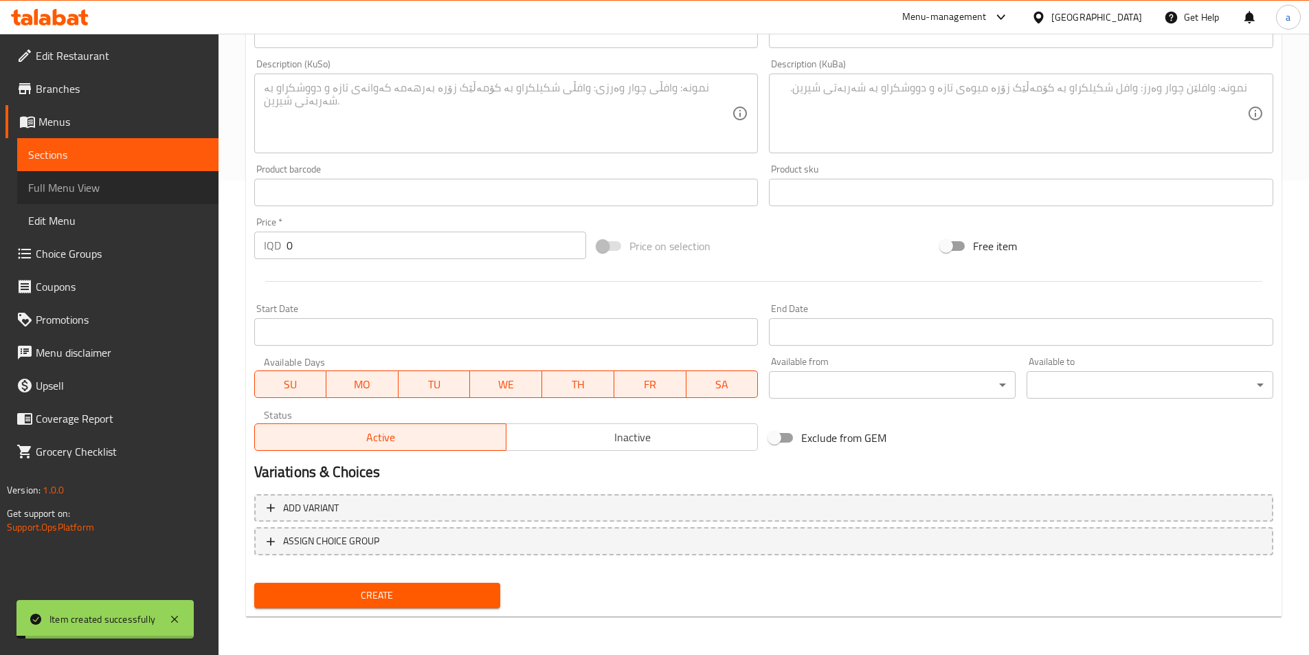
click at [96, 179] on span "Full Menu View" at bounding box center [117, 187] width 179 height 16
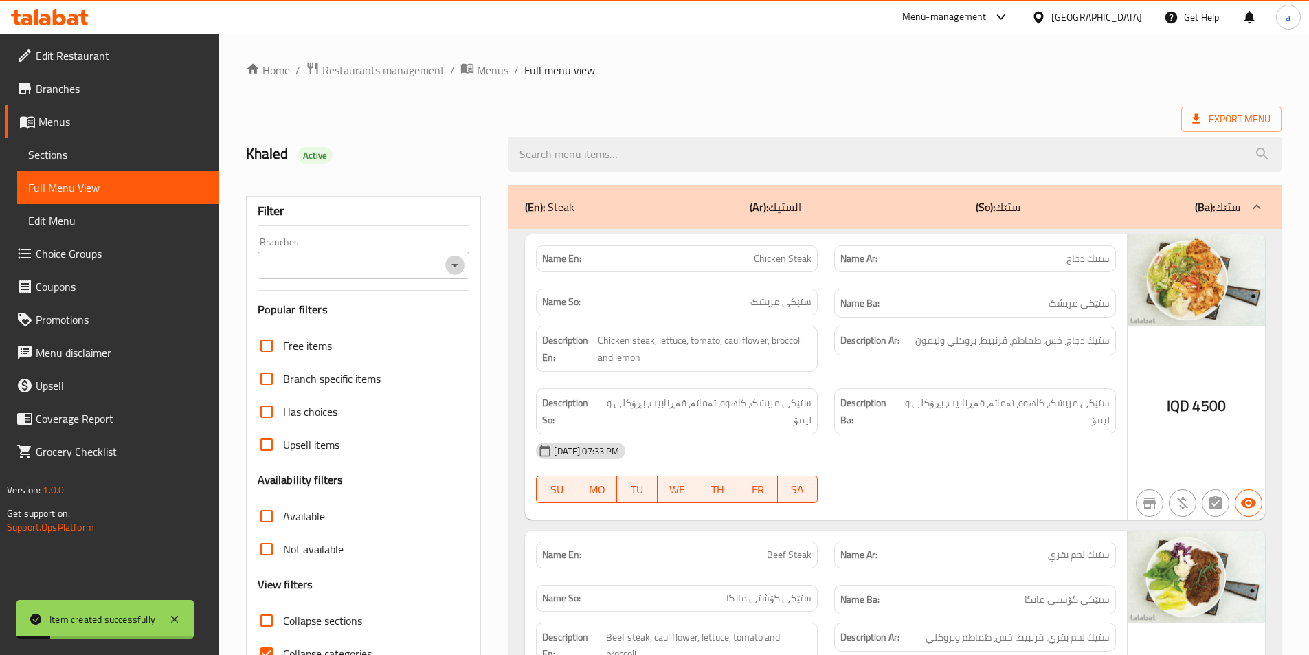
click at [458, 264] on icon "Open" at bounding box center [455, 265] width 16 height 16
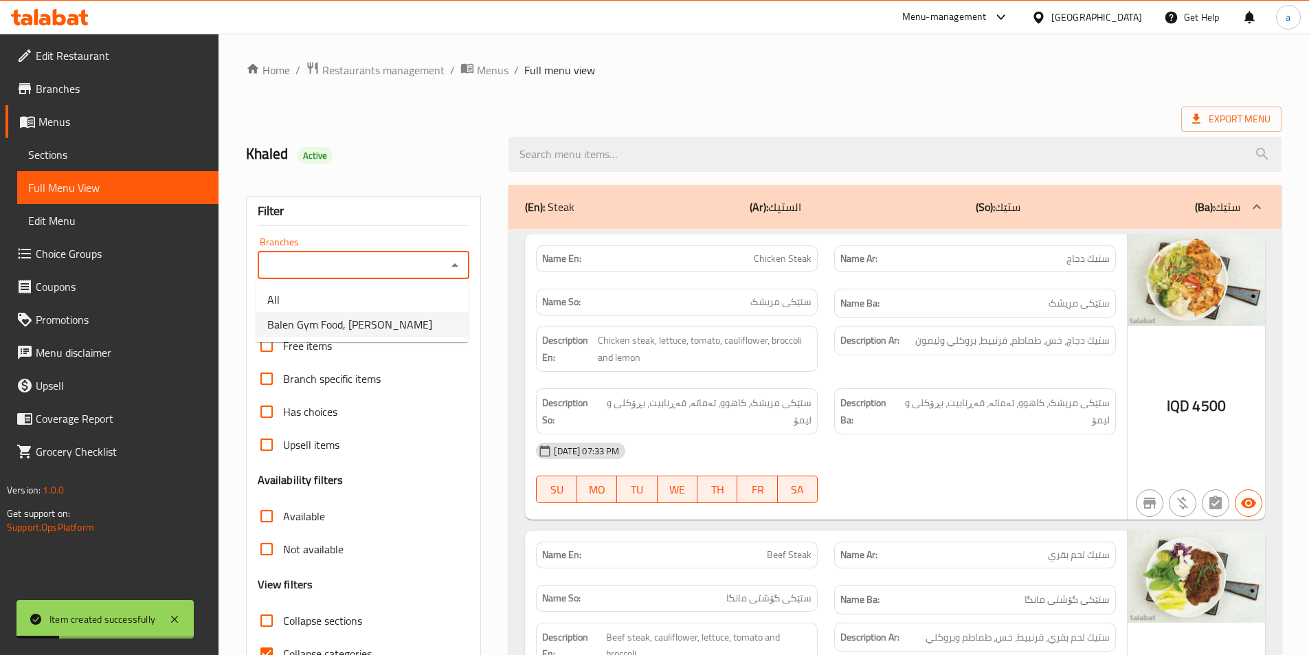
click at [406, 329] on span "Balen Gym Food, [PERSON_NAME]" at bounding box center [349, 324] width 165 height 16
type input "Balen Gym Food, [PERSON_NAME]"
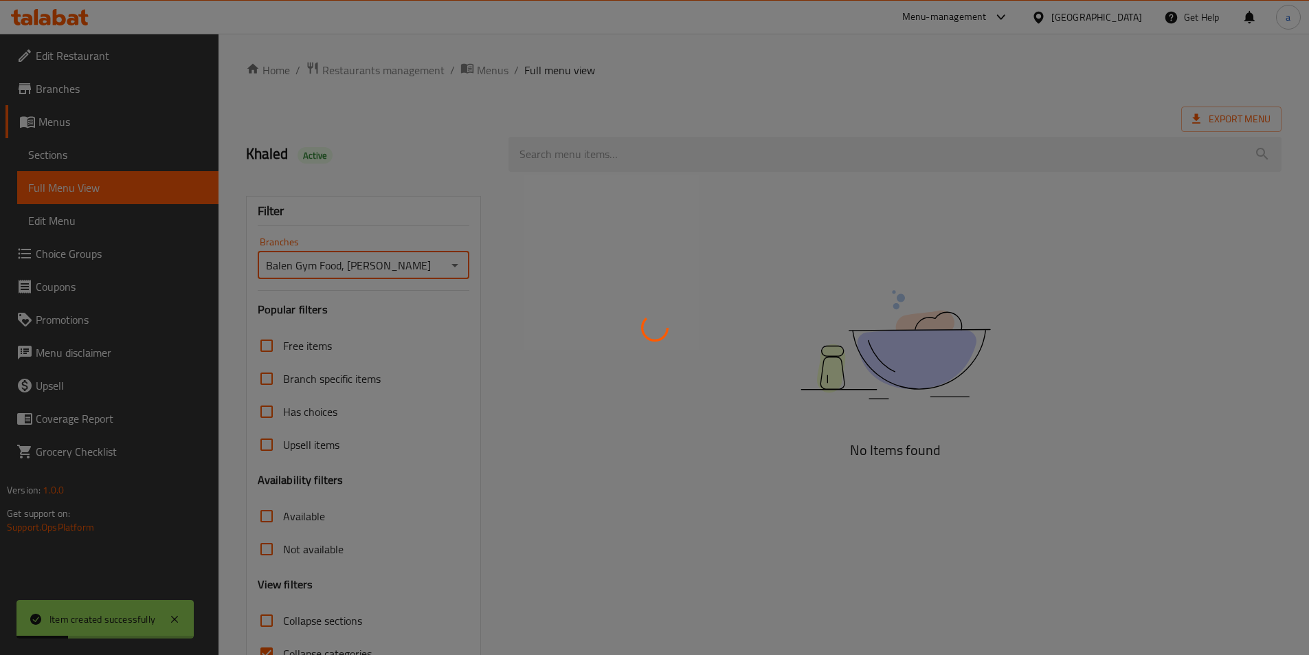
click at [747, 151] on div at bounding box center [654, 327] width 1309 height 655
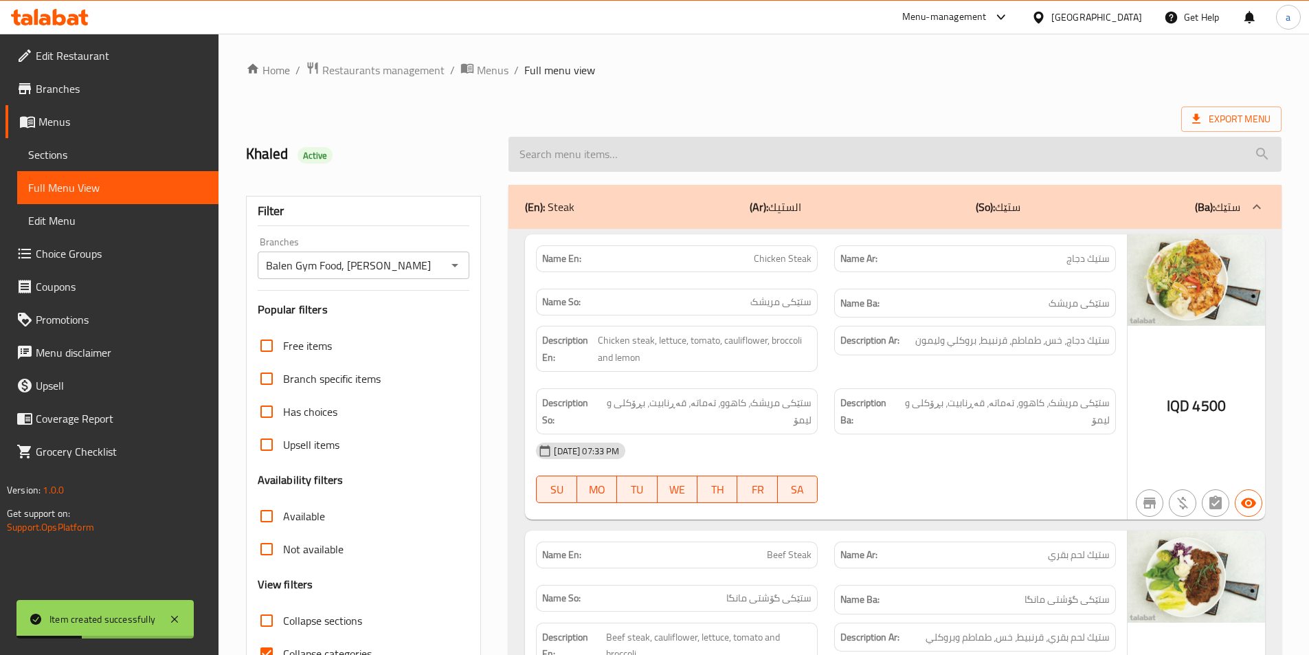
click at [640, 152] on input "search" at bounding box center [894, 154] width 773 height 35
paste input "Tuna Fish"
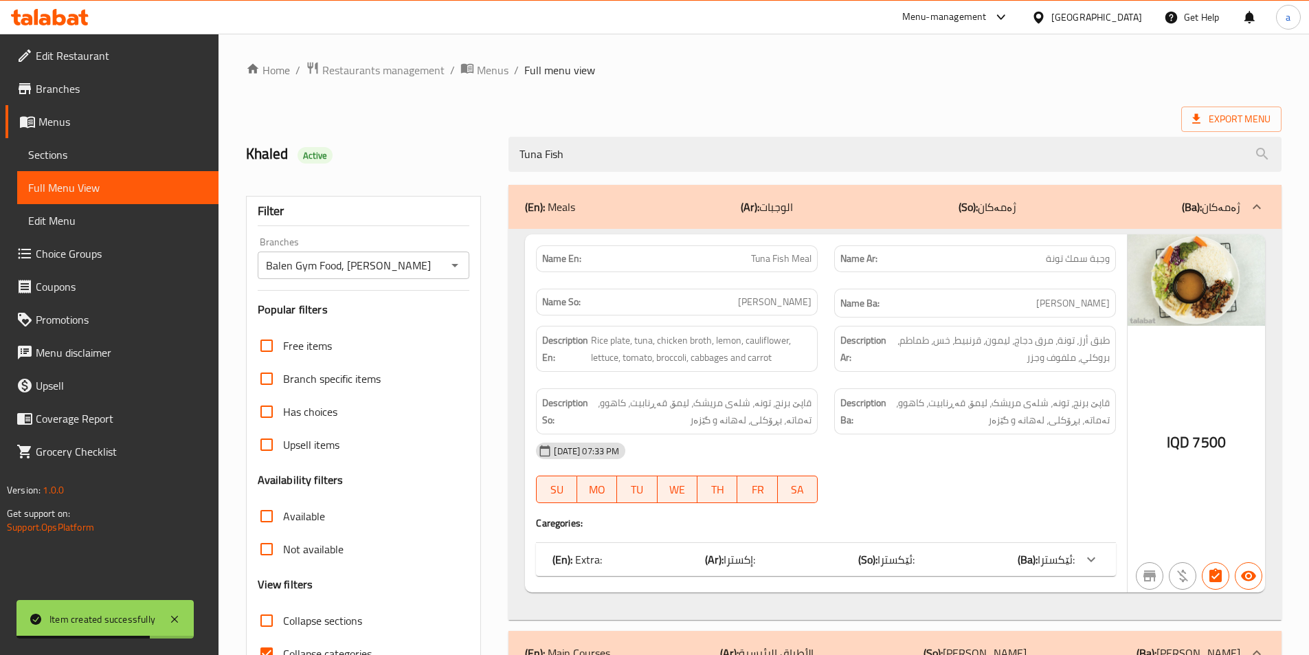
type input "Tuna Fish"
click at [693, 207] on div "(En): Meals (Ar): الوجبات (So): ژەمەکان (Ba): ژەمەکان" at bounding box center [882, 207] width 715 height 16
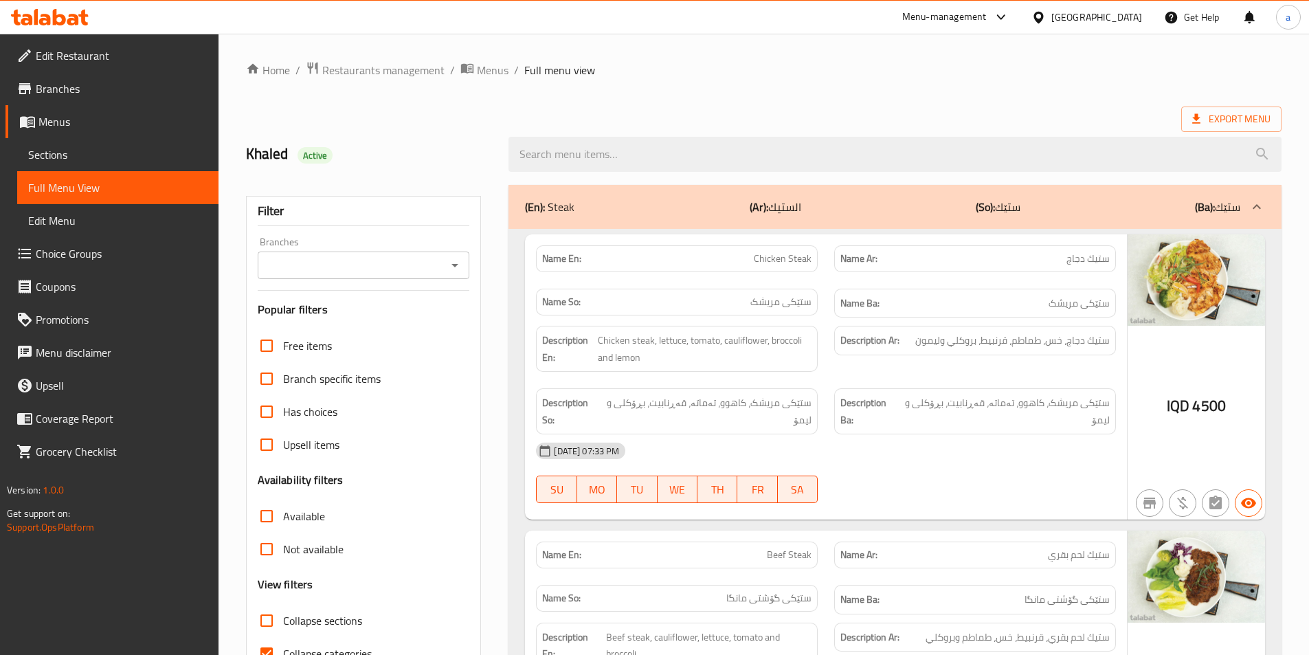
click at [42, 161] on span "Sections" at bounding box center [117, 154] width 179 height 16
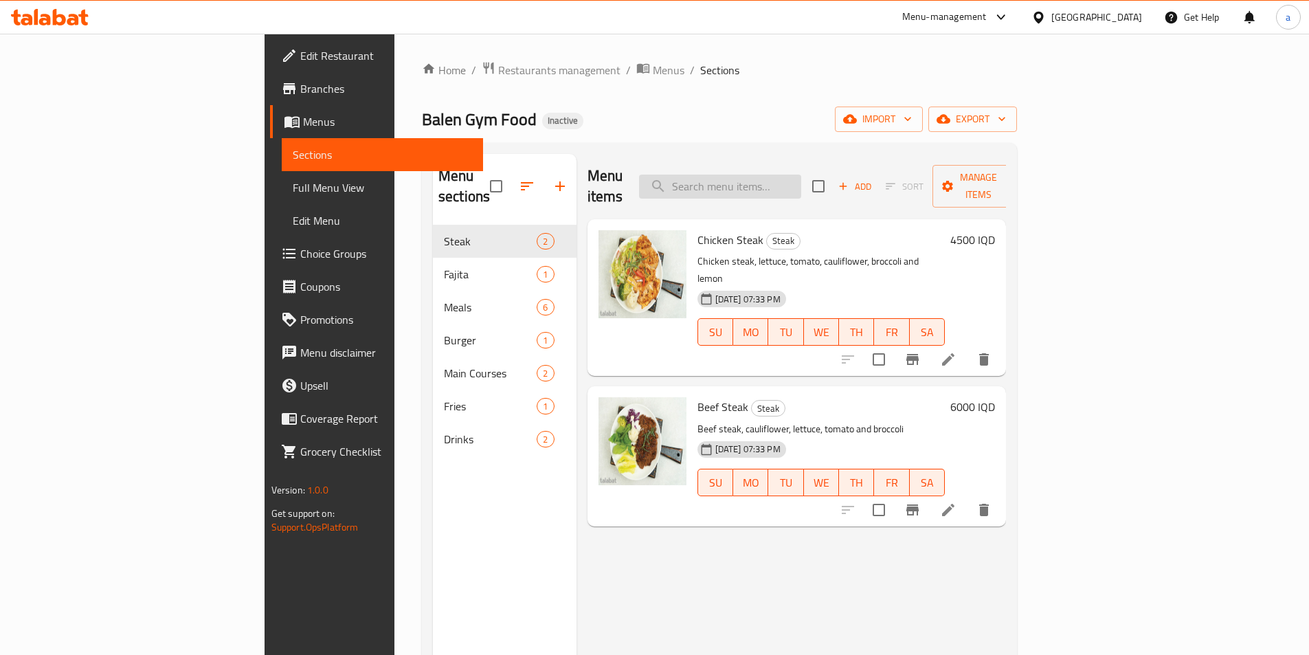
click at [801, 179] on input "search" at bounding box center [720, 186] width 162 height 24
paste input "Tuna Fish"
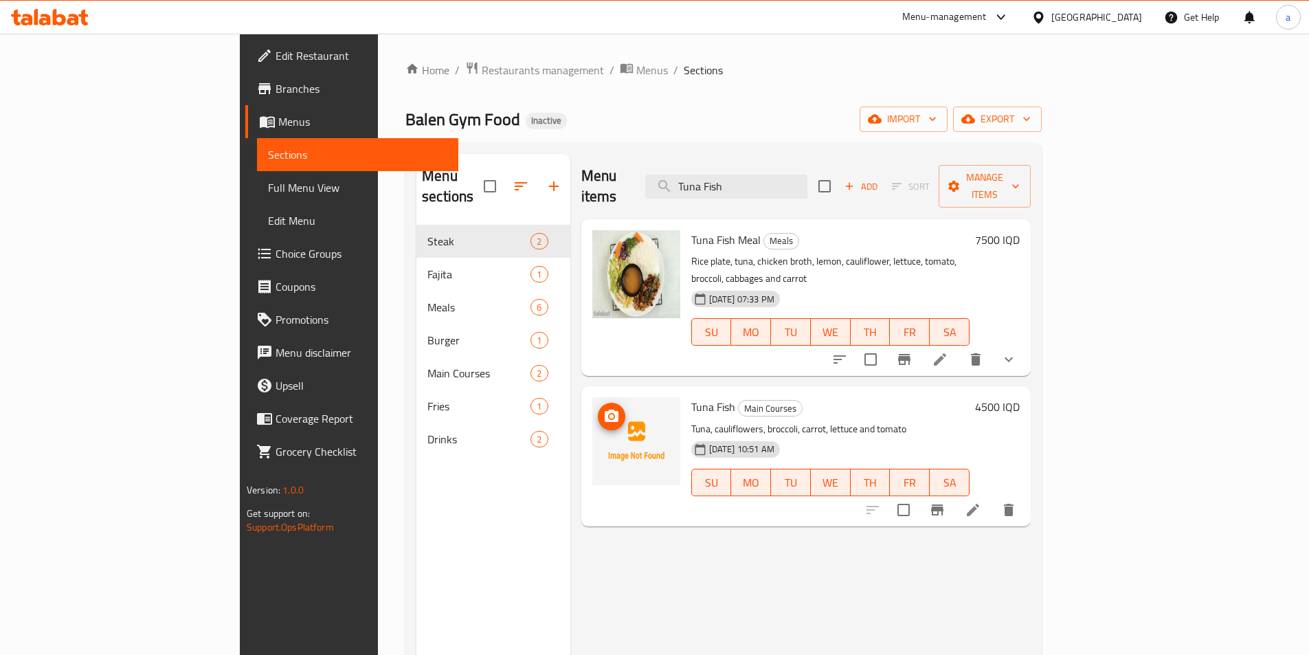
type input "Tuna Fish"
click at [605, 409] on icon "upload picture" at bounding box center [612, 415] width 14 height 12
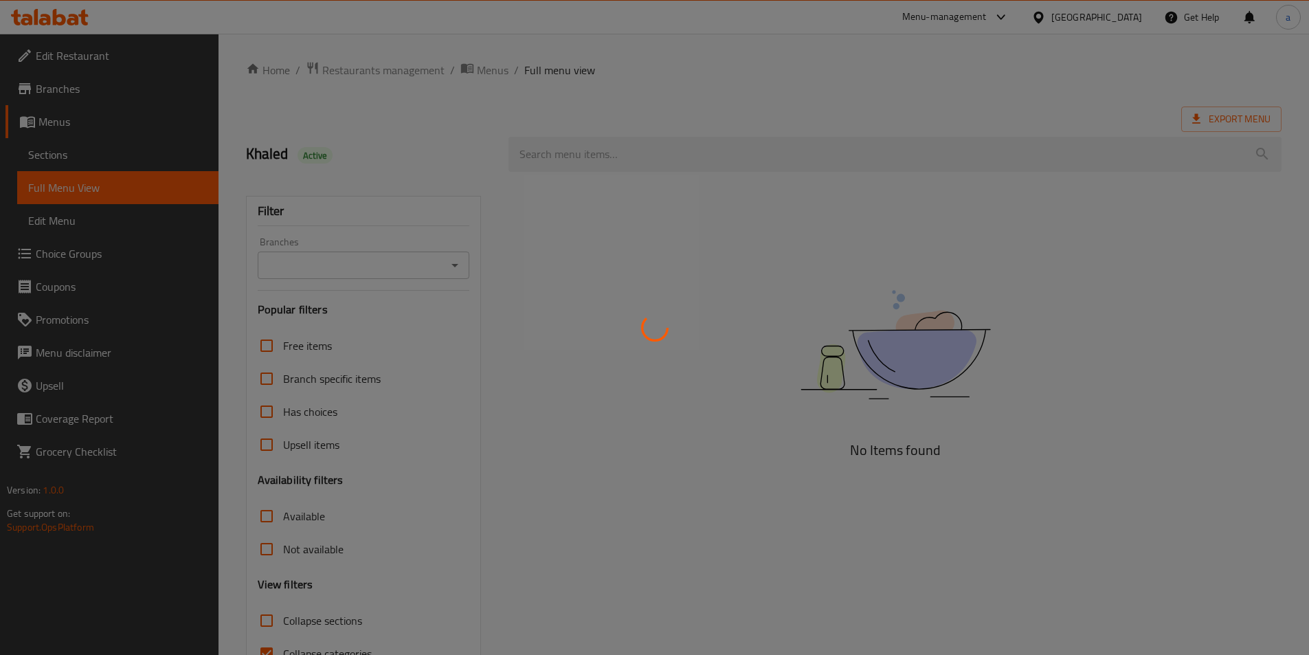
click at [453, 265] on div at bounding box center [654, 327] width 1309 height 655
click at [452, 266] on div at bounding box center [654, 327] width 1309 height 655
click at [451, 266] on div at bounding box center [654, 327] width 1309 height 655
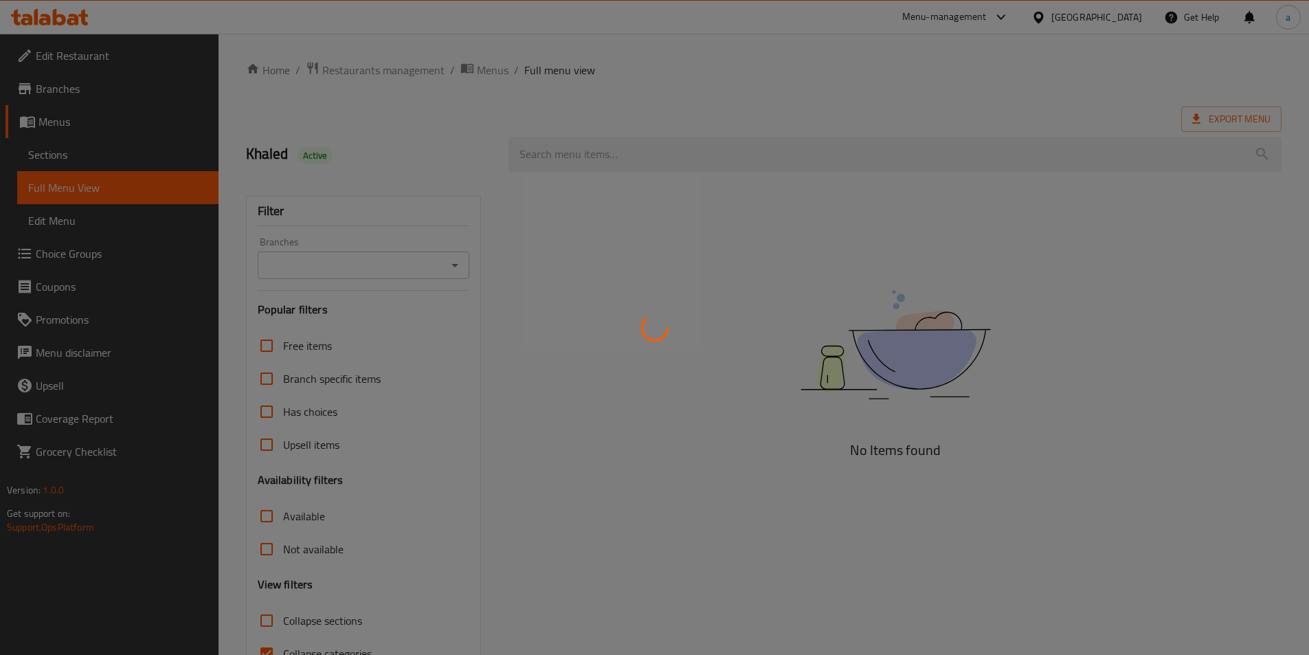
click at [451, 266] on div at bounding box center [654, 327] width 1309 height 655
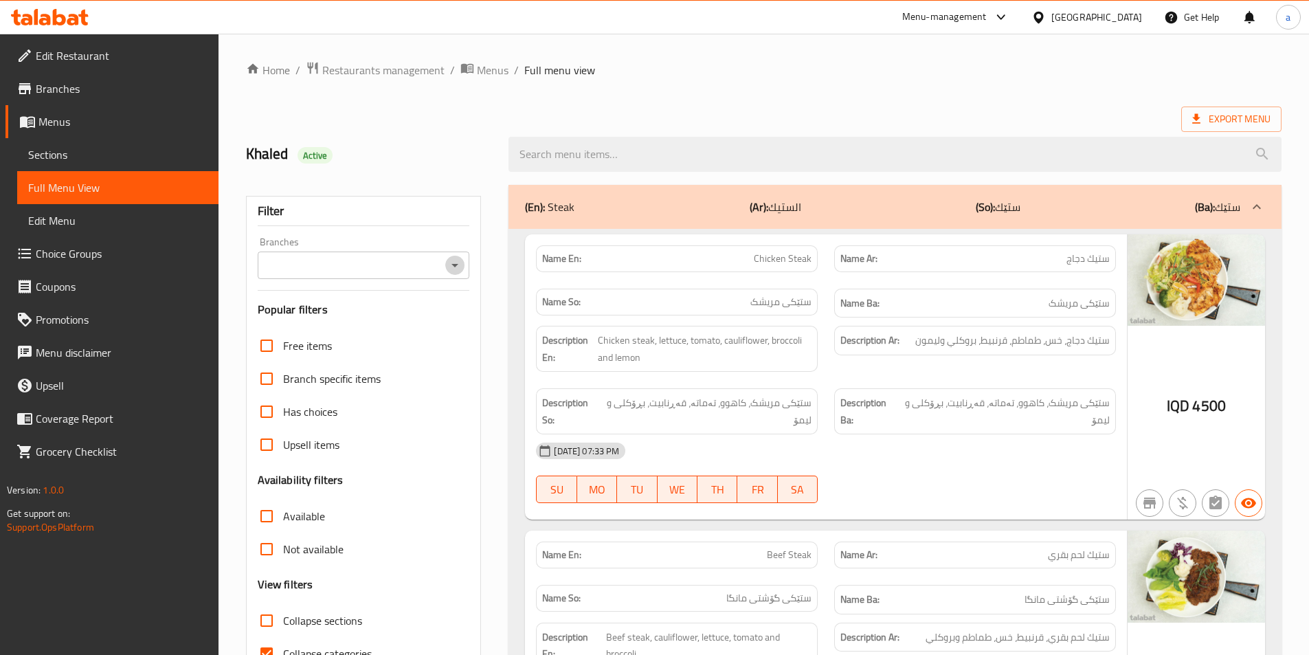
click at [451, 266] on icon "Open" at bounding box center [455, 265] width 16 height 16
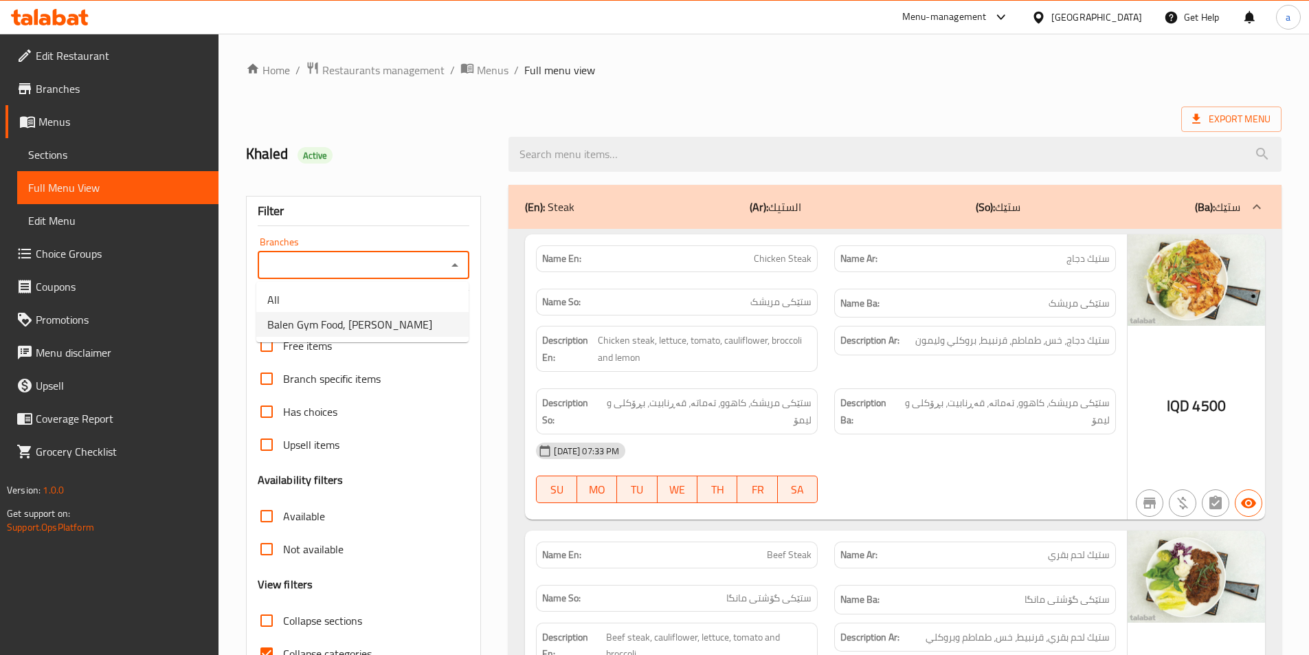
click at [336, 332] on span "Balen Gym Food, [PERSON_NAME]" at bounding box center [349, 324] width 165 height 16
type input "Balen Gym Food, [PERSON_NAME]"
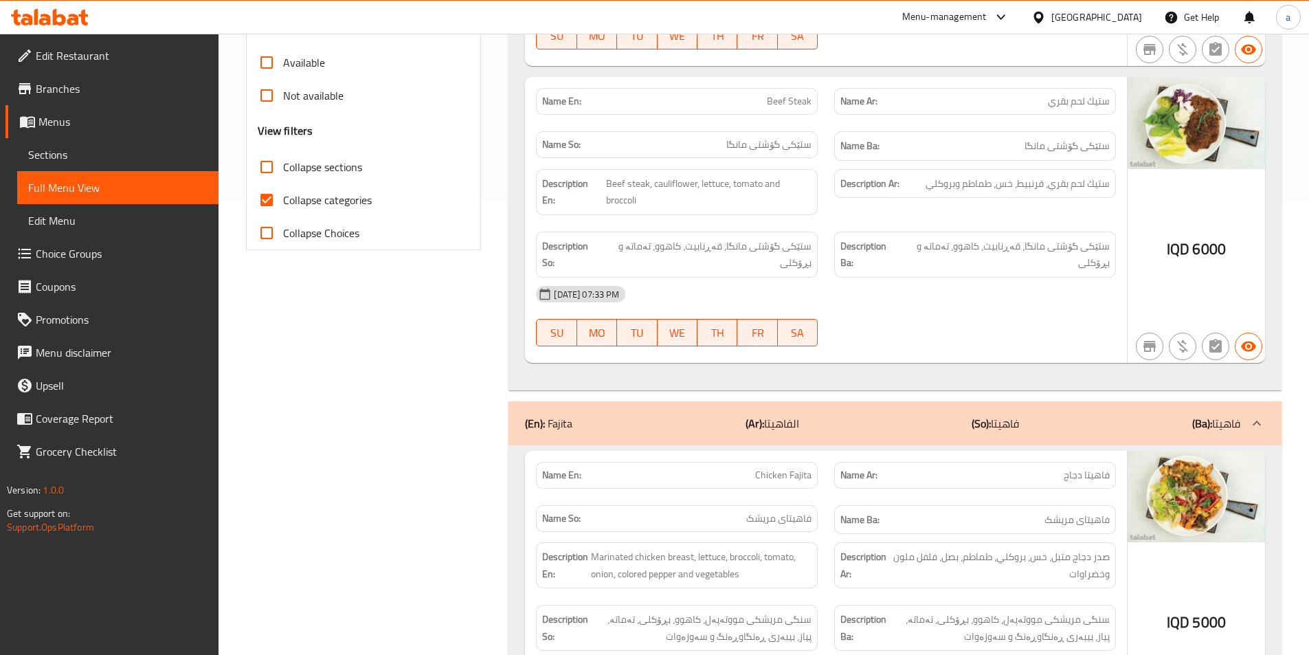
scroll to position [412, 0]
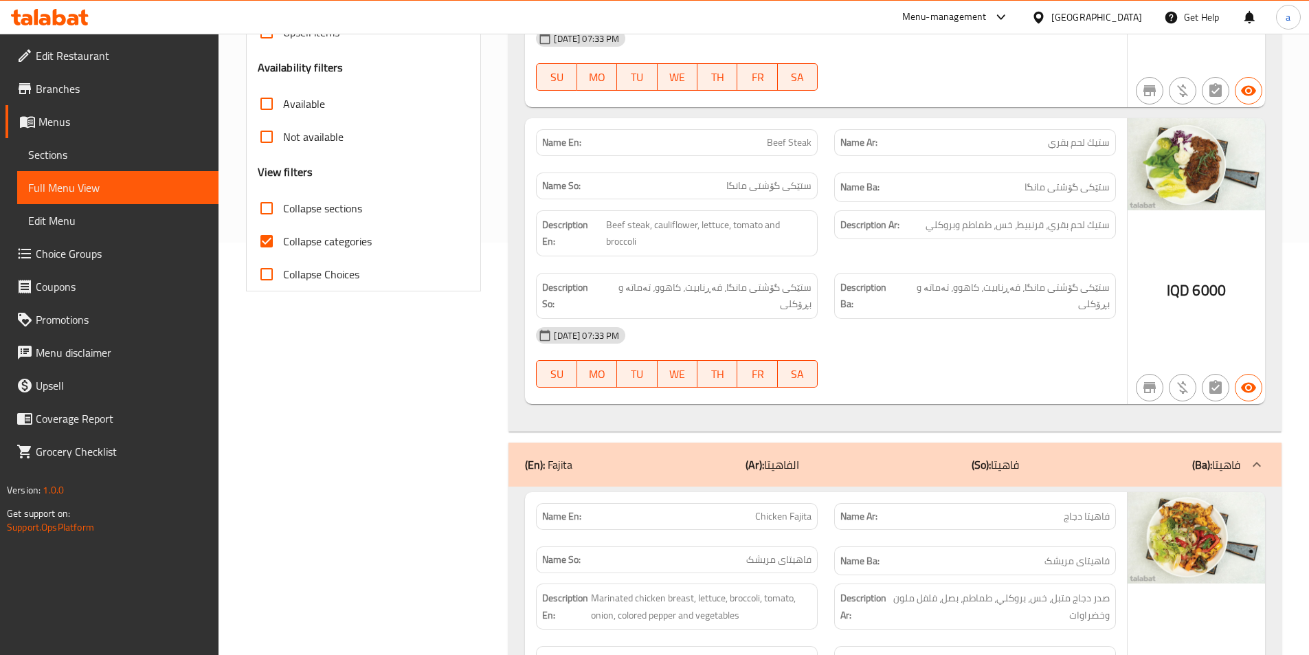
click at [318, 245] on span "Collapse categories" at bounding box center [327, 241] width 89 height 16
click at [283, 245] on input "Collapse categories" at bounding box center [266, 241] width 33 height 33
checkbox input "false"
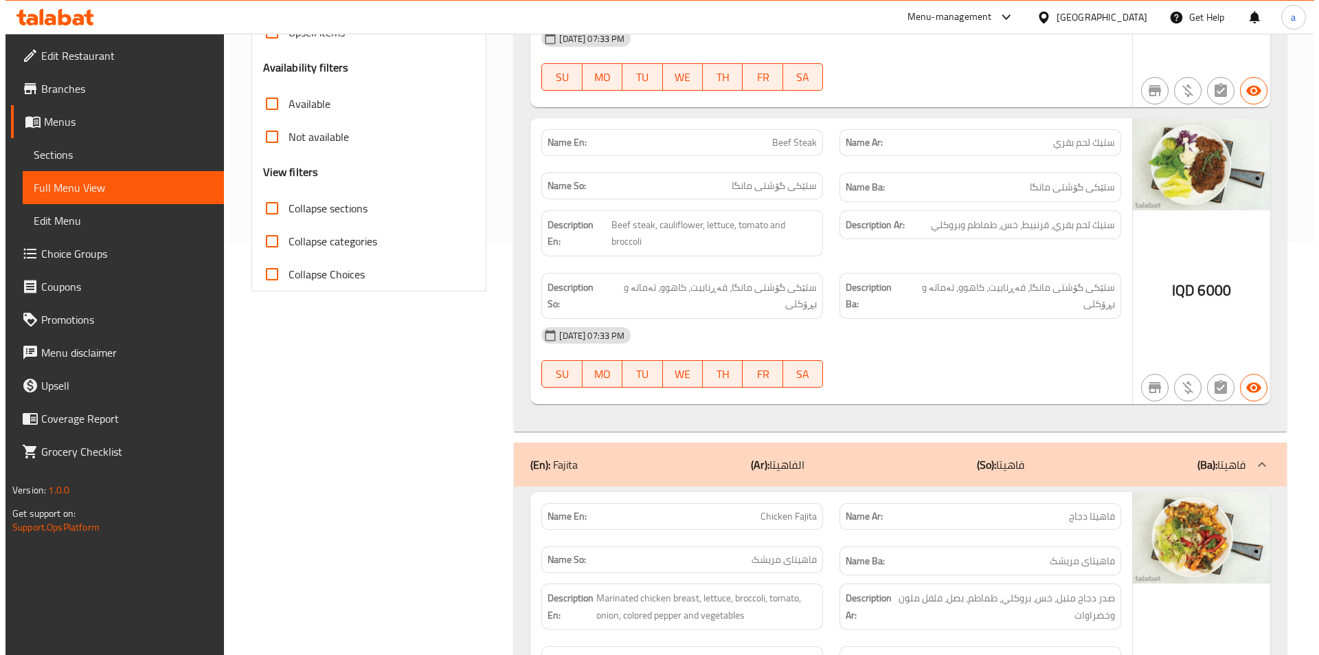
scroll to position [0, 0]
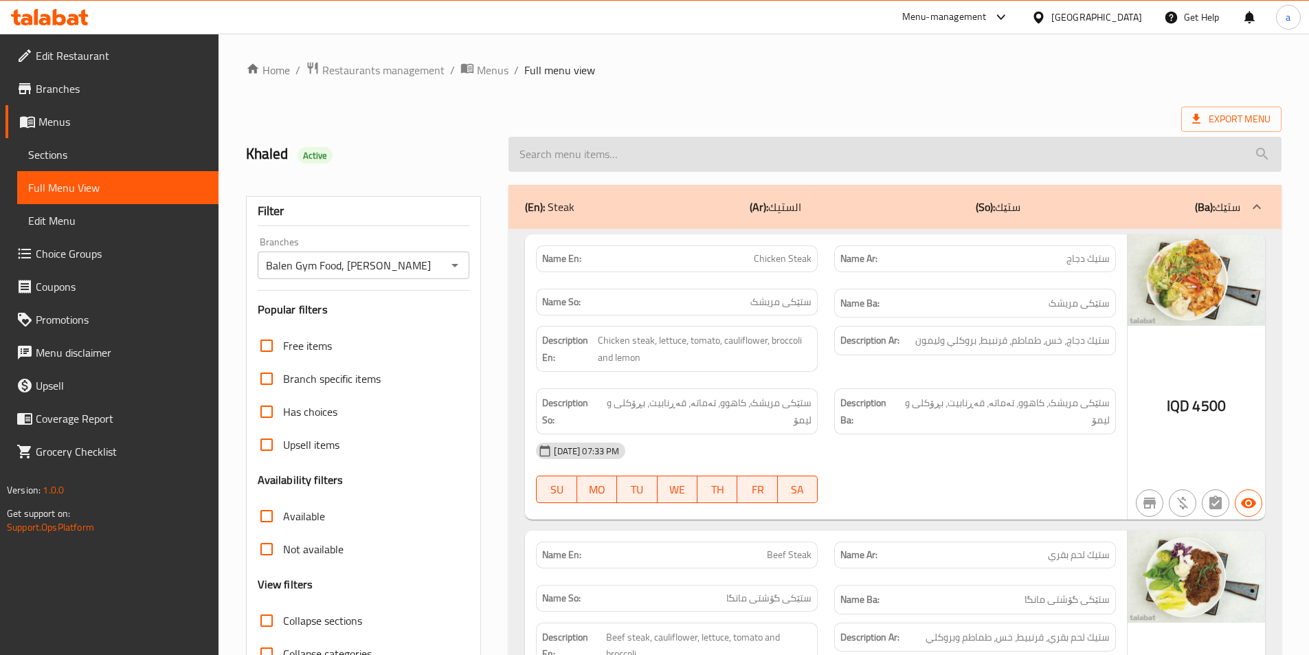
click at [779, 165] on input "search" at bounding box center [894, 154] width 773 height 35
paste input "Tuna Fish"
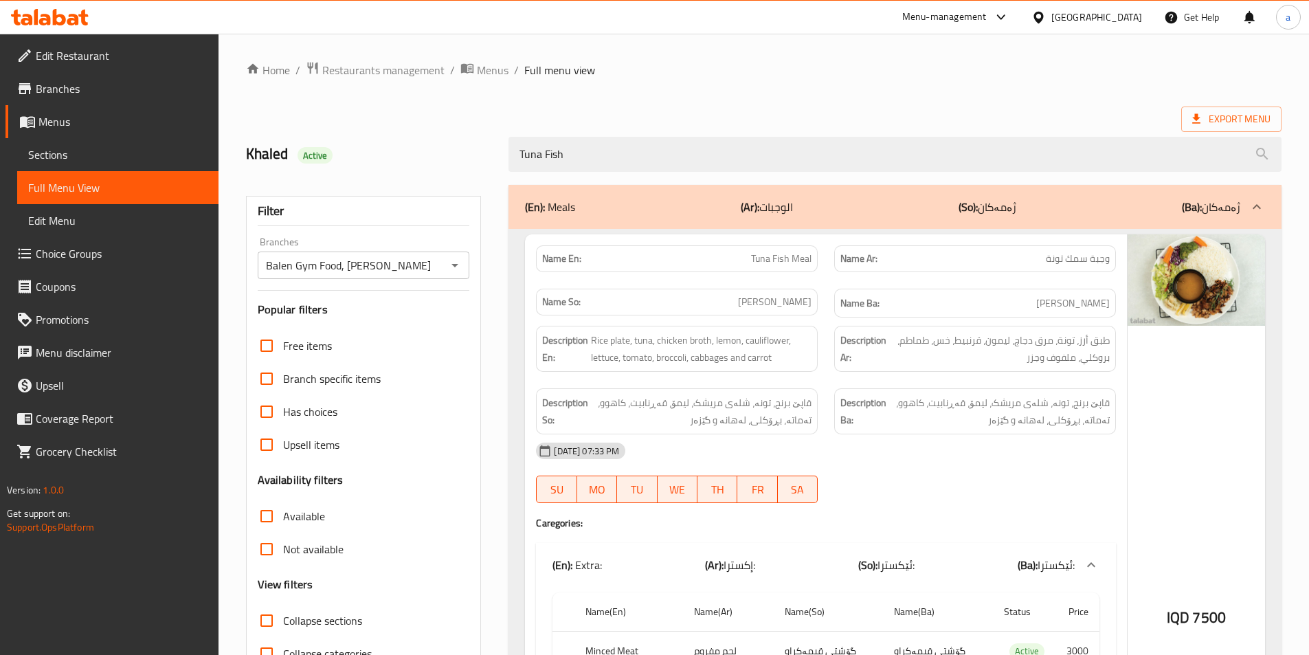
type input "Tuna Fish"
click at [741, 192] on div "(En): Meals (Ar): الوجبات (So): ژەمەکان (Ba): ژەمەکان" at bounding box center [894, 207] width 773 height 44
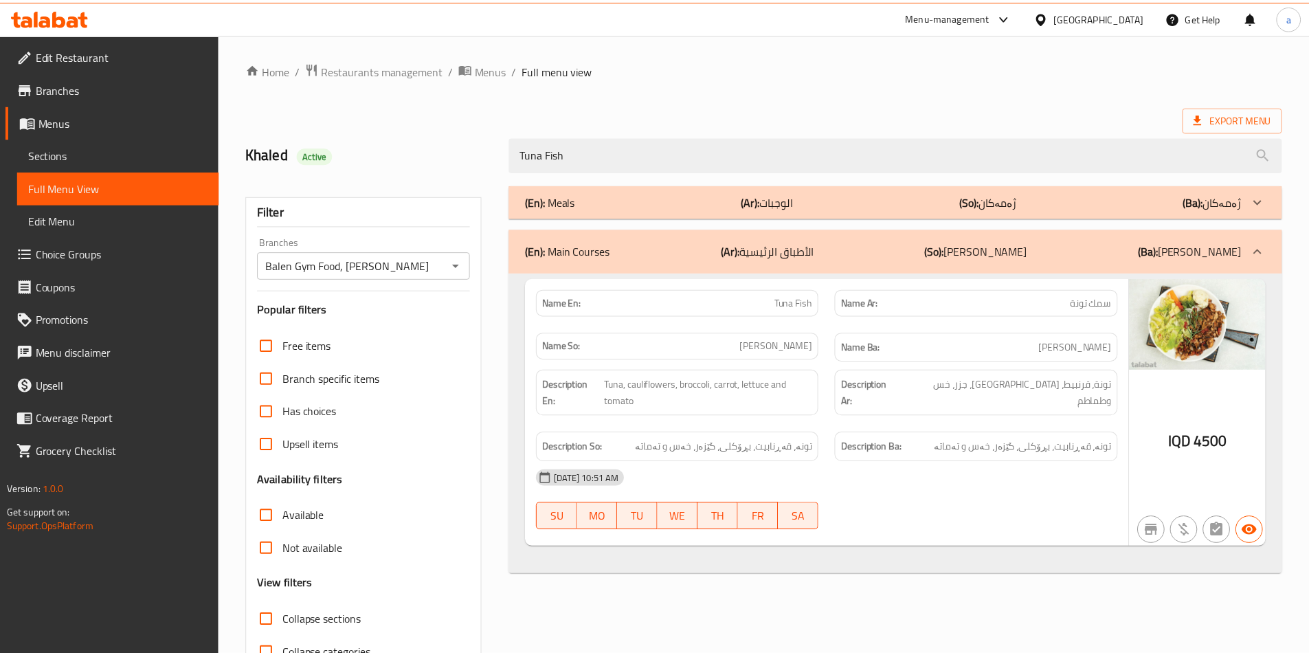
scroll to position [76, 0]
